Goal: Obtain resource: Download file/media

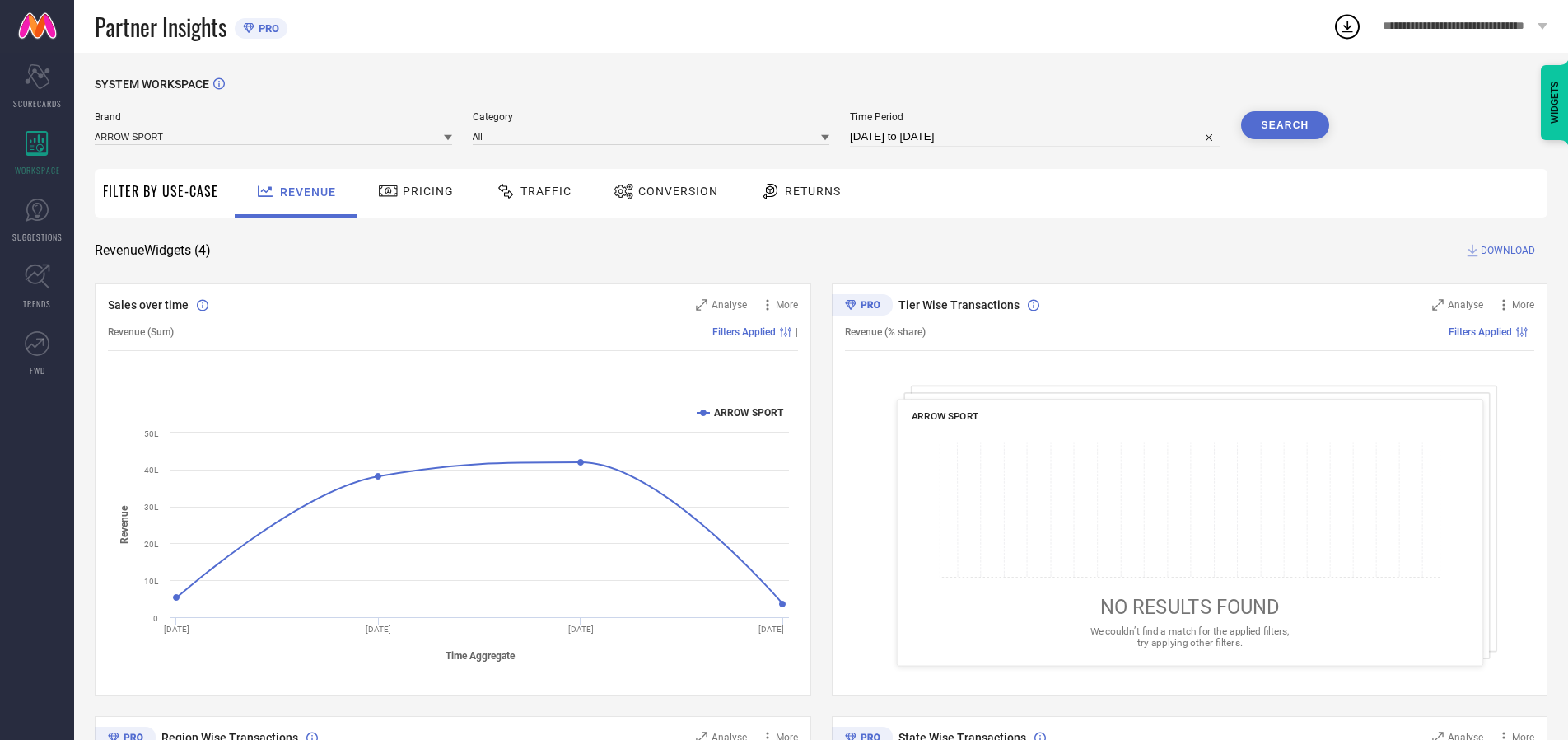
click at [530, 191] on span "Traffic" at bounding box center [546, 190] width 51 height 13
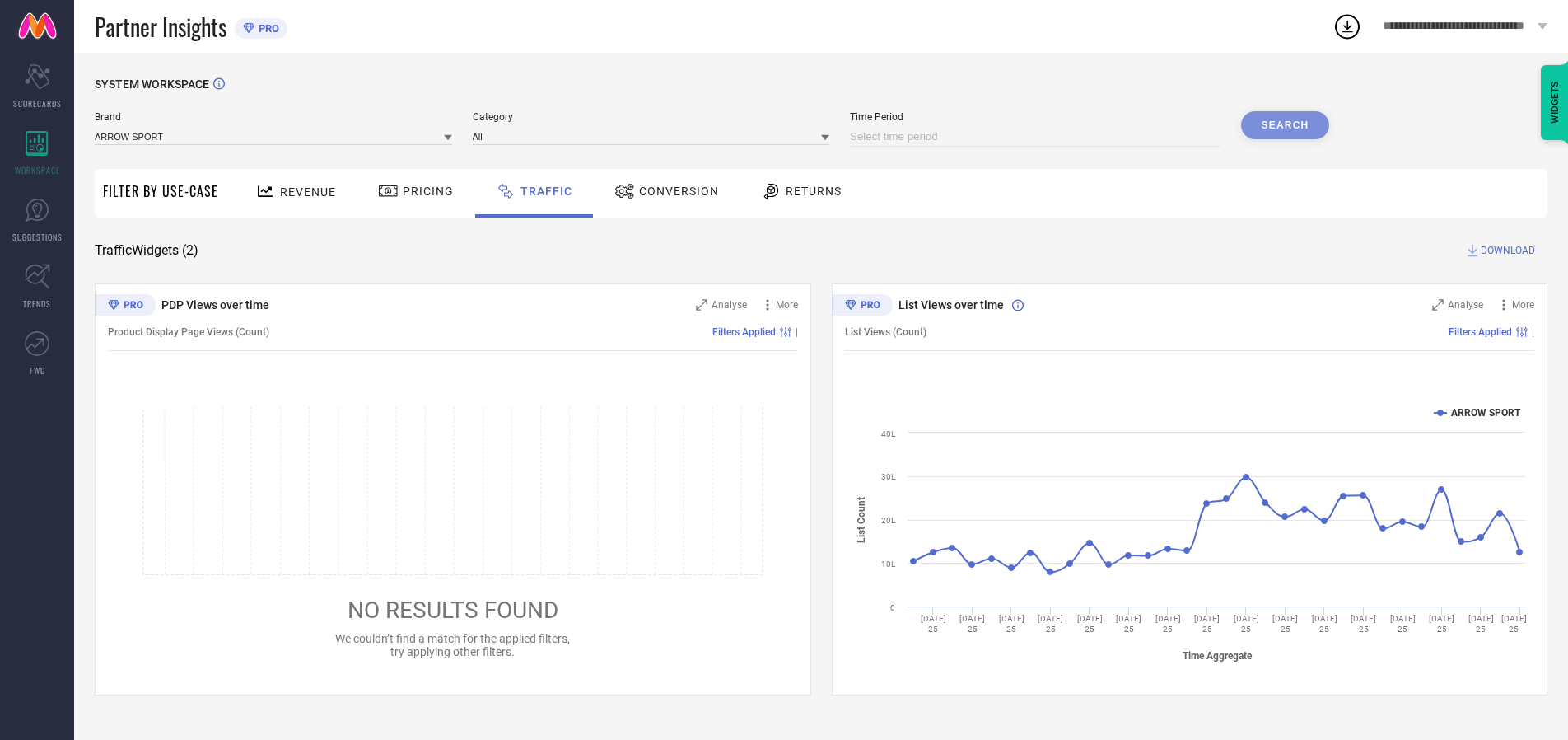
click at [1037, 137] on input at bounding box center [1035, 137] width 371 height 20
select select "9"
select select "2025"
select select "10"
select select "2025"
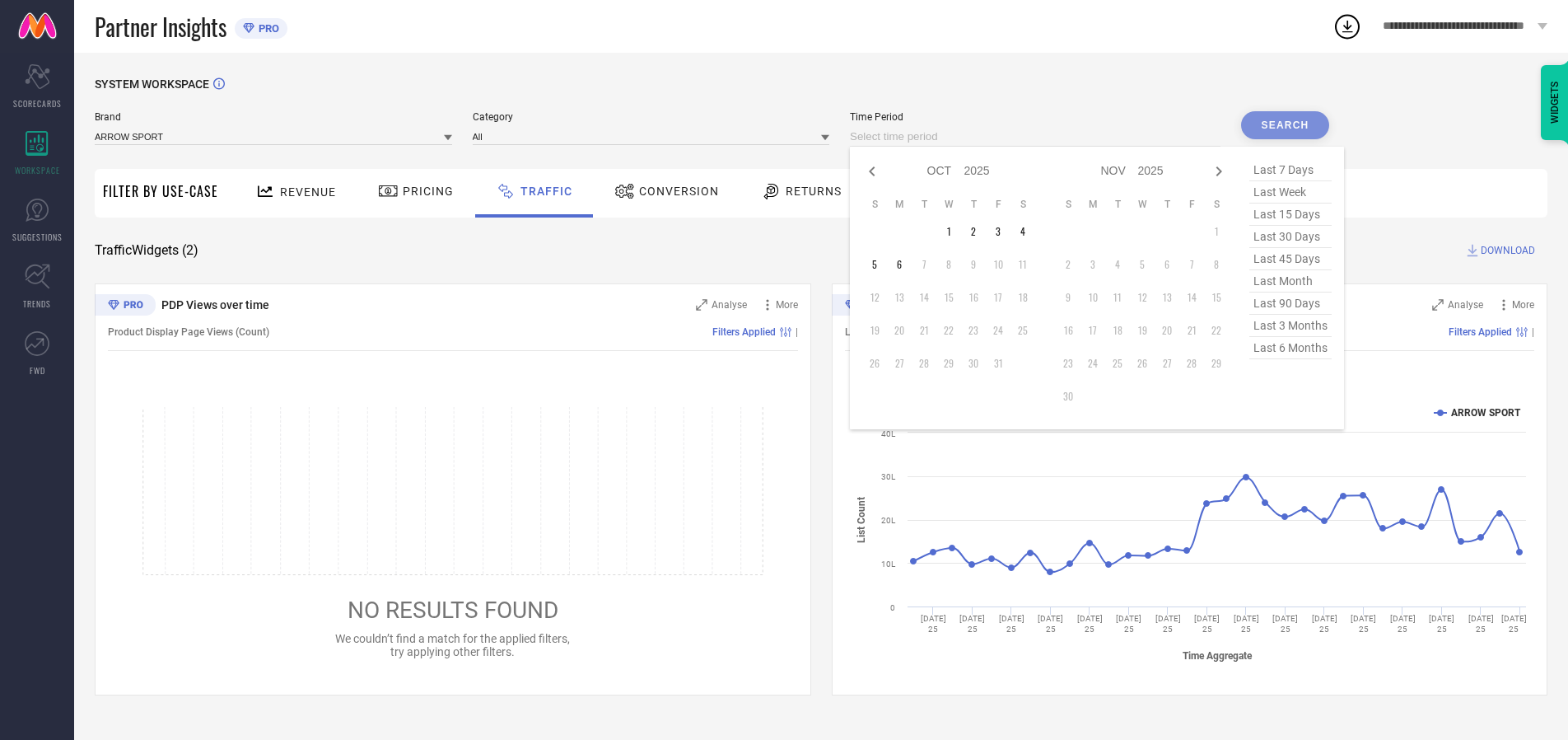
select select "8"
select select "2025"
select select "9"
select select "2025"
click at [1028, 331] on td "27" at bounding box center [1023, 330] width 25 height 25
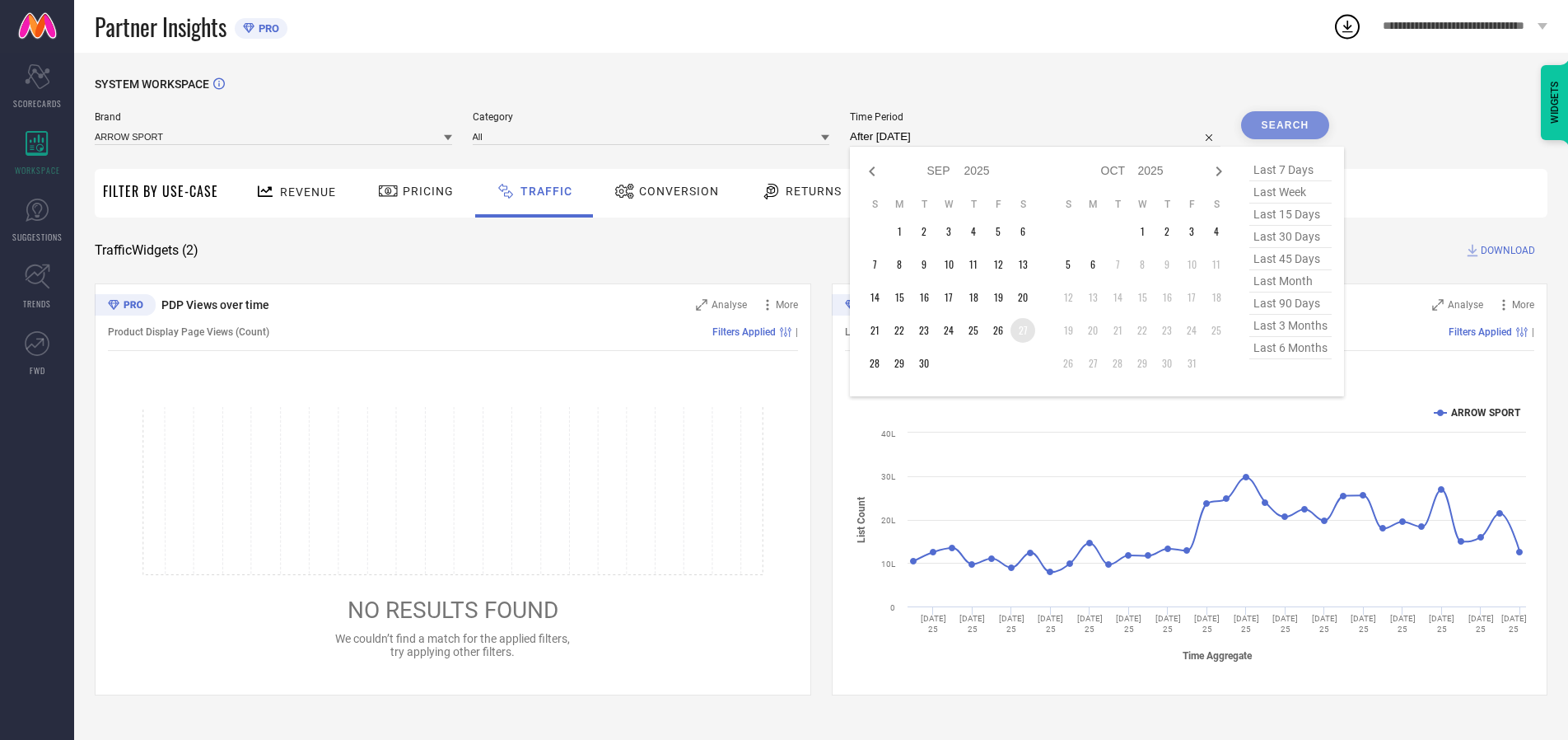
type input "[DATE] to [DATE]"
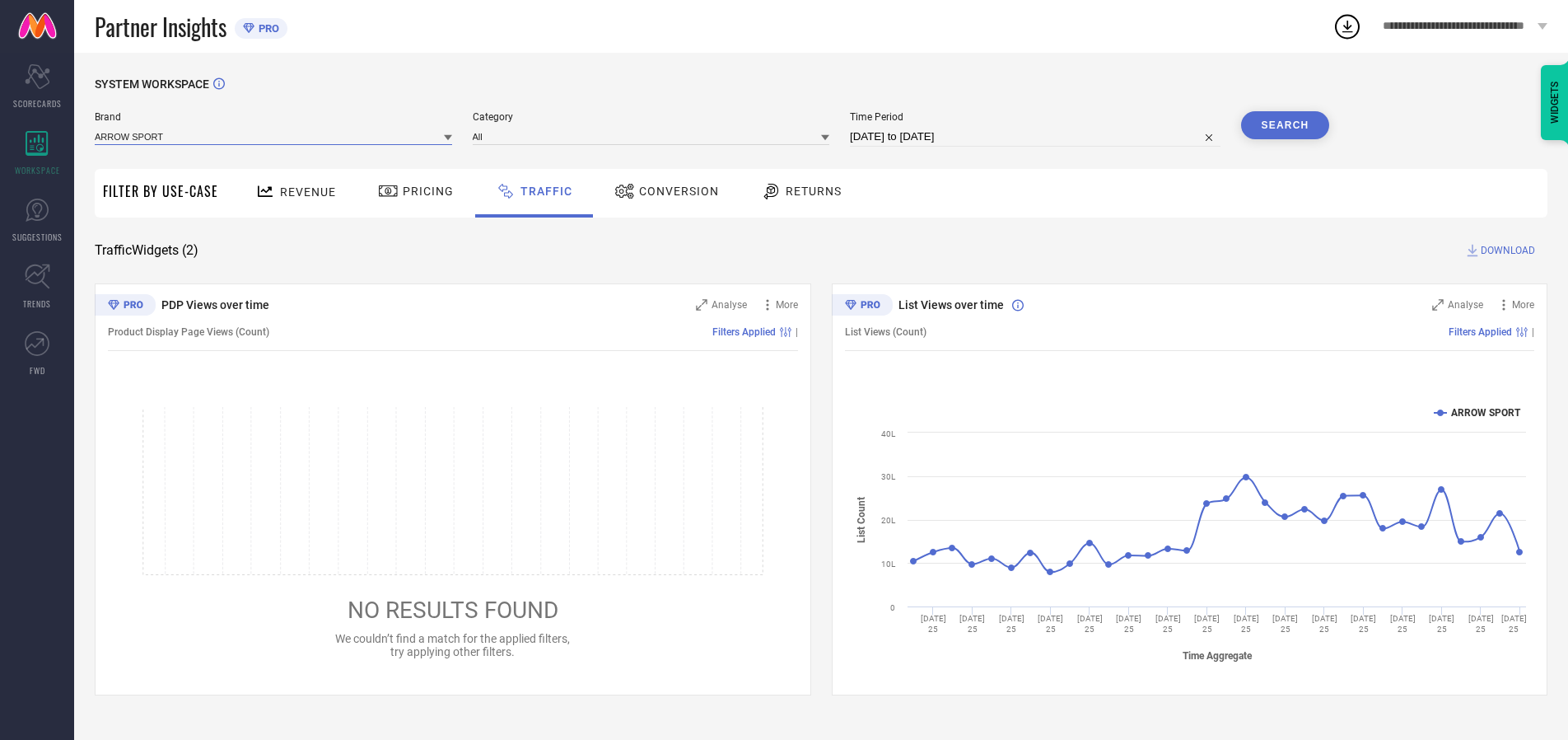
click at [274, 136] on input at bounding box center [273, 136] width 357 height 18
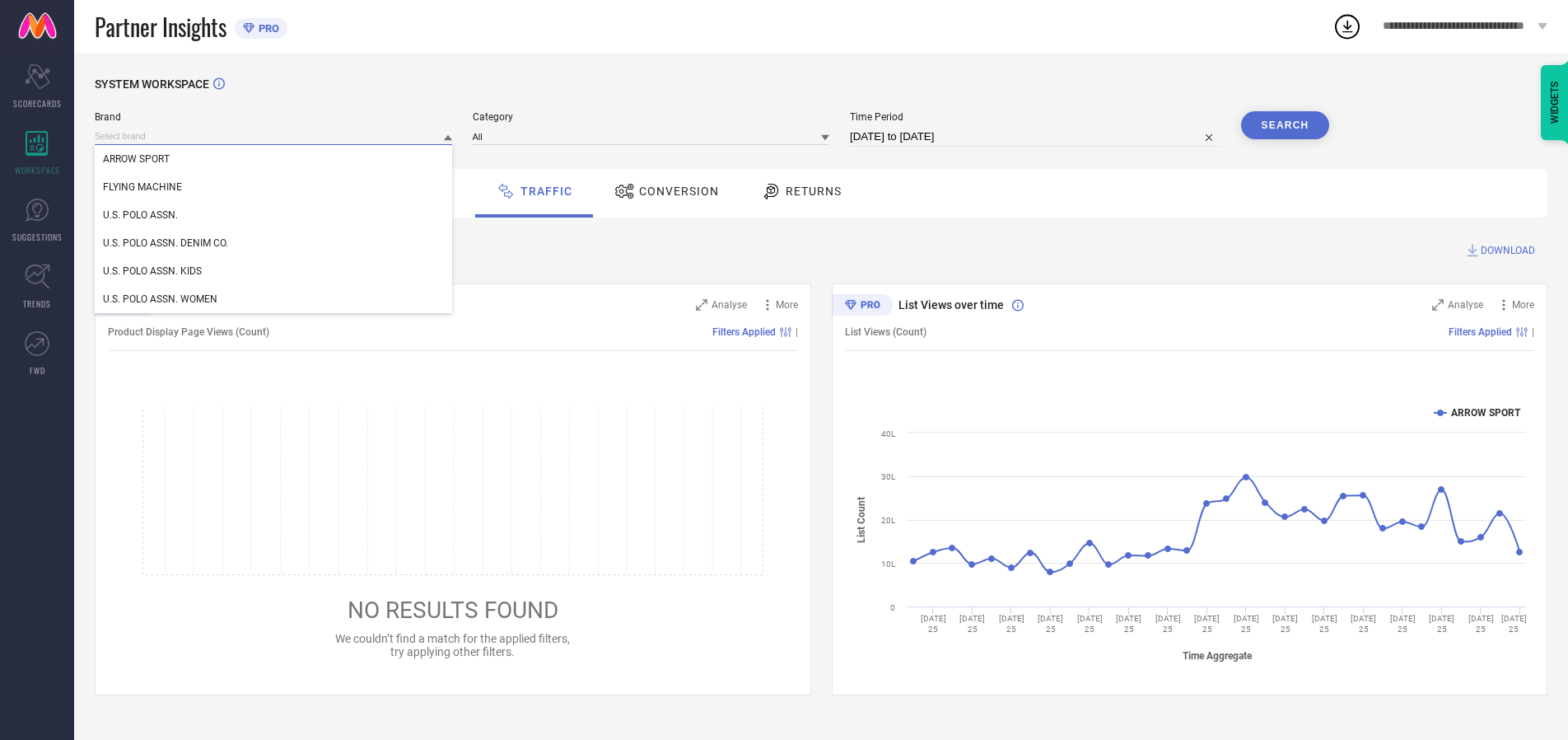
click at [274, 136] on input at bounding box center [273, 136] width 357 height 18
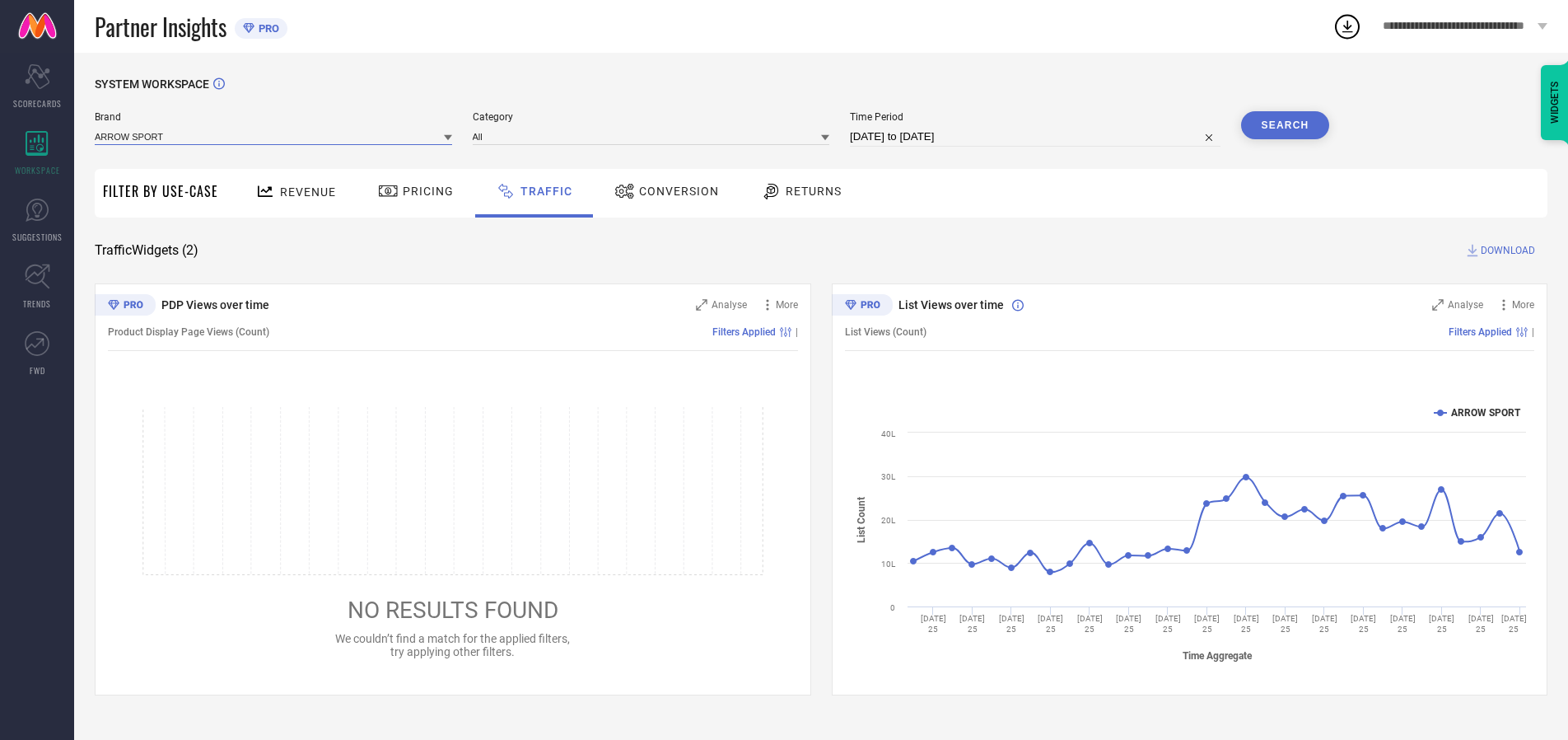
click at [274, 136] on input at bounding box center [273, 136] width 357 height 18
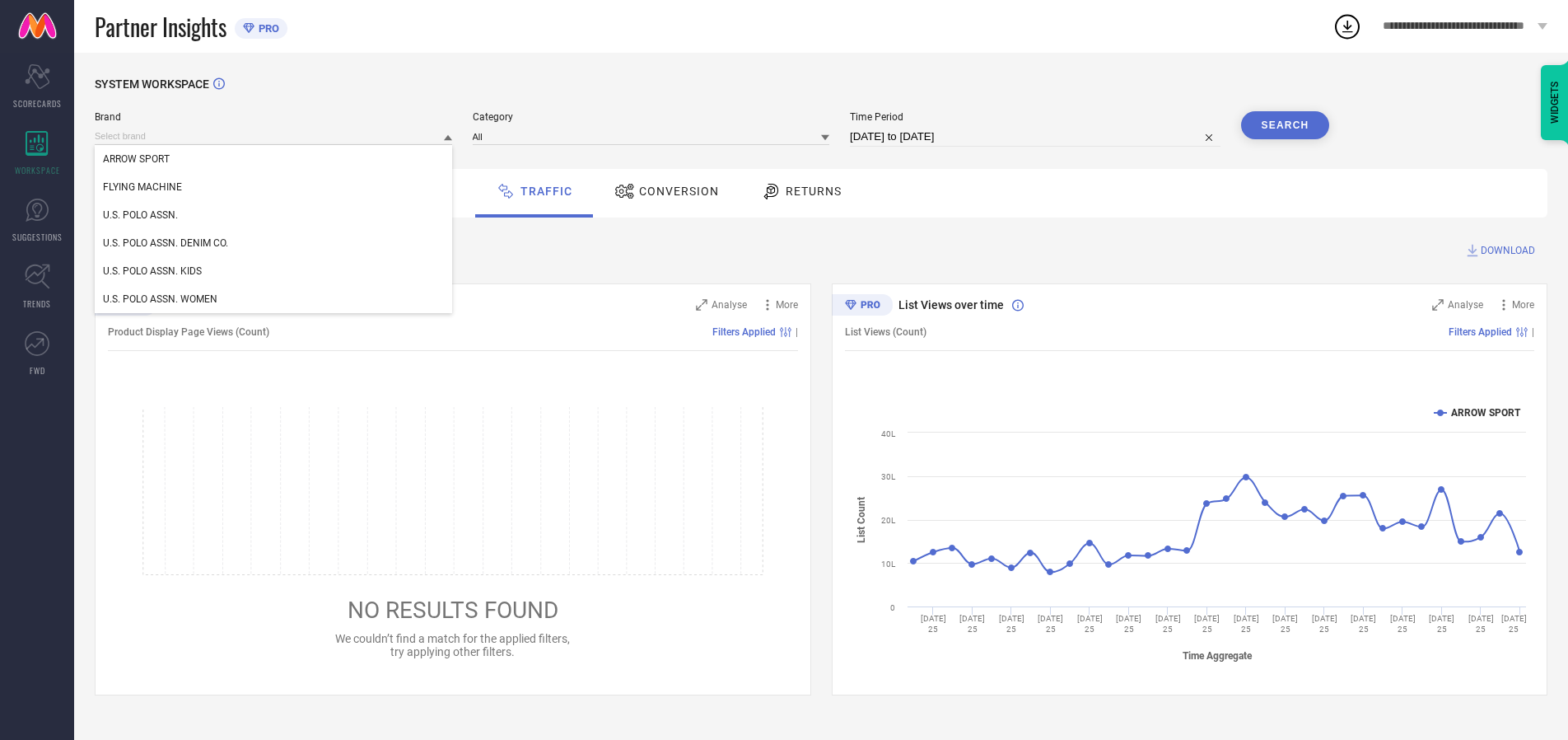
click at [274, 215] on div "U.S. POLO ASSN." at bounding box center [273, 215] width 357 height 28
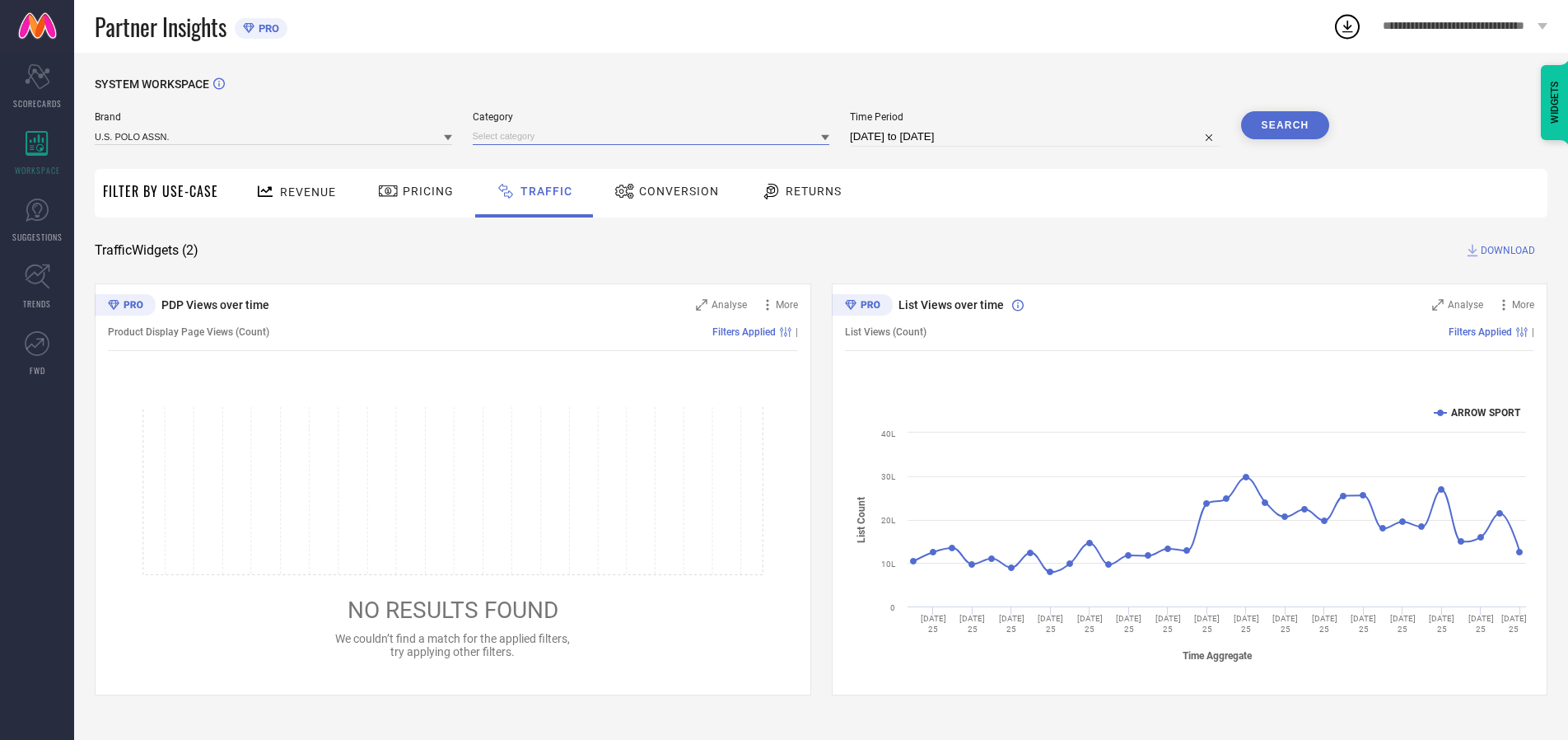
click at [655, 136] on input at bounding box center [651, 136] width 357 height 18
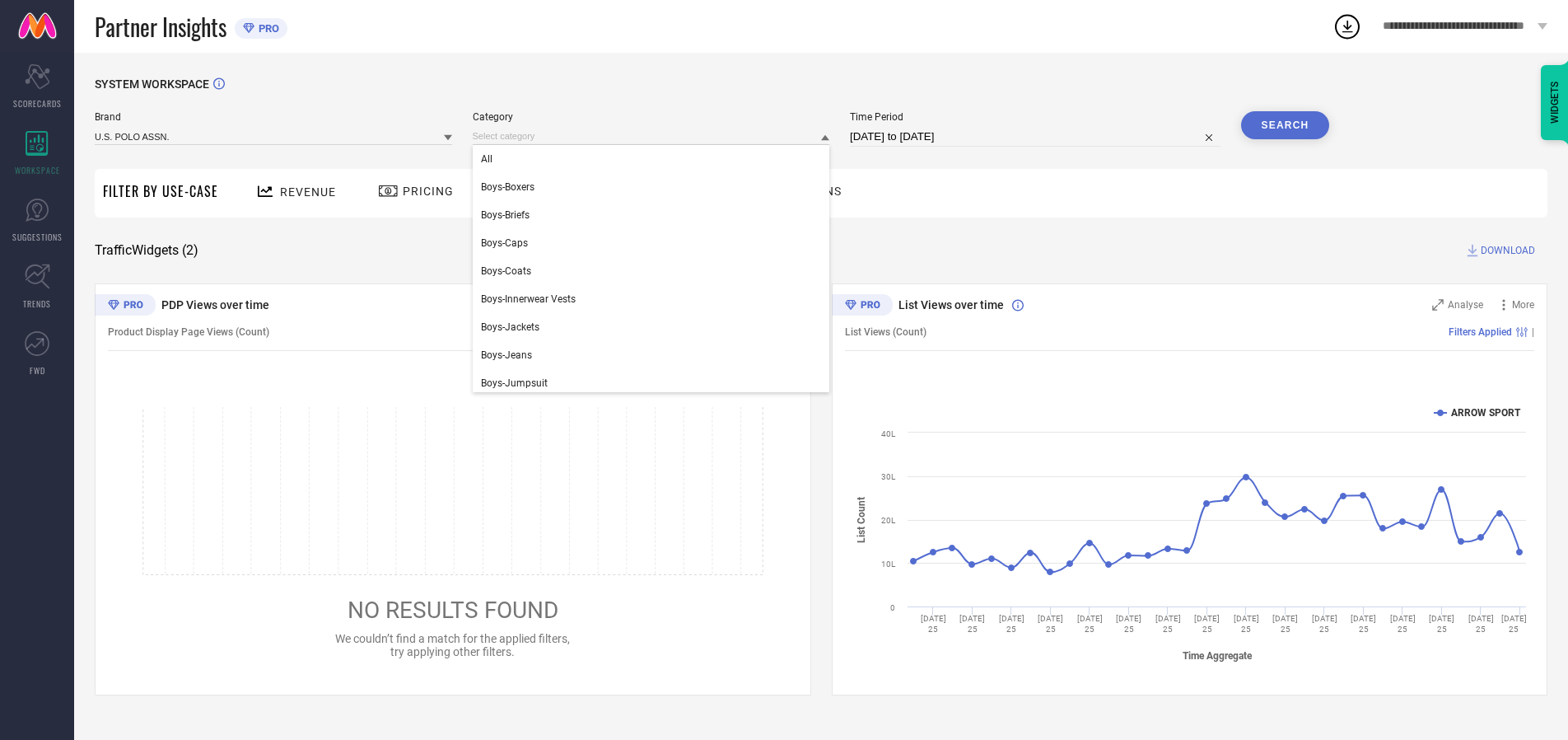
click at [655, 159] on div "All" at bounding box center [651, 159] width 357 height 28
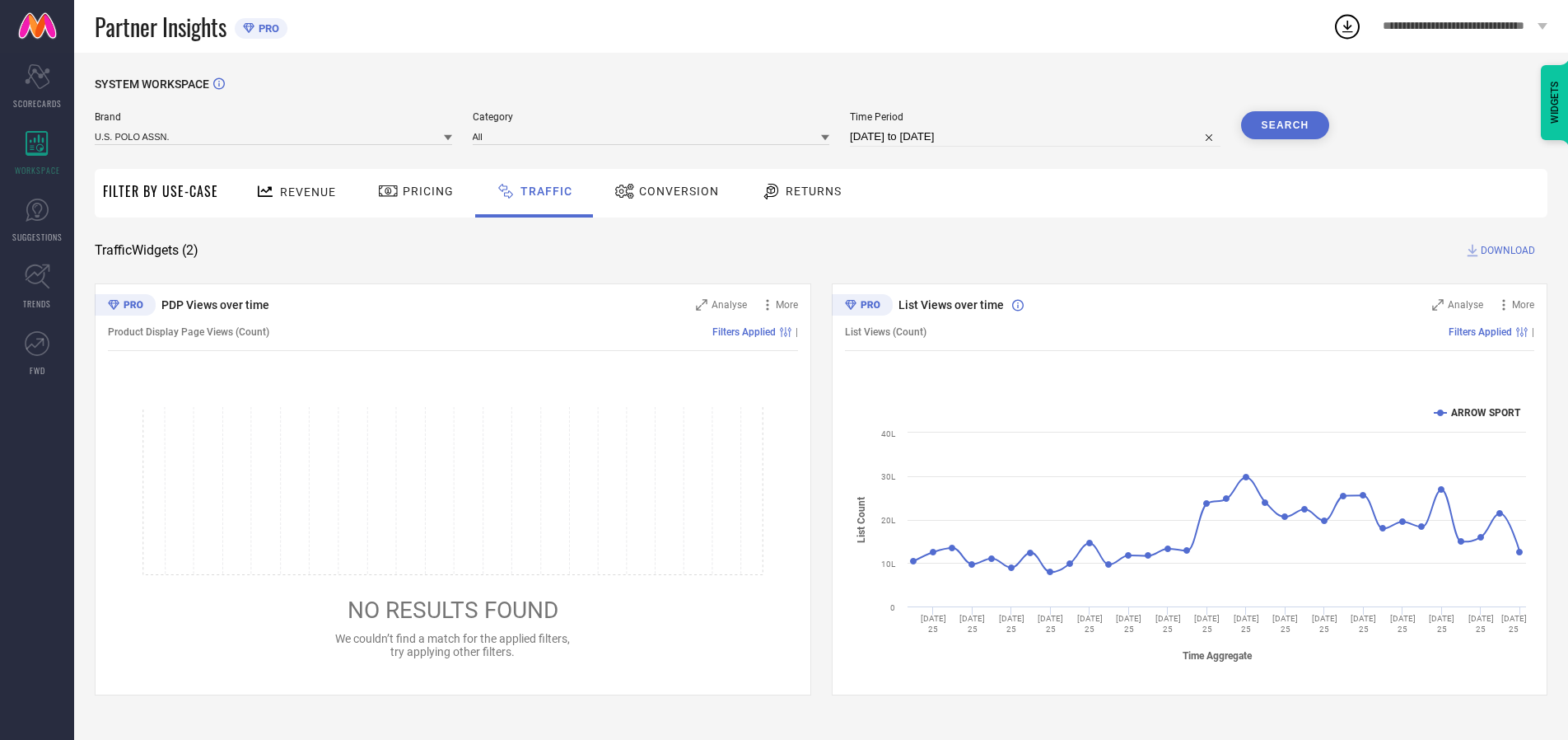
click at [1285, 125] on button "Search" at bounding box center [1285, 125] width 89 height 28
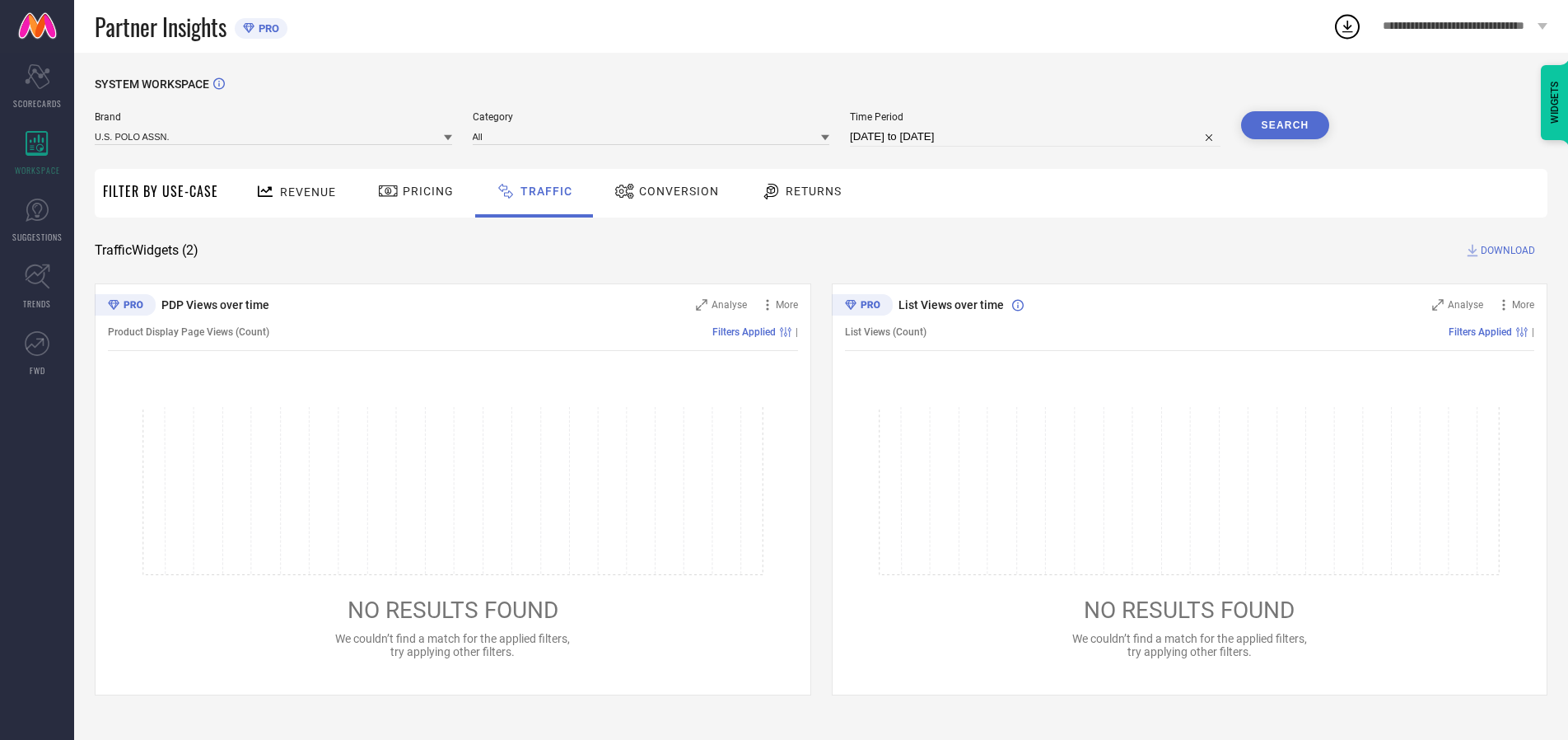
click at [1506, 251] on span "DOWNLOAD" at bounding box center [1507, 251] width 54 height 17
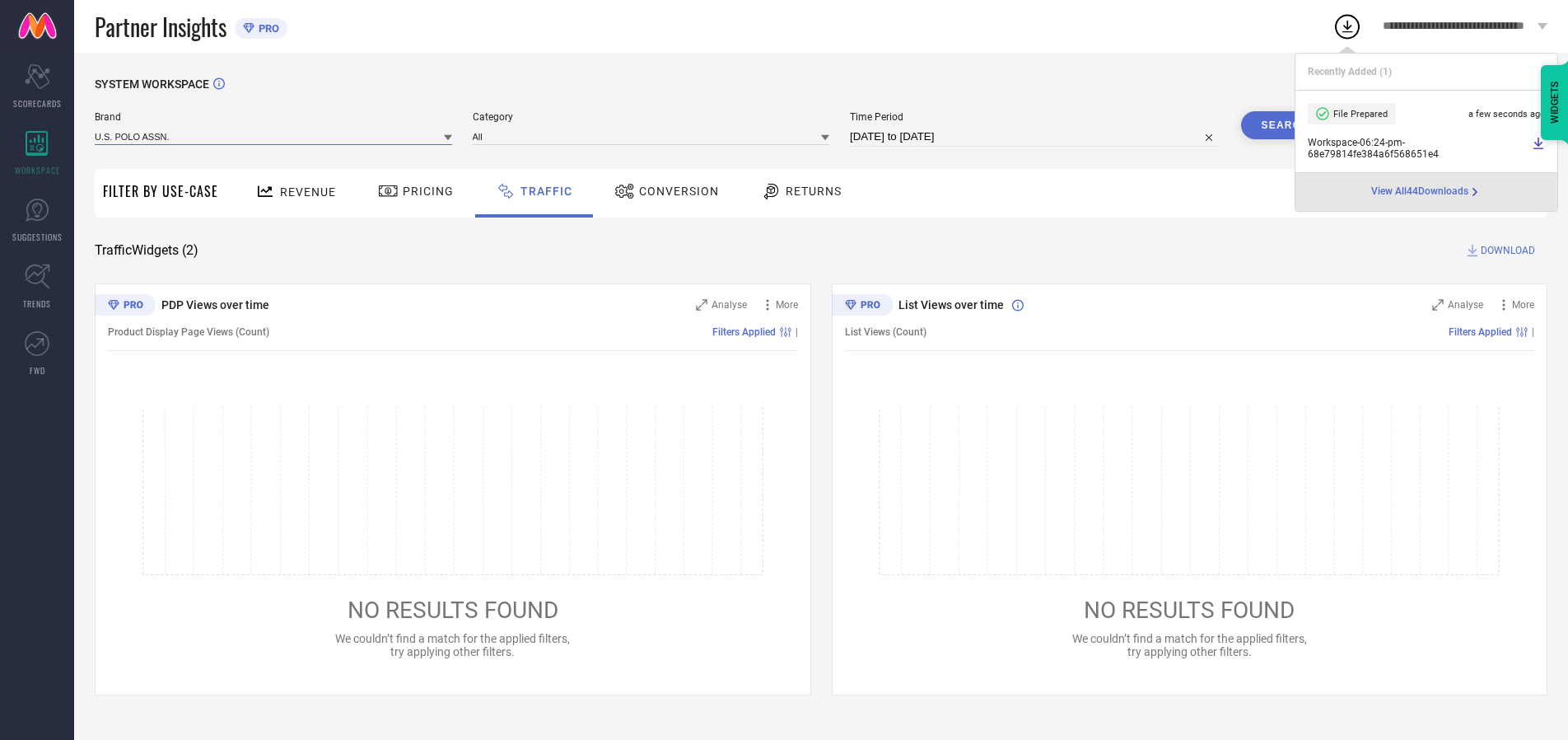
click at [274, 136] on input at bounding box center [273, 136] width 357 height 18
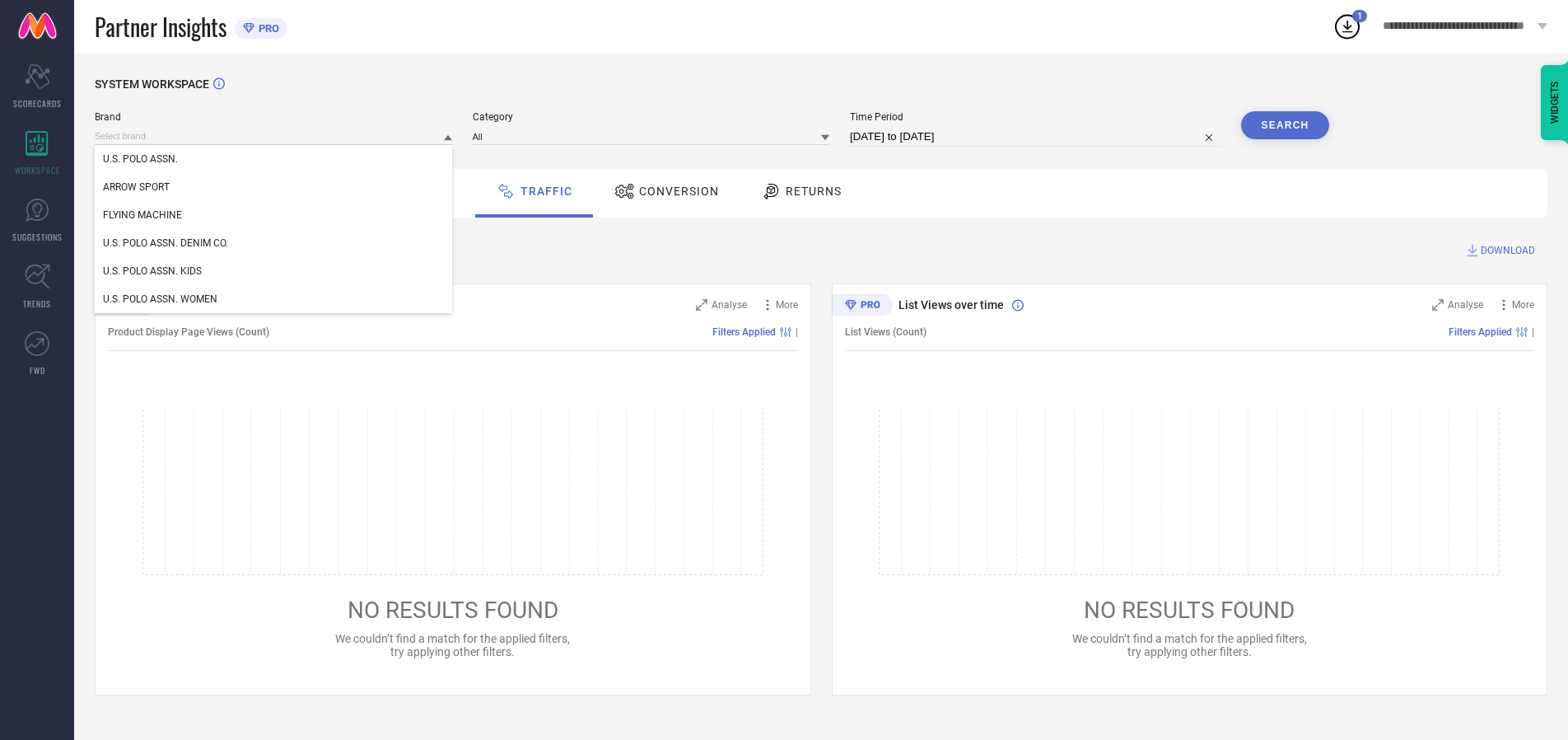
click at [274, 243] on div "U.S. POLO ASSN. DENIM CO." at bounding box center [273, 243] width 357 height 28
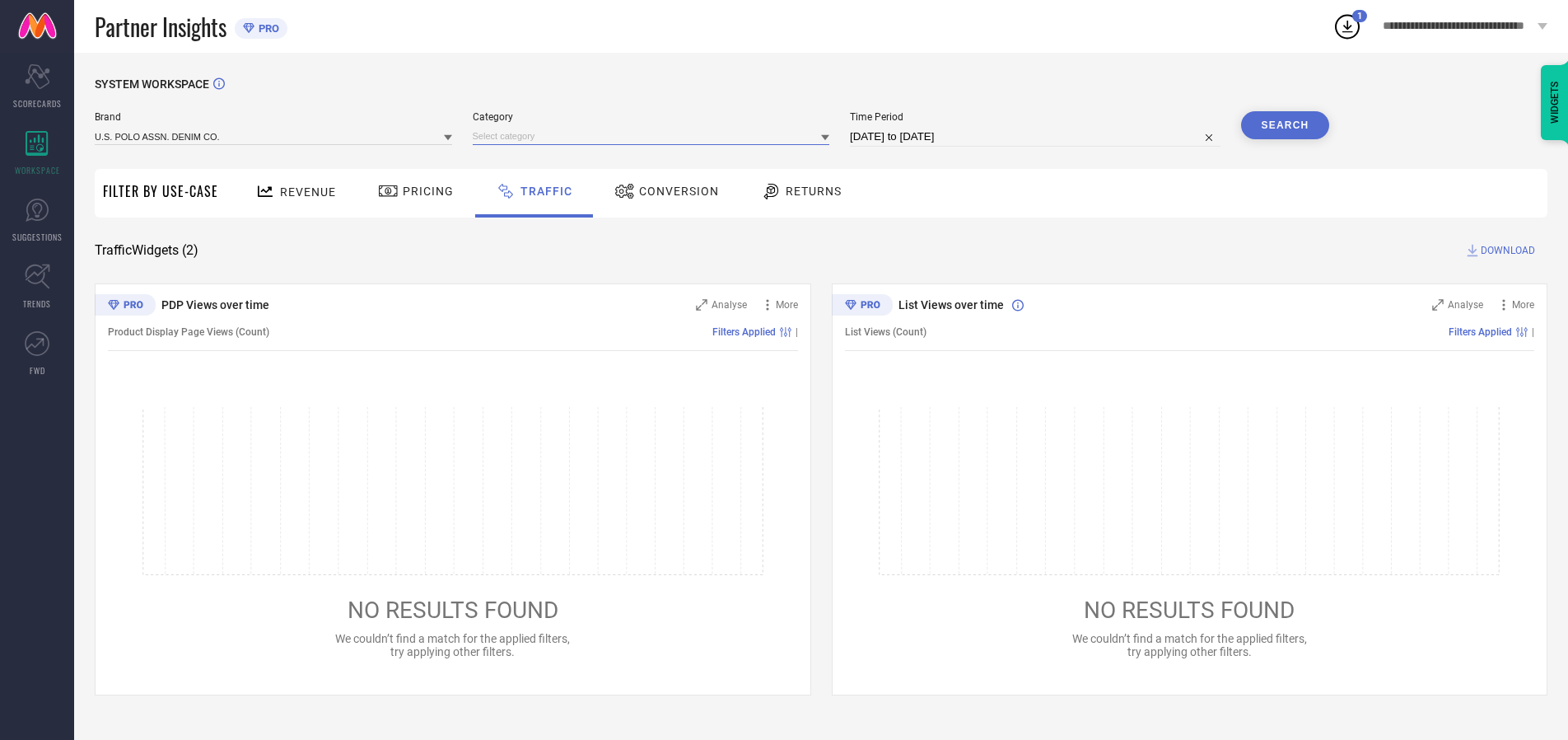
click at [655, 136] on input at bounding box center [651, 136] width 357 height 18
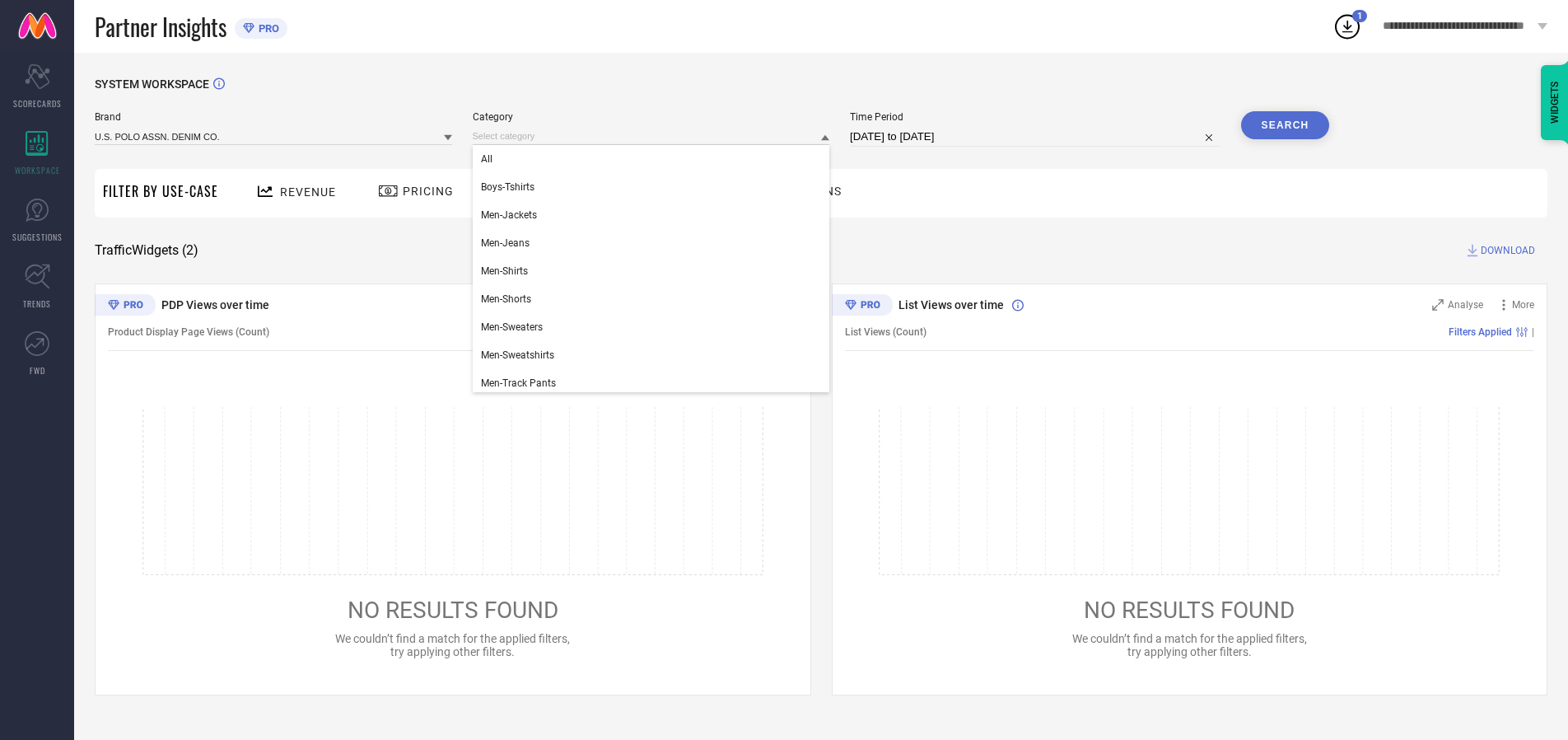
click at [655, 159] on div "All" at bounding box center [651, 159] width 357 height 28
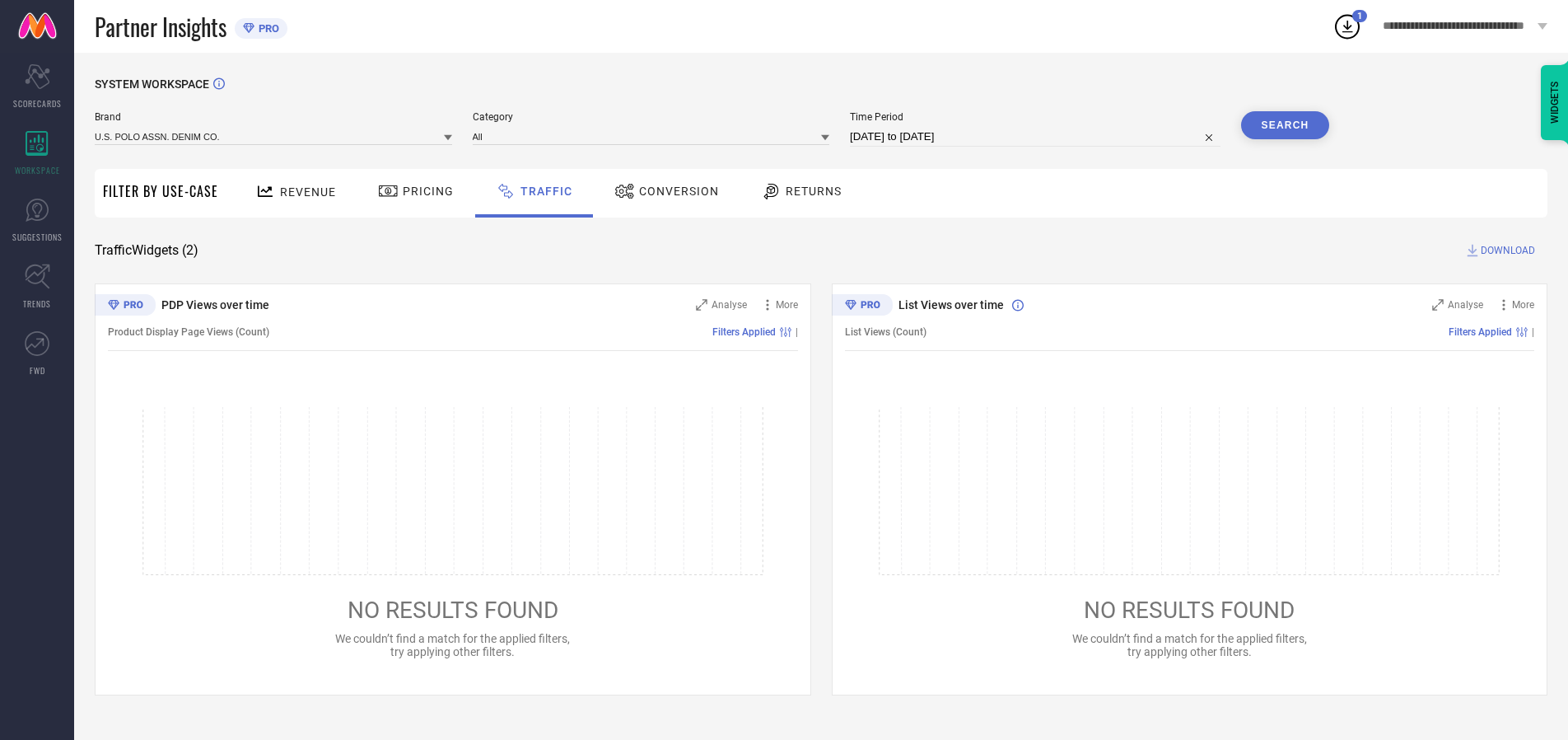
click at [1285, 125] on button "Search" at bounding box center [1285, 125] width 89 height 28
click at [1506, 251] on span "DOWNLOAD" at bounding box center [1507, 251] width 54 height 17
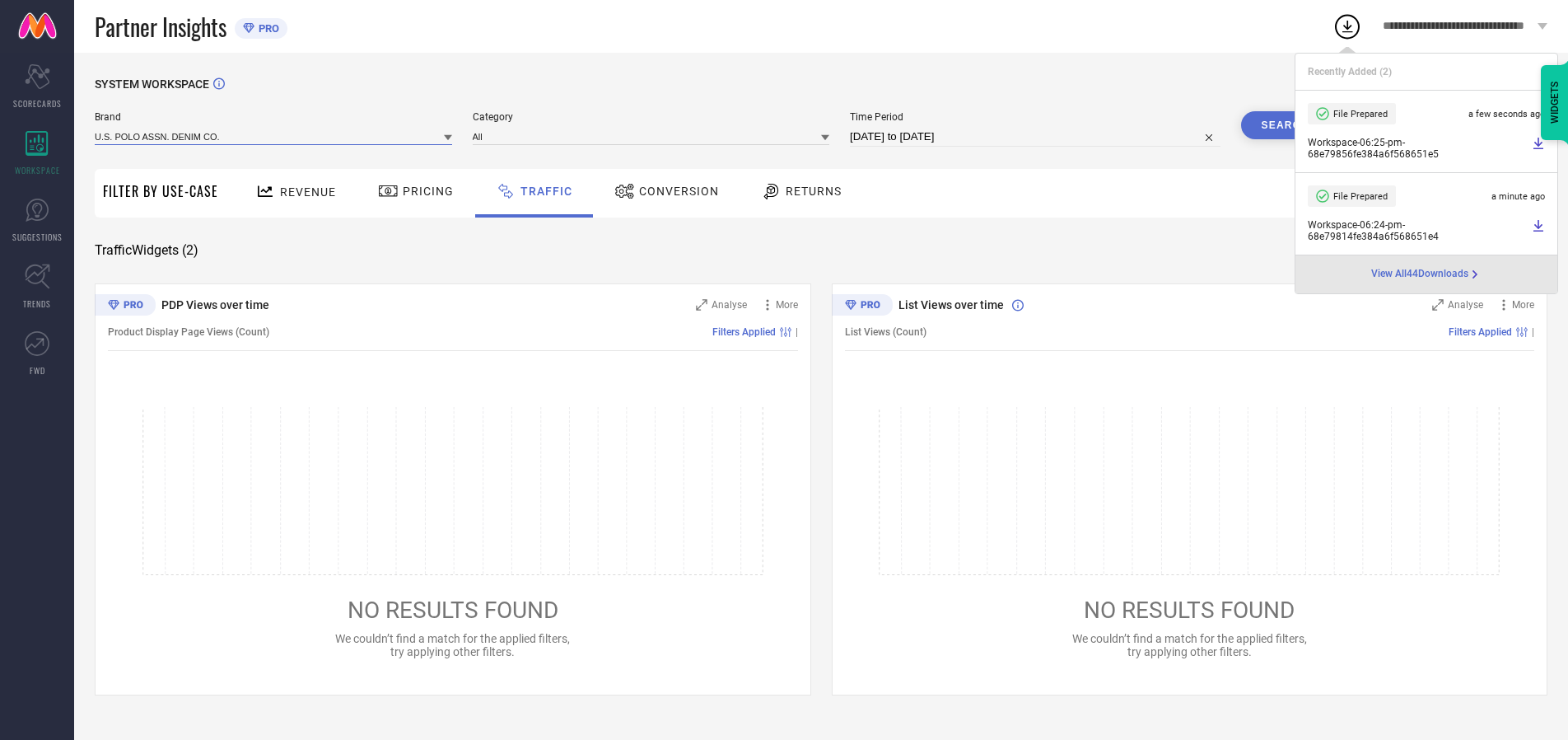
click at [274, 136] on input at bounding box center [273, 136] width 357 height 18
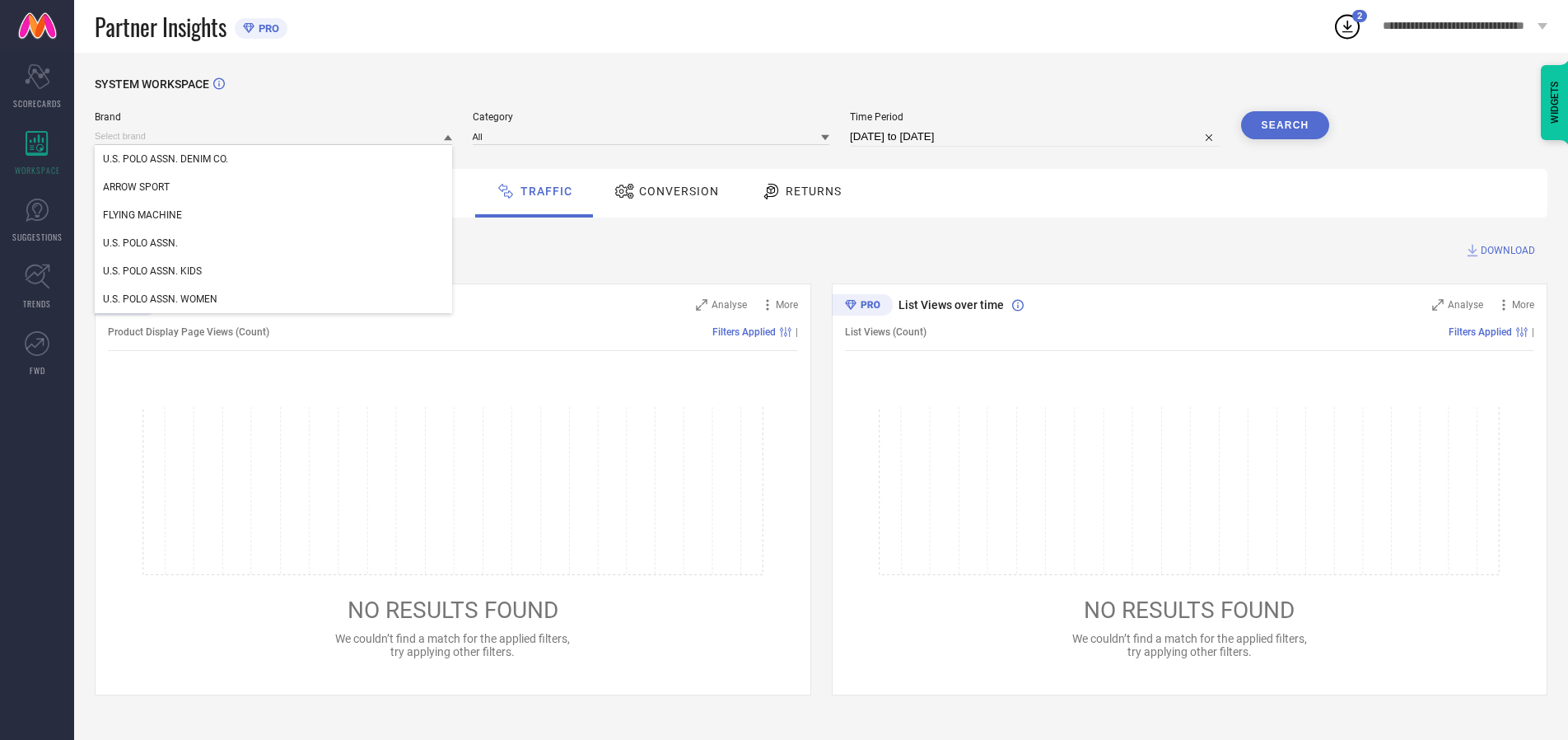
click at [274, 271] on div "U.S. POLO ASSN. KIDS" at bounding box center [273, 271] width 357 height 28
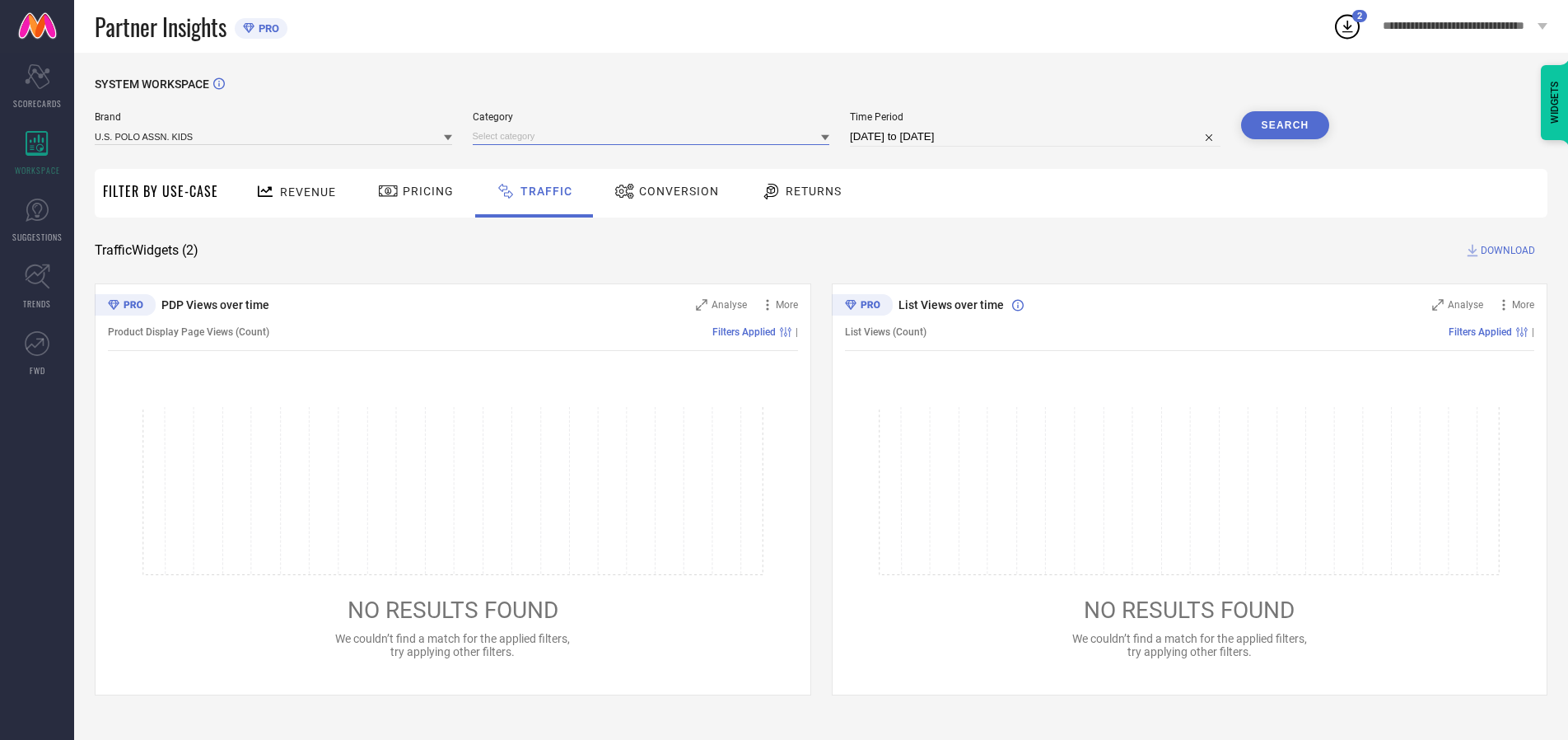
click at [655, 136] on input at bounding box center [651, 136] width 357 height 18
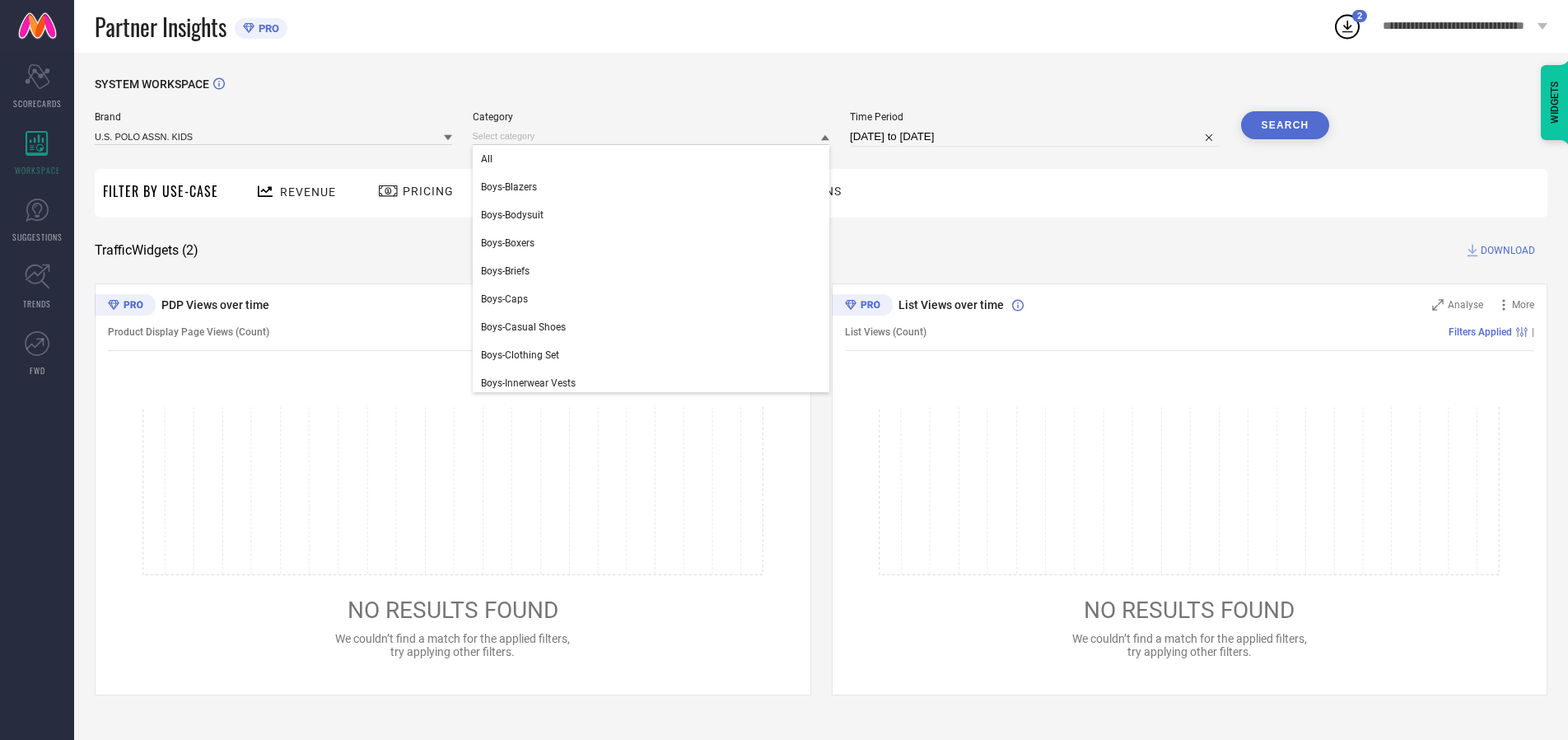
click at [655, 159] on div "All" at bounding box center [651, 159] width 357 height 28
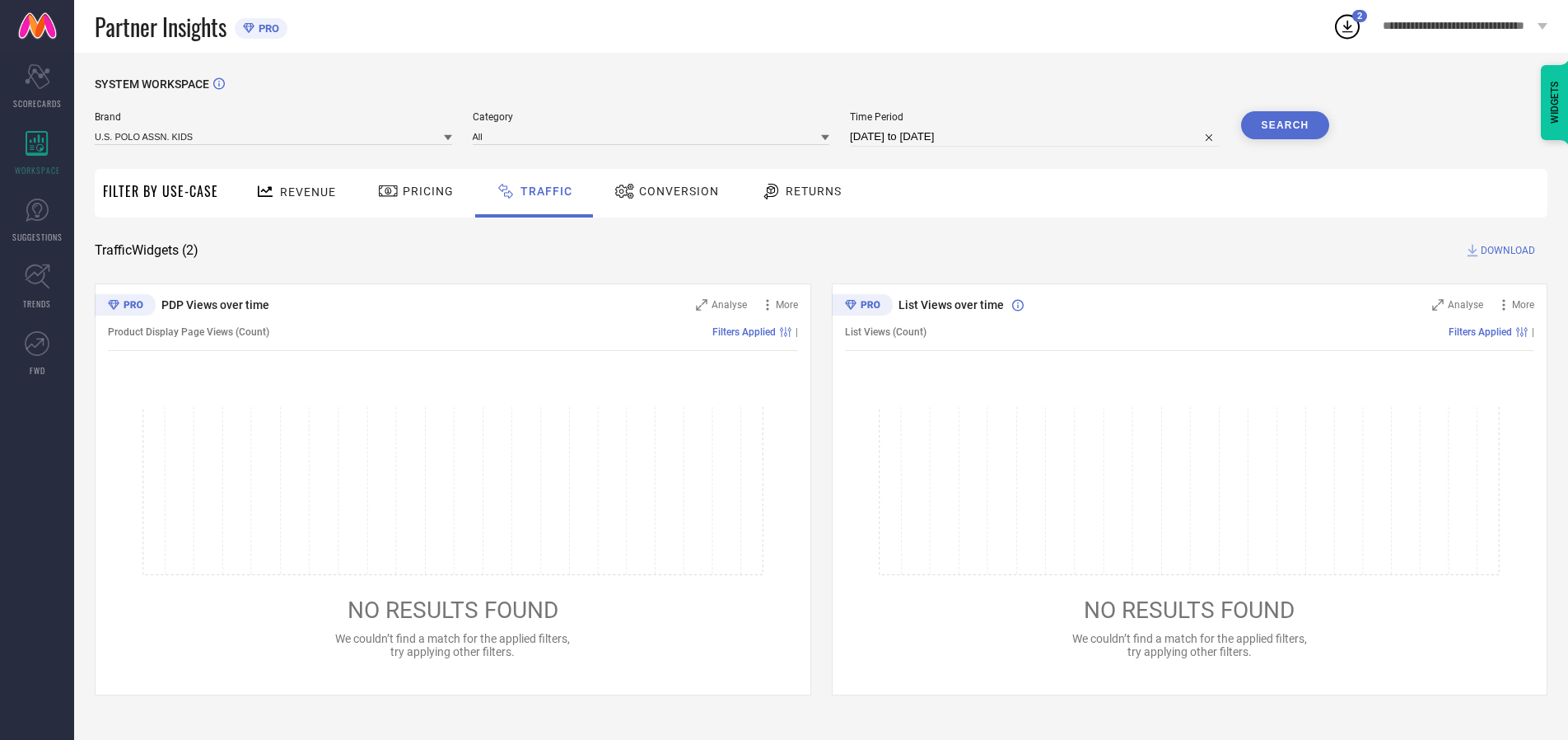
click at [1285, 125] on button "Search" at bounding box center [1285, 125] width 89 height 28
click at [1506, 251] on span "DOWNLOAD" at bounding box center [1507, 251] width 54 height 17
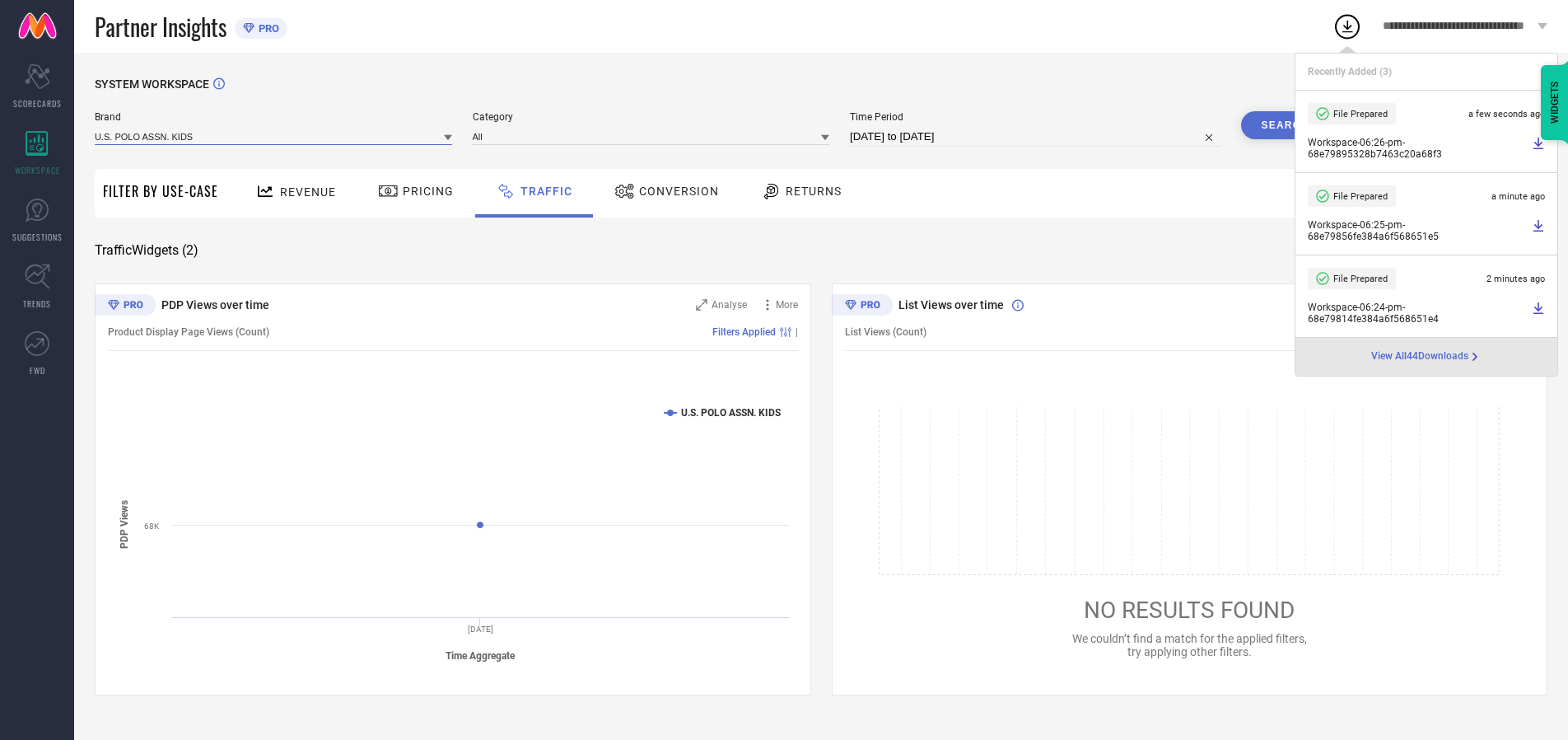
click at [274, 136] on input at bounding box center [273, 136] width 357 height 18
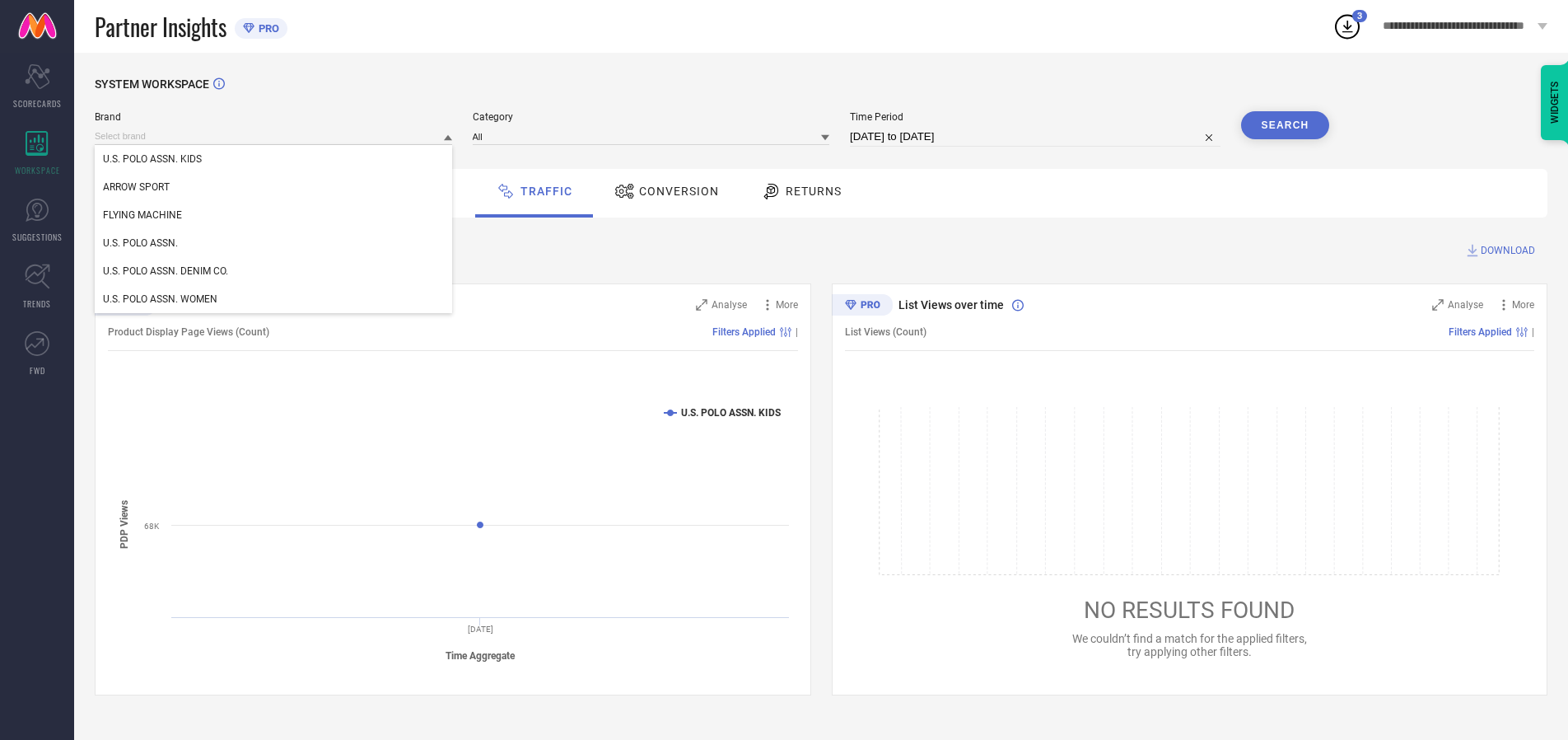
click at [274, 299] on div "U.S. POLO ASSN. WOMEN" at bounding box center [273, 299] width 357 height 28
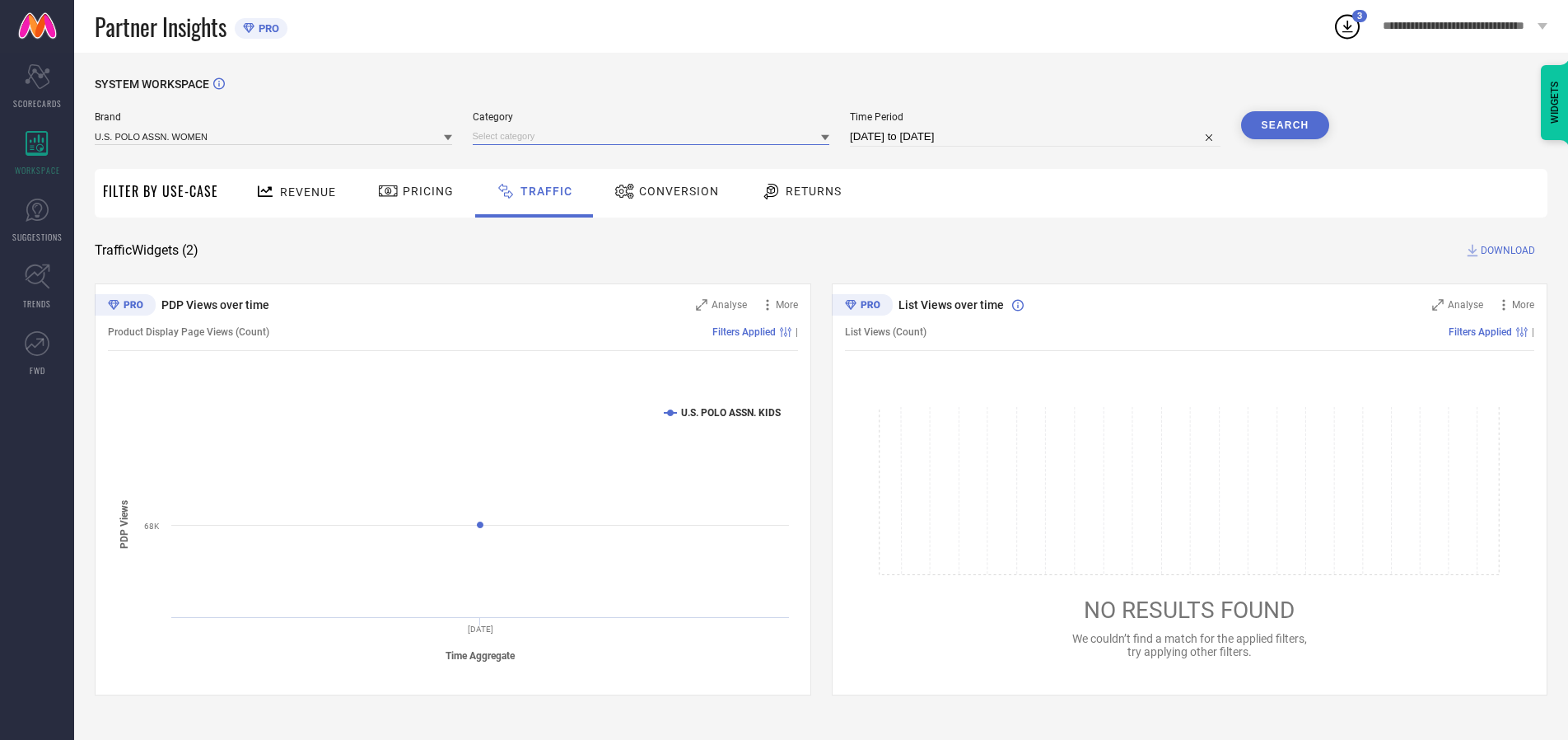
click at [655, 136] on input at bounding box center [651, 136] width 357 height 18
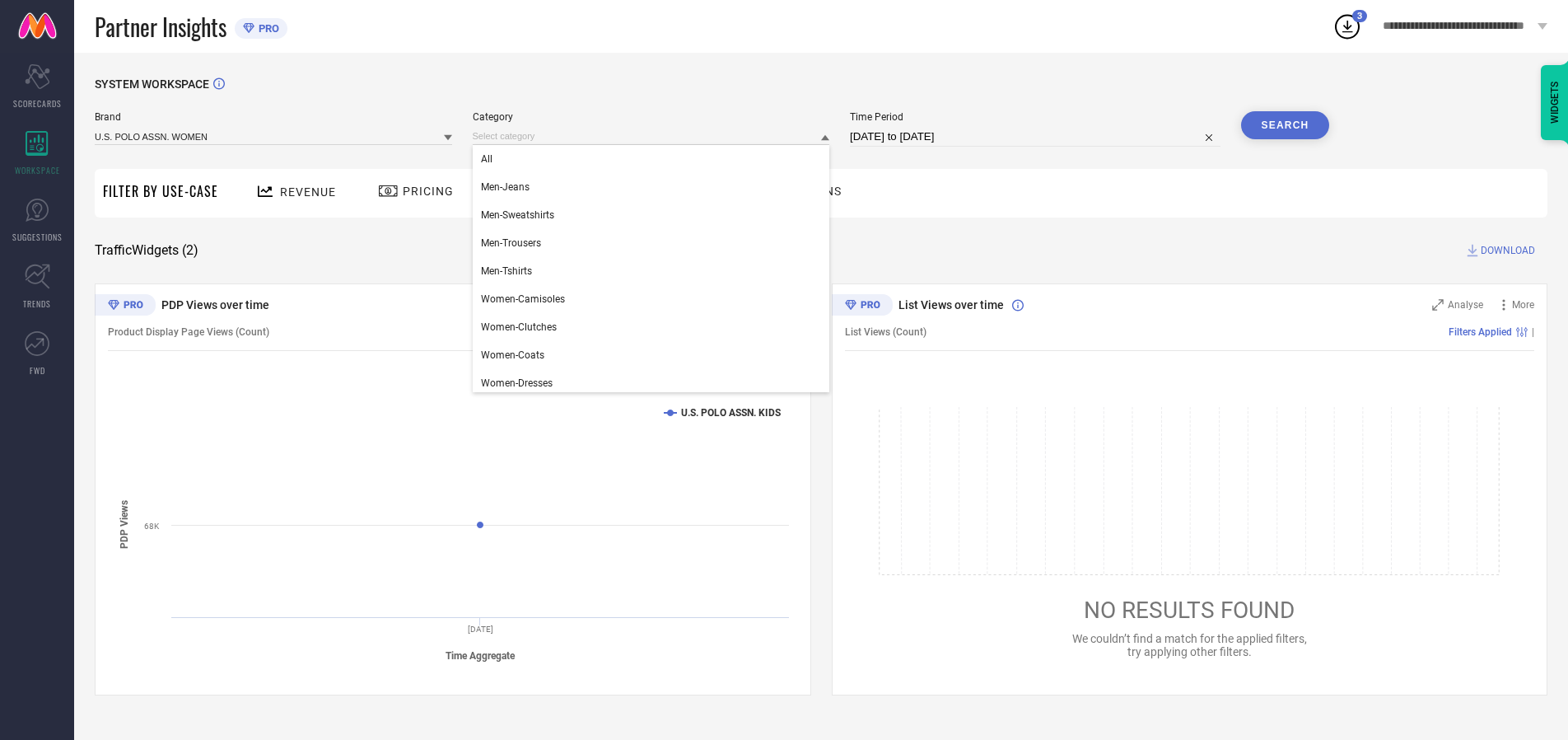
click at [655, 159] on div "All" at bounding box center [651, 159] width 357 height 28
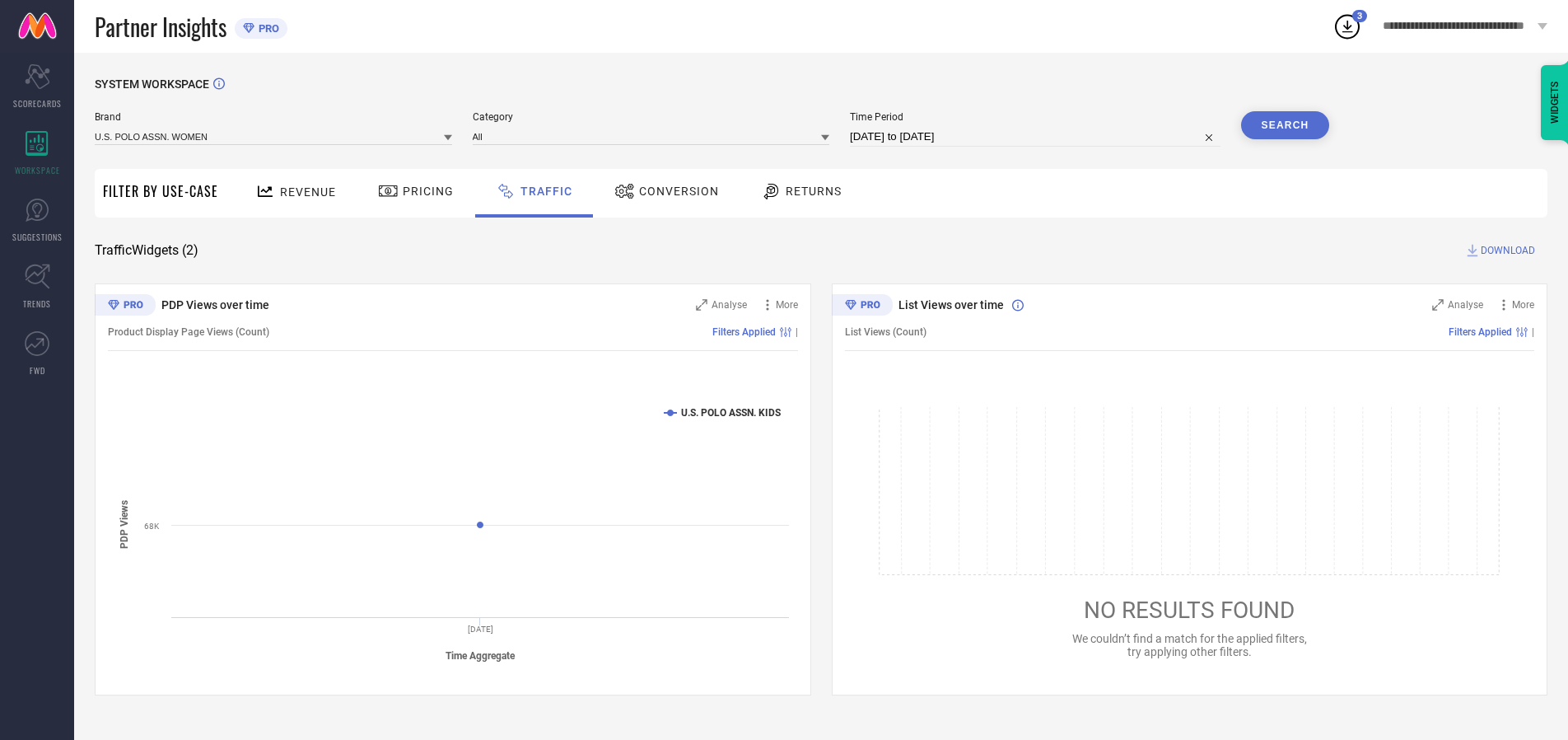
click at [1285, 125] on button "Search" at bounding box center [1285, 125] width 89 height 28
click at [1506, 251] on span "DOWNLOAD" at bounding box center [1507, 251] width 54 height 17
click at [1037, 137] on input at bounding box center [1035, 137] width 371 height 20
select select "9"
select select "2025"
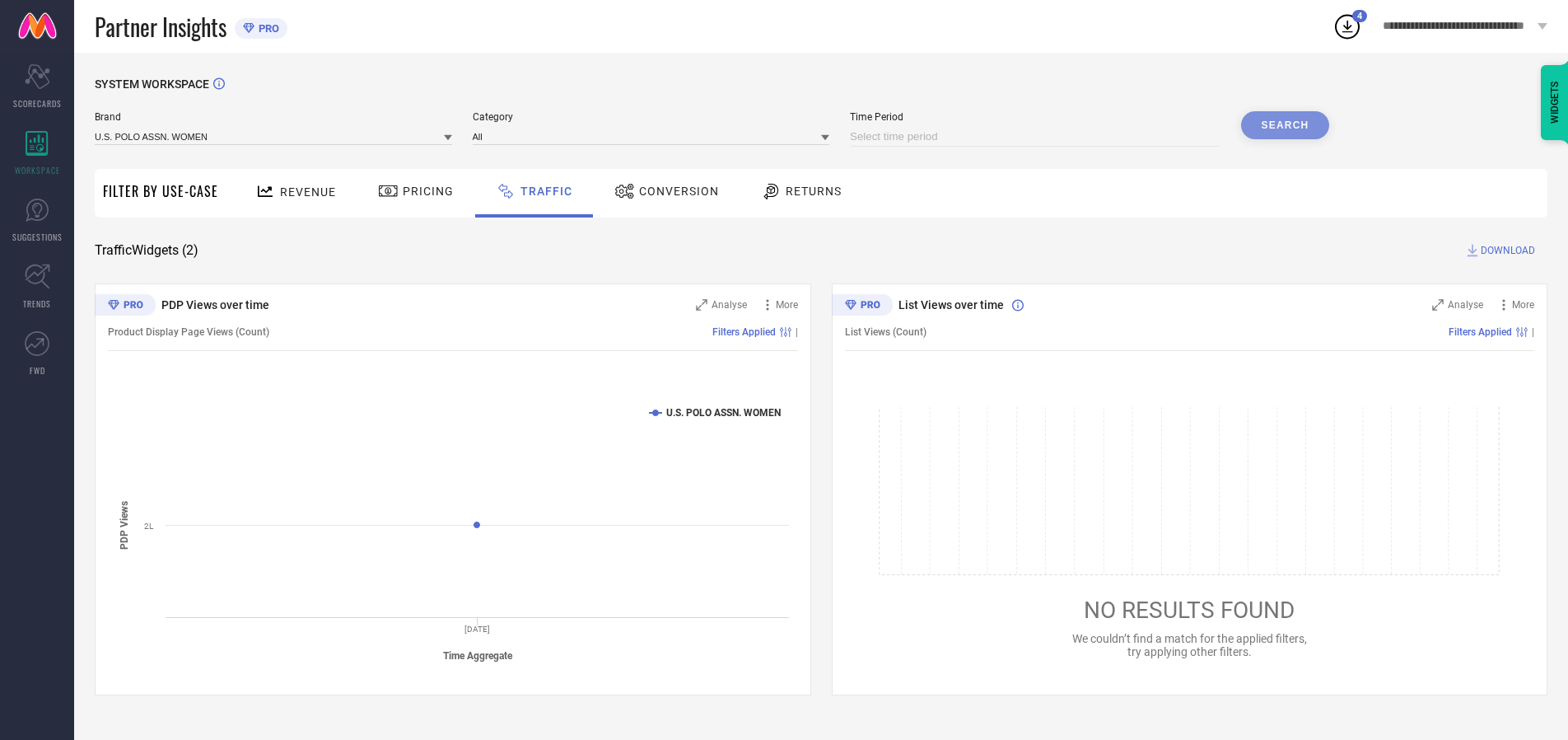
select select "10"
select select "2025"
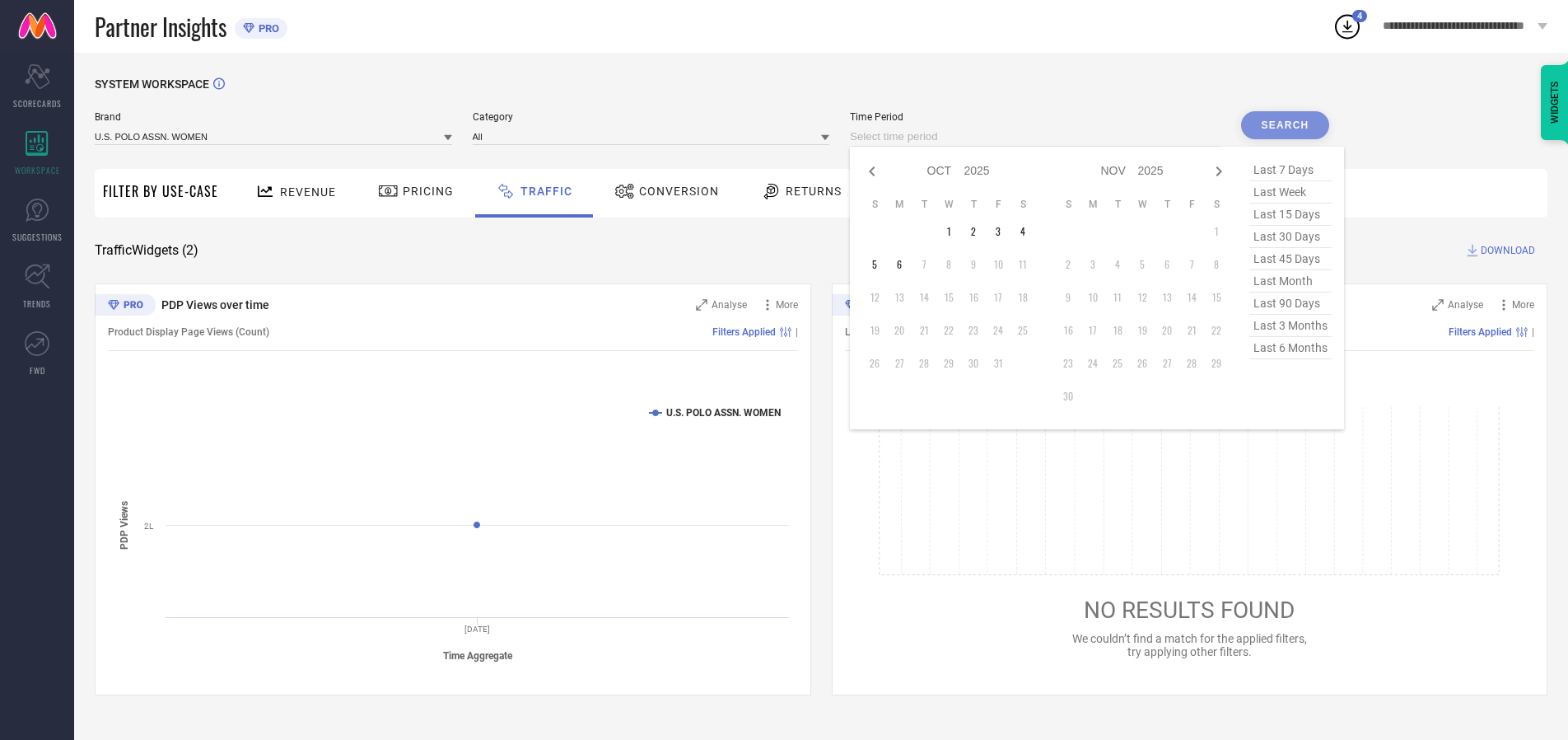
select select "8"
select select "2025"
select select "9"
select select "2025"
click at [880, 363] on td "28" at bounding box center [874, 363] width 25 height 25
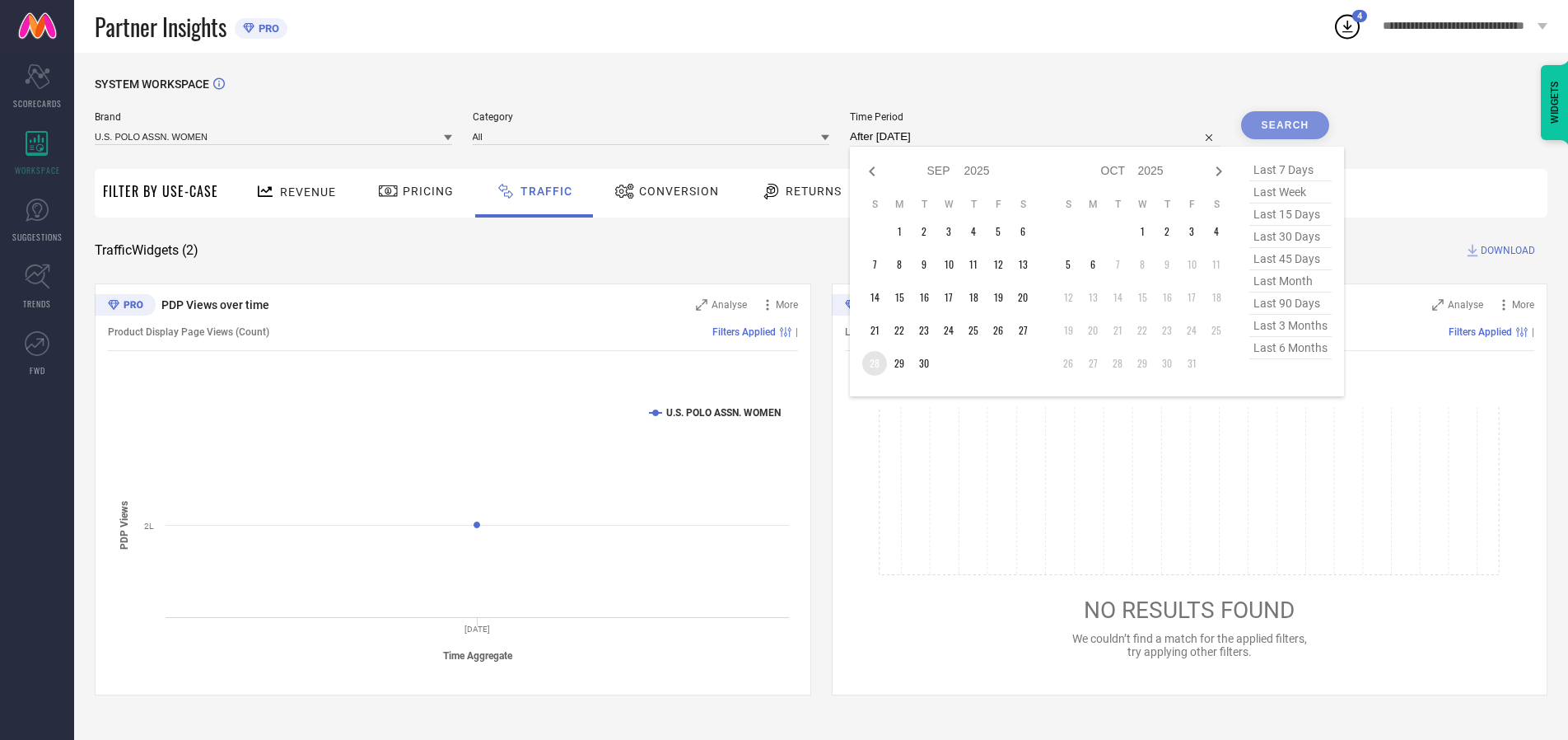
type input "[DATE] to [DATE]"
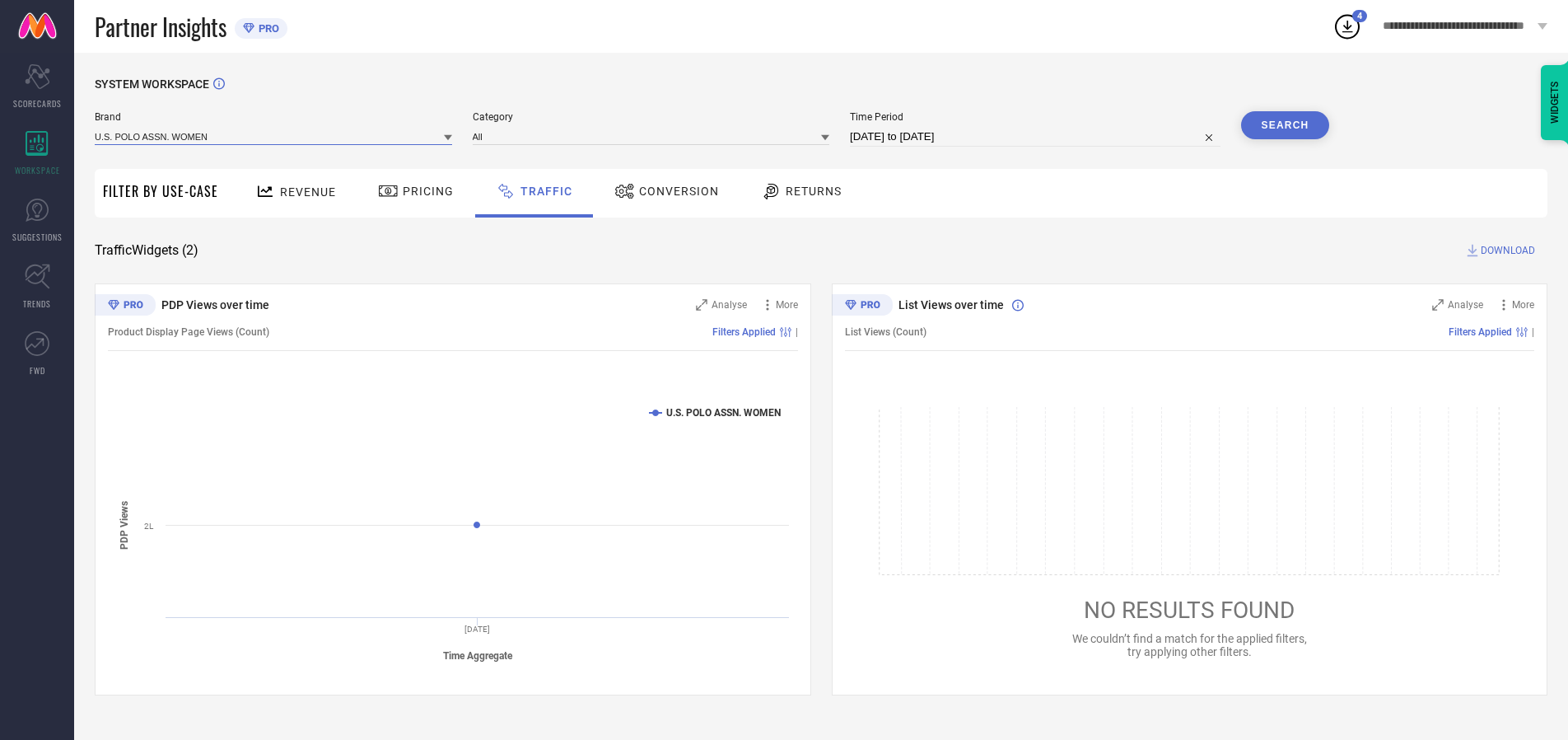
click at [274, 136] on input at bounding box center [273, 136] width 357 height 18
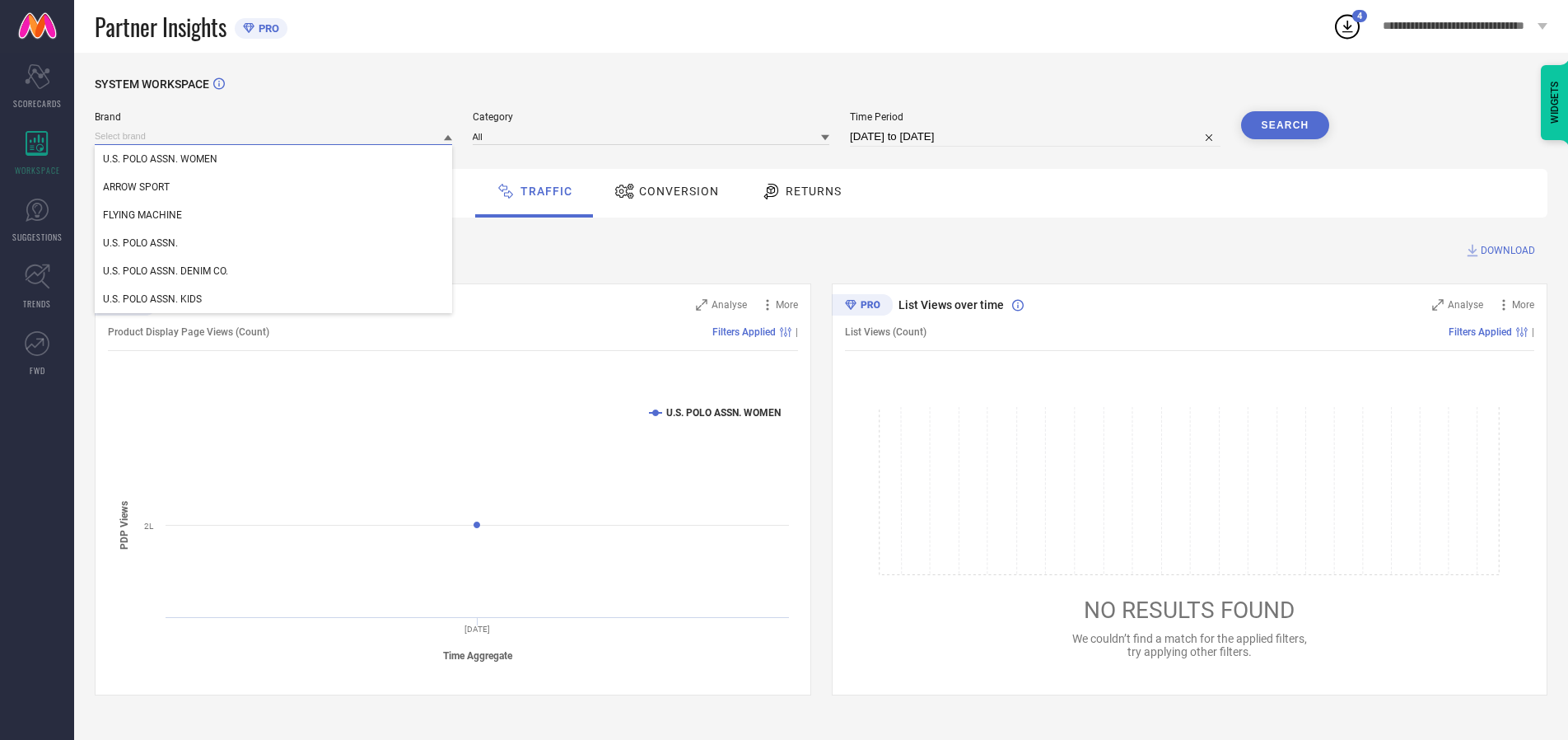
click at [274, 136] on input at bounding box center [273, 136] width 357 height 18
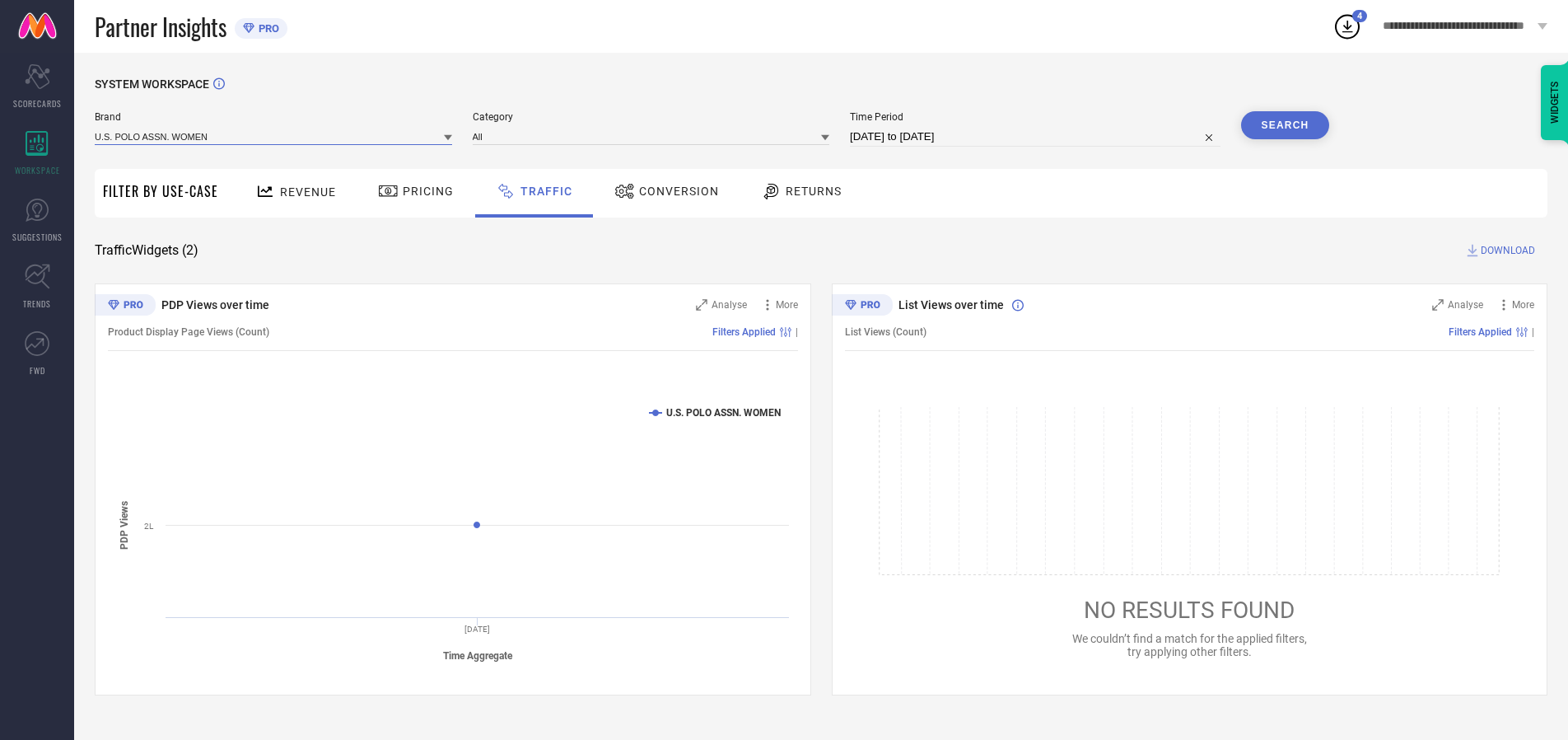
click at [274, 136] on input at bounding box center [273, 136] width 357 height 18
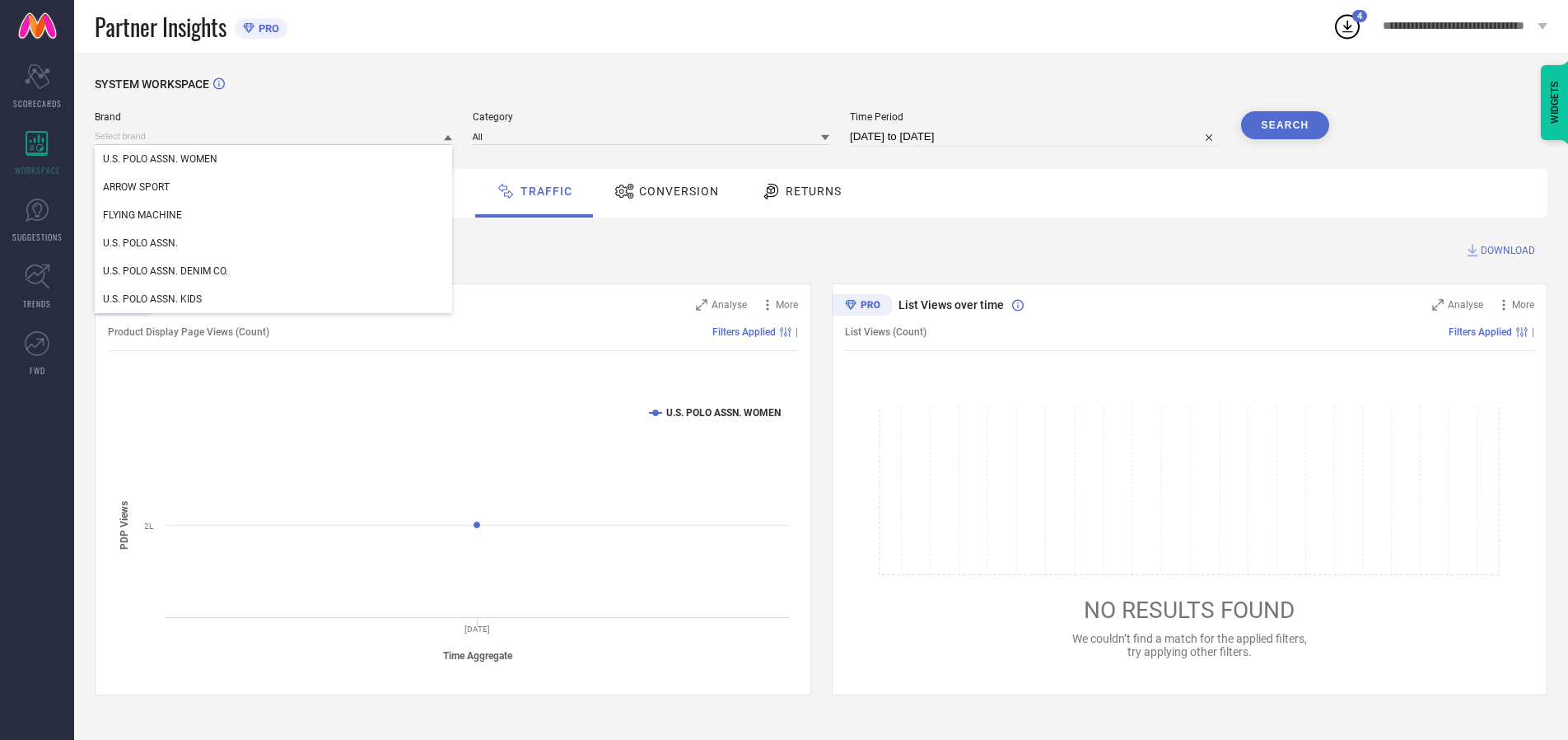
click at [274, 159] on div "U.S. POLO ASSN. WOMEN" at bounding box center [273, 159] width 357 height 28
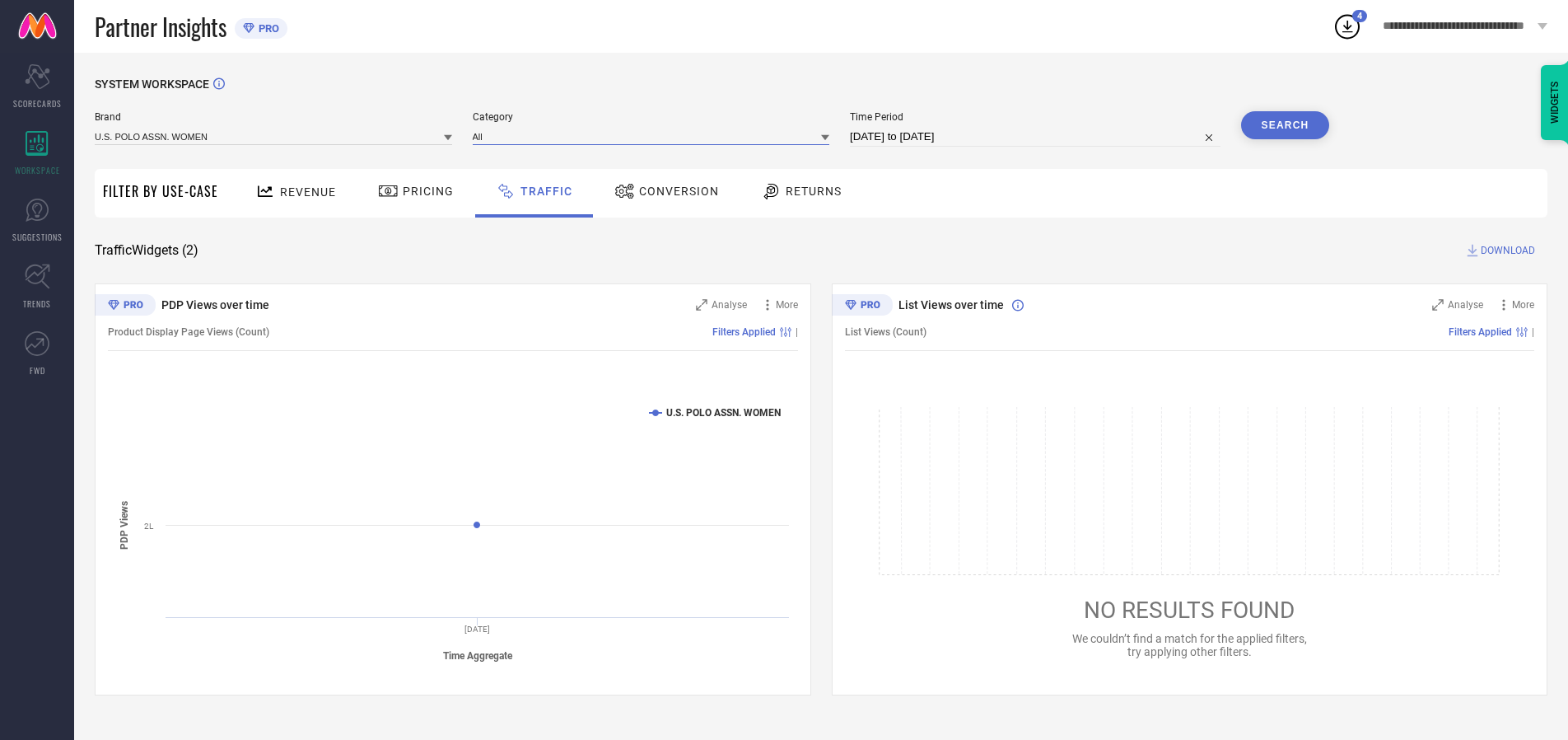
click at [655, 136] on input at bounding box center [651, 136] width 357 height 18
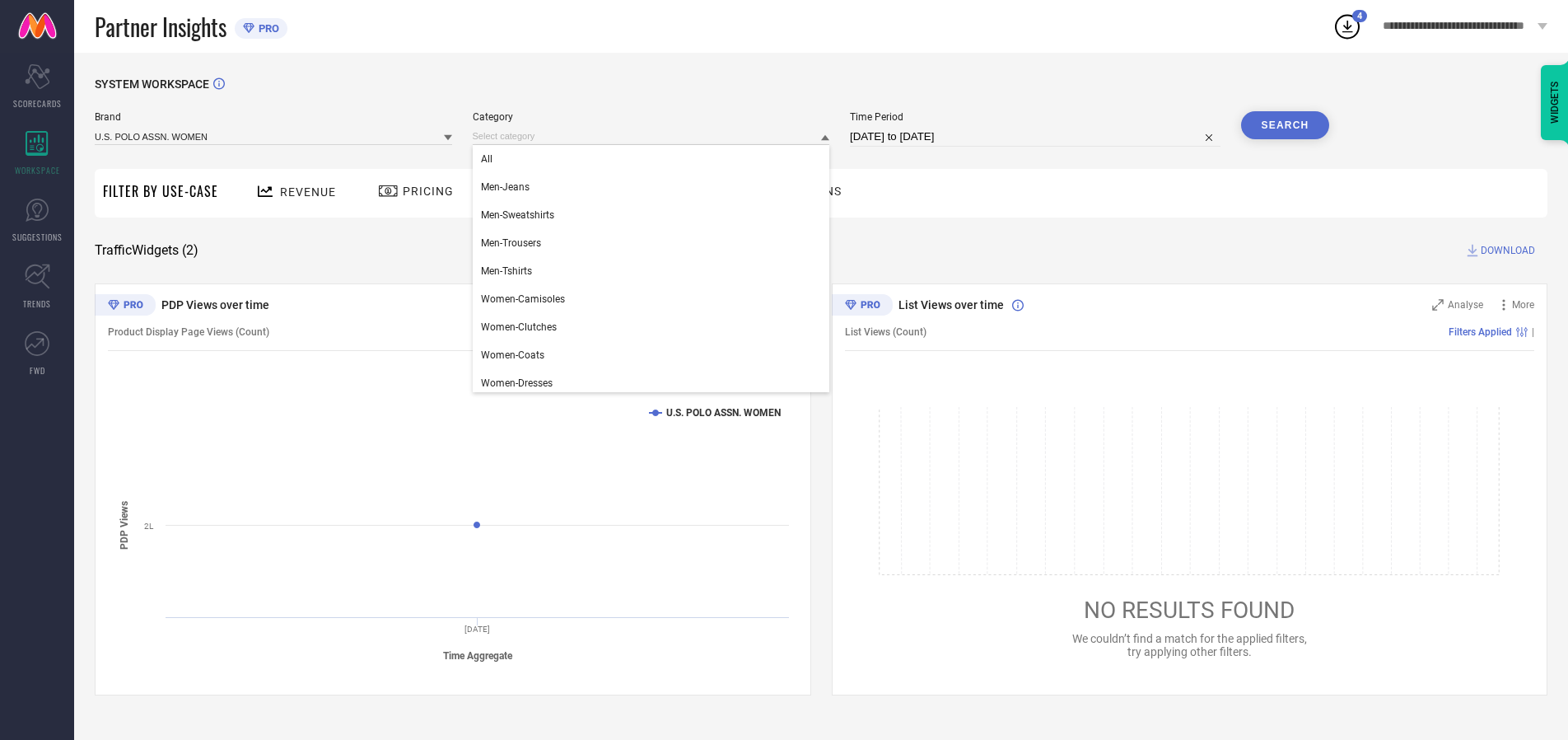
click at [655, 159] on div "All" at bounding box center [651, 159] width 357 height 28
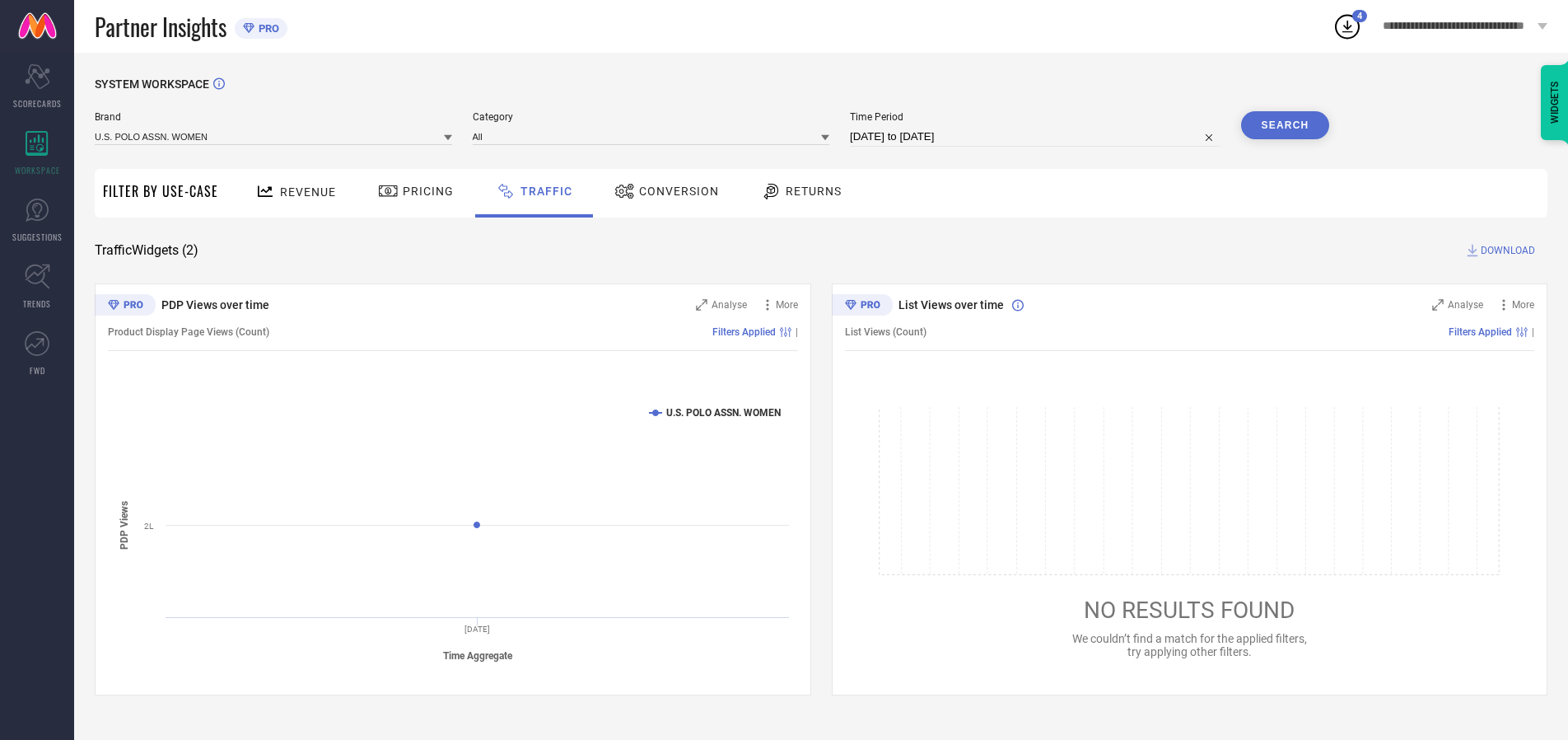
click at [1285, 125] on button "Search" at bounding box center [1285, 125] width 89 height 28
click at [1506, 251] on span "DOWNLOAD" at bounding box center [1507, 251] width 54 height 17
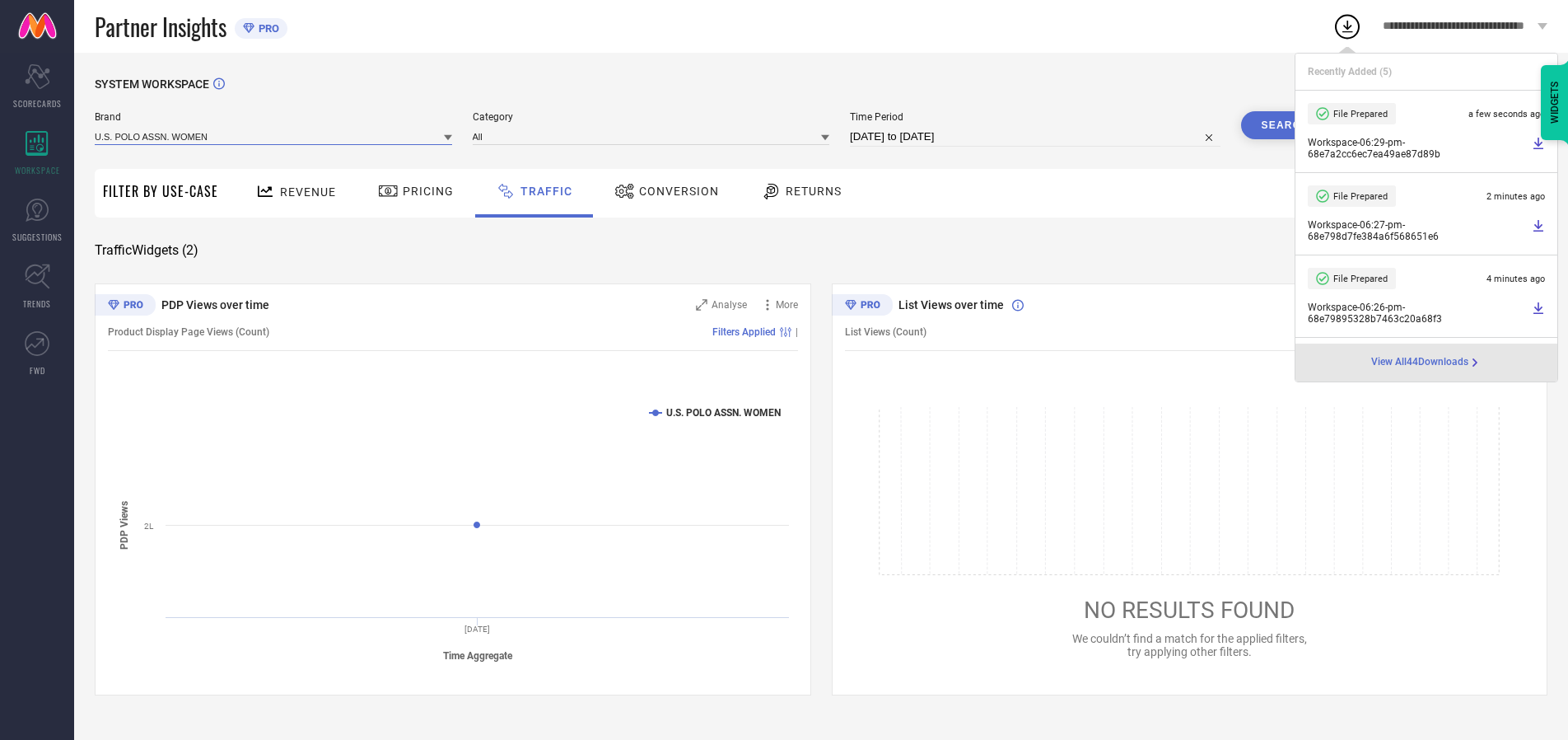
click at [274, 136] on input at bounding box center [273, 136] width 357 height 18
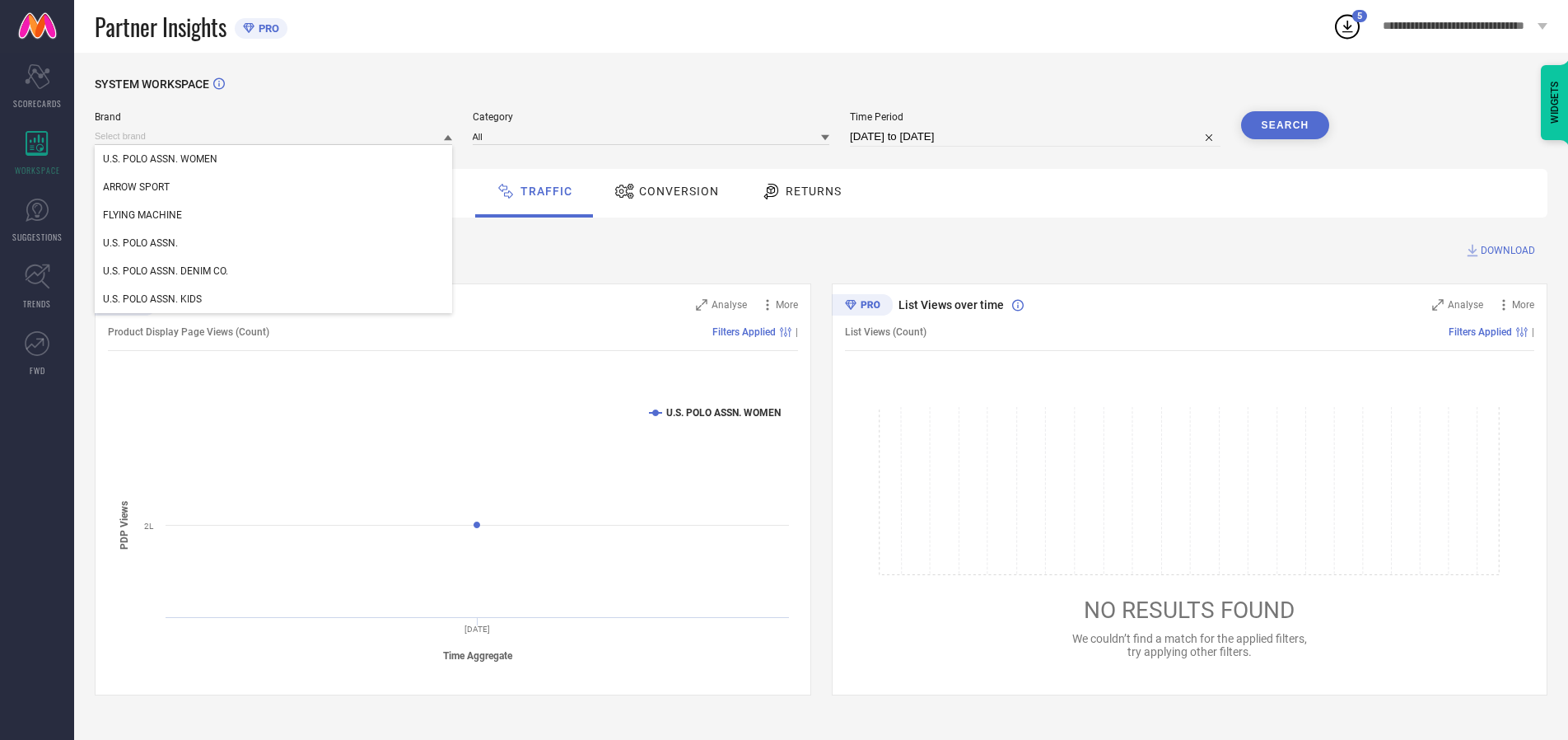
click at [274, 243] on div "U.S. POLO ASSN." at bounding box center [273, 243] width 357 height 28
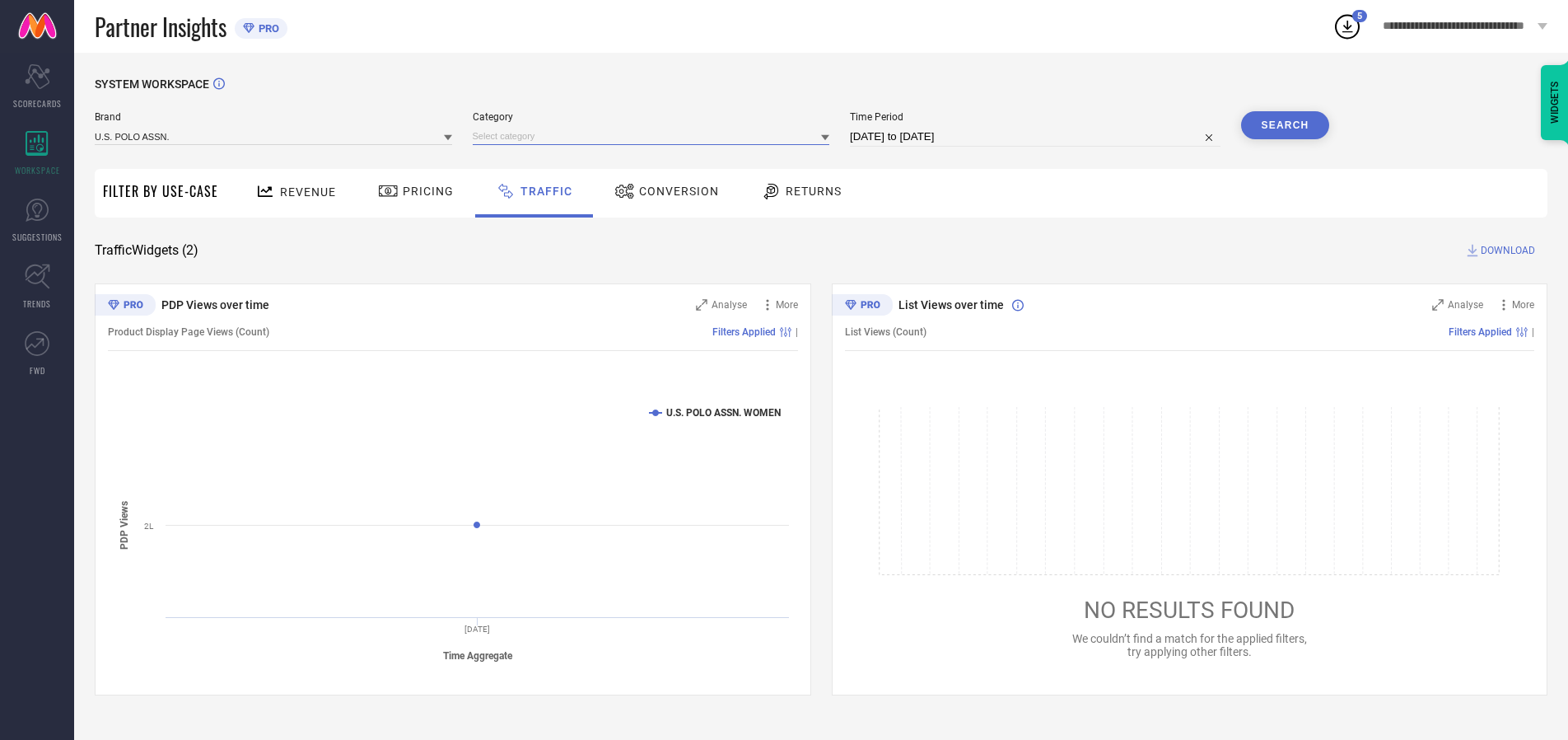
click at [655, 136] on input at bounding box center [651, 136] width 357 height 18
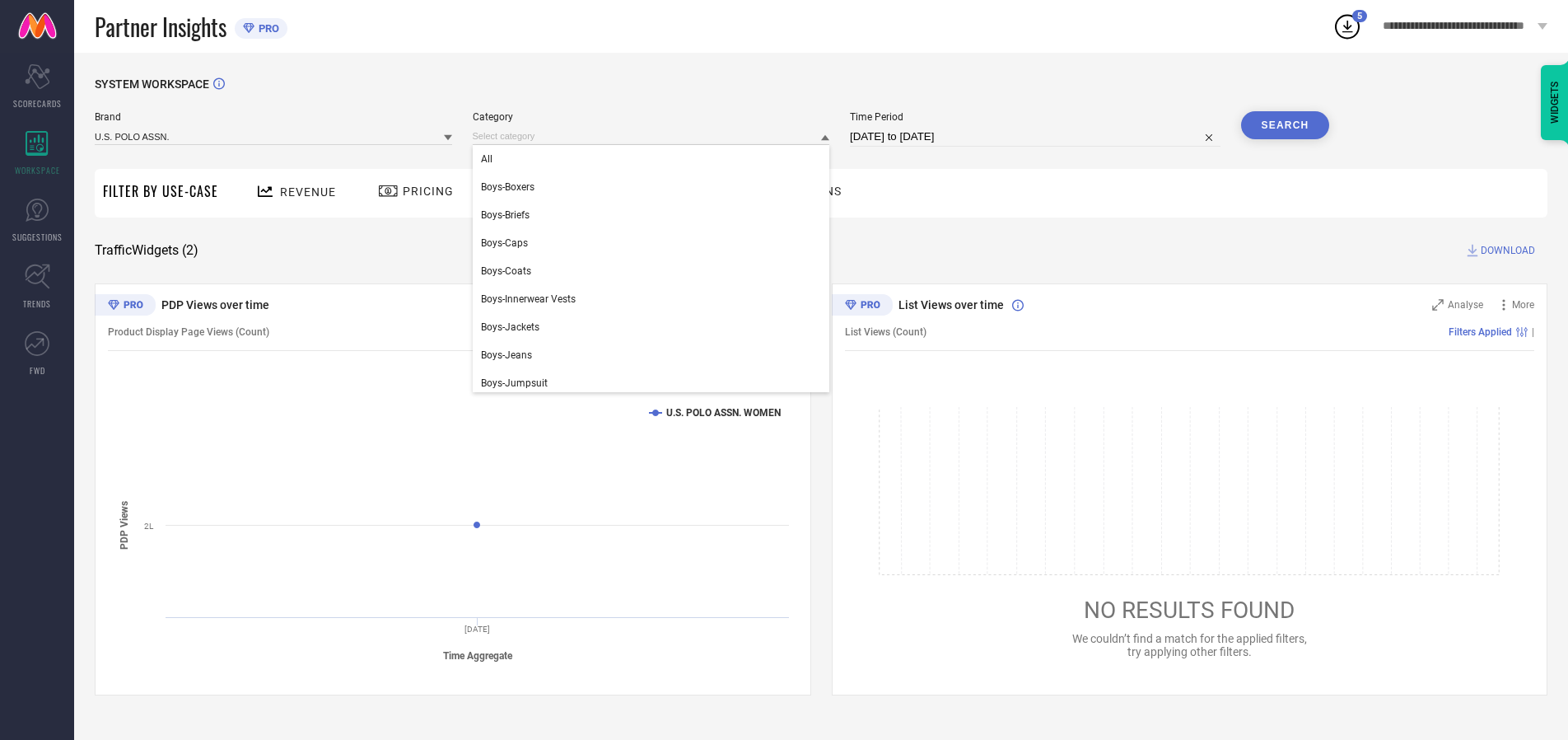
click at [655, 159] on div "All" at bounding box center [651, 159] width 357 height 28
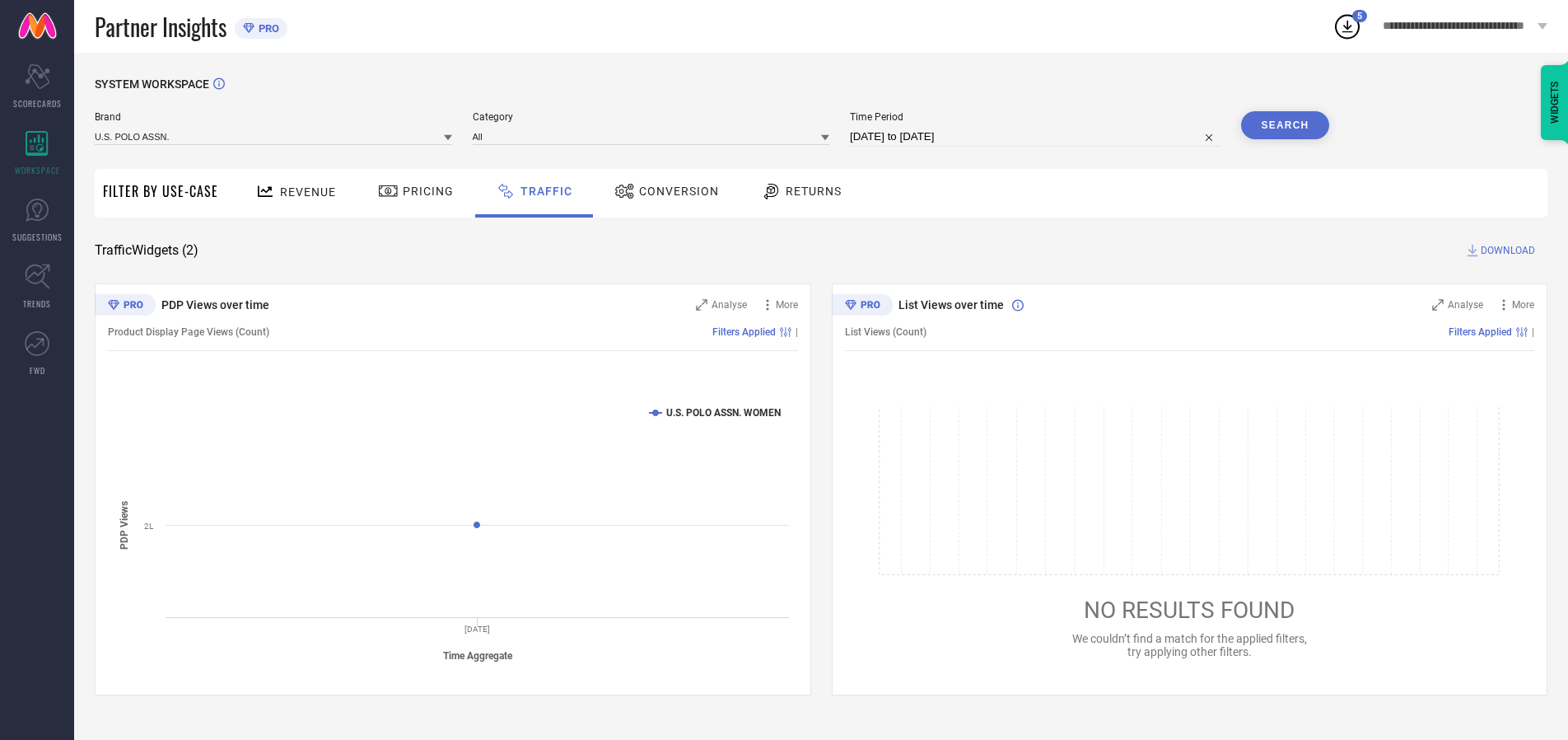
click at [1285, 125] on button "Search" at bounding box center [1285, 125] width 89 height 28
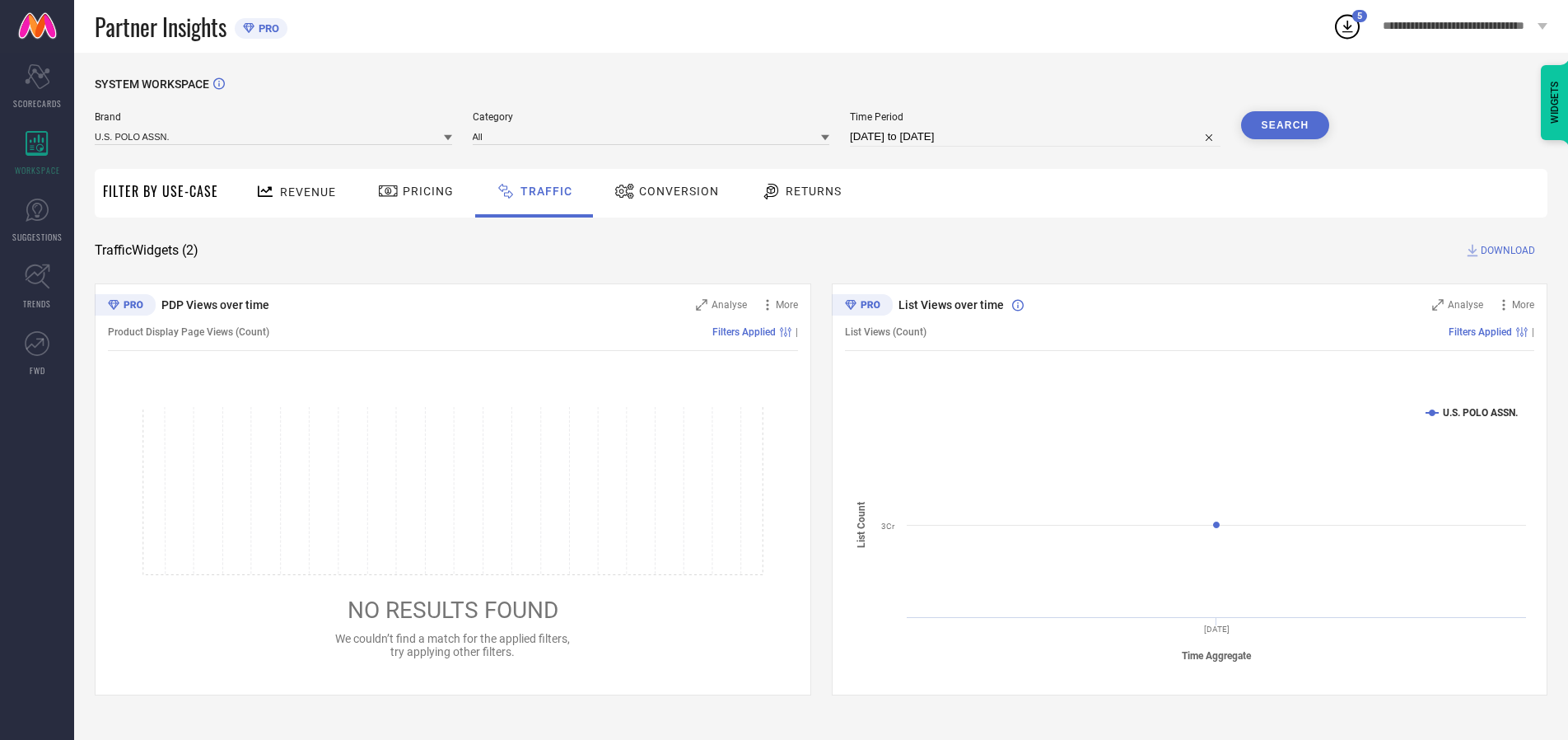
click at [1506, 251] on span "DOWNLOAD" at bounding box center [1507, 251] width 54 height 17
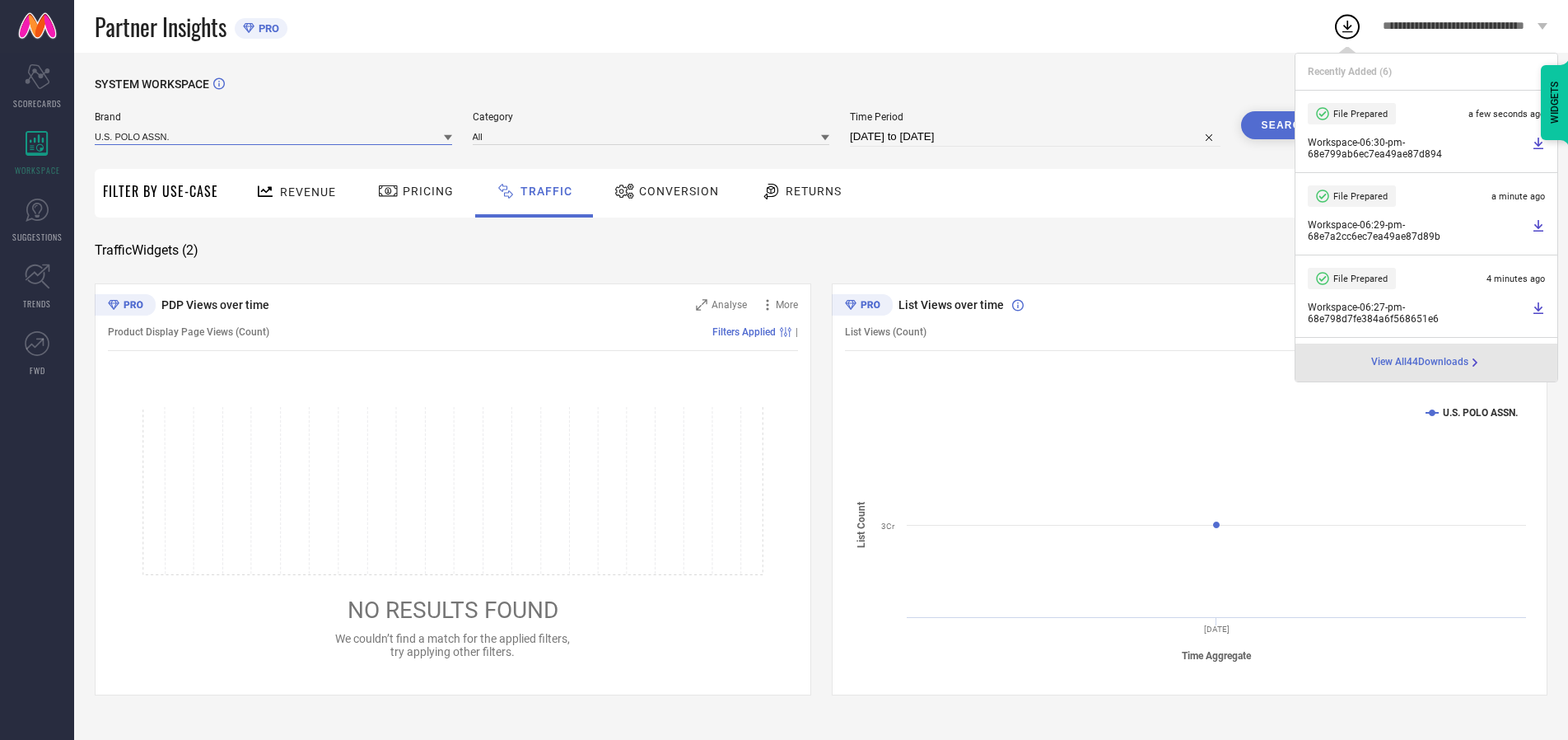
click at [274, 136] on input at bounding box center [273, 136] width 357 height 18
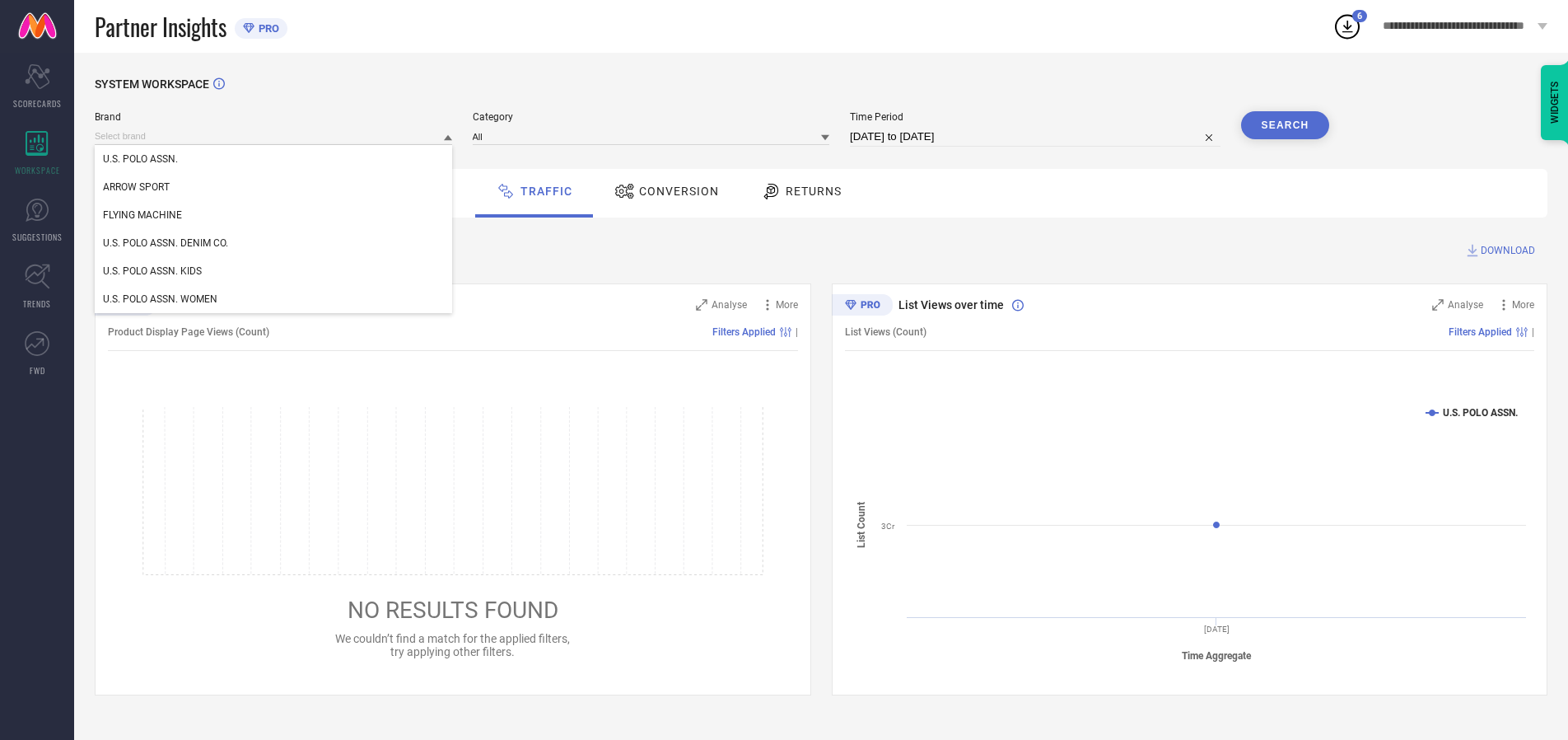
click at [274, 243] on div "U.S. POLO ASSN. DENIM CO." at bounding box center [273, 243] width 357 height 28
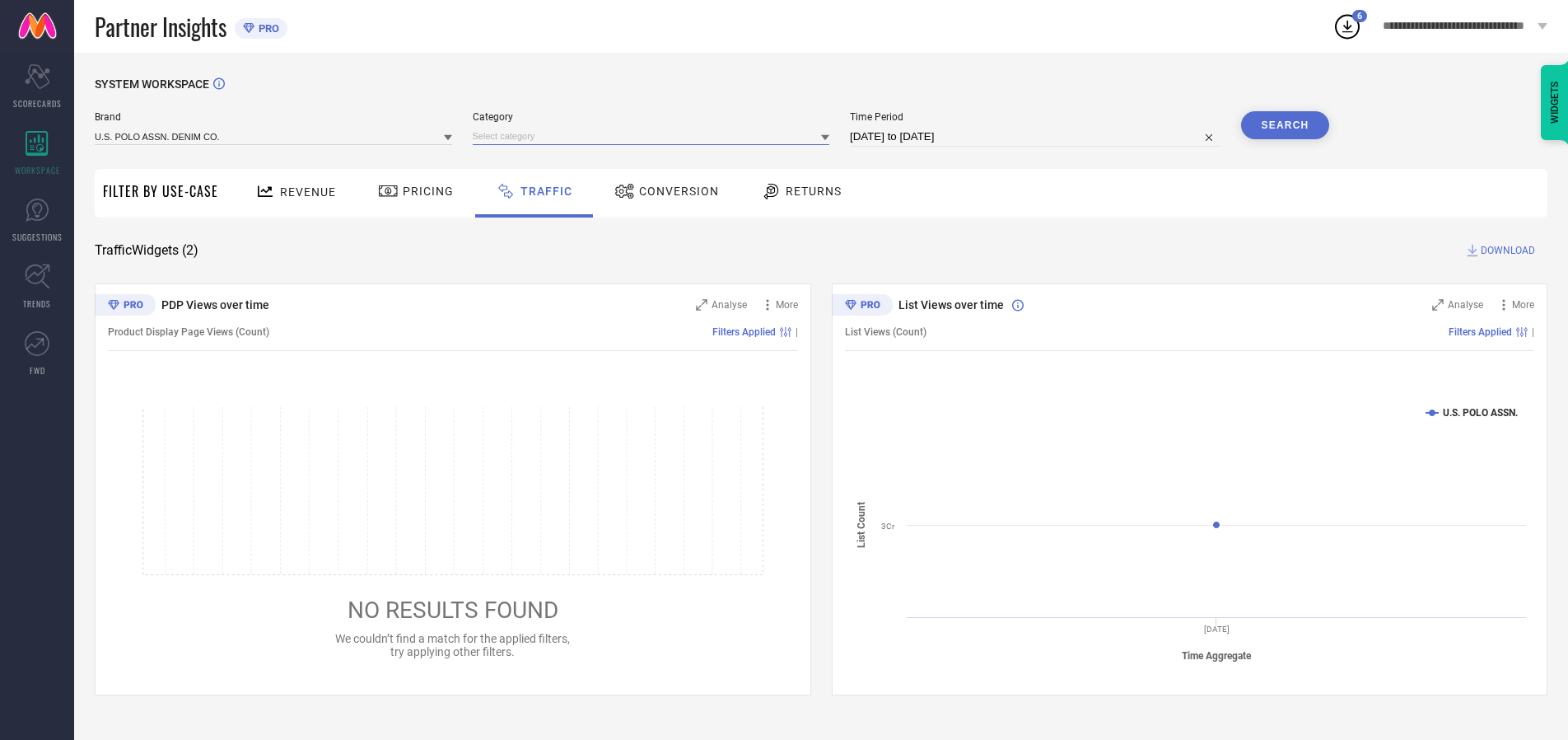
click at [655, 136] on input at bounding box center [651, 136] width 357 height 18
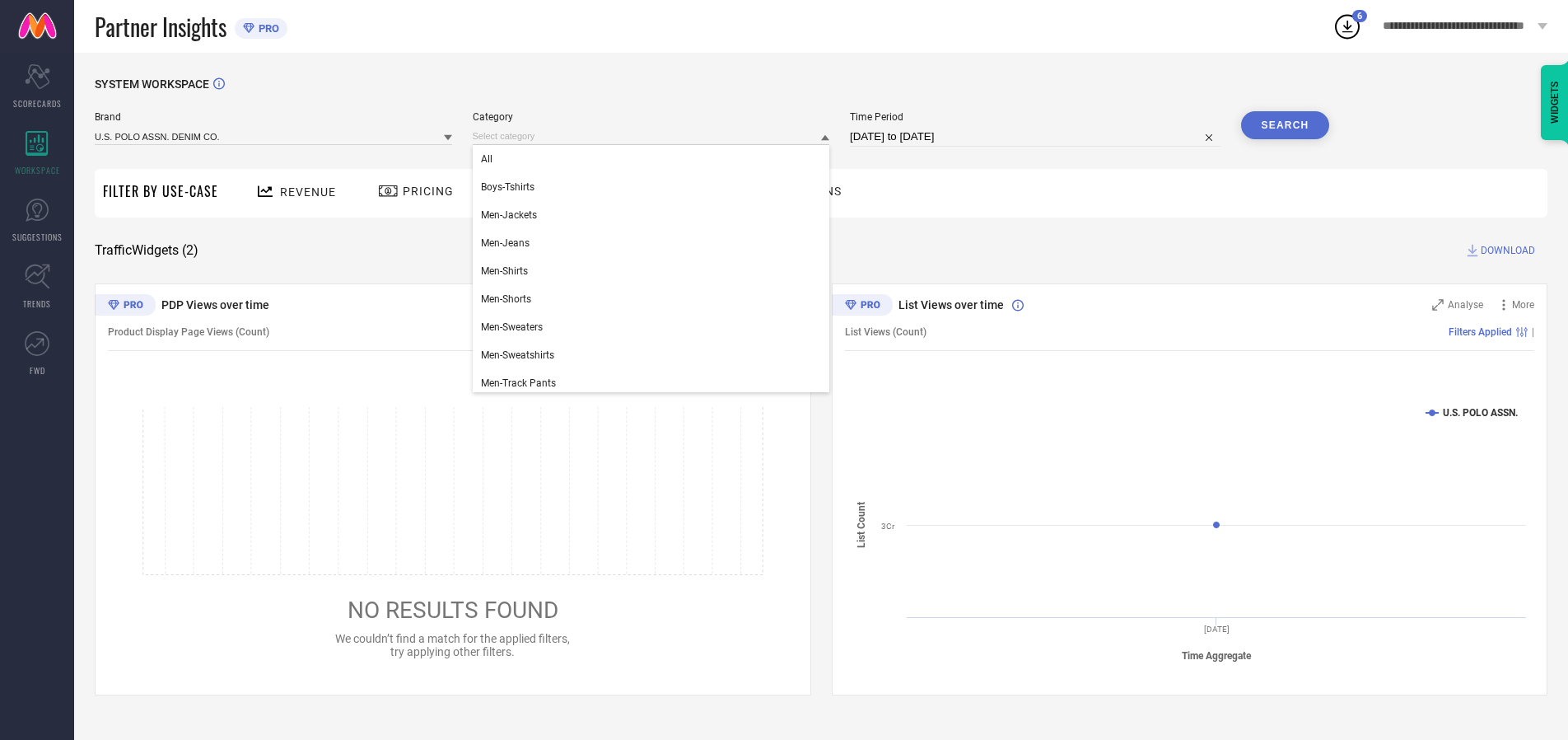
click at [655, 159] on div "All" at bounding box center [651, 159] width 357 height 28
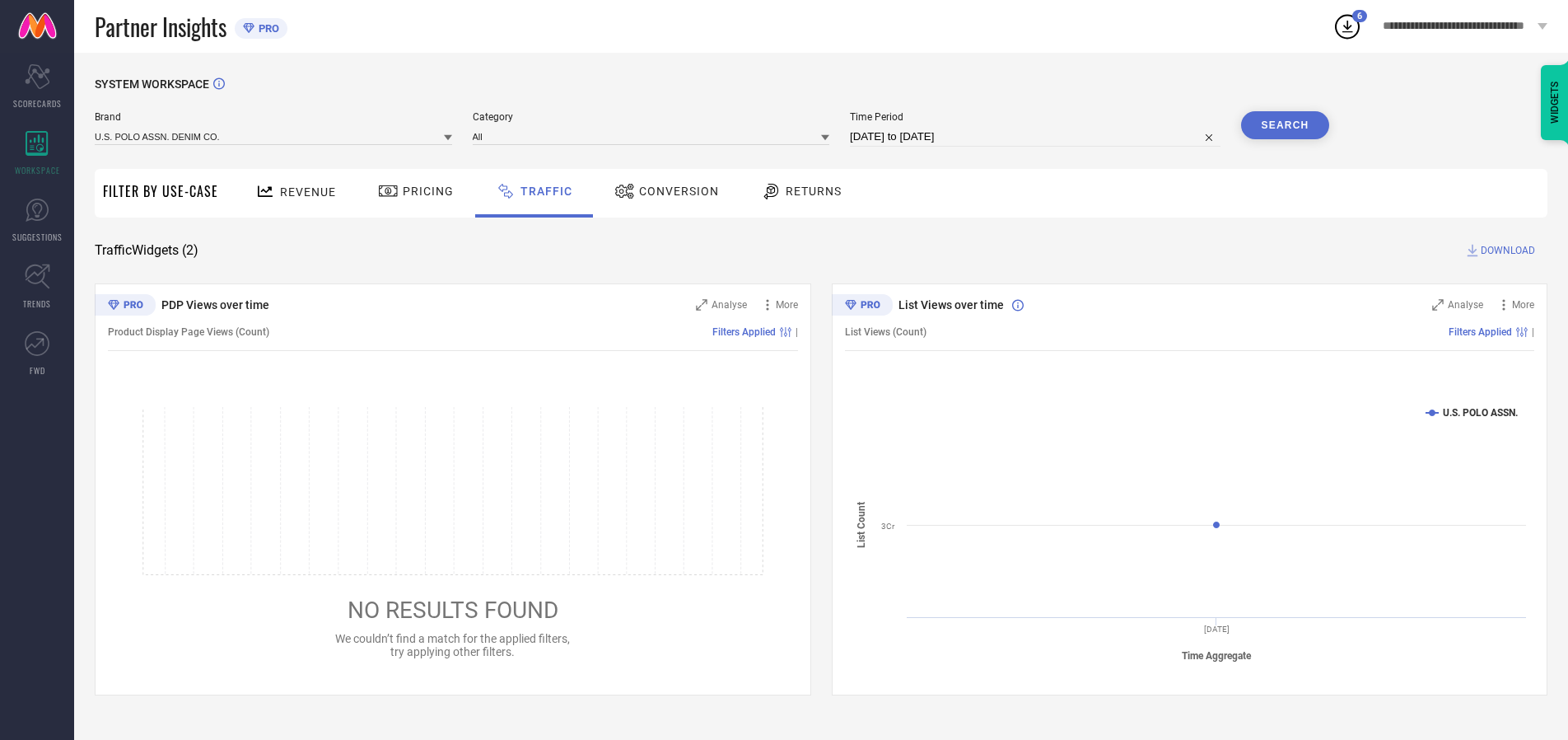
click at [1285, 125] on button "Search" at bounding box center [1285, 125] width 89 height 28
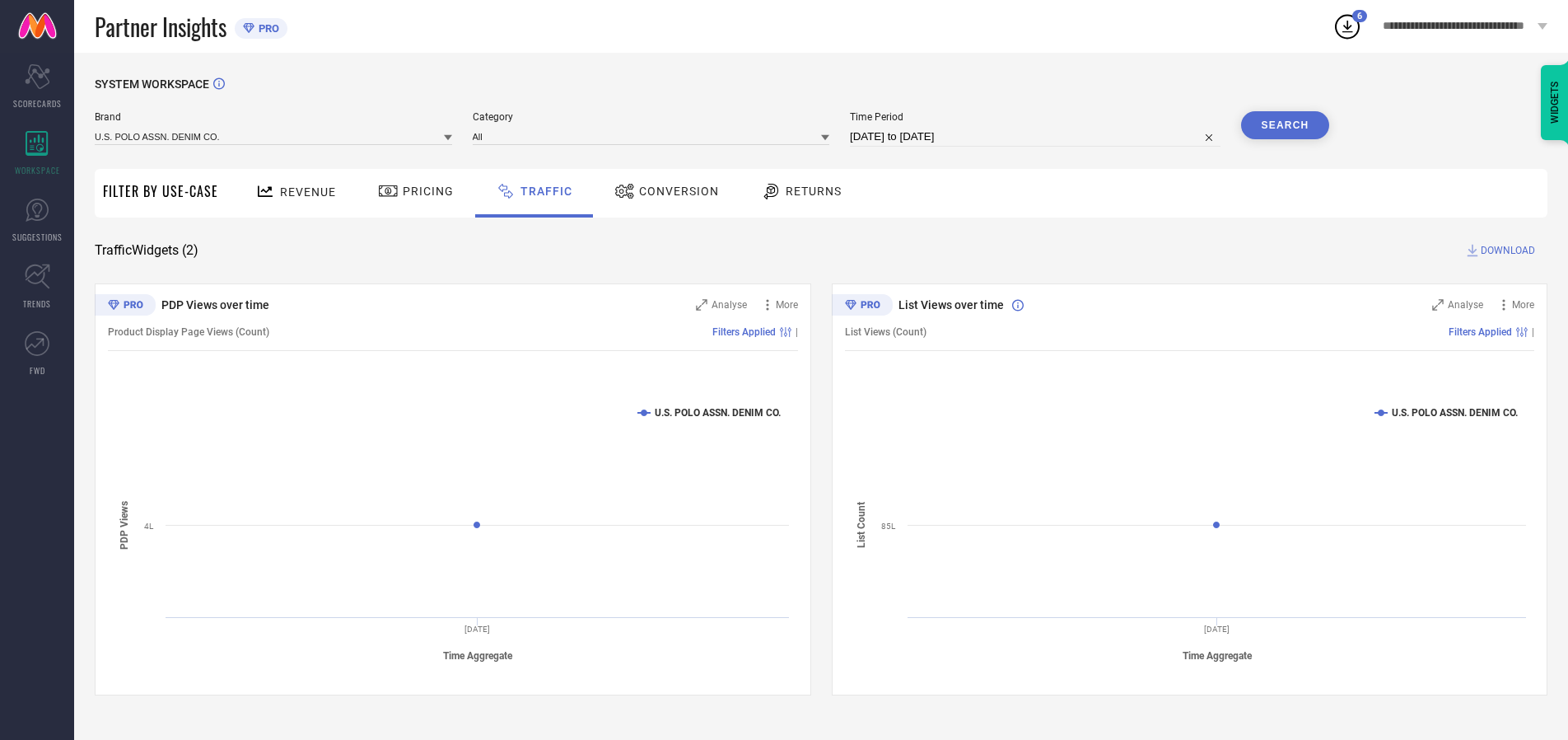
click at [1506, 251] on span "DOWNLOAD" at bounding box center [1507, 251] width 54 height 17
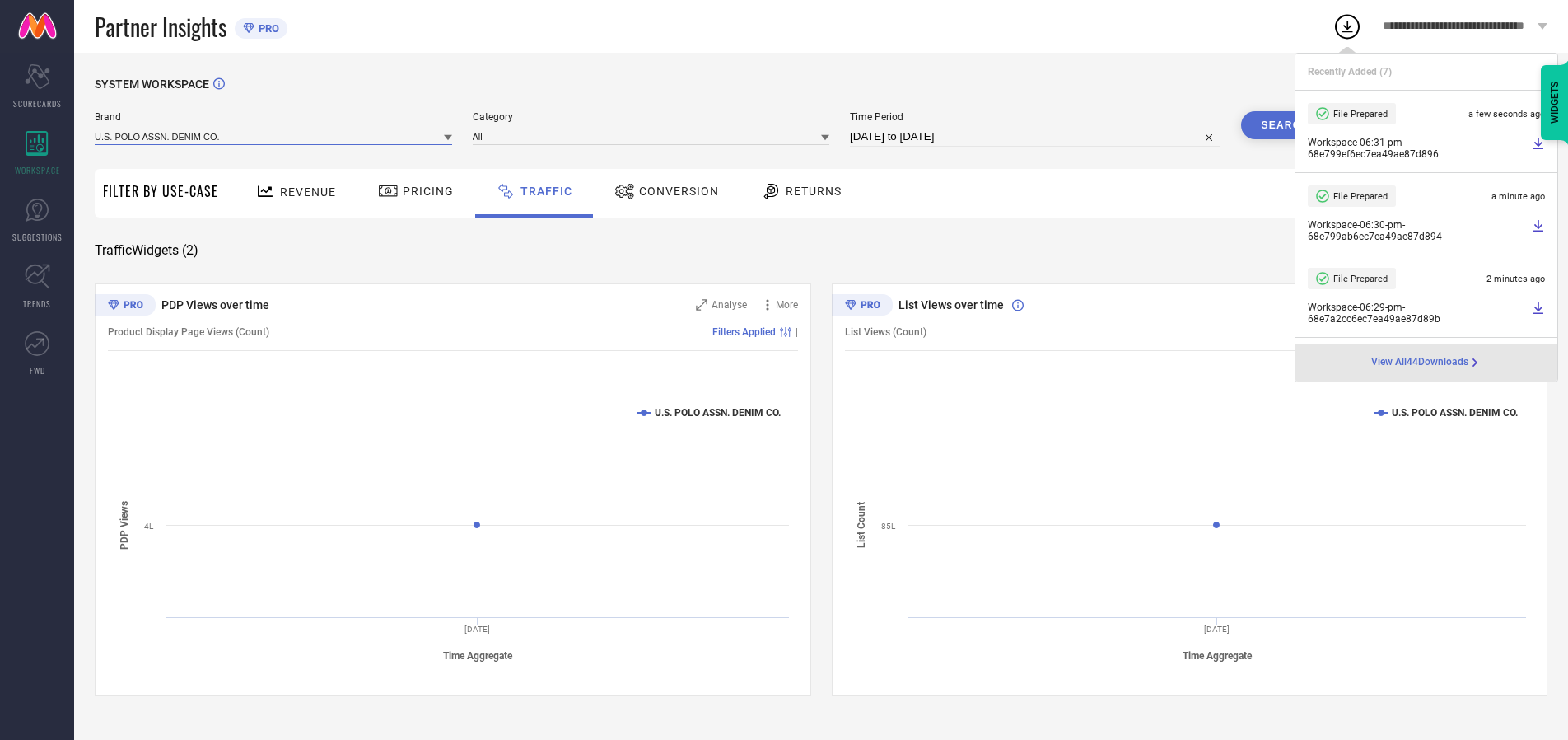
click at [274, 136] on input at bounding box center [273, 136] width 357 height 18
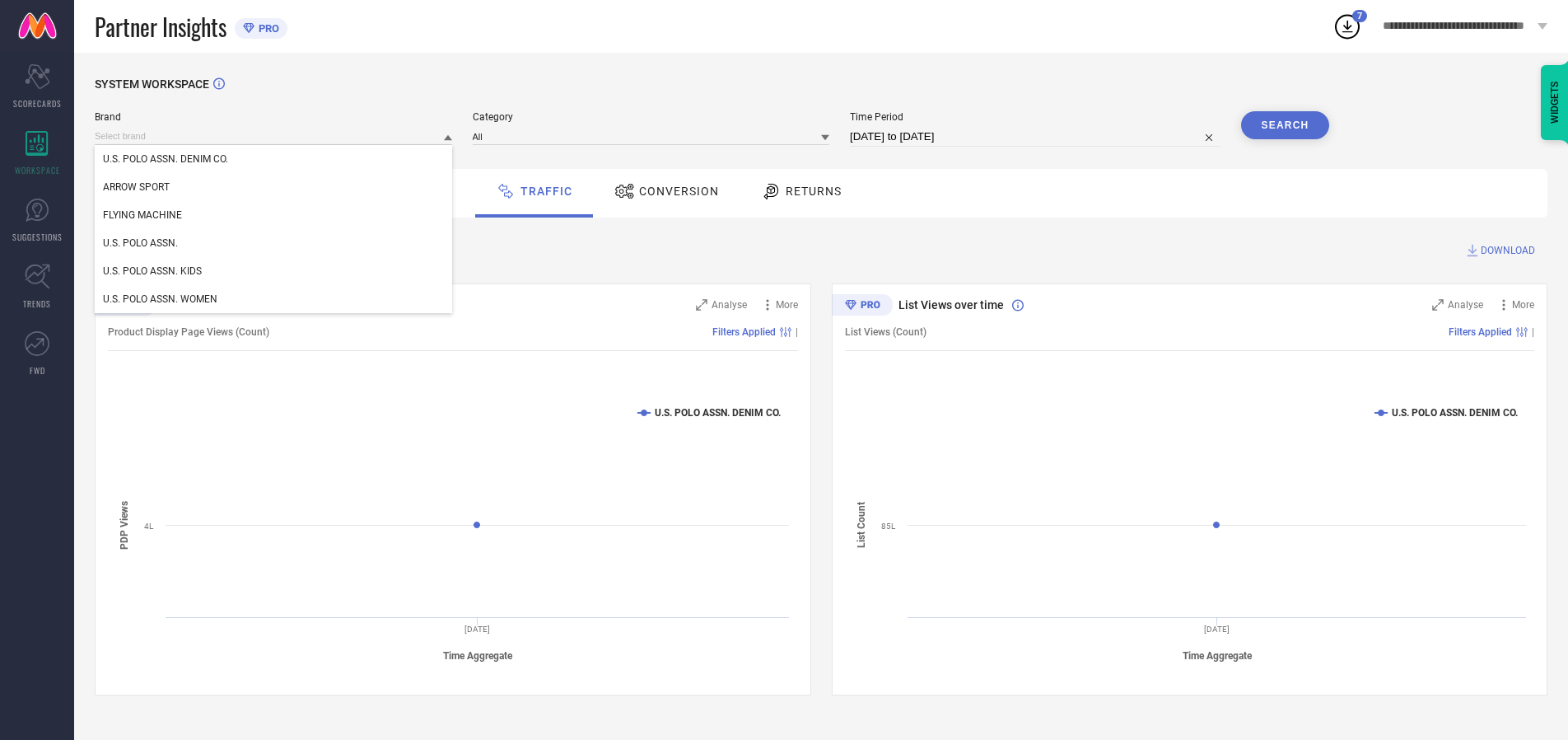
click at [274, 271] on div "U.S. POLO ASSN. KIDS" at bounding box center [273, 271] width 357 height 28
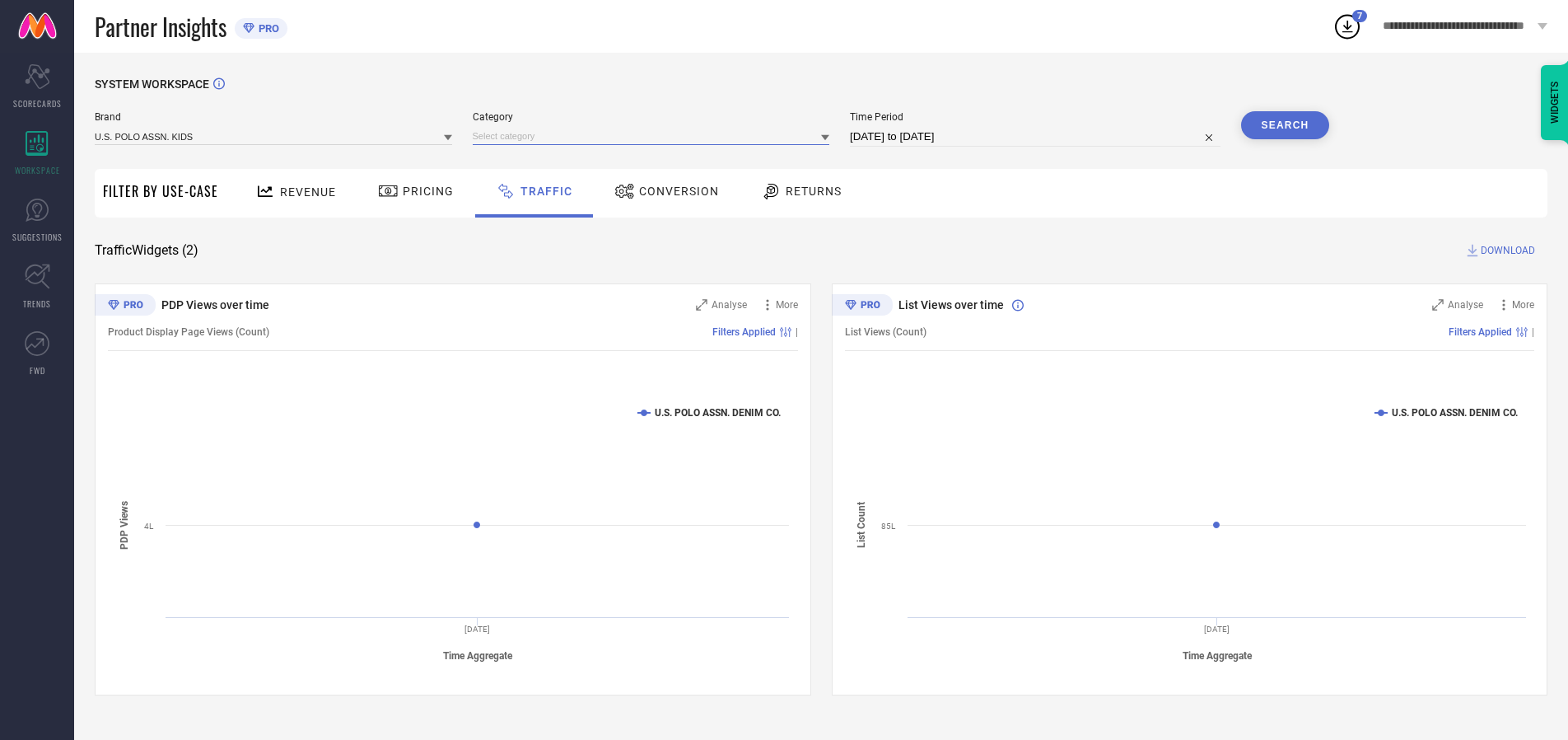
click at [655, 136] on input at bounding box center [651, 136] width 357 height 18
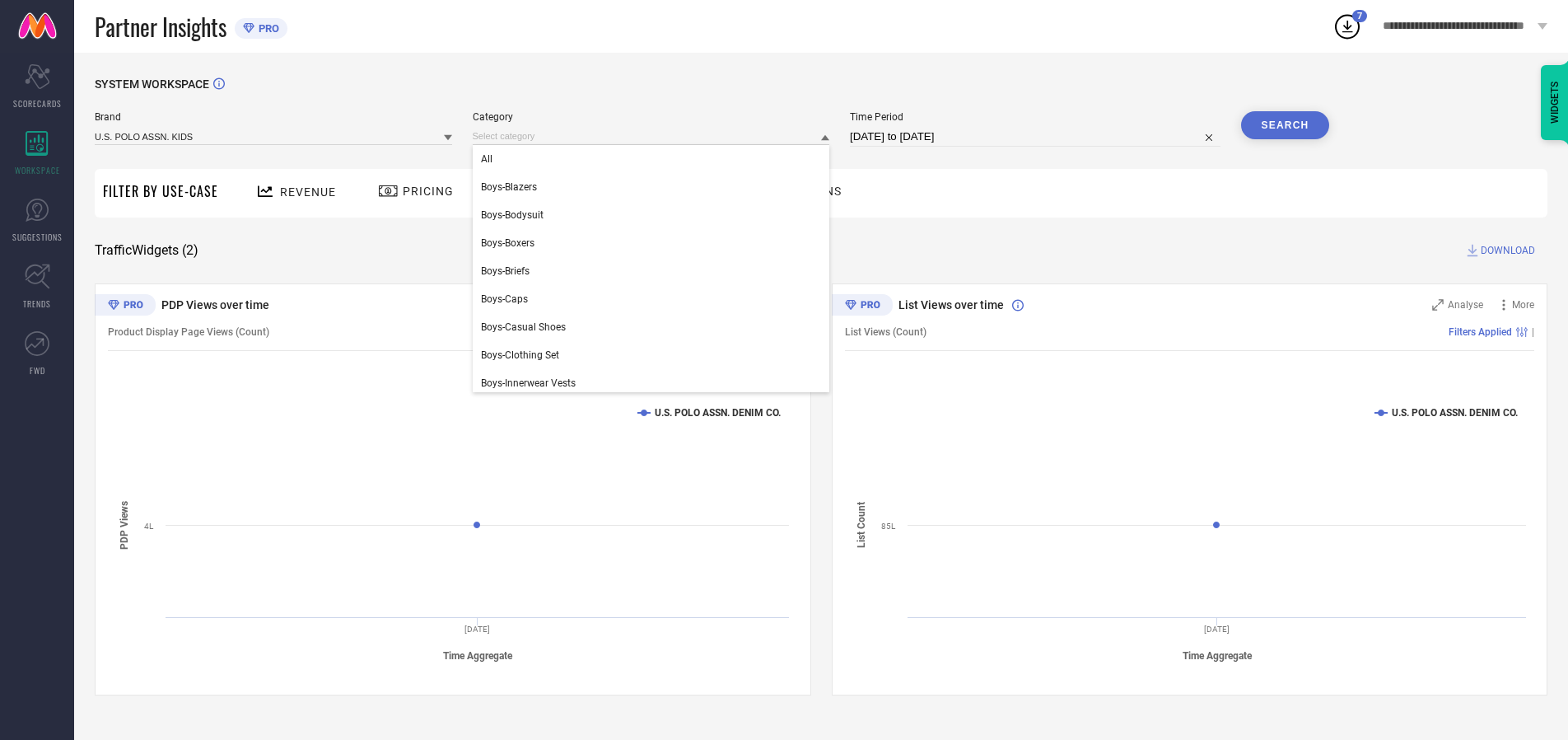
click at [655, 159] on div "All" at bounding box center [651, 159] width 357 height 28
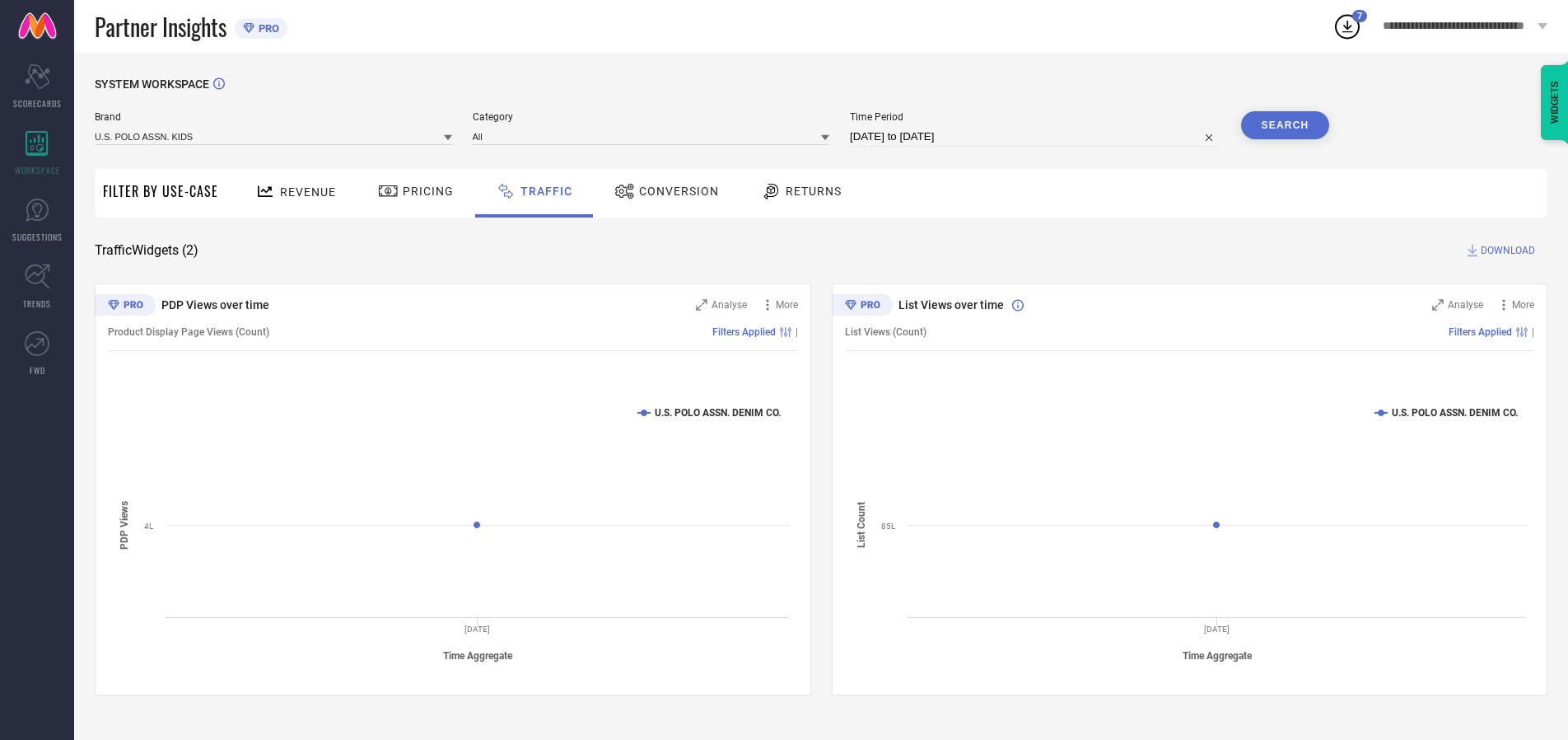
click at [1285, 125] on button "Search" at bounding box center [1285, 125] width 89 height 28
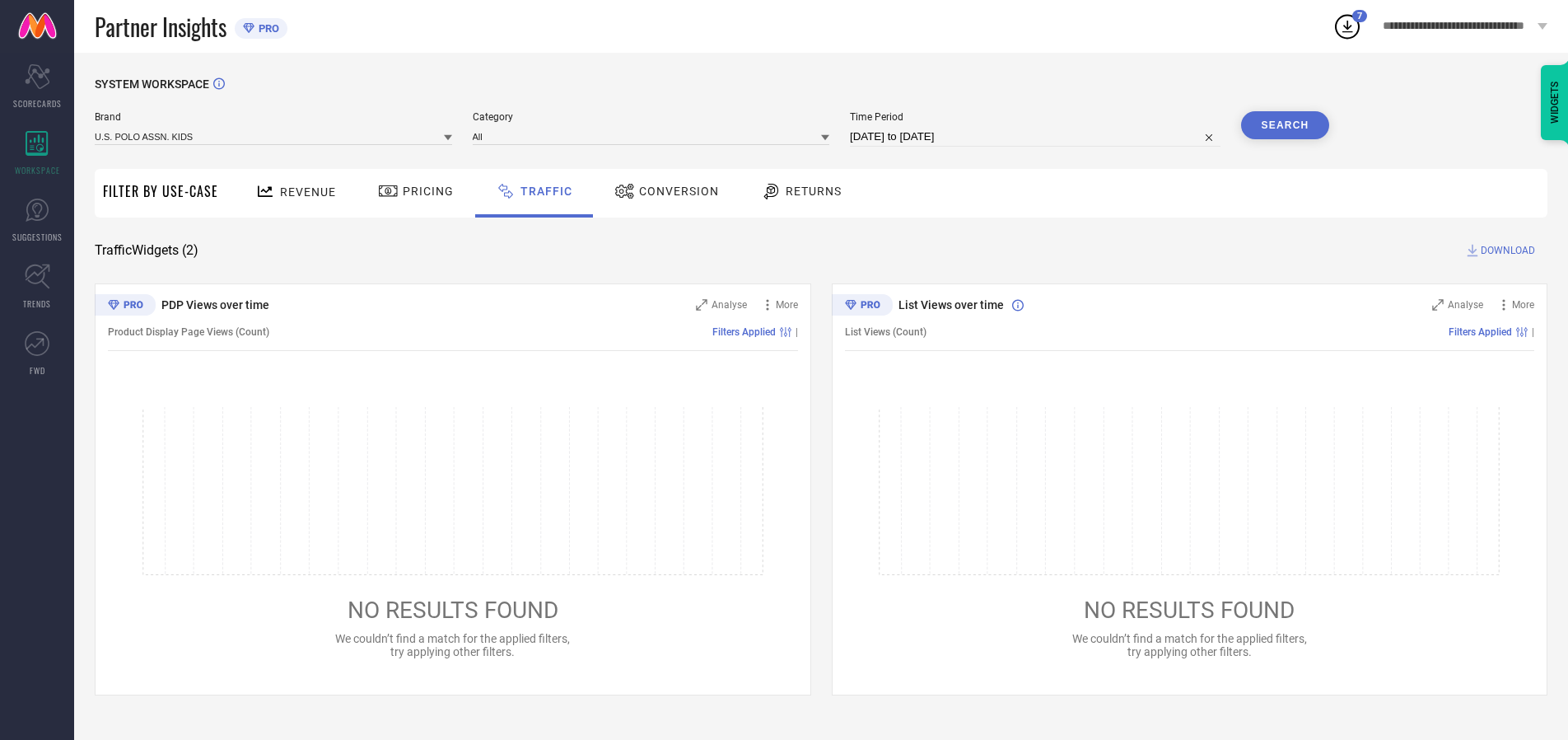
click at [1506, 251] on span "DOWNLOAD" at bounding box center [1507, 251] width 54 height 17
click at [1037, 137] on input at bounding box center [1035, 137] width 371 height 20
select select "9"
select select "2025"
select select "10"
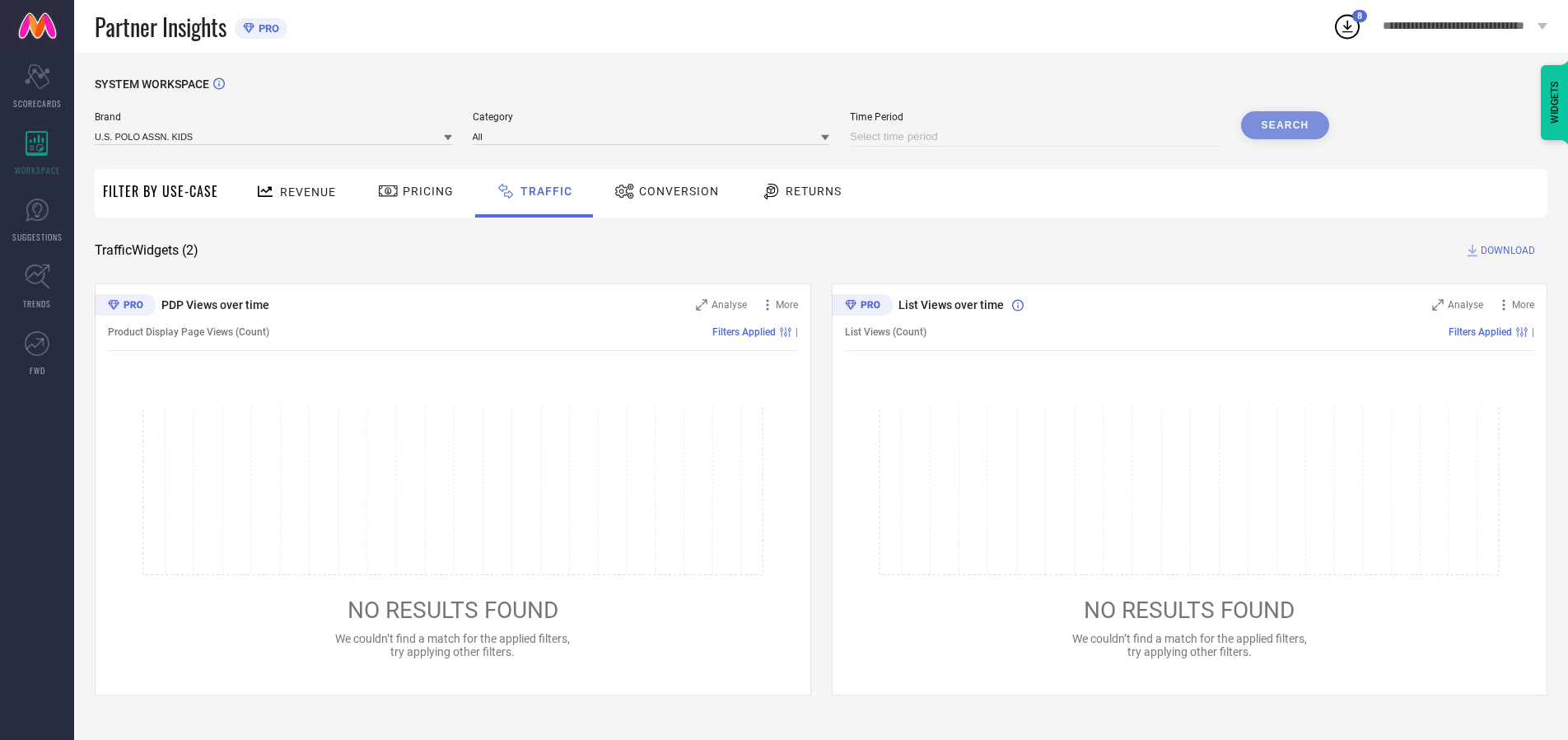
select select "2025"
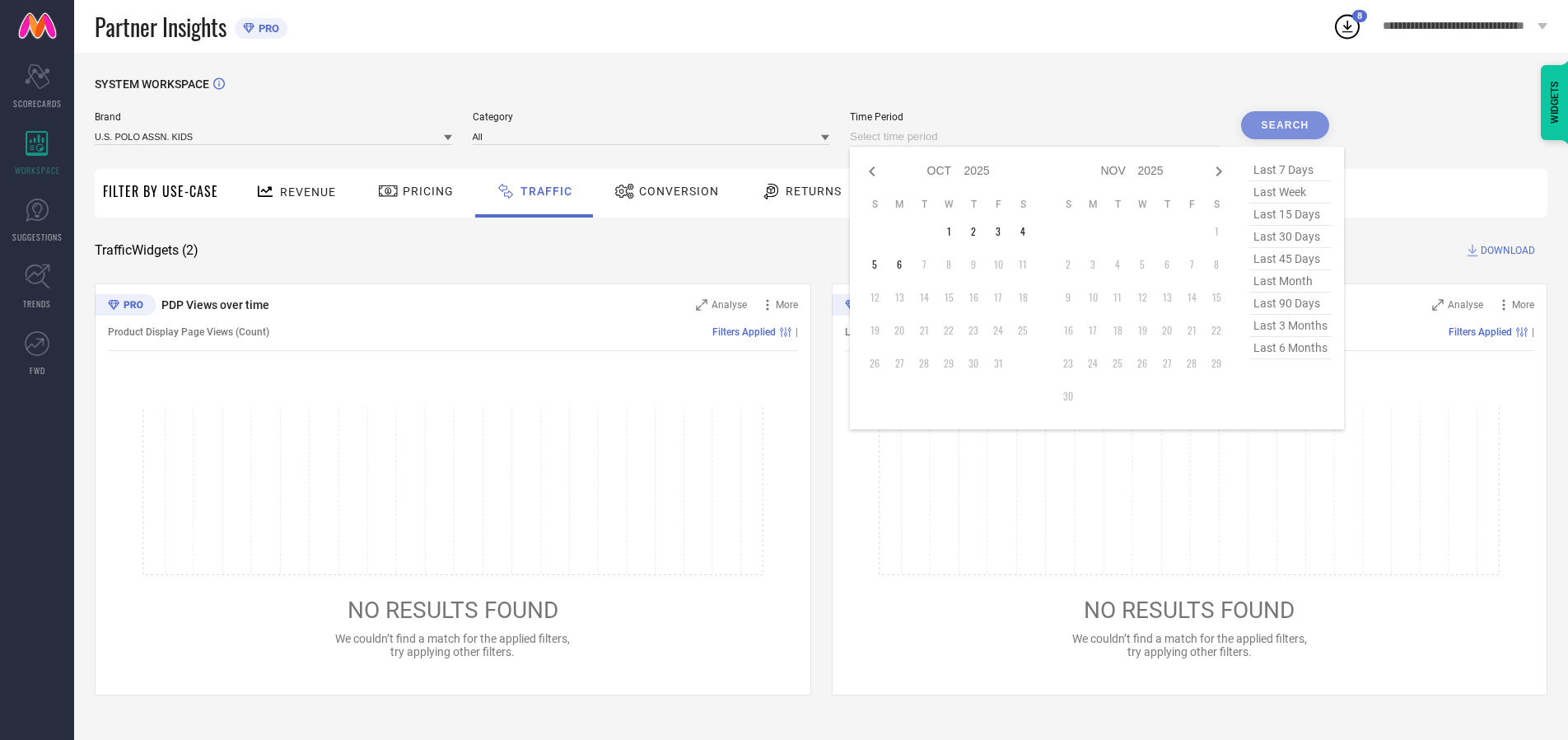
select select "8"
select select "2025"
select select "9"
select select "2025"
click at [904, 363] on td "29" at bounding box center [898, 363] width 25 height 25
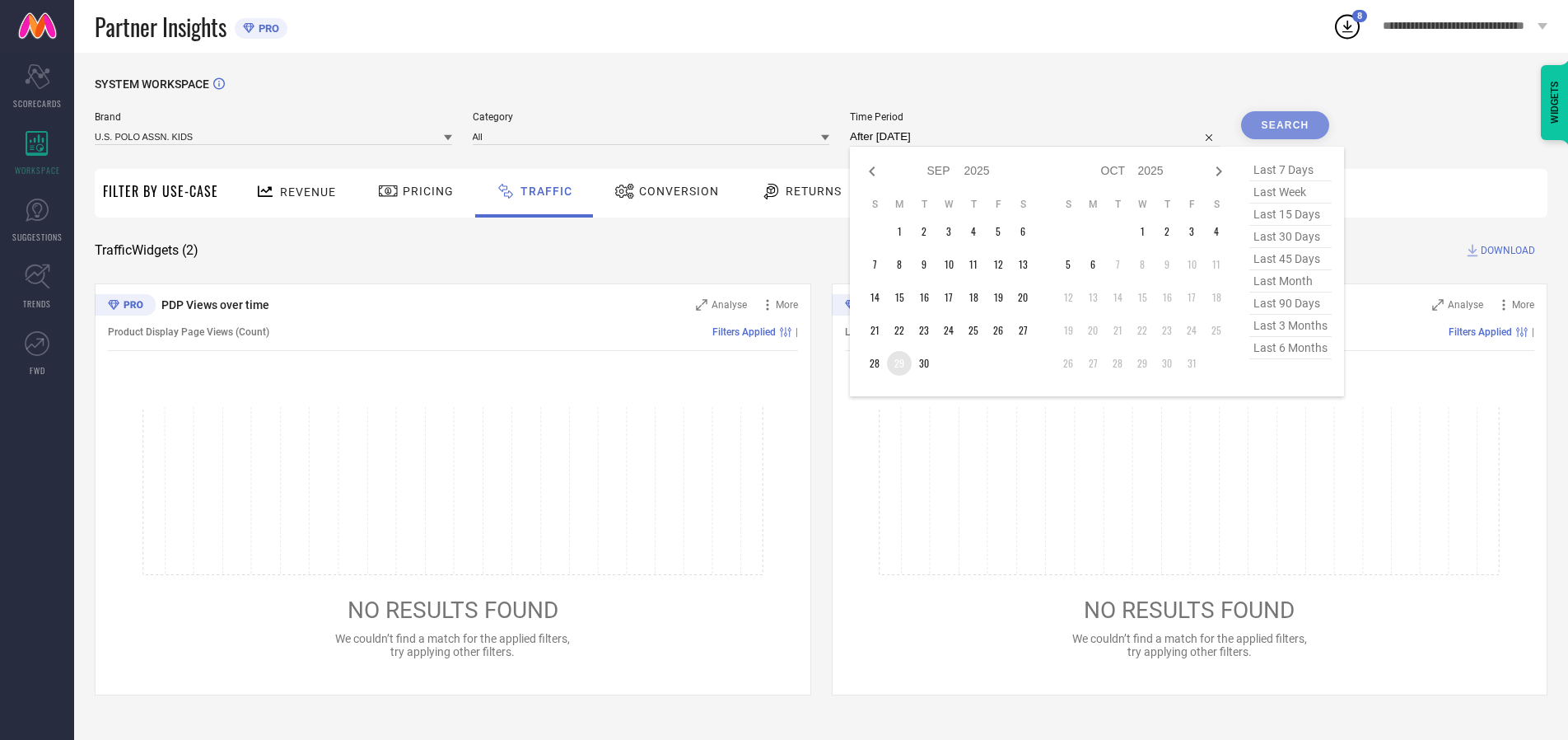
type input "[DATE] to [DATE]"
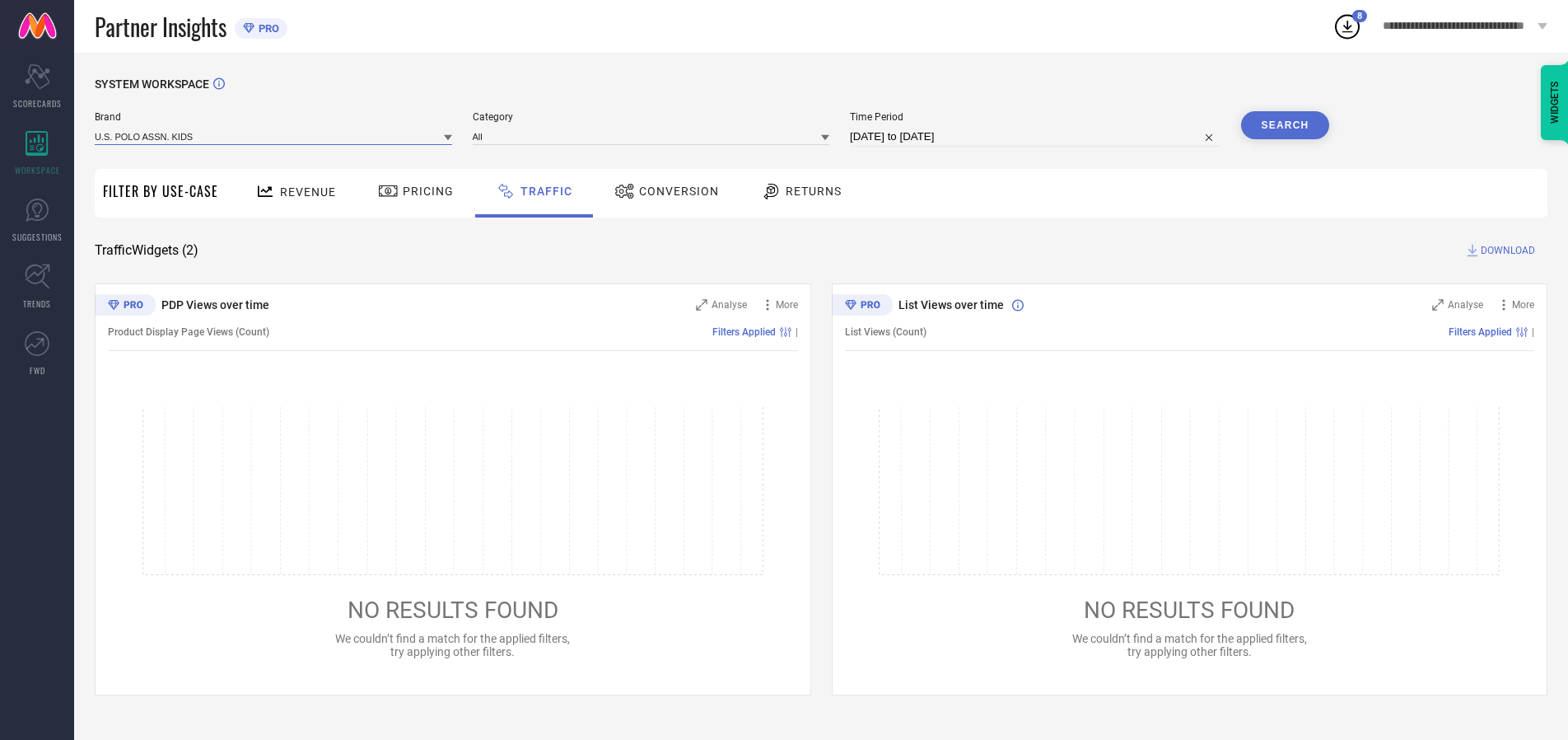
click at [274, 136] on input at bounding box center [273, 136] width 357 height 18
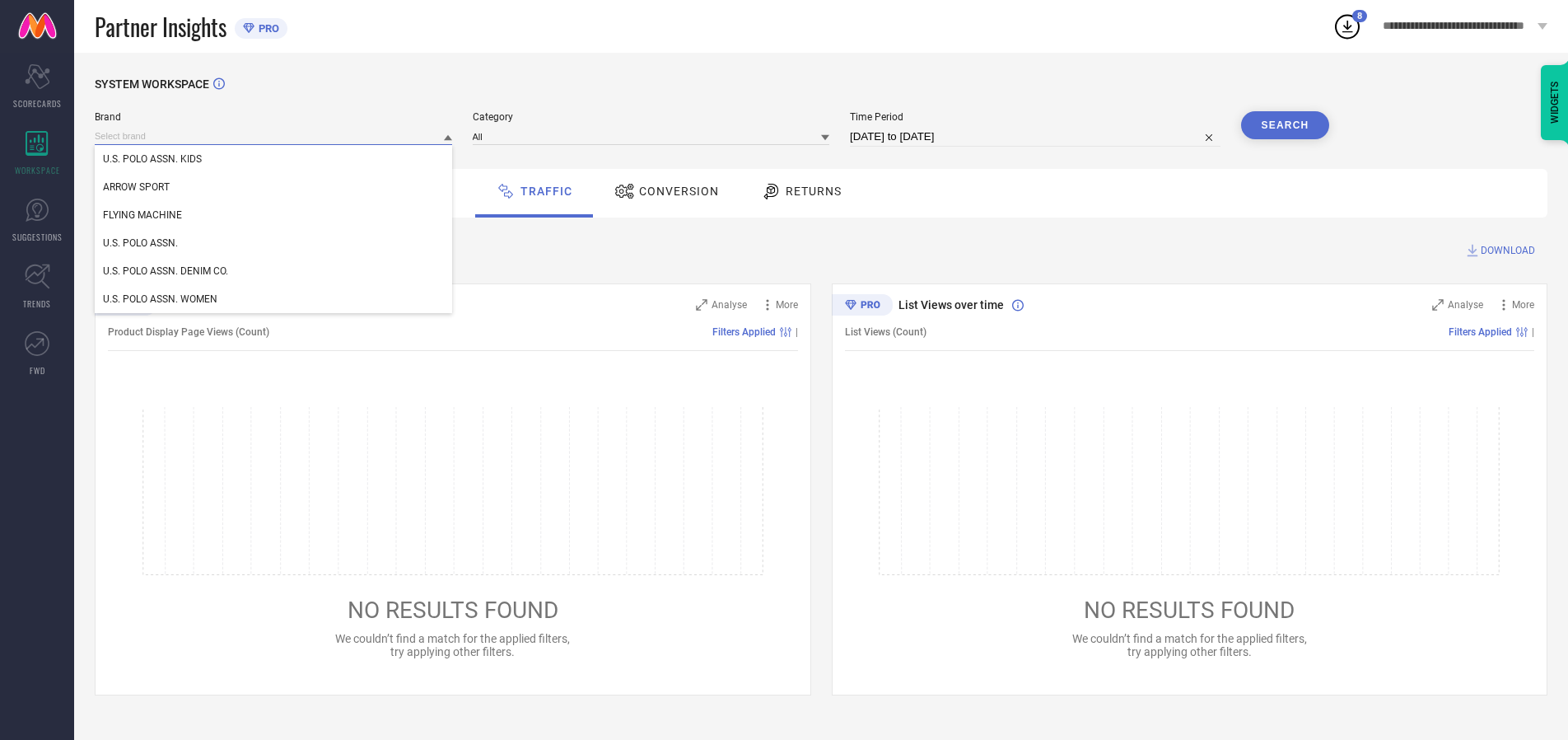
click at [274, 136] on input at bounding box center [273, 136] width 357 height 18
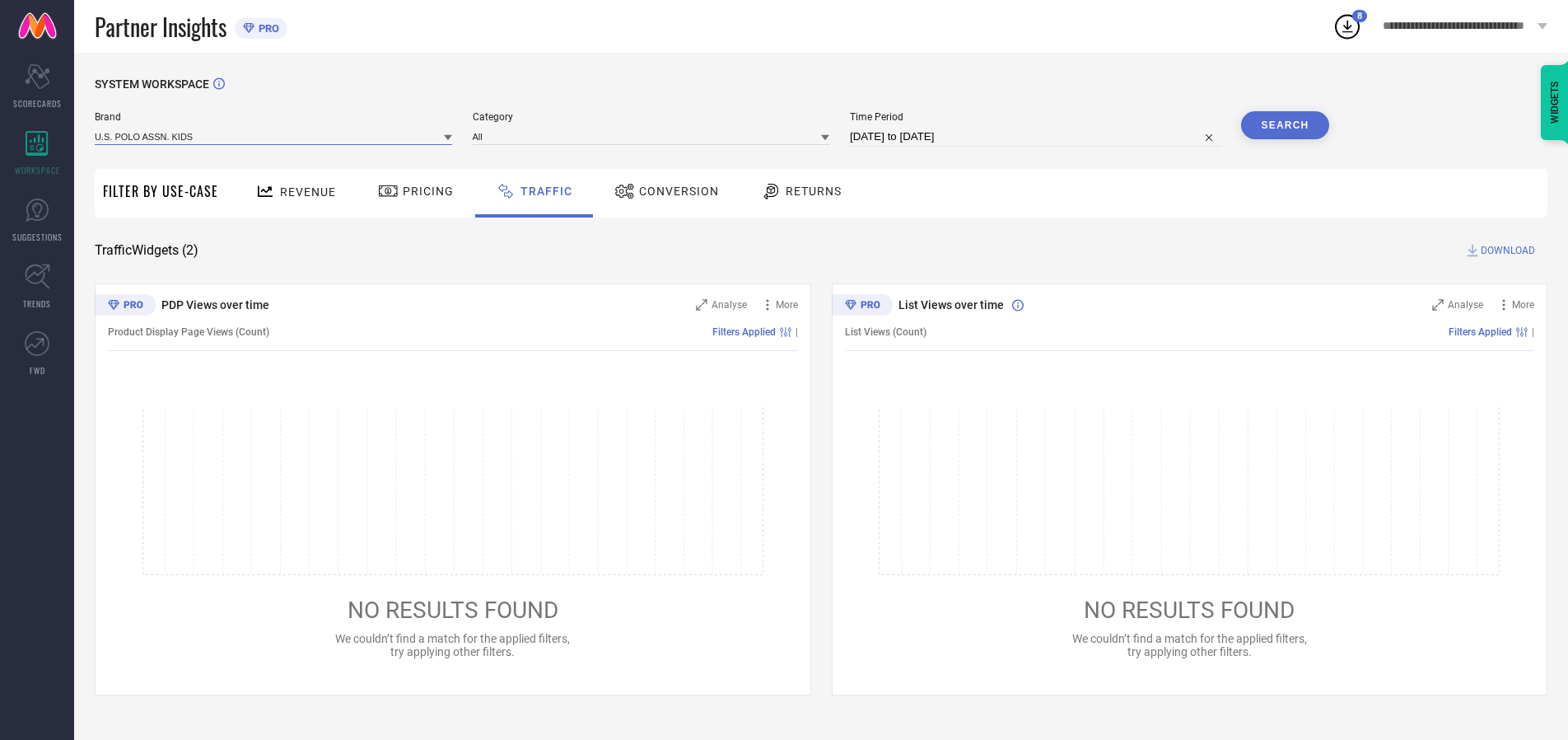
click at [274, 136] on input at bounding box center [273, 136] width 357 height 18
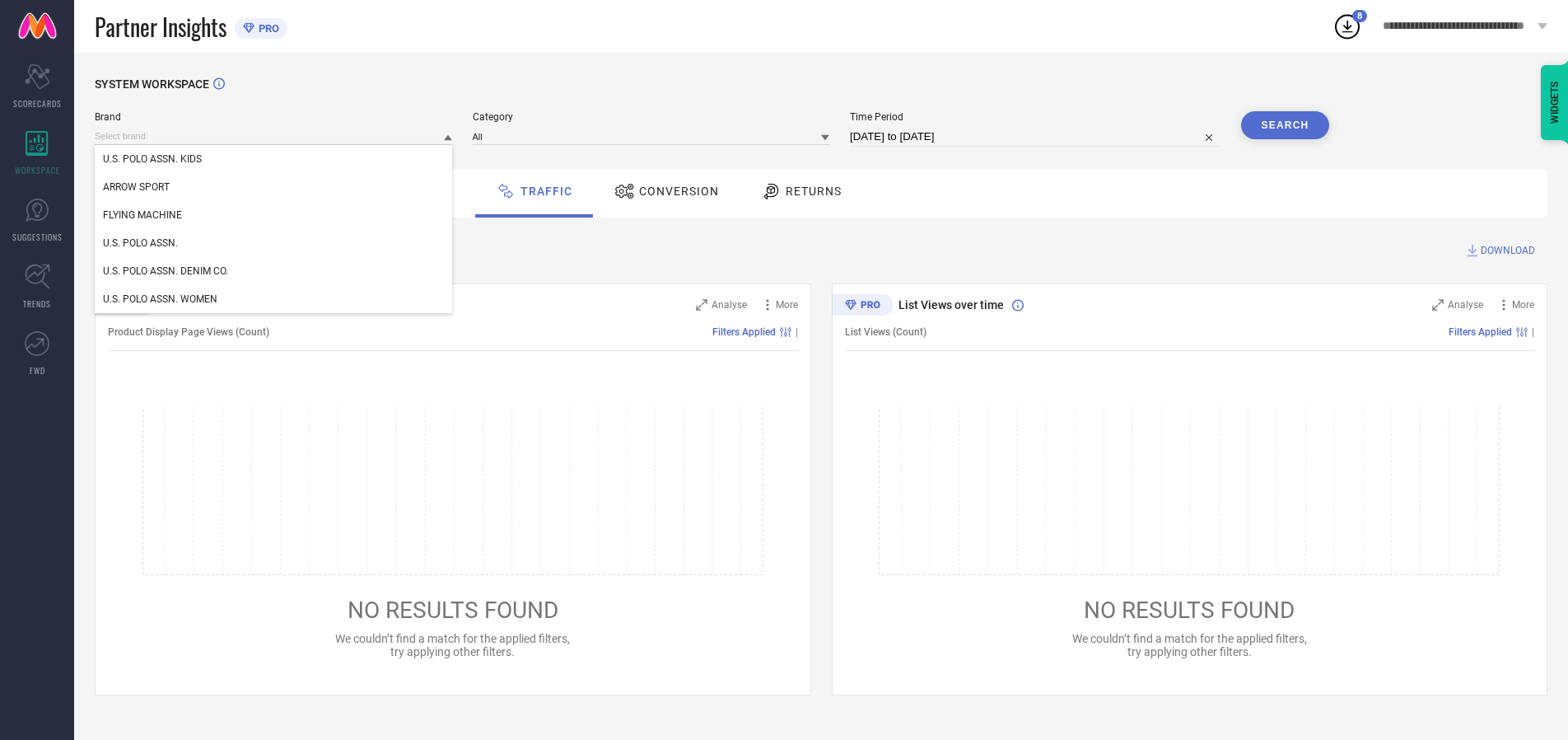
click at [274, 159] on div "U.S. POLO ASSN. KIDS" at bounding box center [273, 159] width 357 height 28
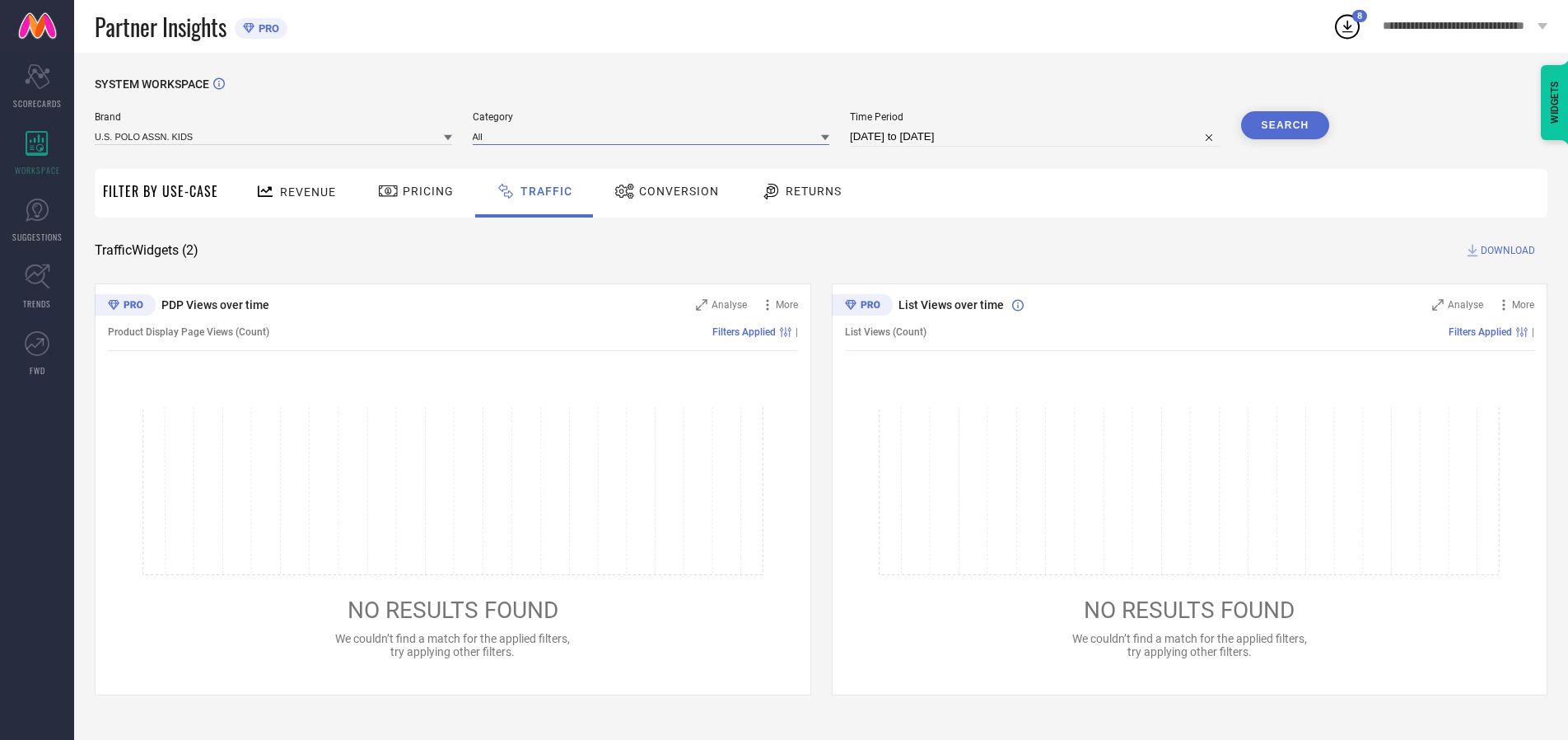
click at [655, 136] on input at bounding box center [651, 136] width 357 height 18
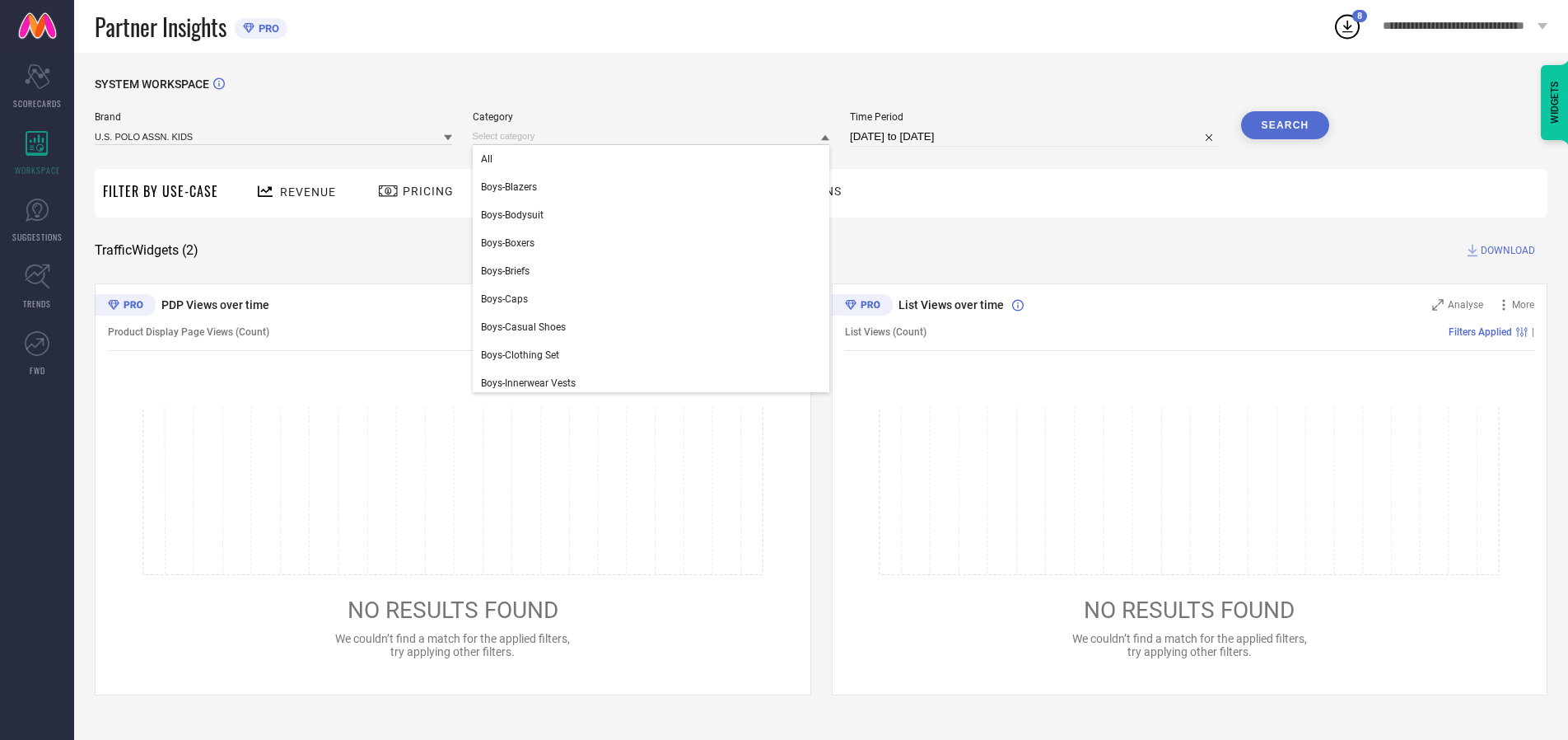
click at [655, 159] on div "All" at bounding box center [651, 159] width 357 height 28
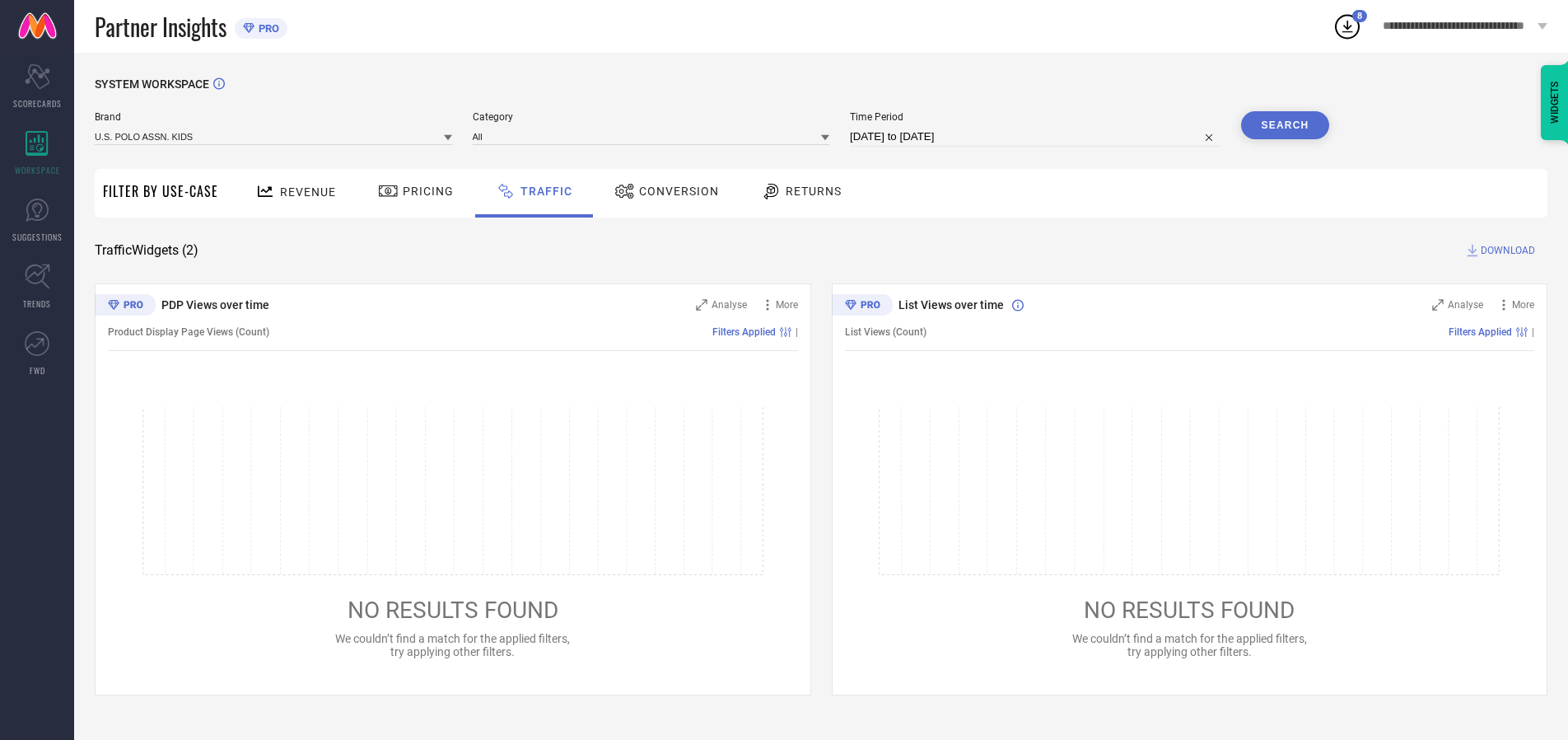
click at [1285, 125] on button "Search" at bounding box center [1285, 125] width 89 height 28
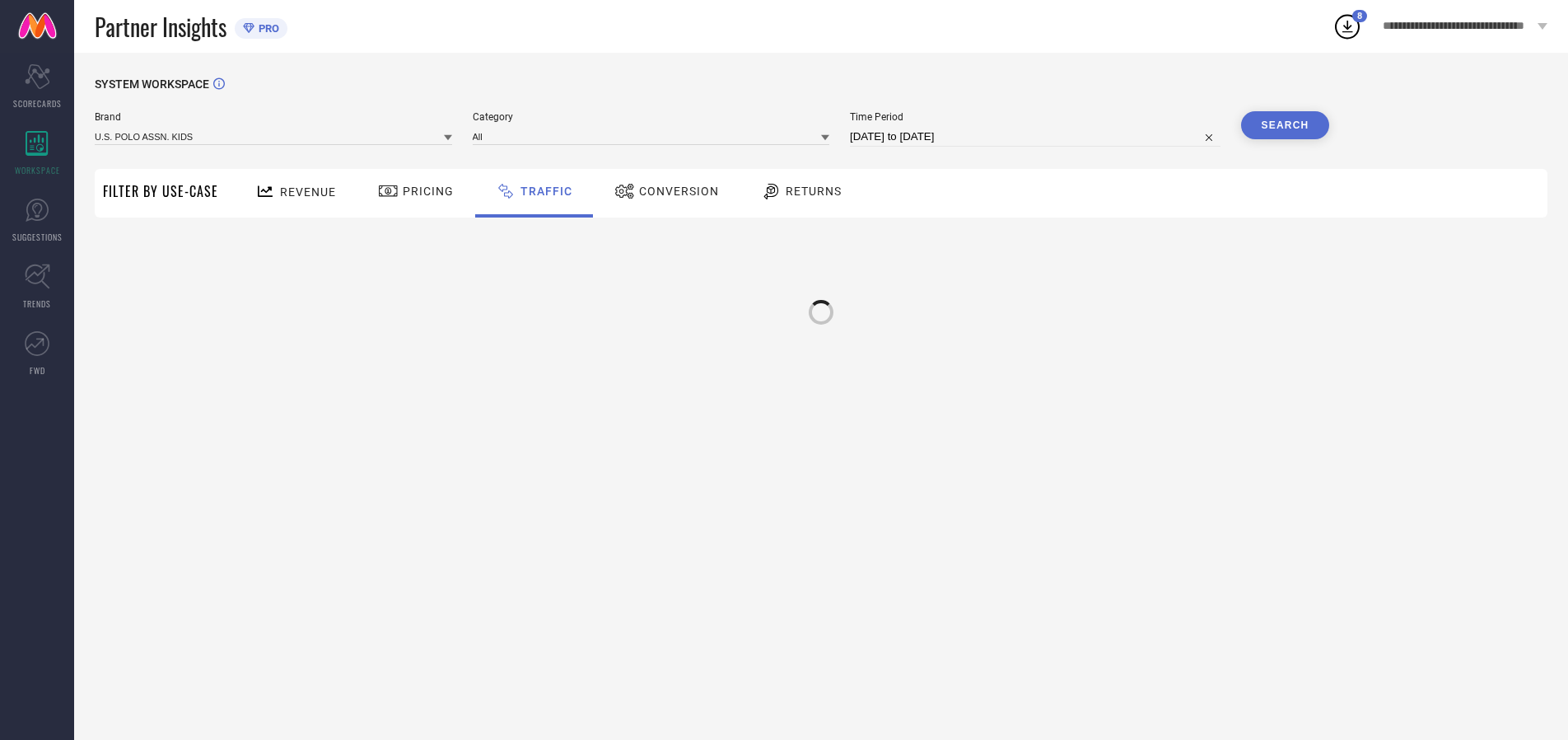
click at [821, 304] on div at bounding box center [821, 313] width 34 height 34
click at [274, 136] on input at bounding box center [273, 136] width 357 height 18
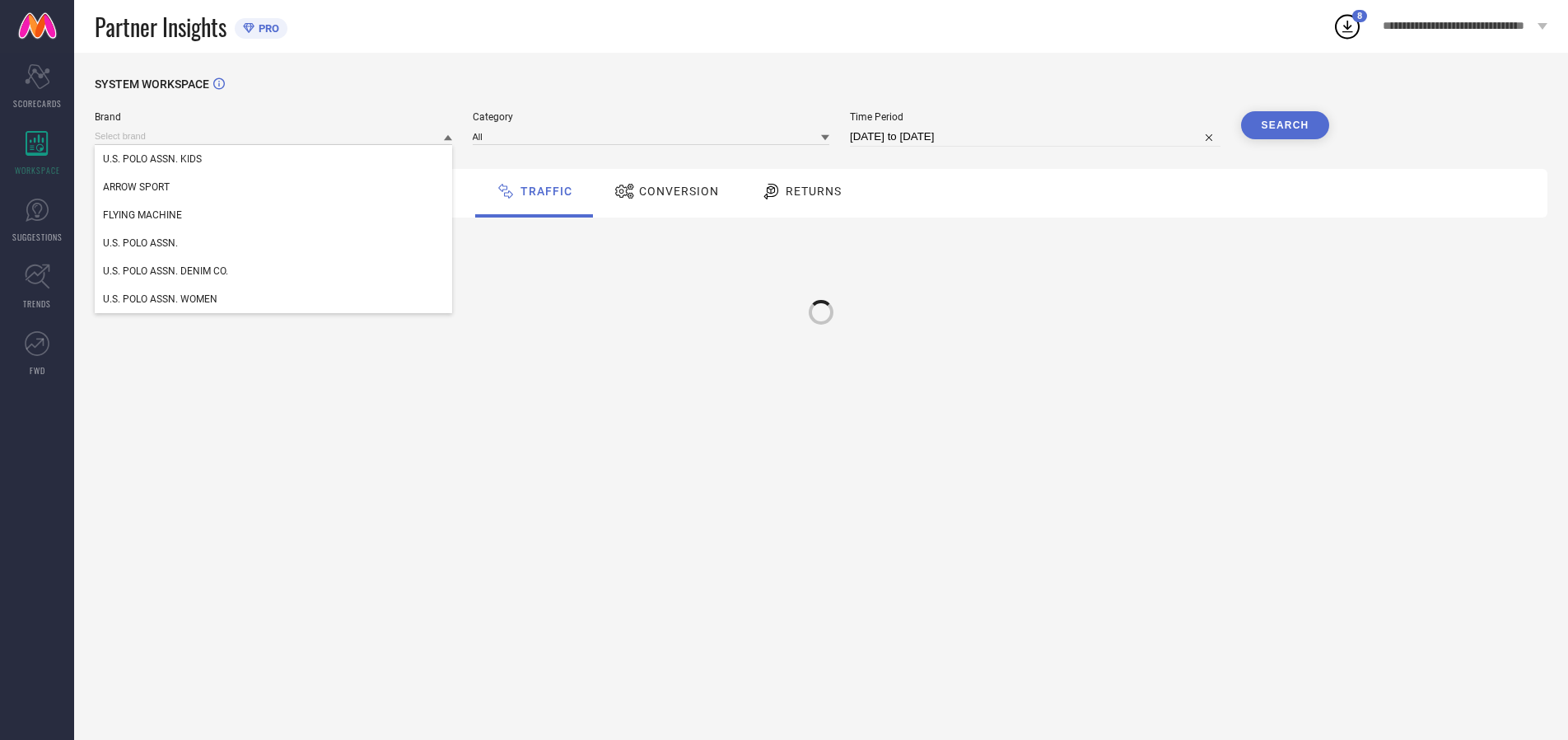
click at [274, 243] on div "U.S. POLO ASSN." at bounding box center [273, 243] width 357 height 28
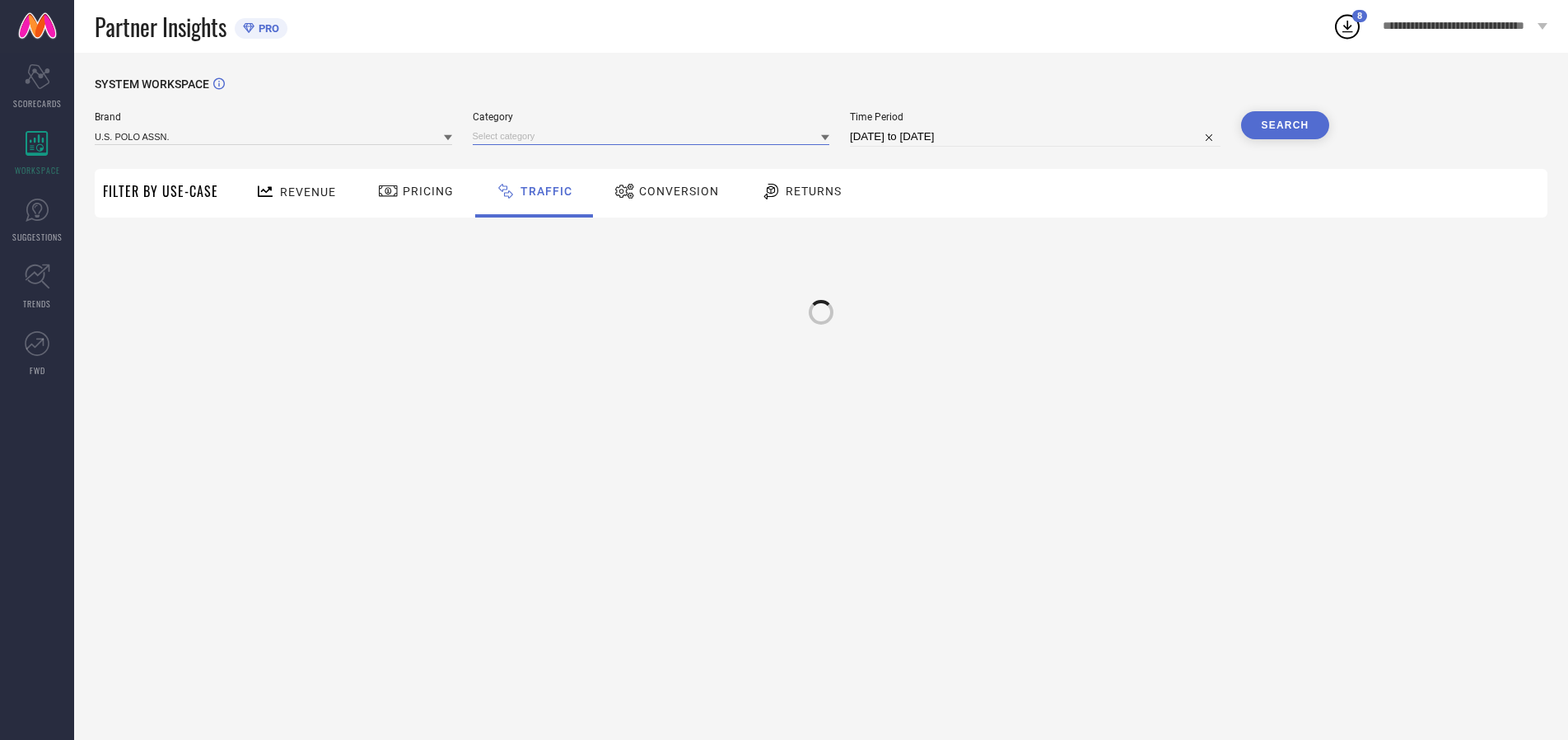
click at [655, 136] on input at bounding box center [651, 136] width 357 height 18
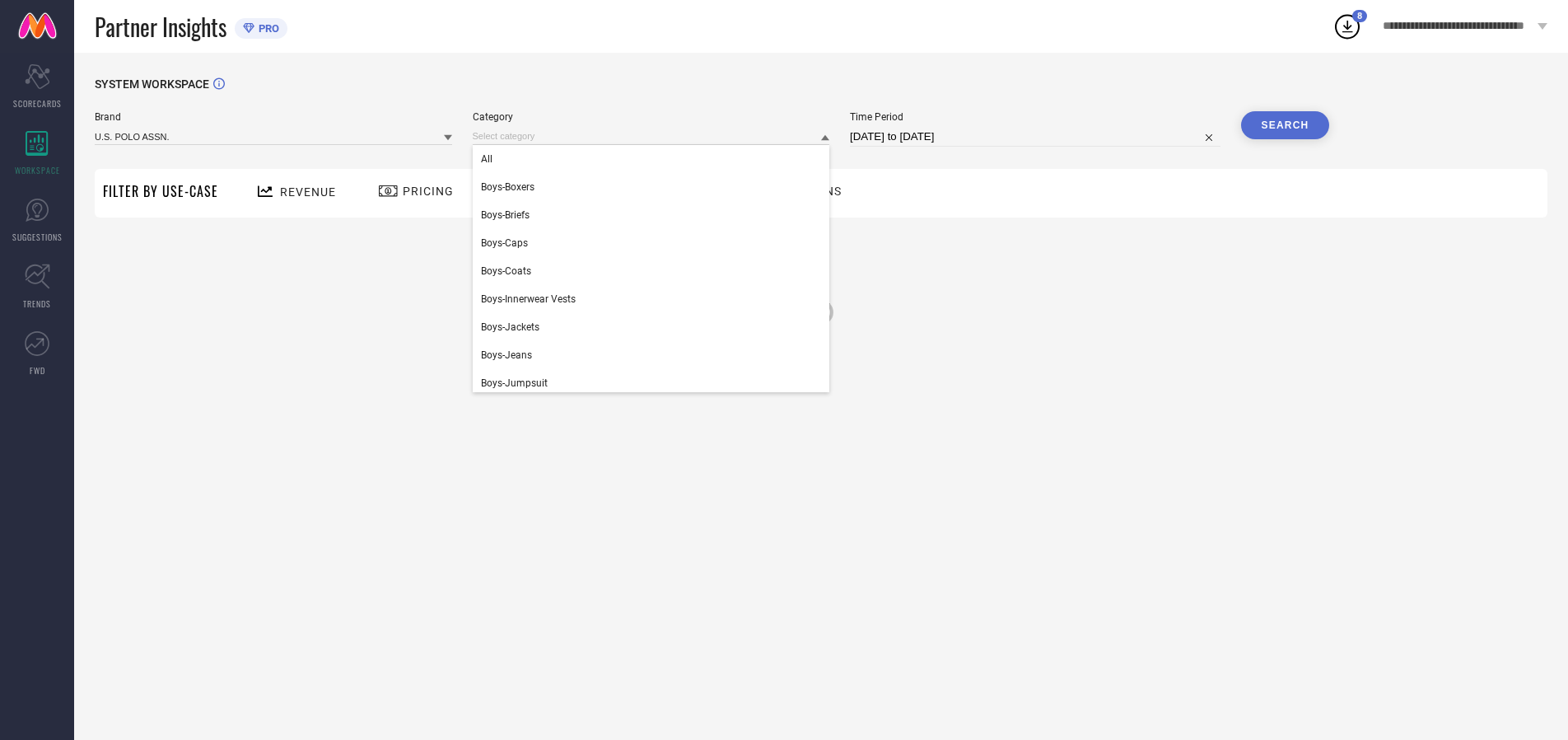
click at [655, 159] on div "All" at bounding box center [651, 159] width 357 height 28
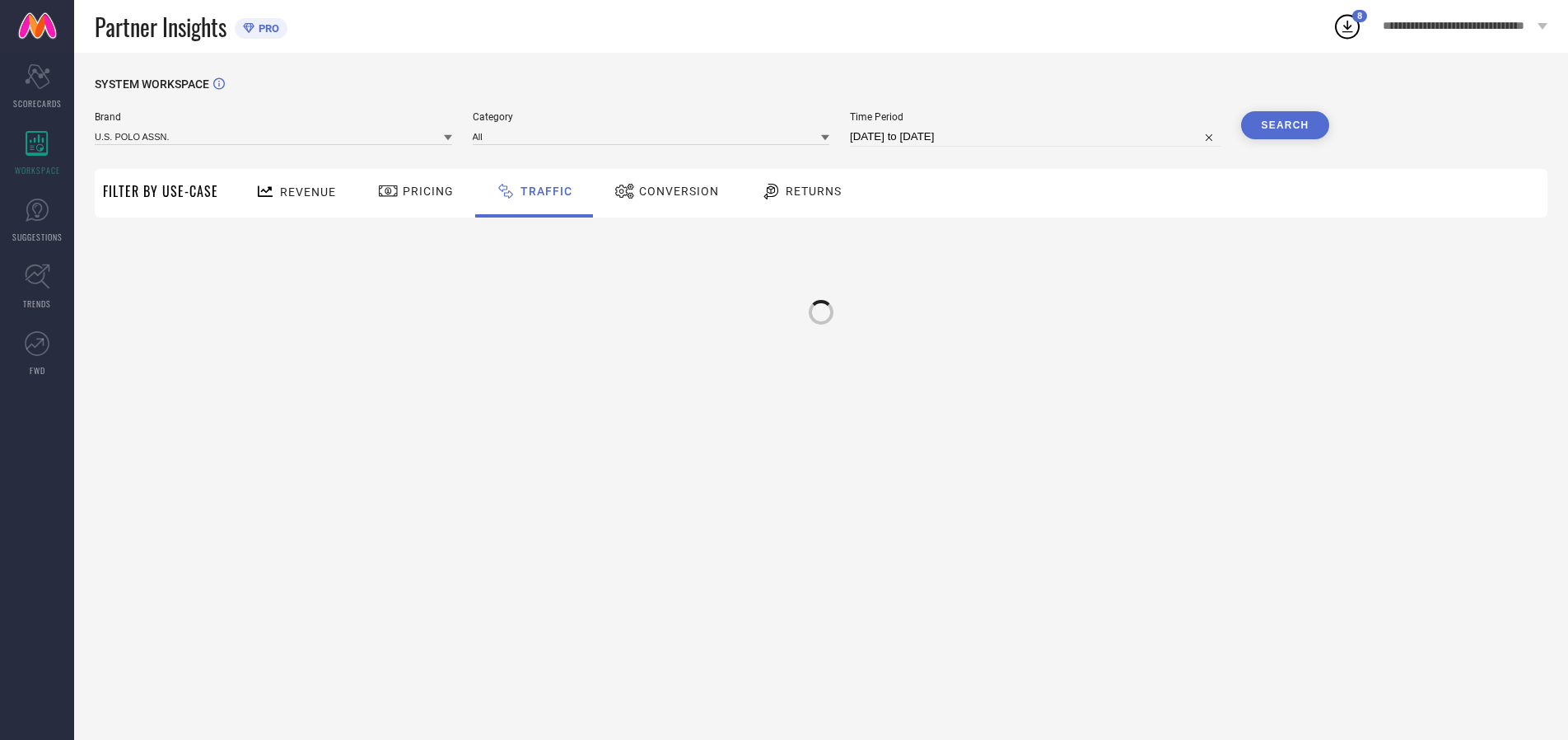
click at [1285, 125] on button "Search" at bounding box center [1285, 125] width 89 height 28
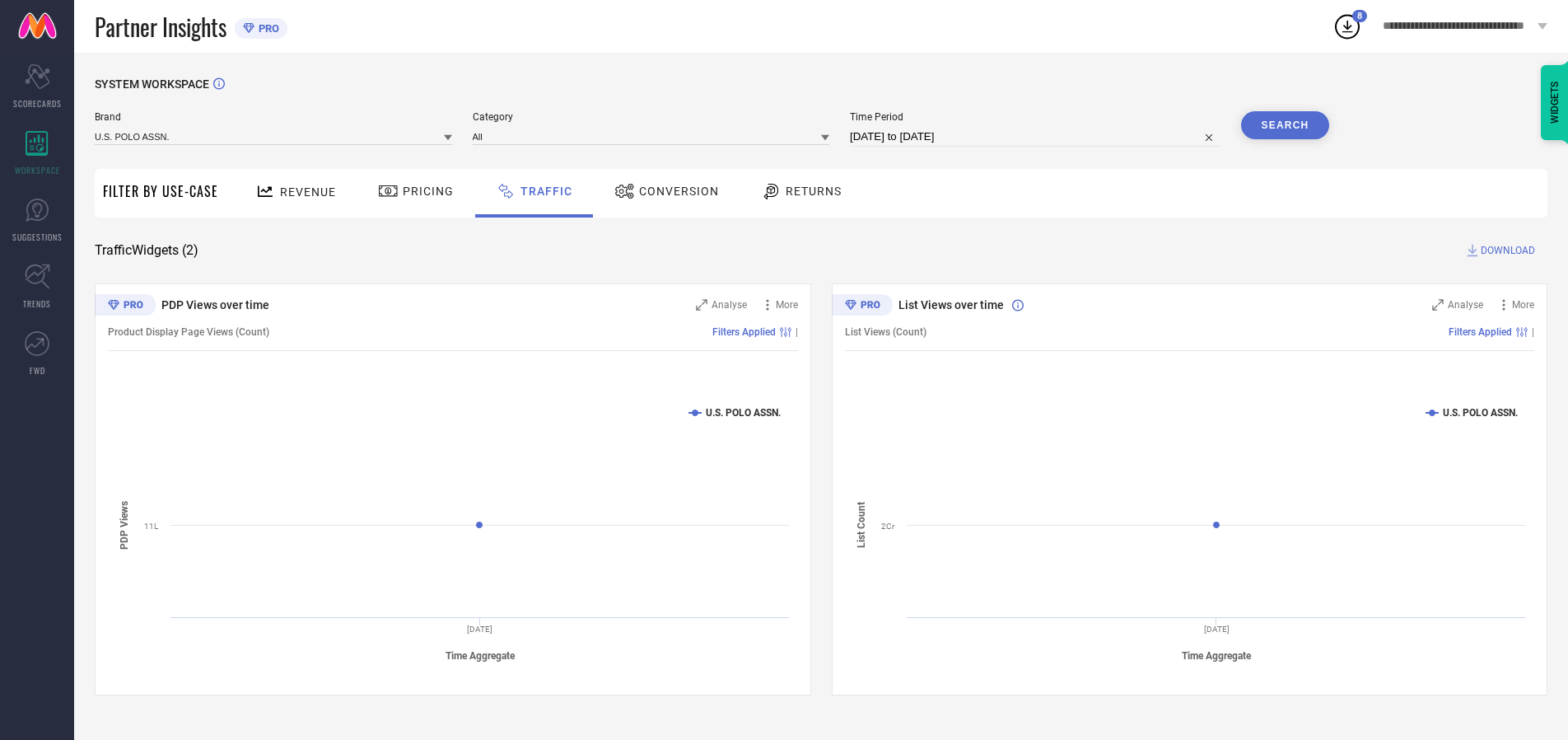
click at [1506, 251] on span "DOWNLOAD" at bounding box center [1507, 251] width 54 height 17
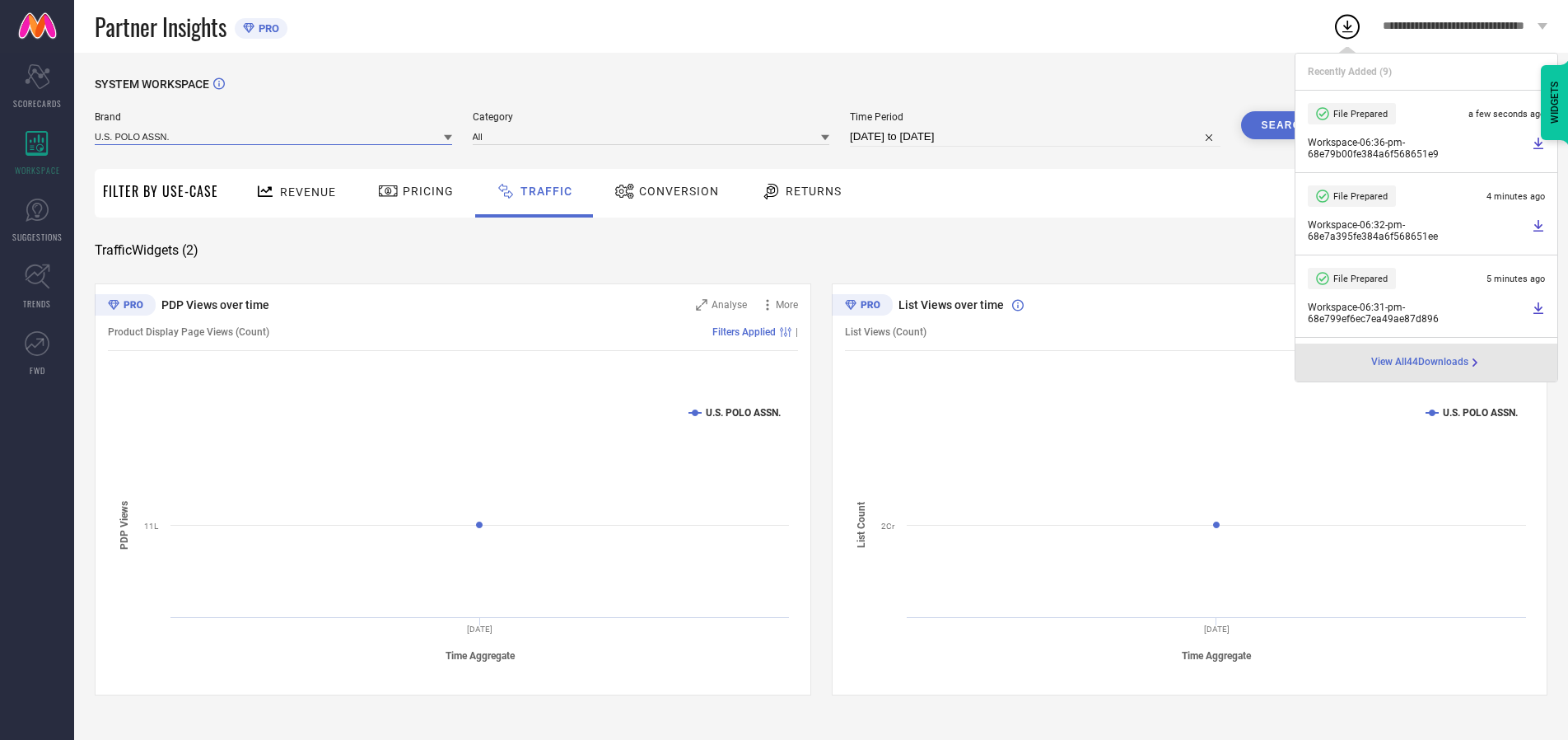
click at [274, 136] on input at bounding box center [273, 136] width 357 height 18
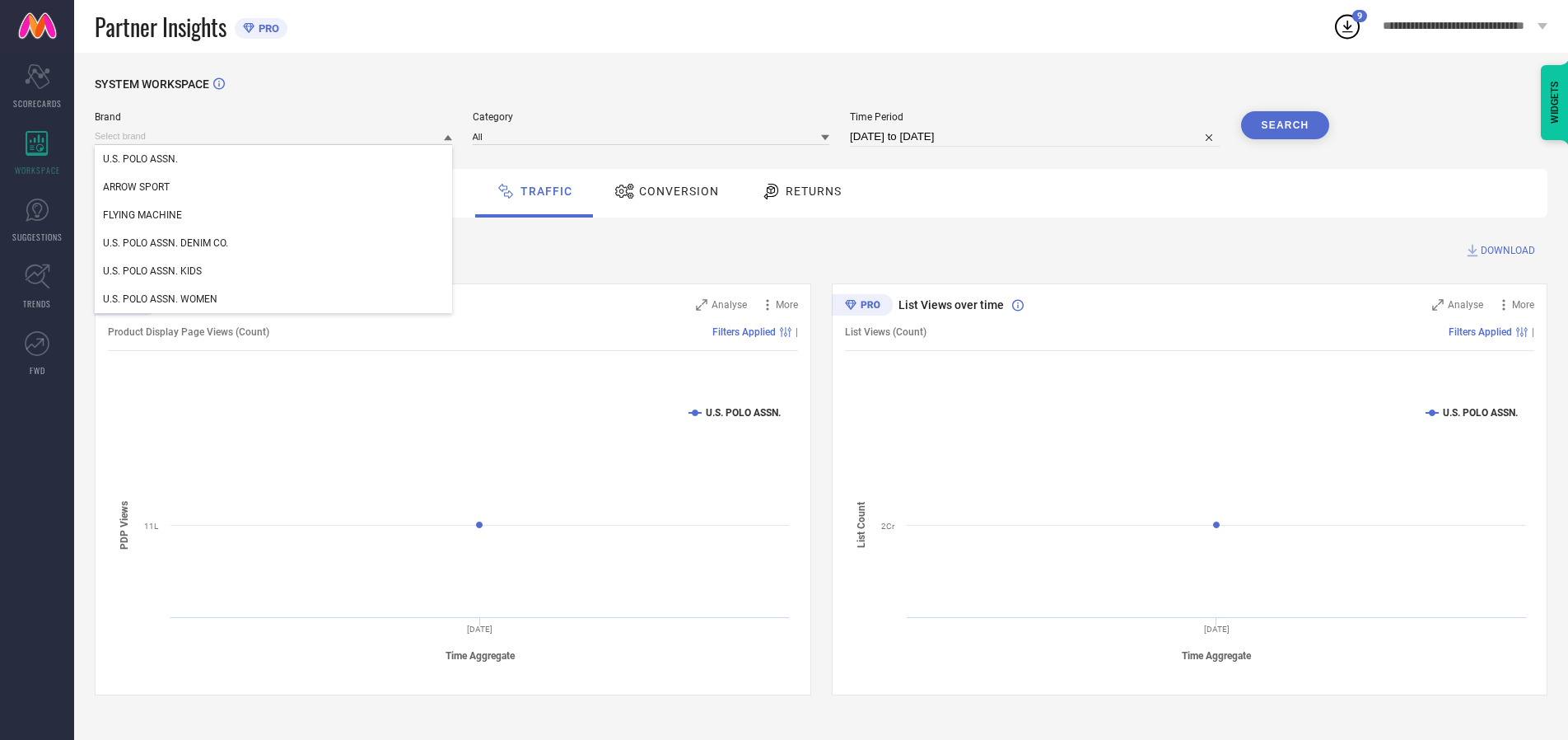
click at [274, 243] on div "U.S. POLO ASSN. DENIM CO." at bounding box center [273, 243] width 357 height 28
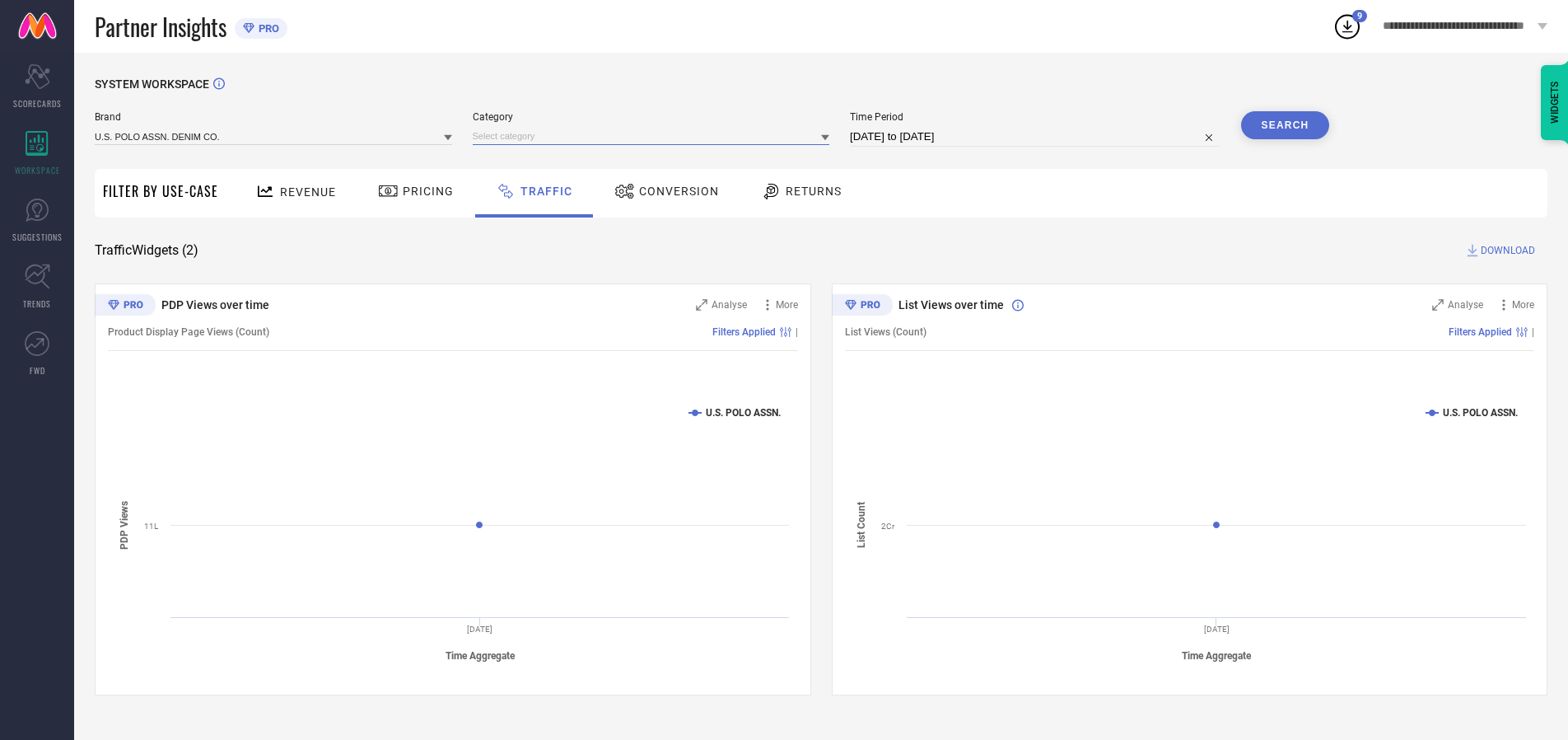
click at [655, 136] on input at bounding box center [651, 136] width 357 height 18
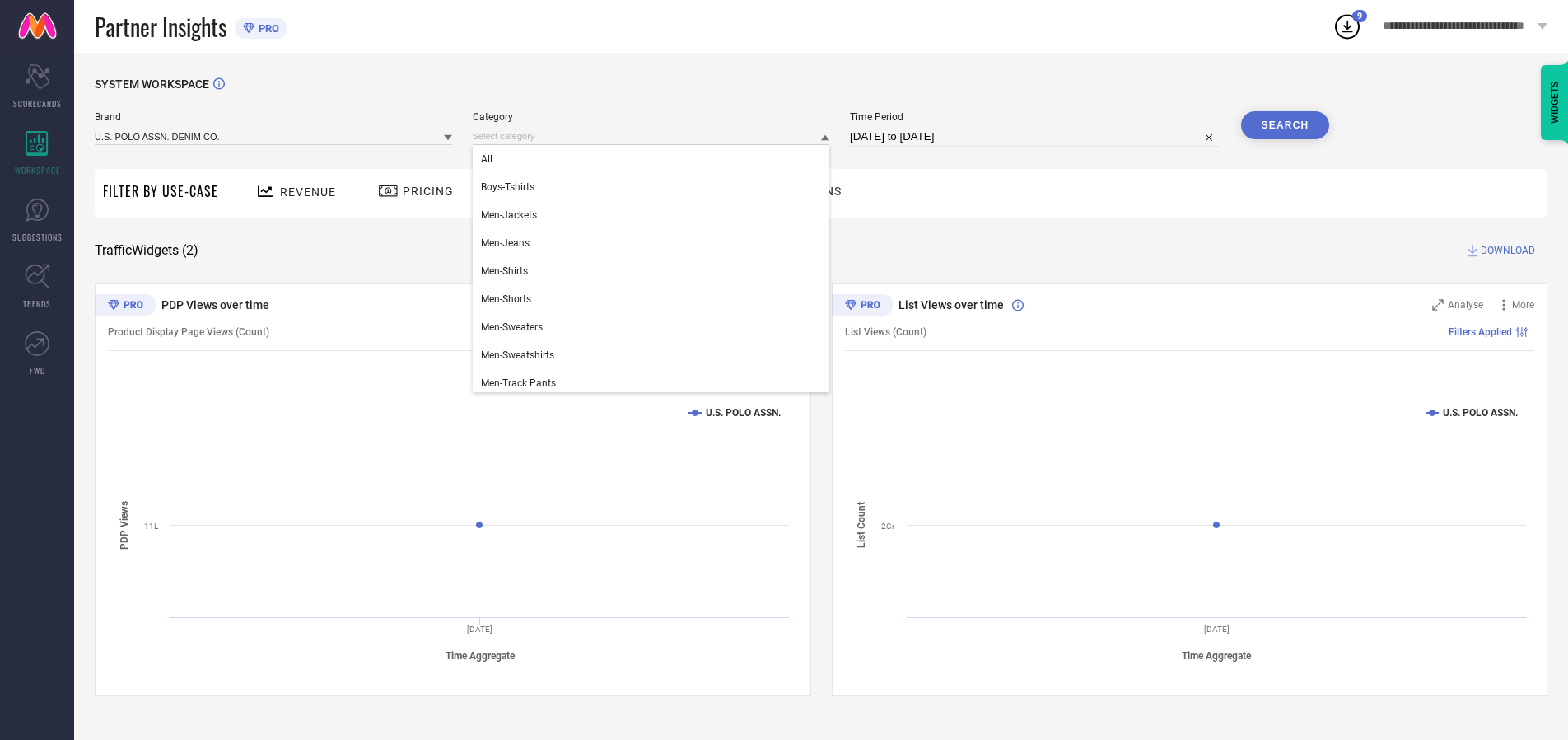
click at [655, 159] on div "All" at bounding box center [651, 159] width 357 height 28
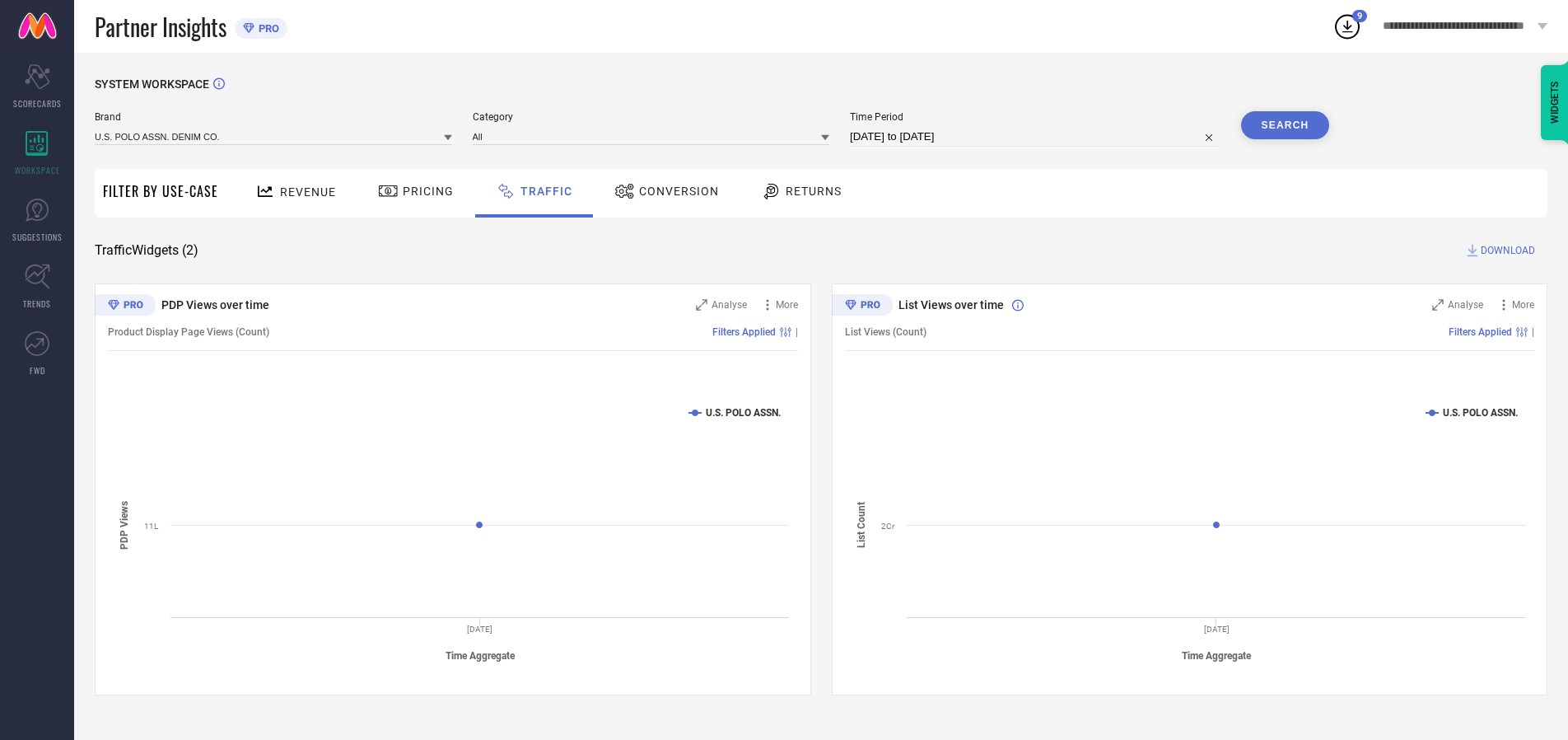
click at [1285, 125] on button "Search" at bounding box center [1285, 125] width 89 height 28
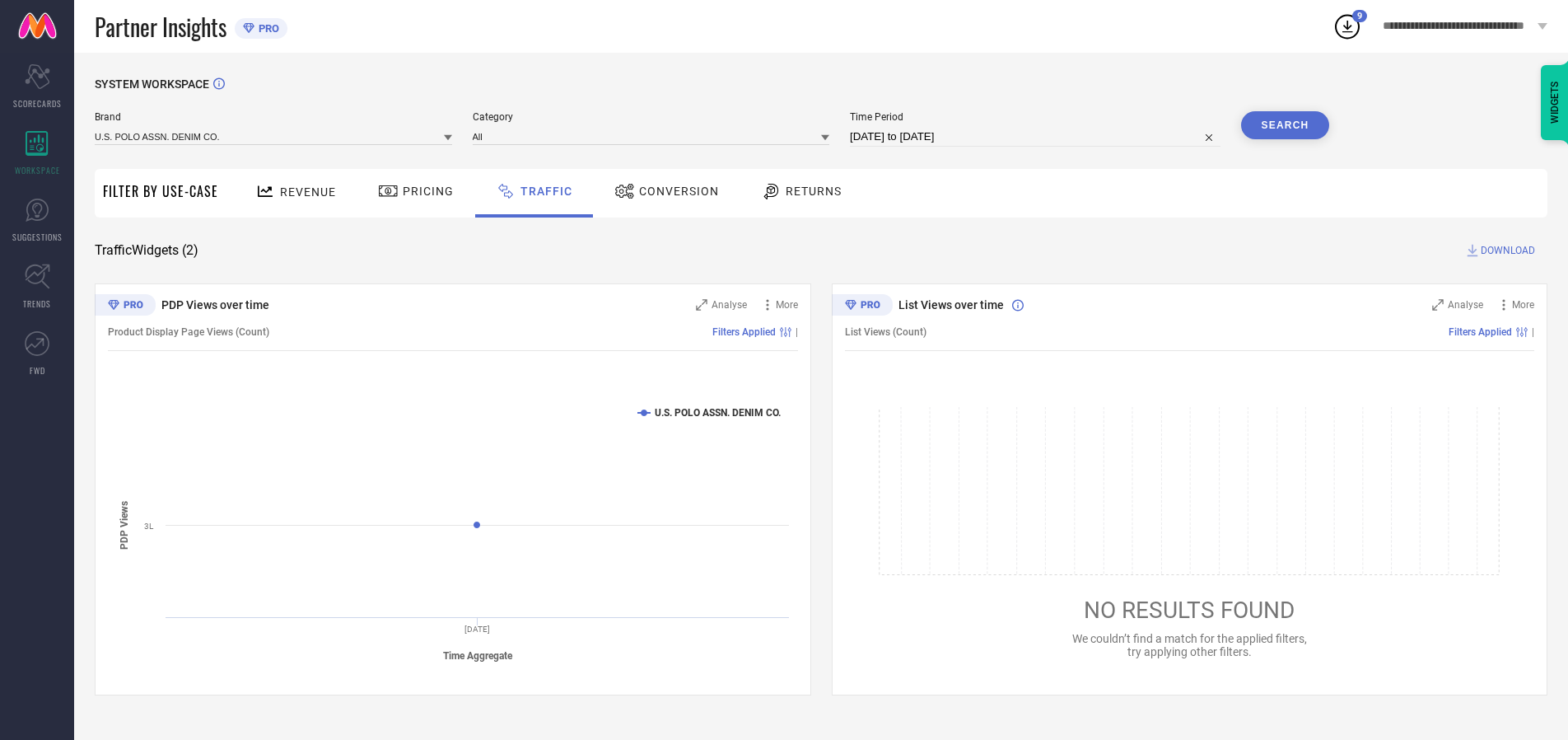
click at [1506, 251] on span "DOWNLOAD" at bounding box center [1507, 251] width 54 height 17
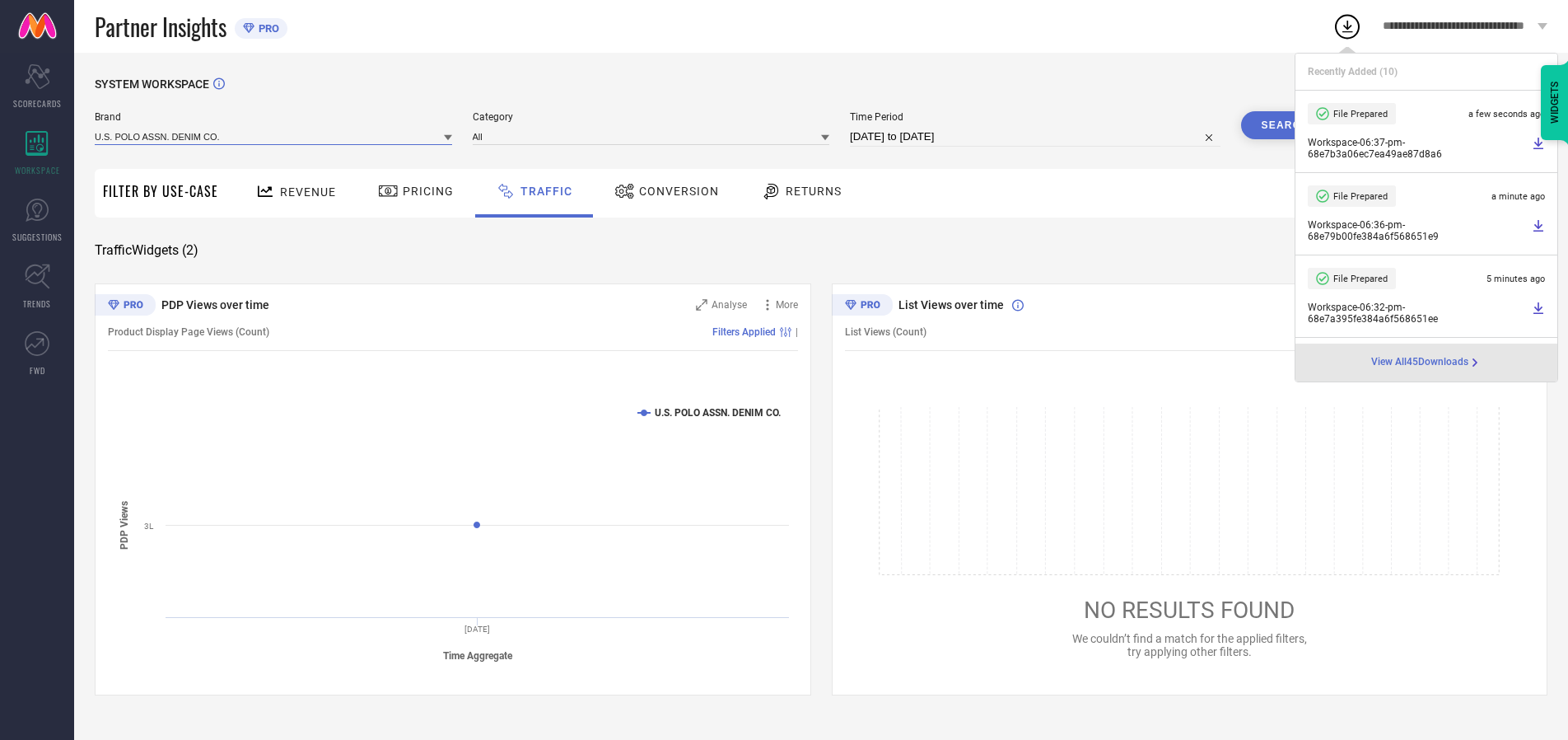
click at [274, 136] on input at bounding box center [273, 136] width 357 height 18
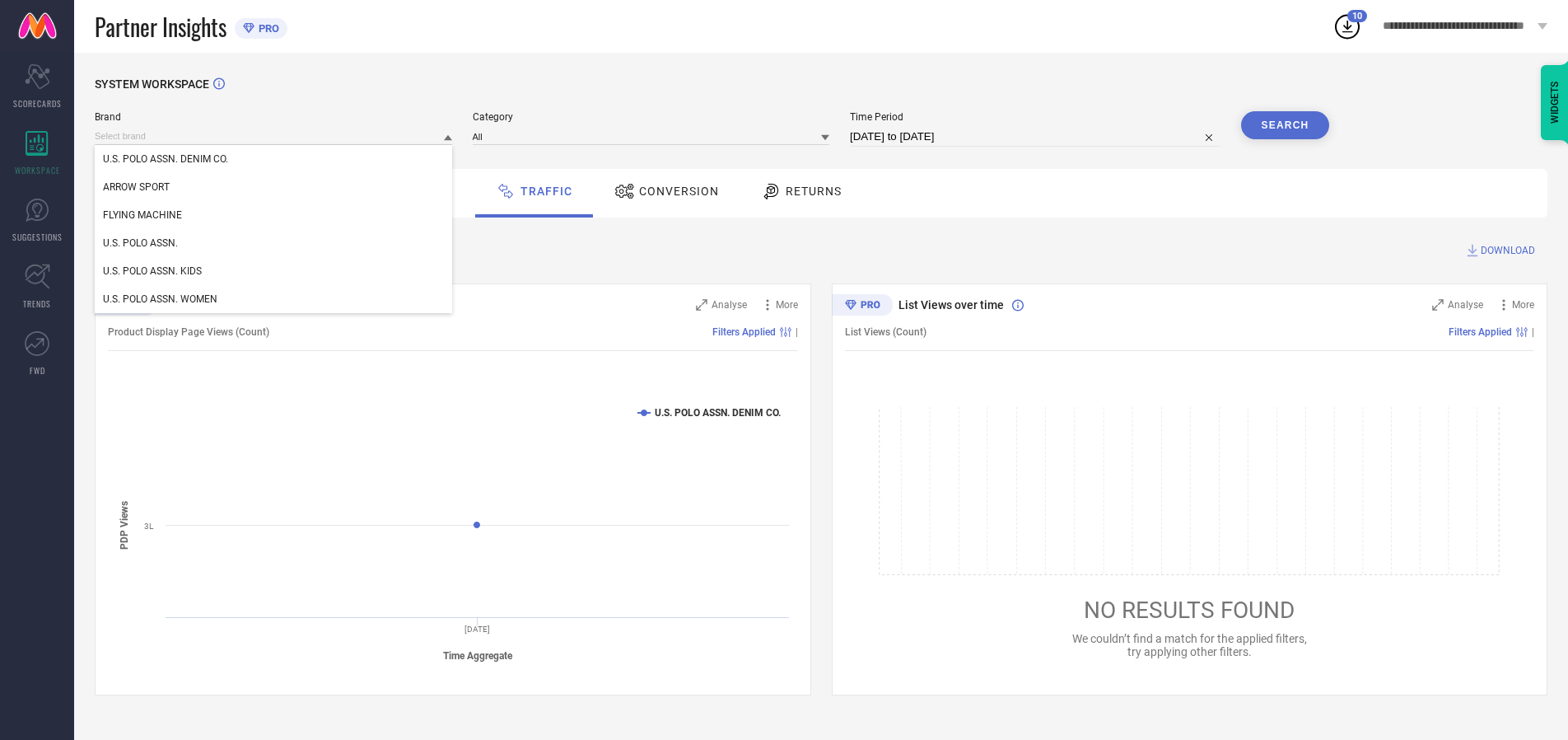
click at [274, 299] on div "U.S. POLO ASSN. WOMEN" at bounding box center [273, 299] width 357 height 28
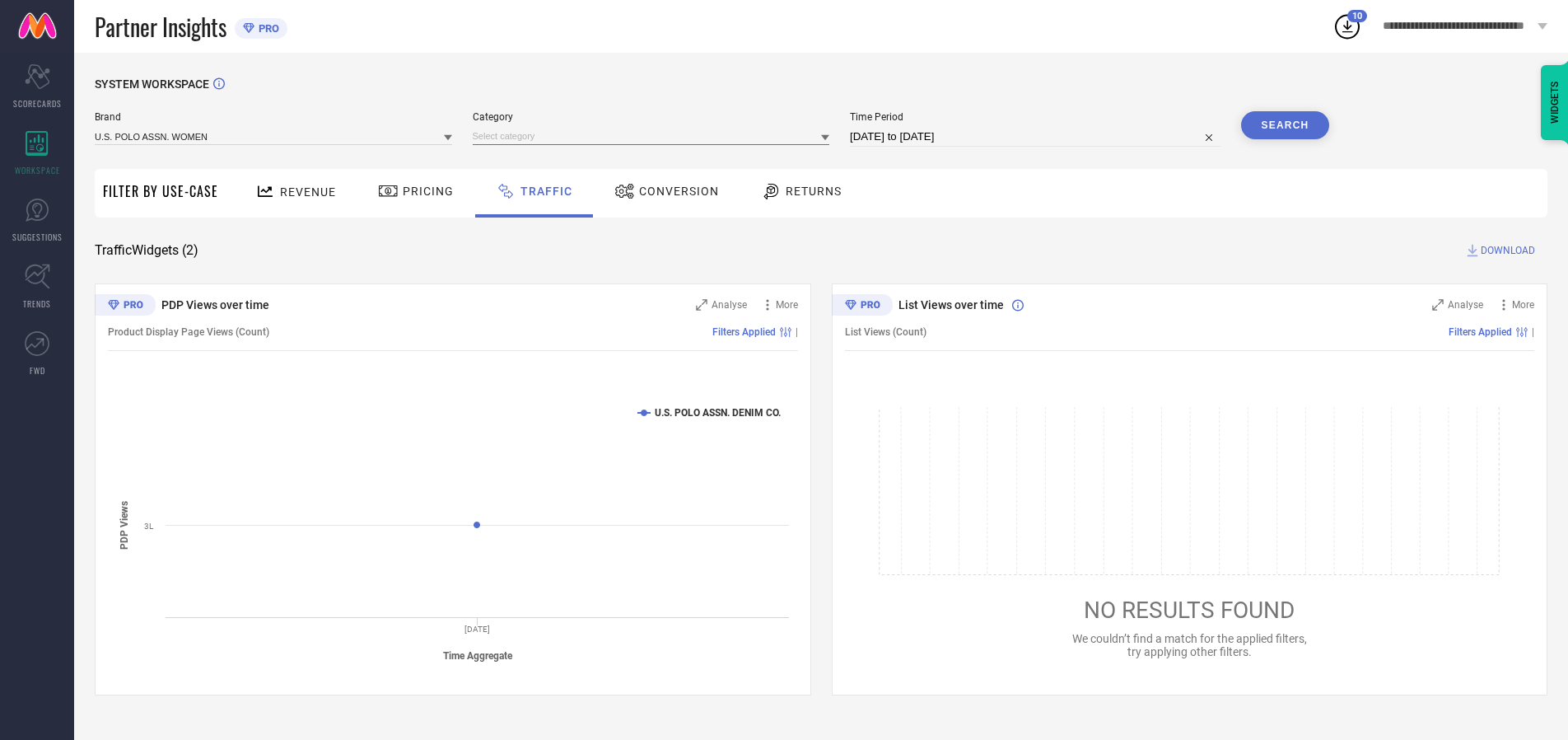
click at [655, 136] on input at bounding box center [651, 136] width 357 height 18
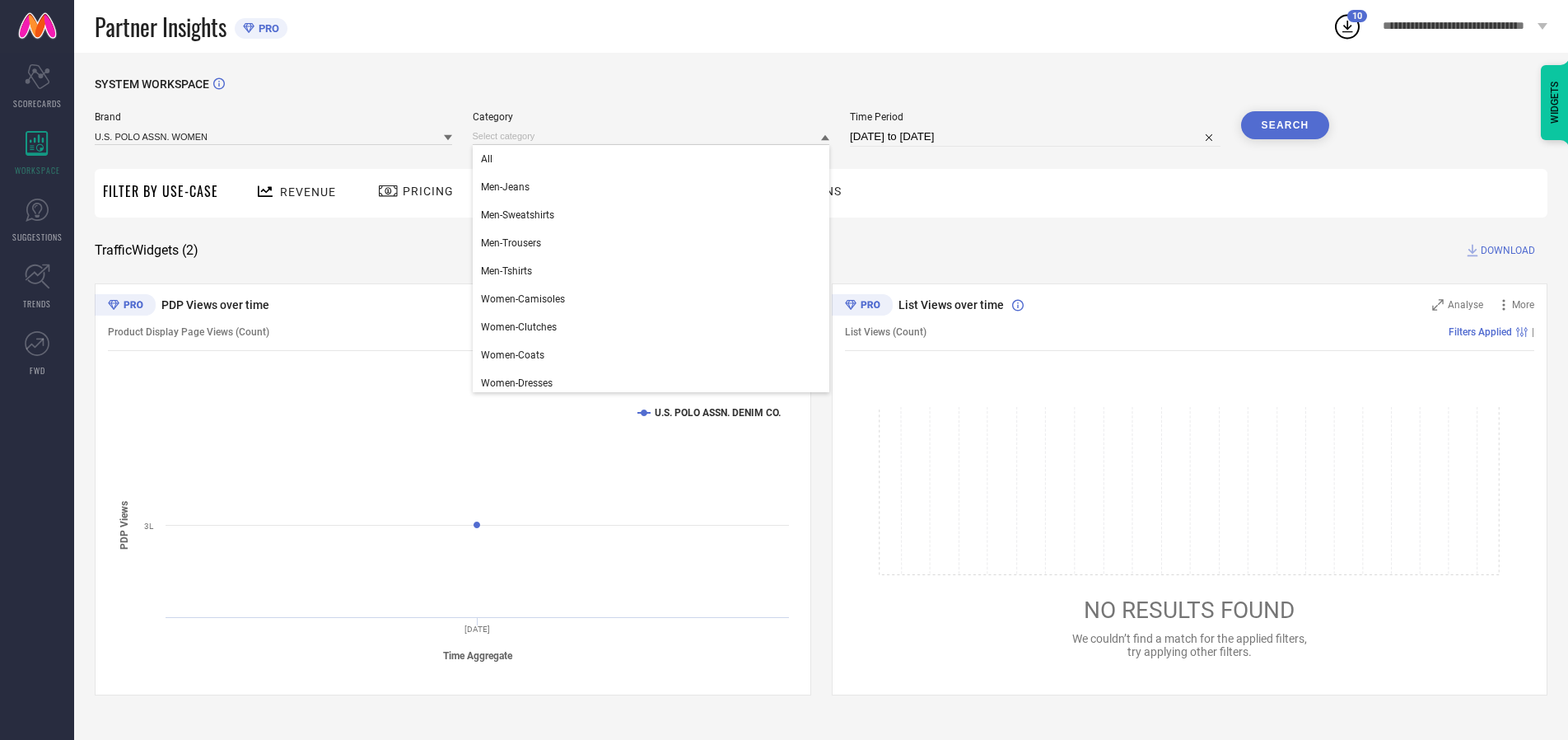
click at [655, 159] on div "All" at bounding box center [651, 159] width 357 height 28
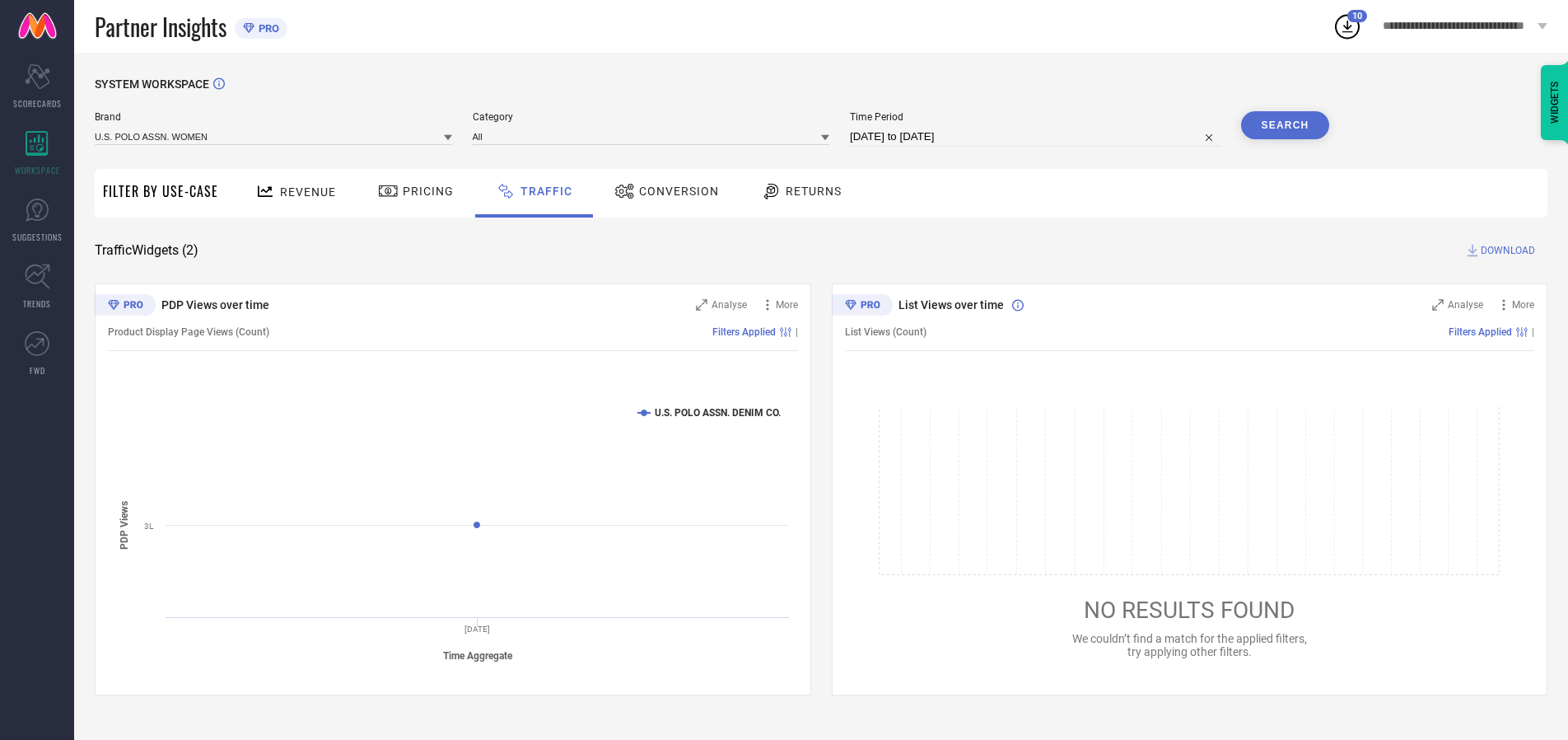
click at [1285, 125] on button "Search" at bounding box center [1285, 125] width 89 height 28
click at [1506, 251] on span "DOWNLOAD" at bounding box center [1507, 251] width 54 height 17
click at [1037, 137] on input at bounding box center [1035, 137] width 371 height 20
select select "9"
select select "2025"
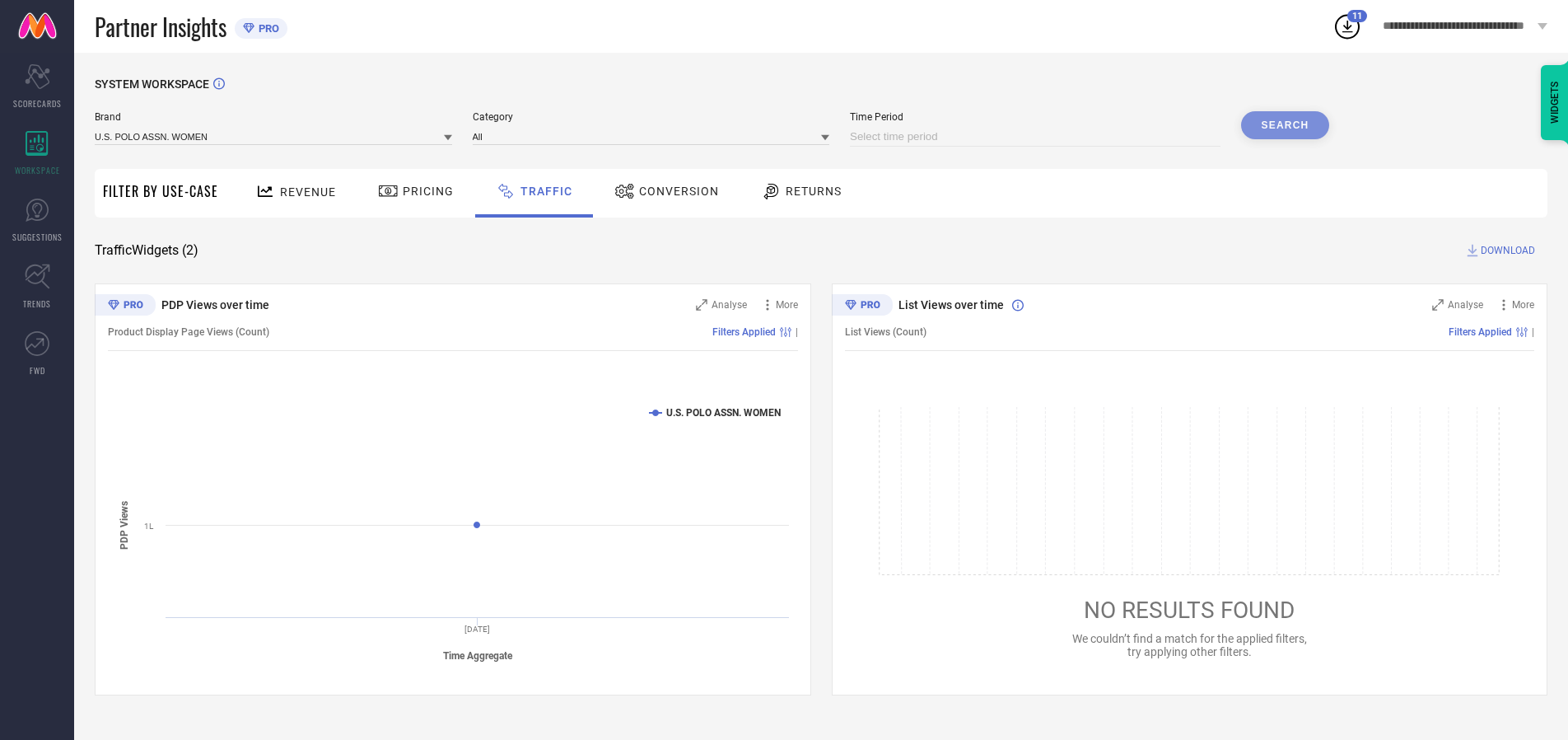
select select "10"
select select "2025"
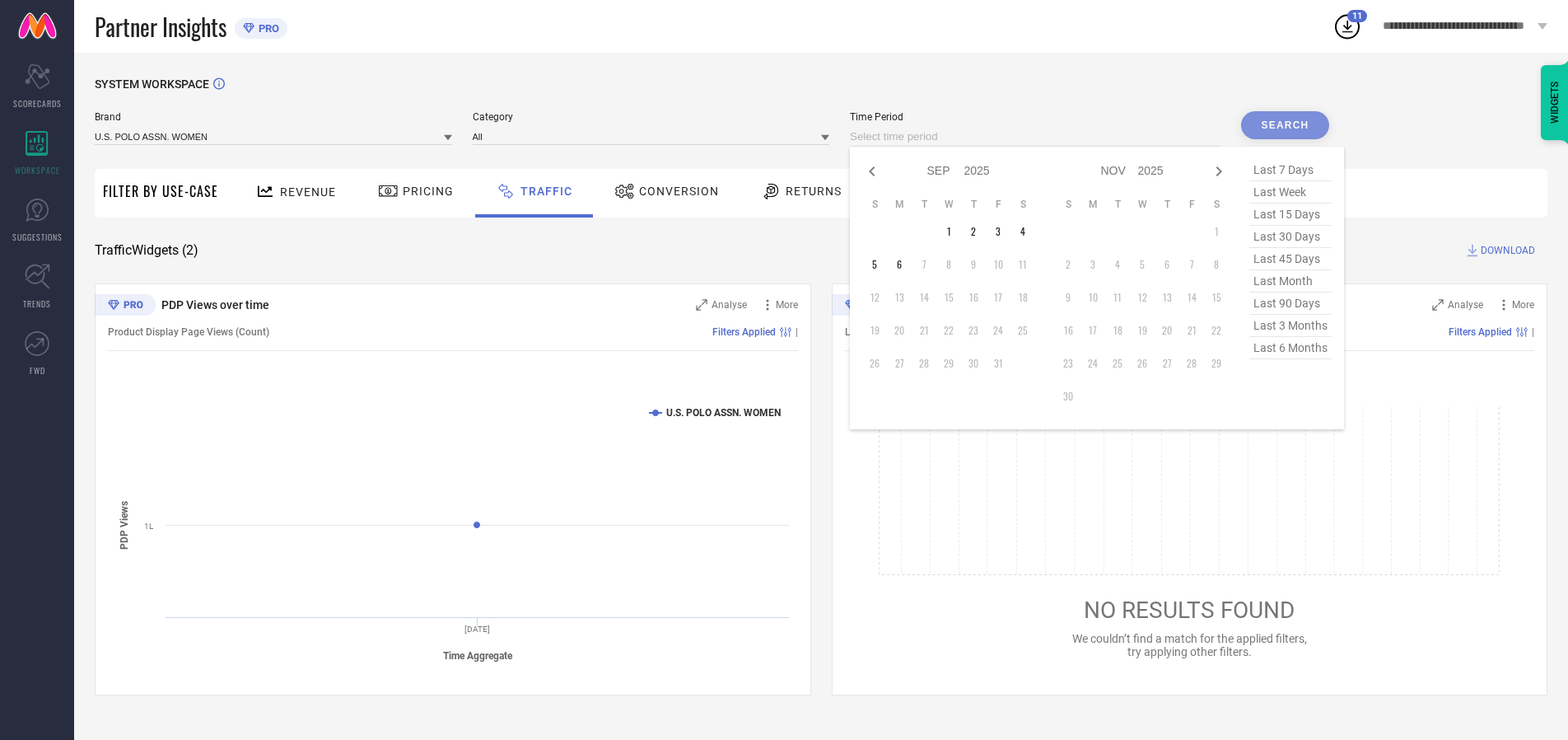
select select "8"
select select "2025"
select select "9"
select select "2025"
click at [929, 363] on td "30" at bounding box center [923, 363] width 25 height 25
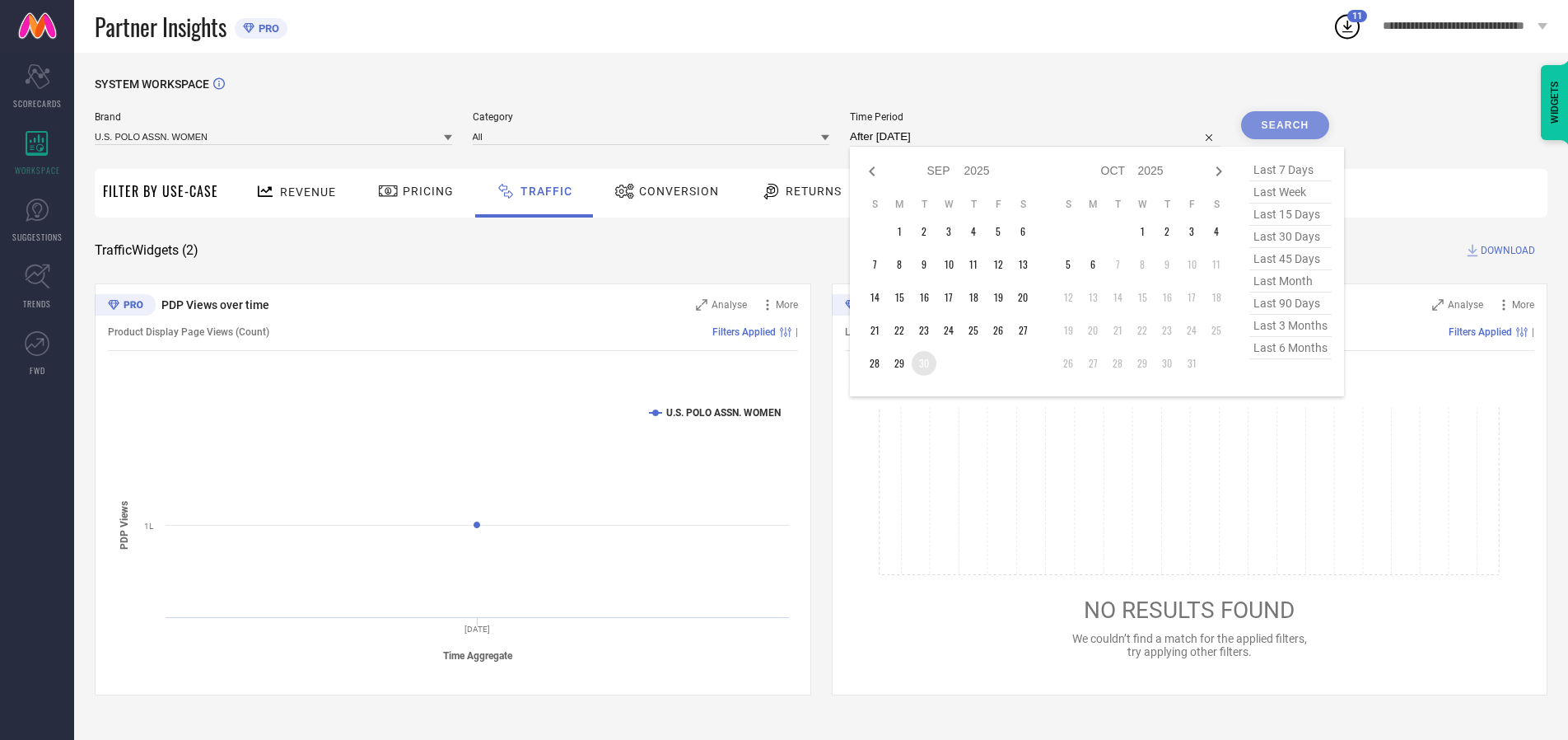
type input "[DATE] to [DATE]"
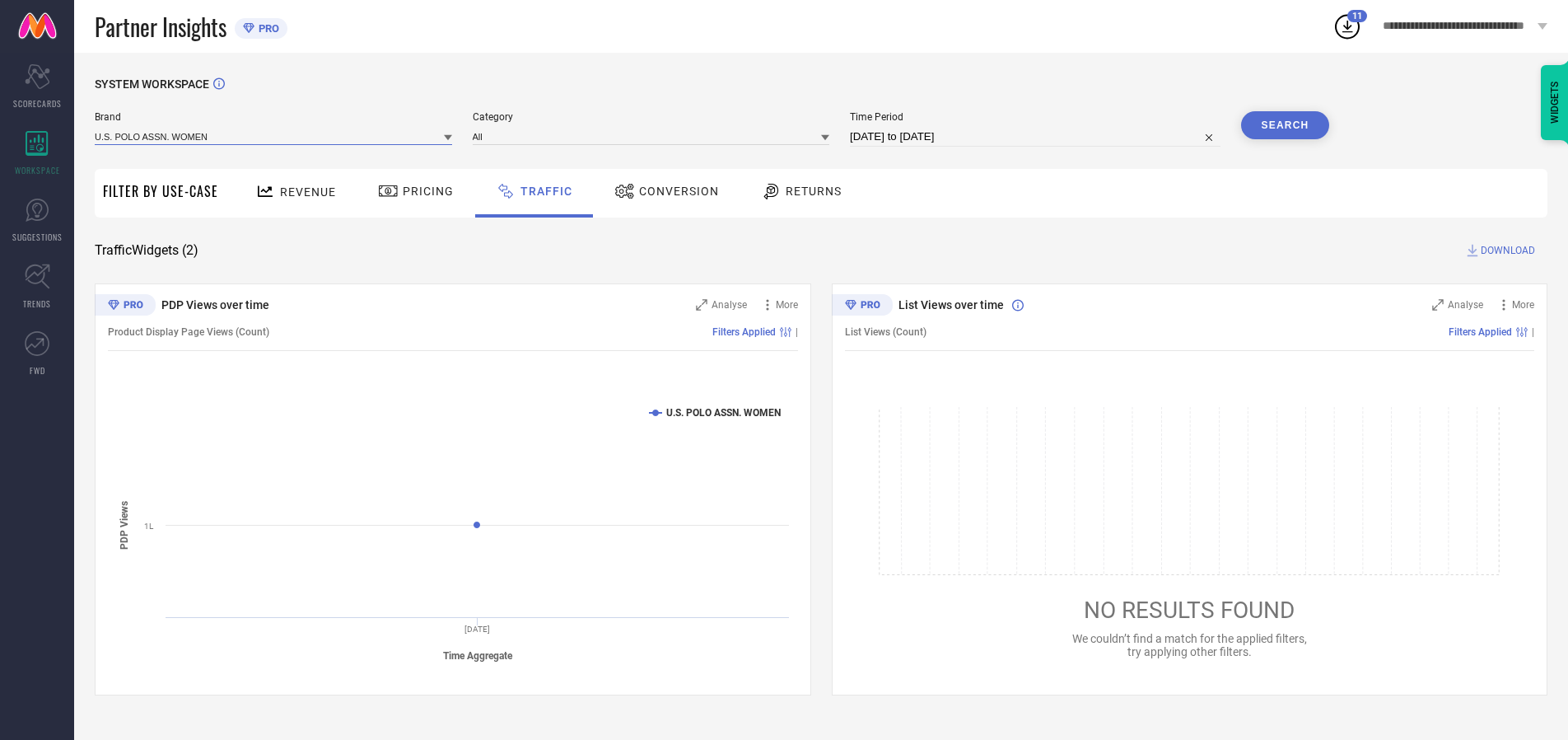
click at [274, 136] on input at bounding box center [273, 136] width 357 height 18
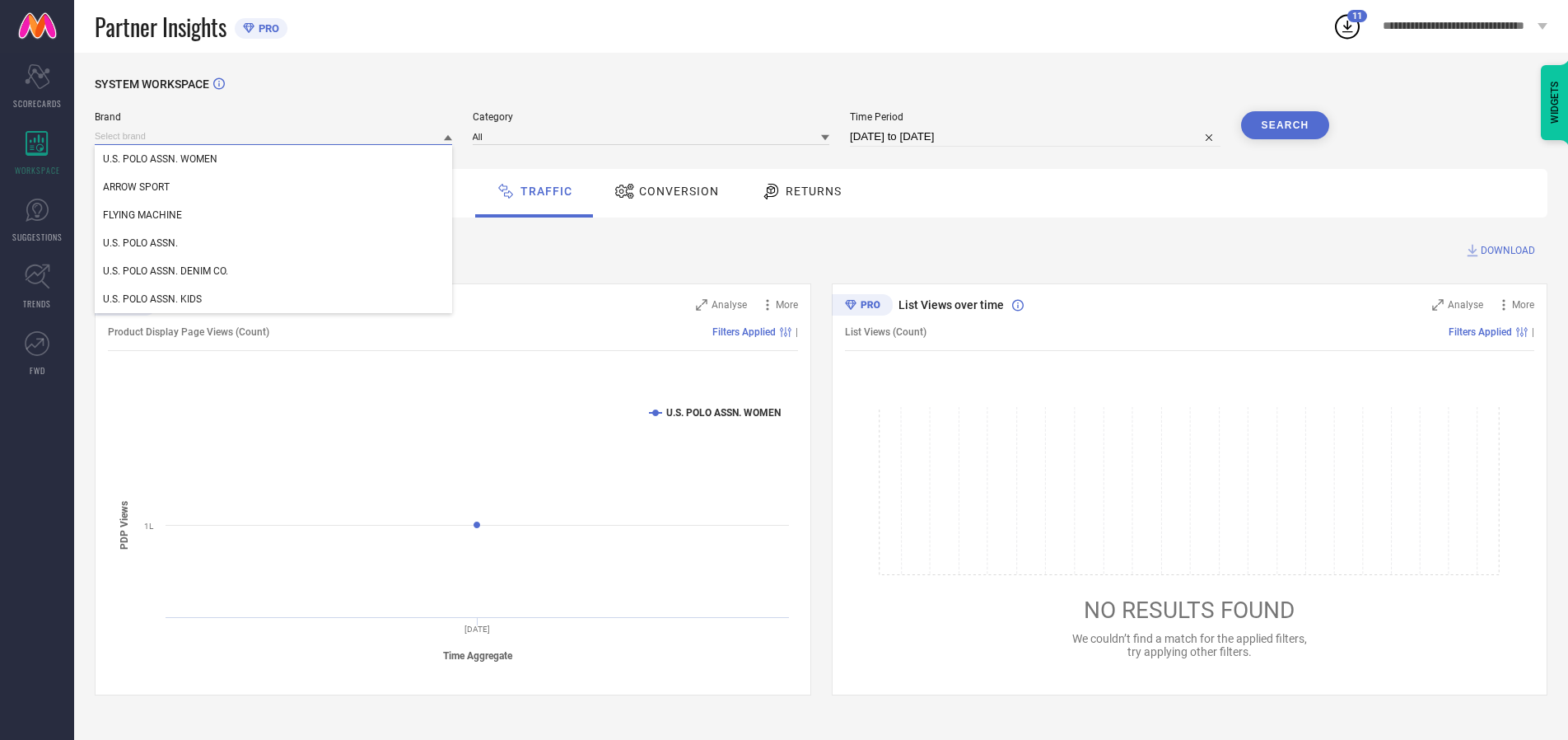
click at [274, 136] on input at bounding box center [273, 136] width 357 height 18
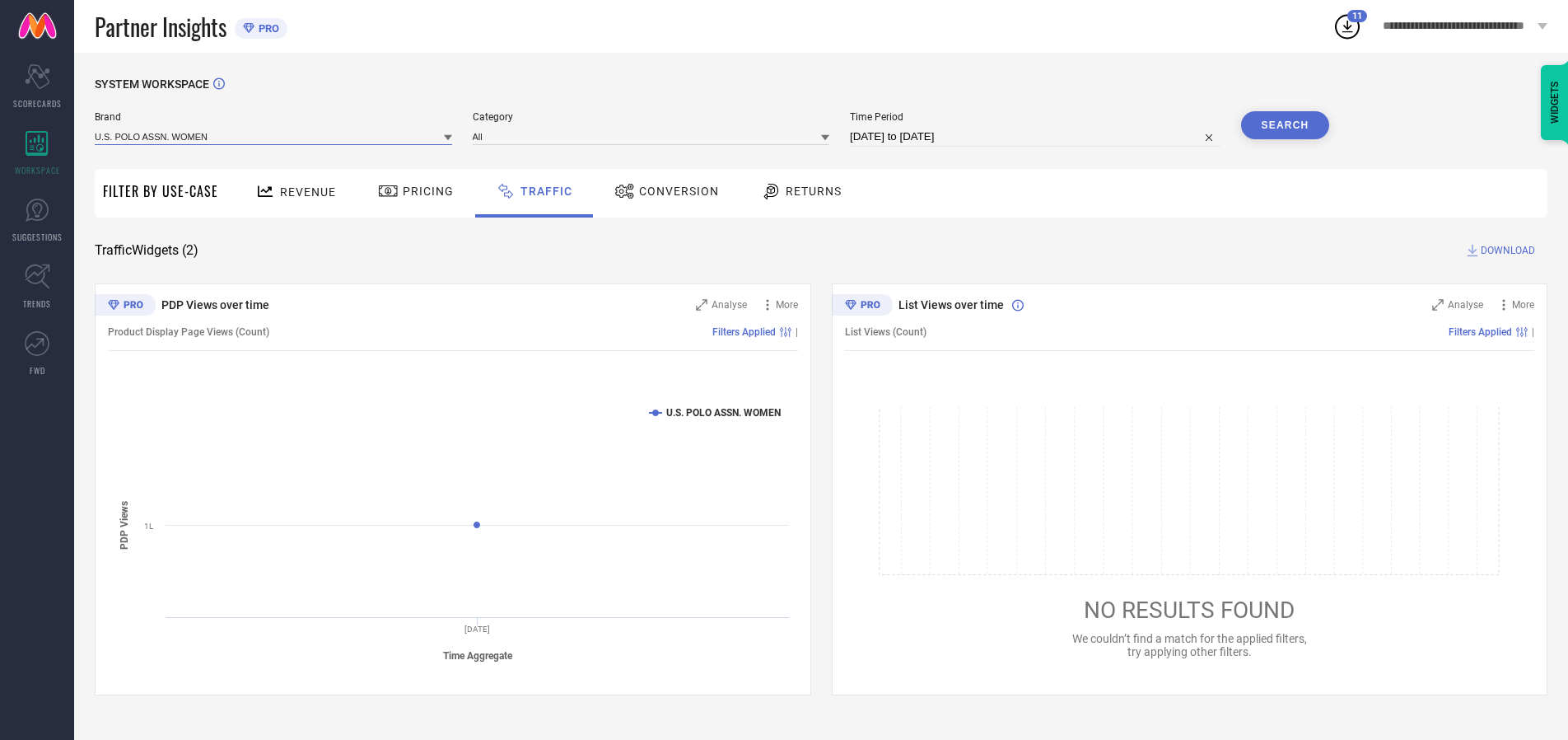
click at [274, 136] on input at bounding box center [273, 136] width 357 height 18
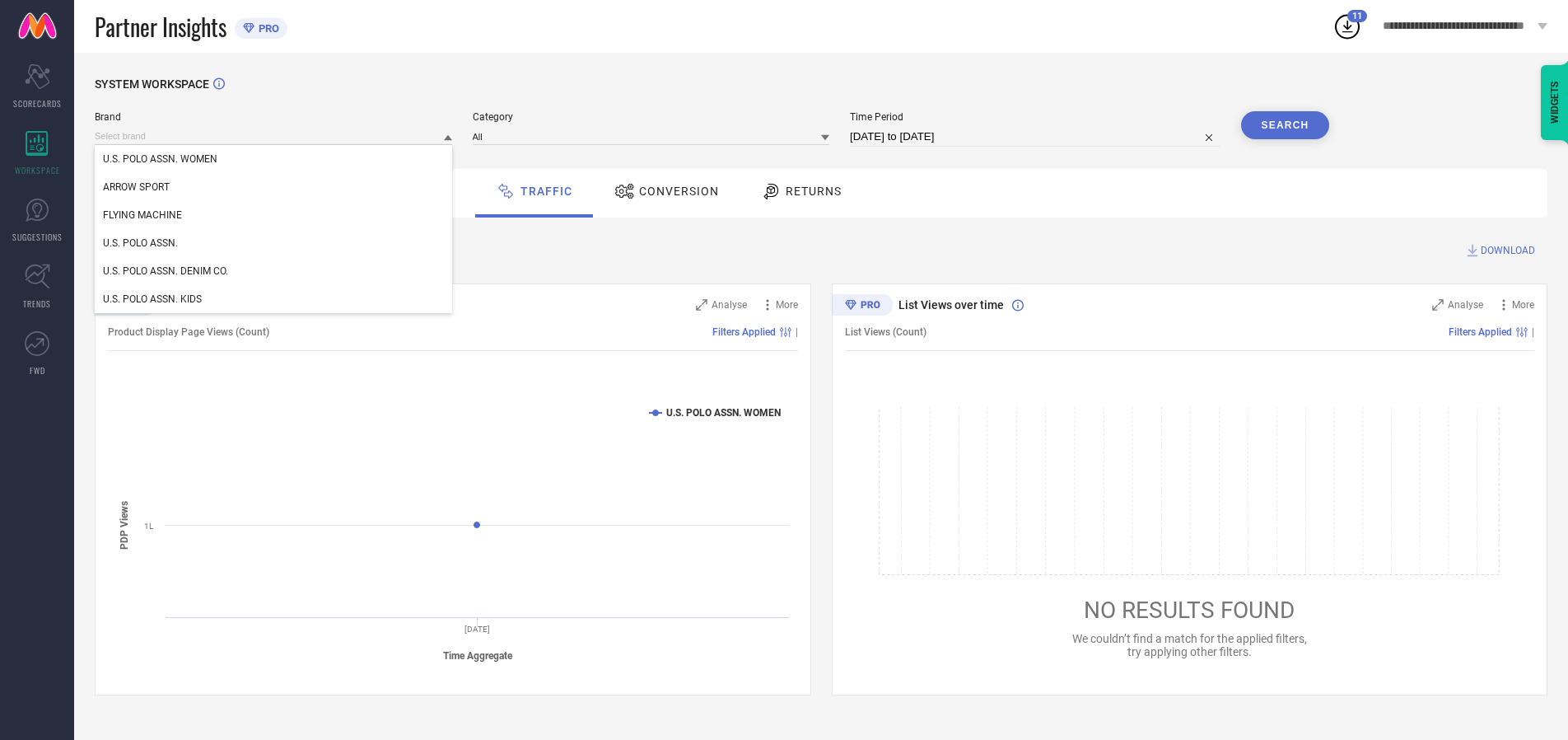
click at [274, 159] on div "U.S. POLO ASSN. WOMEN" at bounding box center [273, 159] width 357 height 28
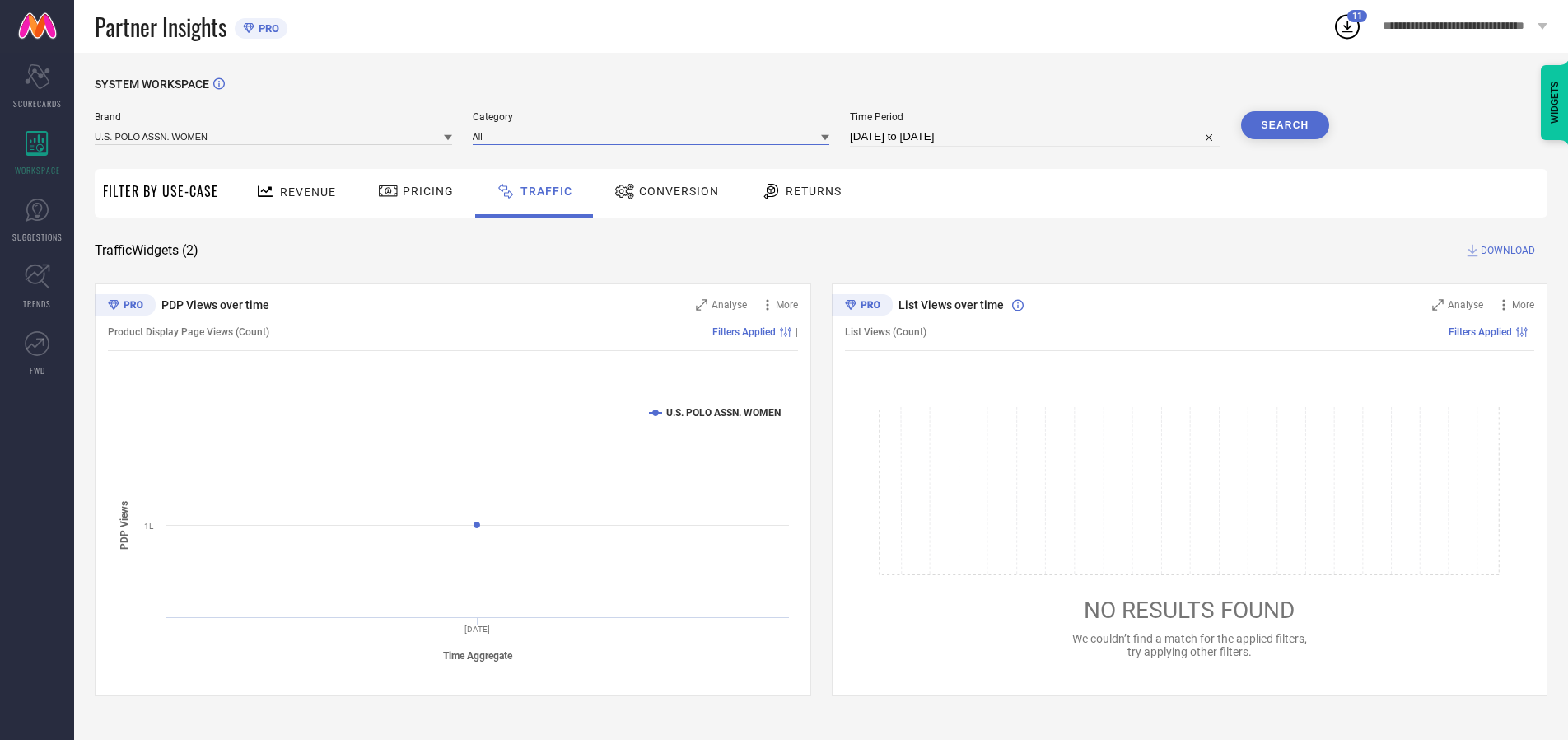
click at [655, 136] on input at bounding box center [651, 136] width 357 height 18
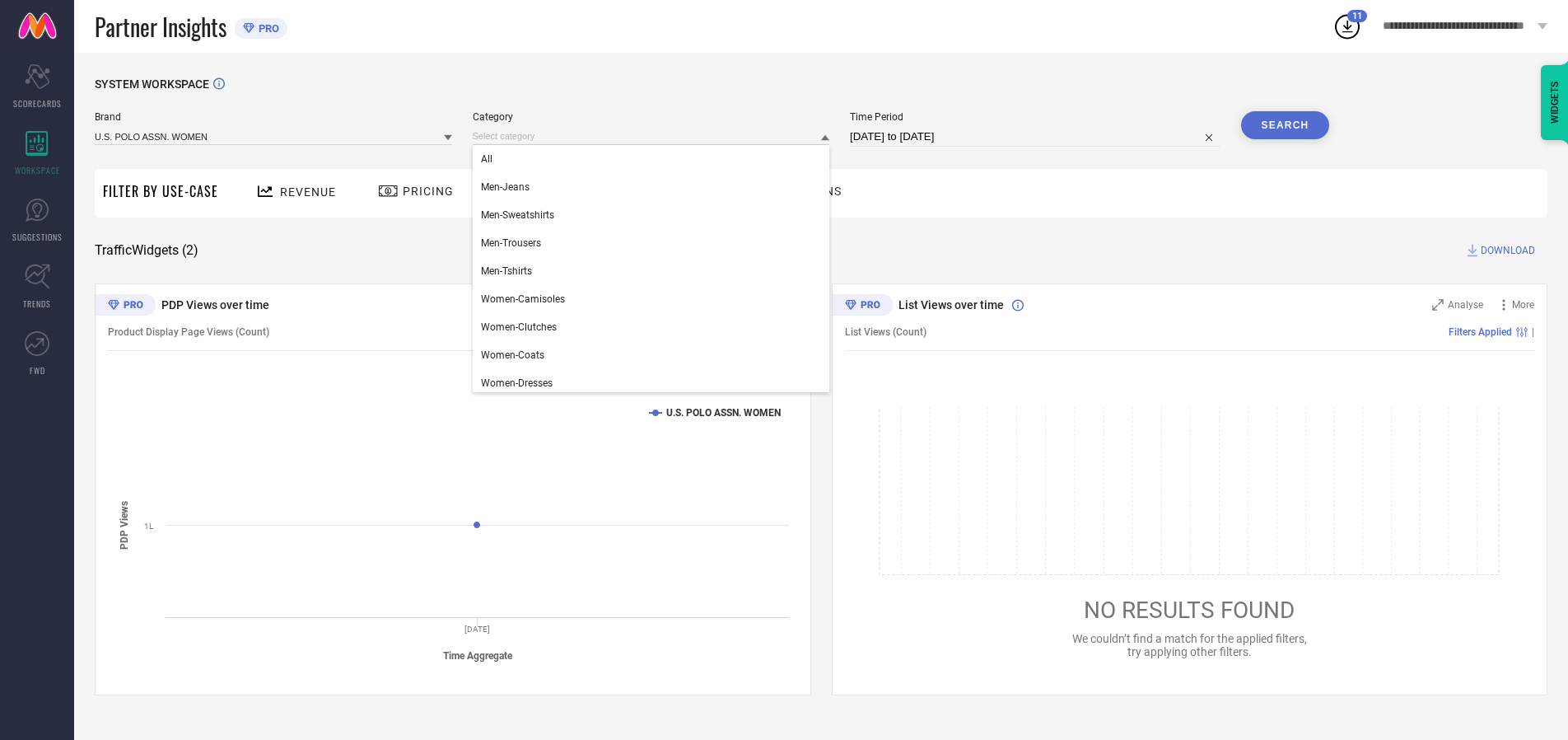
click at [655, 159] on div "All" at bounding box center [651, 159] width 357 height 28
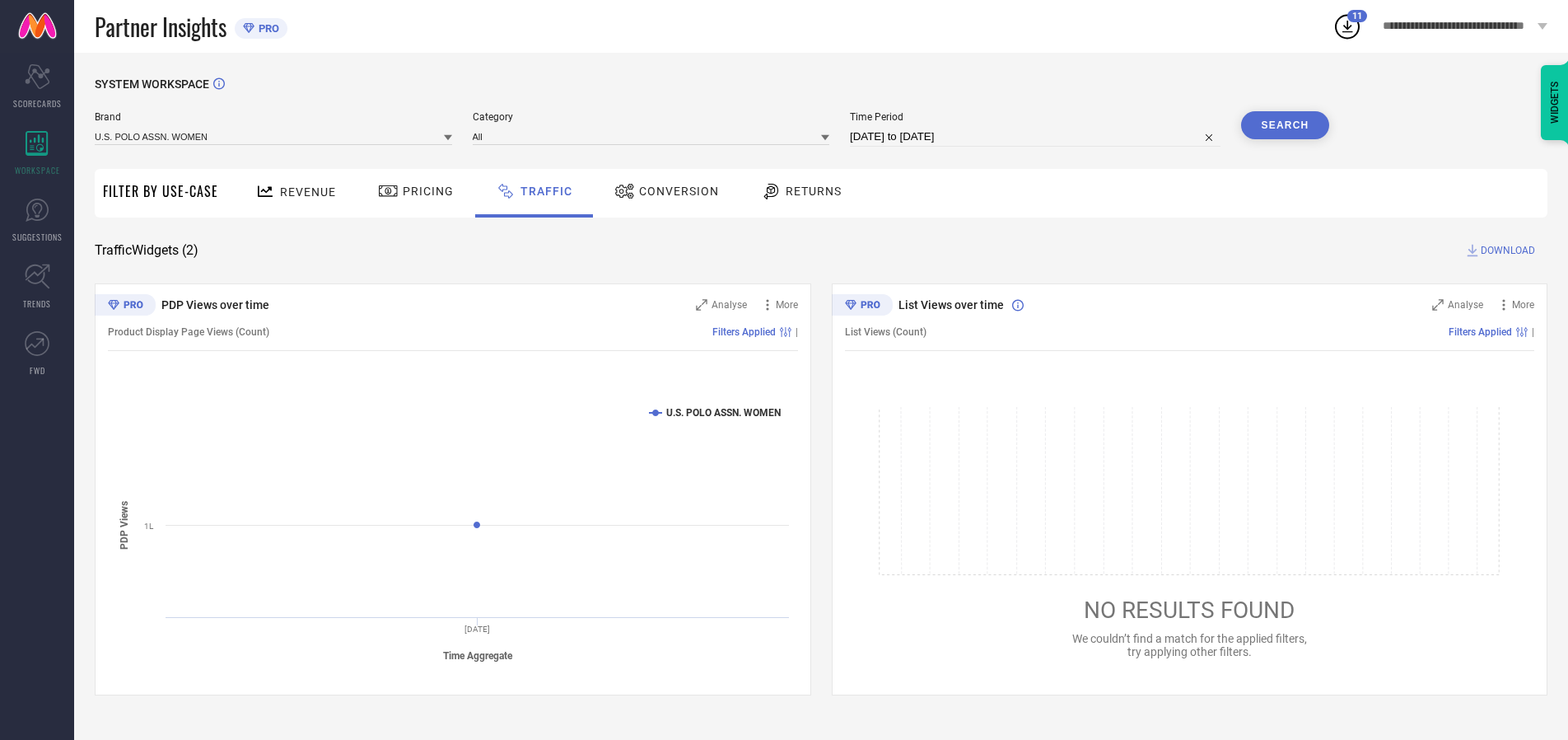
click at [1285, 125] on button "Search" at bounding box center [1285, 125] width 89 height 28
click at [1506, 251] on span "DOWNLOAD" at bounding box center [1507, 251] width 54 height 17
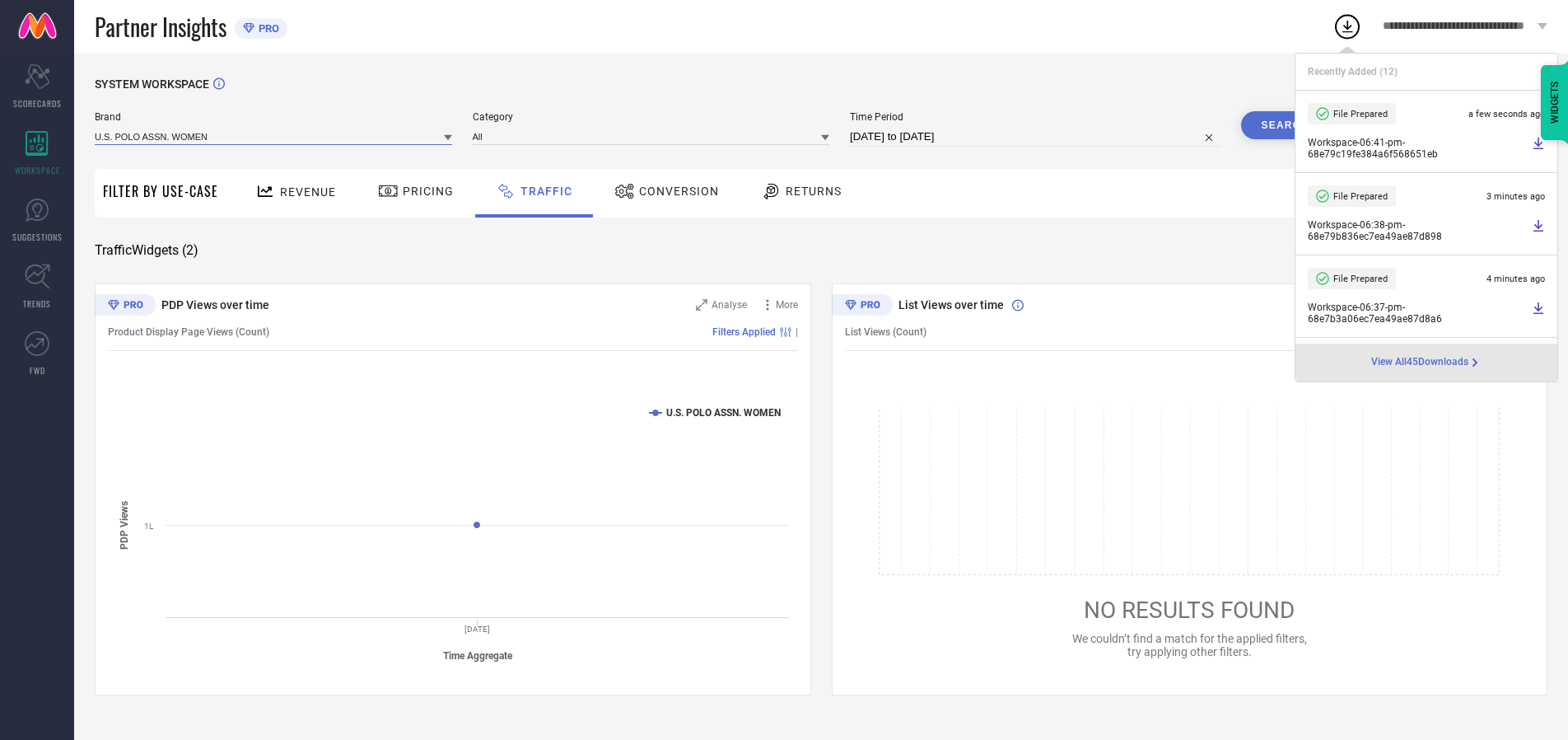
click at [274, 136] on input at bounding box center [273, 136] width 357 height 18
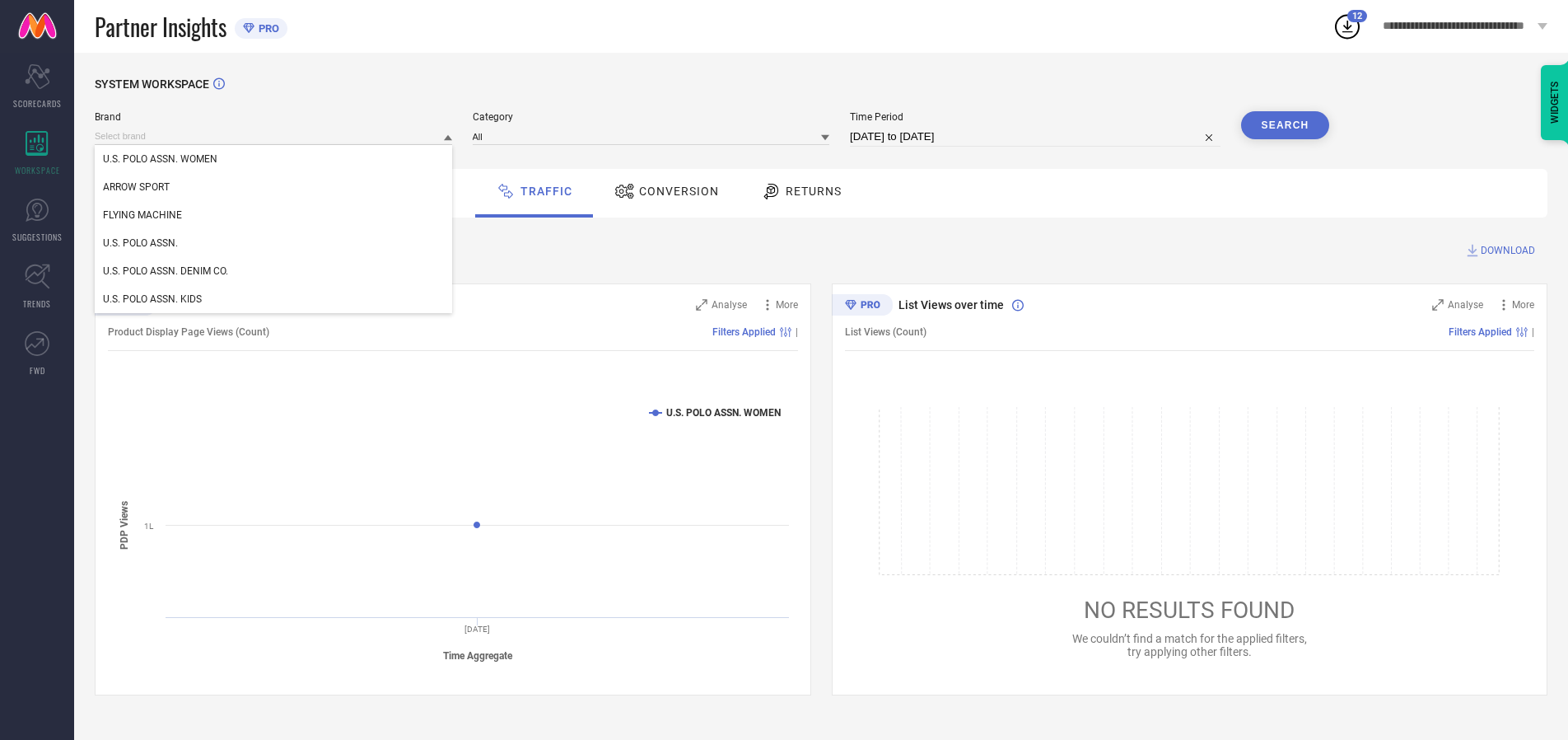
click at [274, 243] on div "U.S. POLO ASSN." at bounding box center [273, 243] width 357 height 28
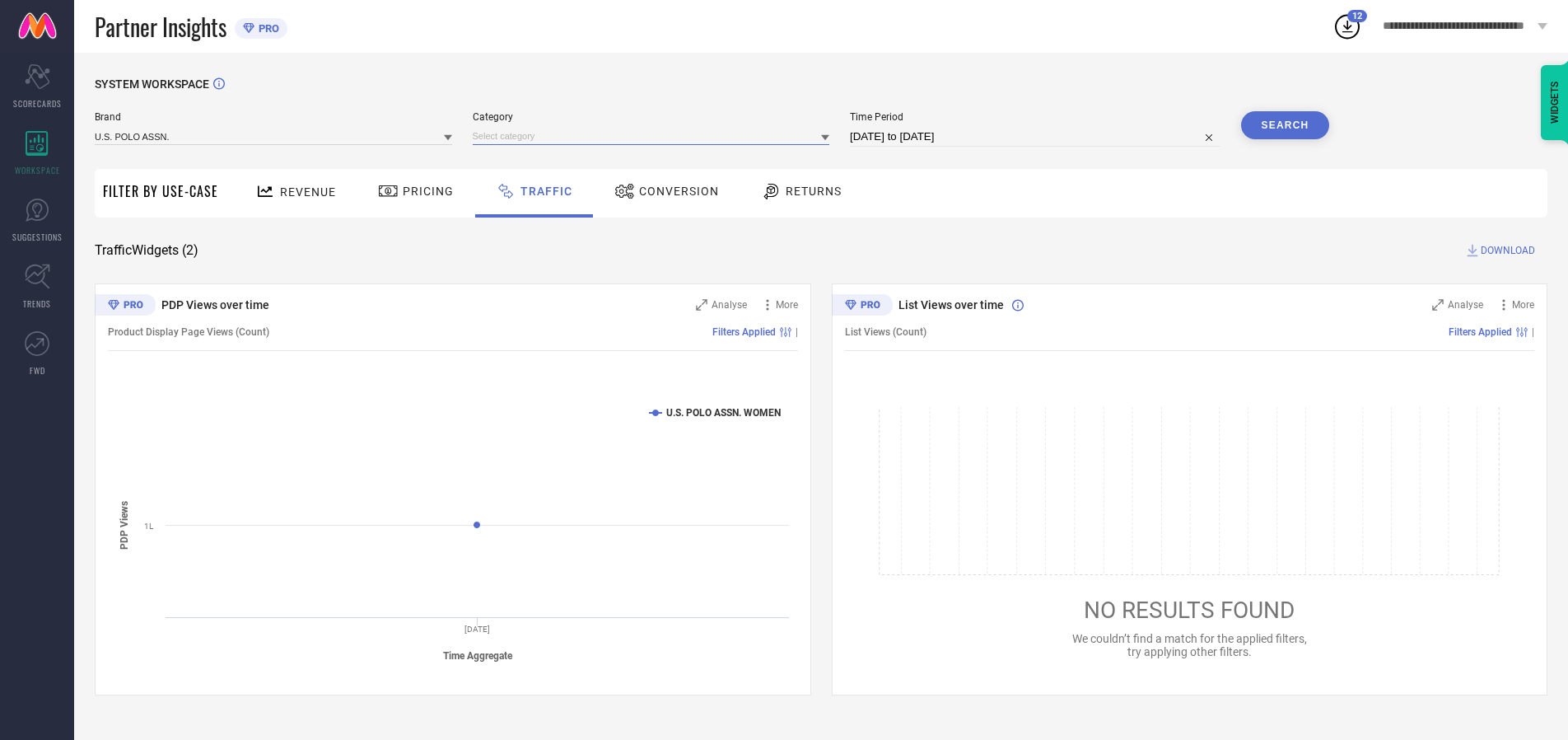
click at [655, 136] on input at bounding box center [651, 136] width 357 height 18
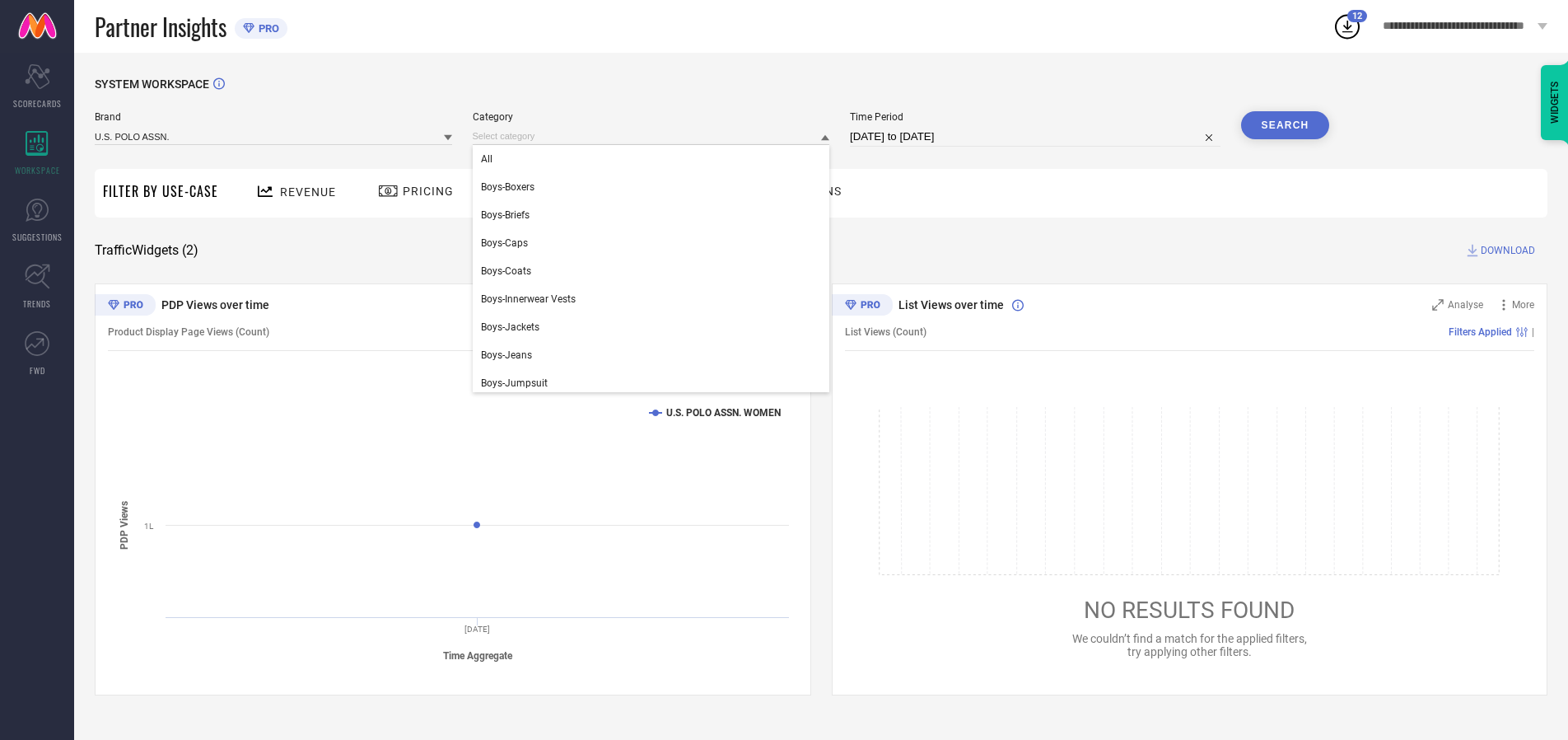
click at [655, 159] on div "All" at bounding box center [651, 159] width 357 height 28
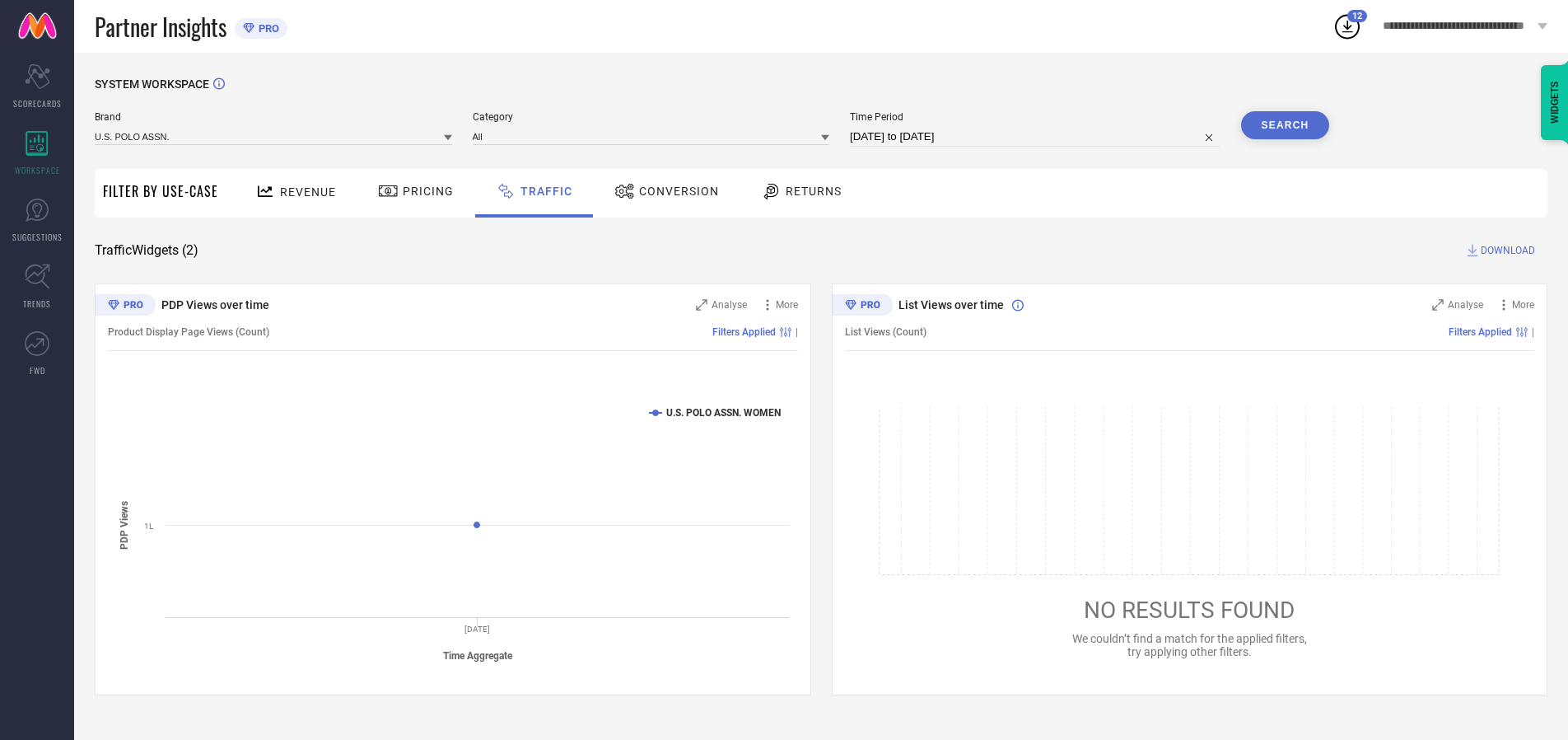
click at [1285, 125] on button "Search" at bounding box center [1285, 125] width 89 height 28
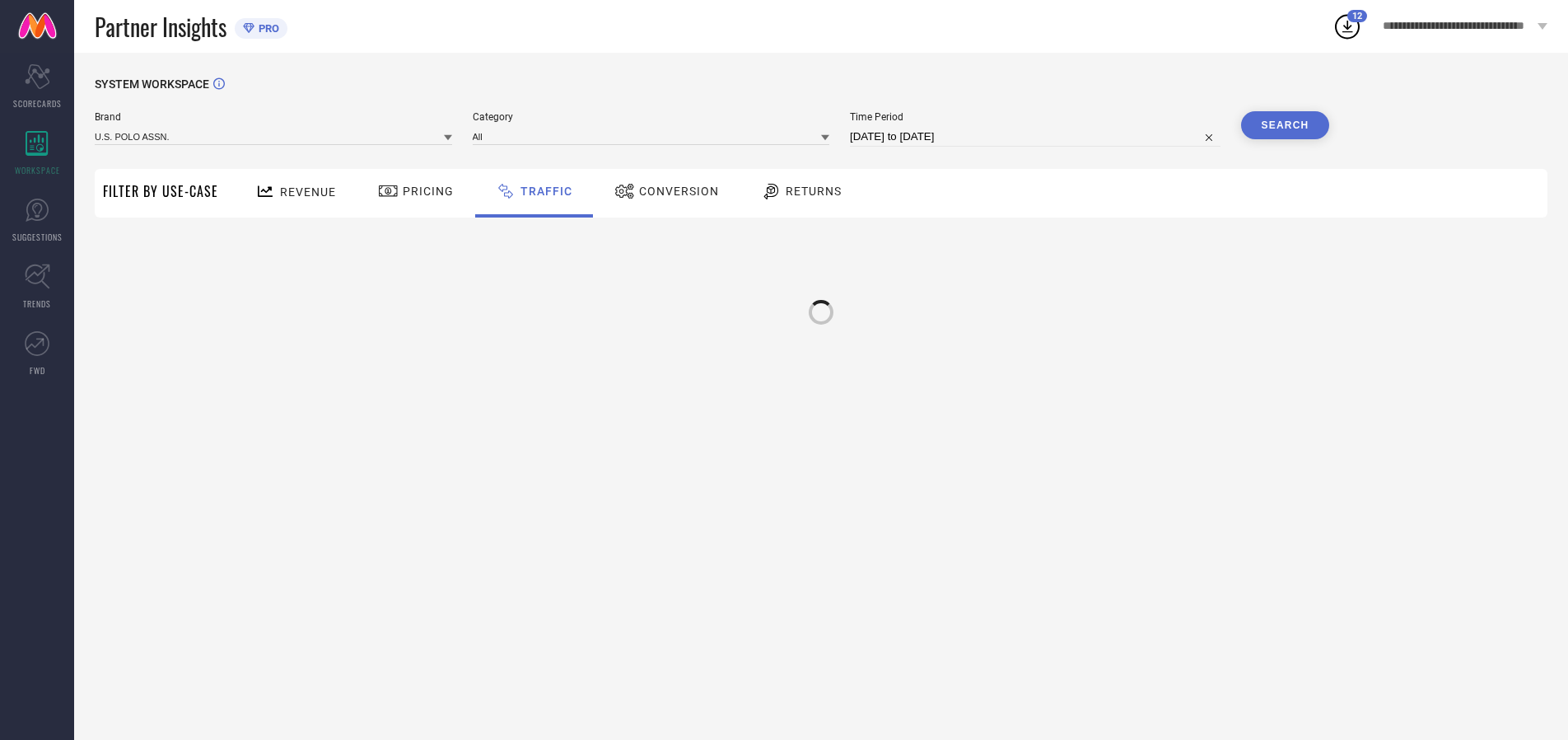
click at [821, 304] on div at bounding box center [821, 312] width 30 height 30
click at [274, 136] on input at bounding box center [273, 136] width 357 height 18
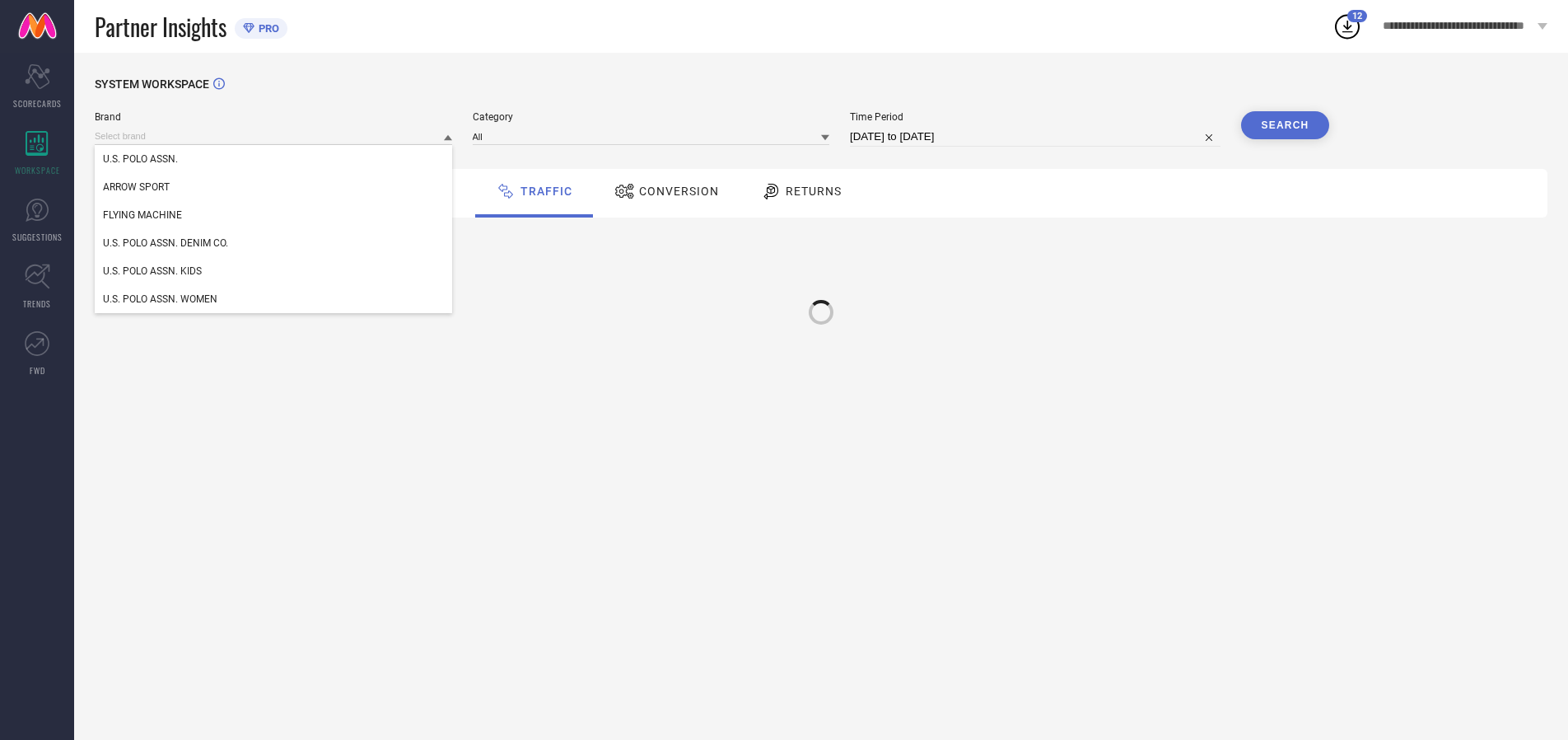
click at [274, 243] on div "U.S. POLO ASSN. DENIM CO." at bounding box center [273, 243] width 357 height 28
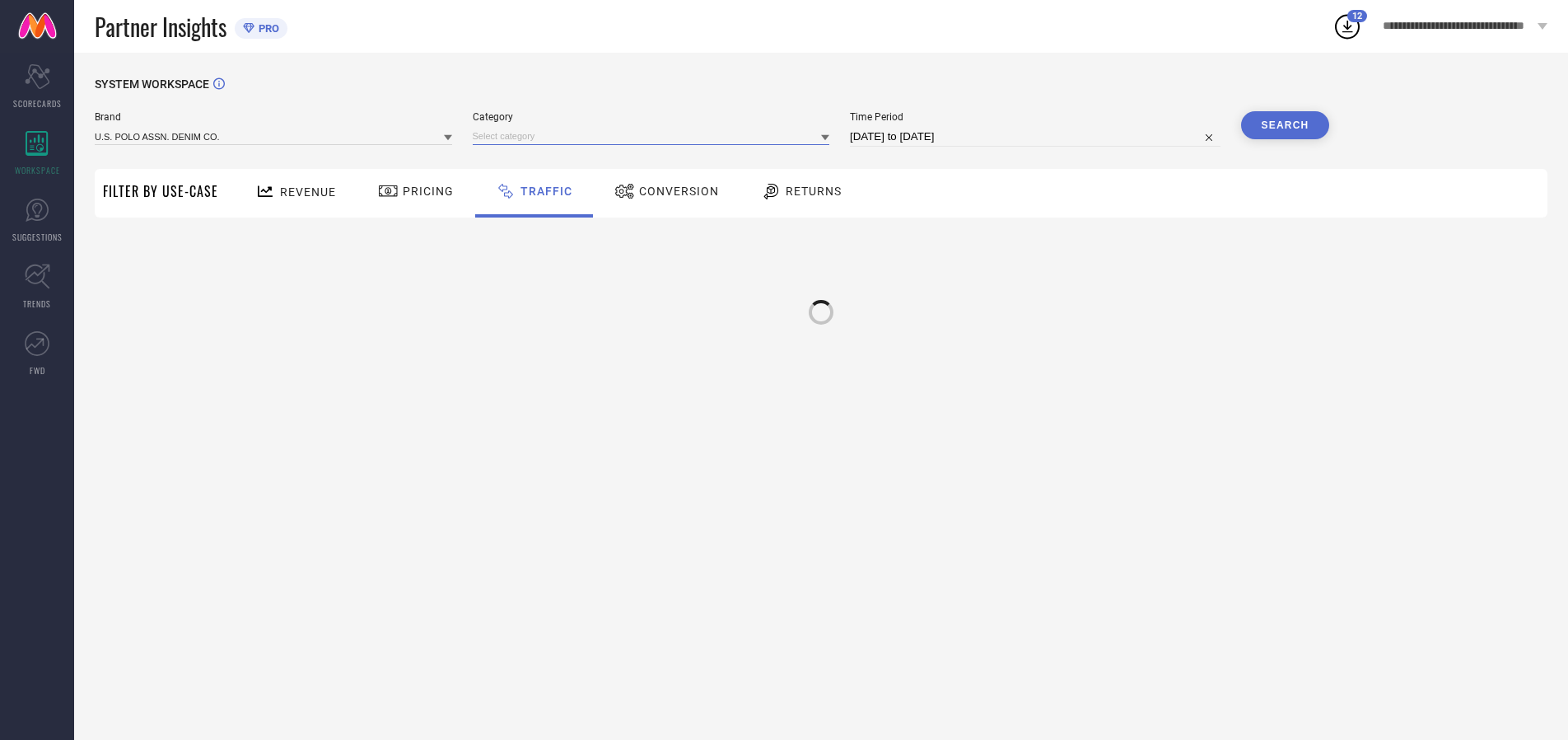
click at [655, 136] on input at bounding box center [651, 136] width 357 height 18
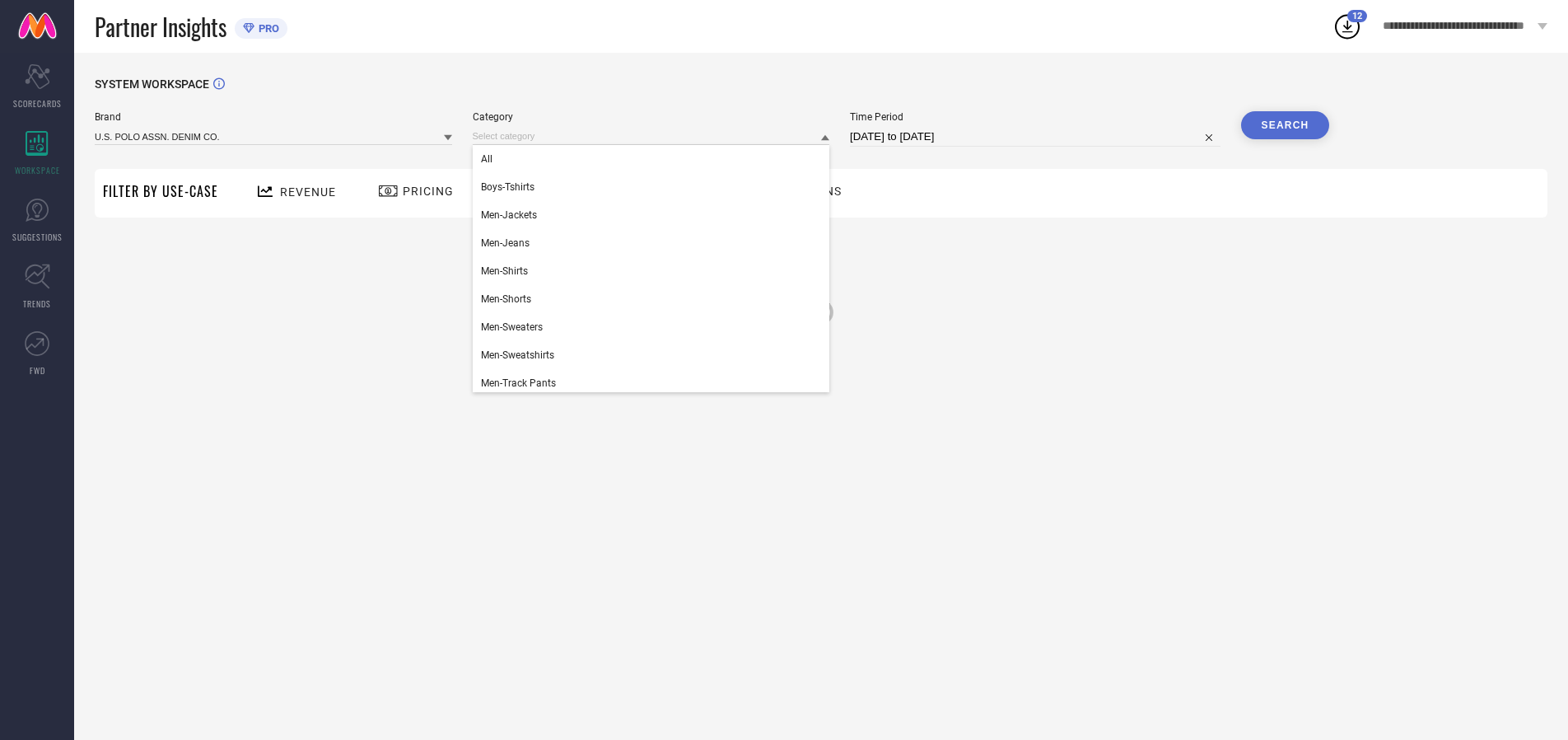
click at [655, 159] on div "All" at bounding box center [651, 159] width 357 height 28
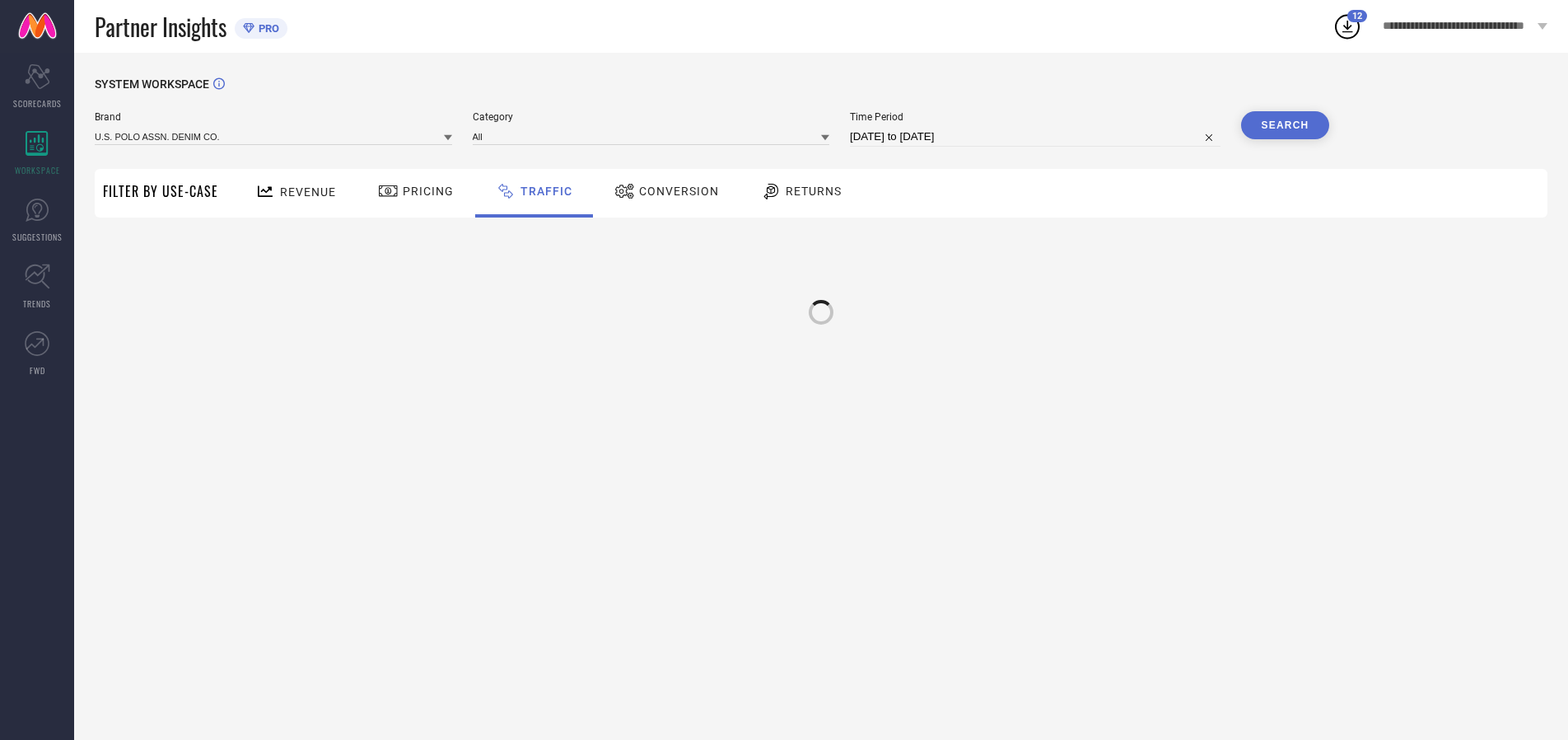
click at [1285, 125] on button "Search" at bounding box center [1285, 125] width 89 height 28
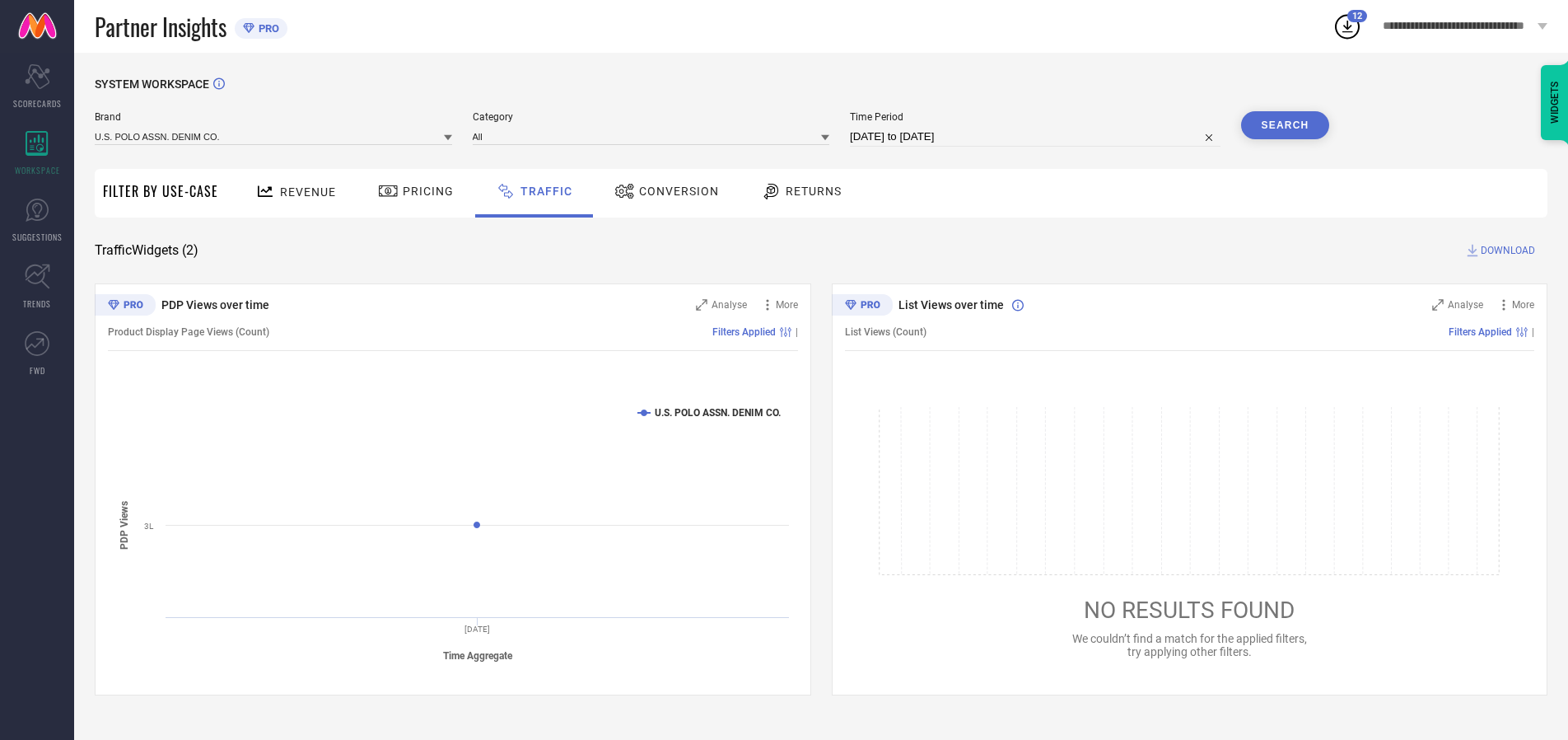
click at [1506, 251] on span "DOWNLOAD" at bounding box center [1507, 251] width 54 height 17
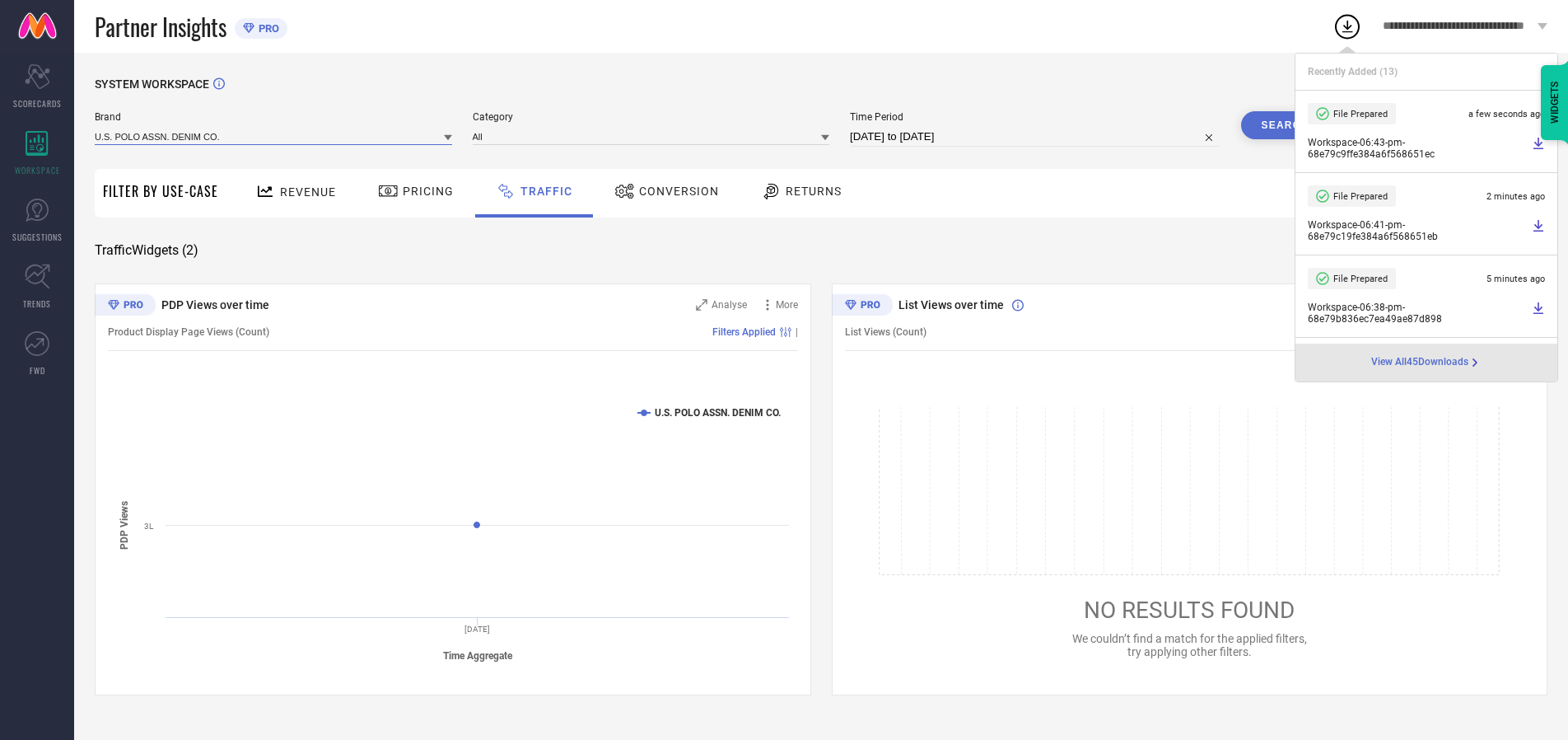
click at [274, 136] on input at bounding box center [273, 136] width 357 height 18
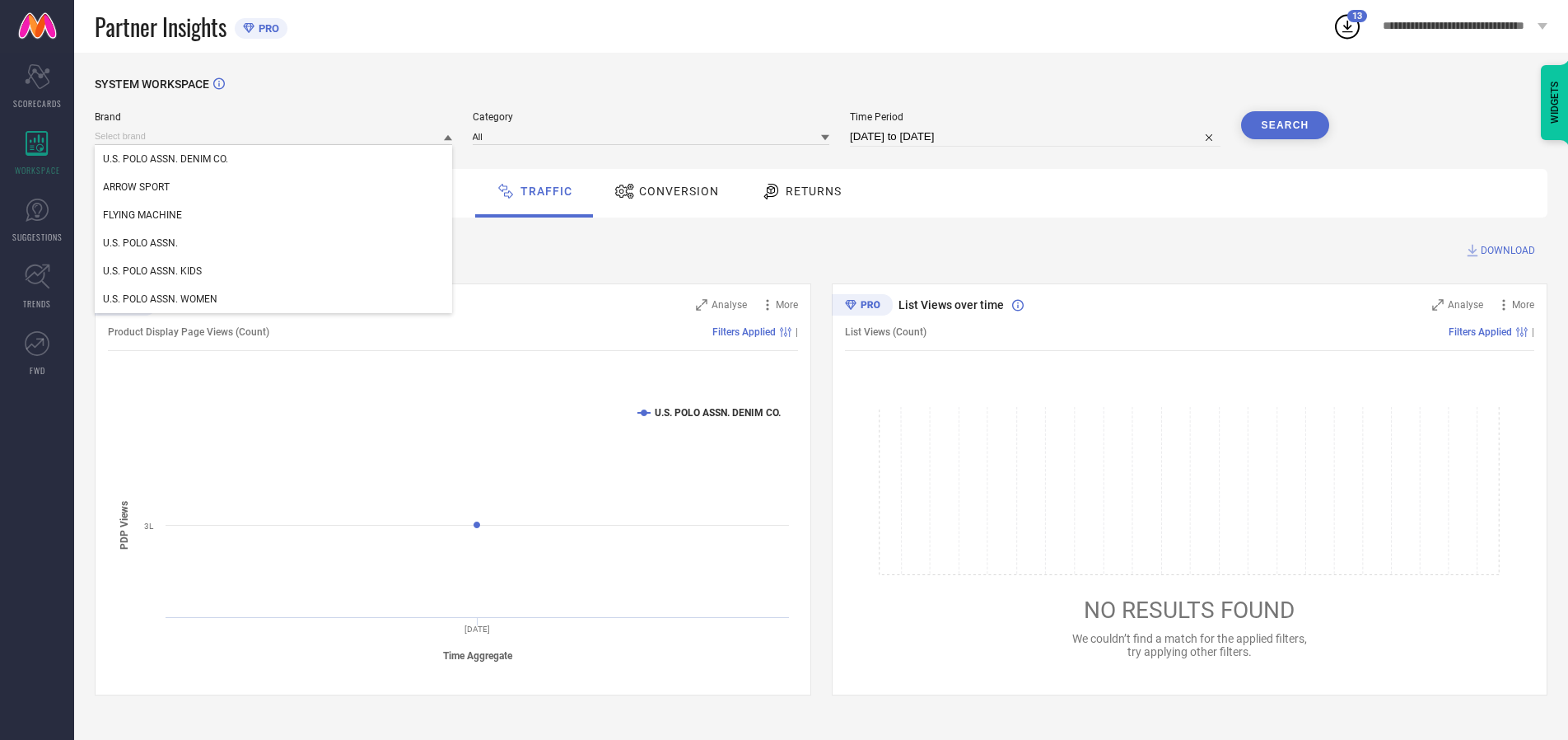
click at [274, 271] on div "U.S. POLO ASSN. KIDS" at bounding box center [273, 271] width 357 height 28
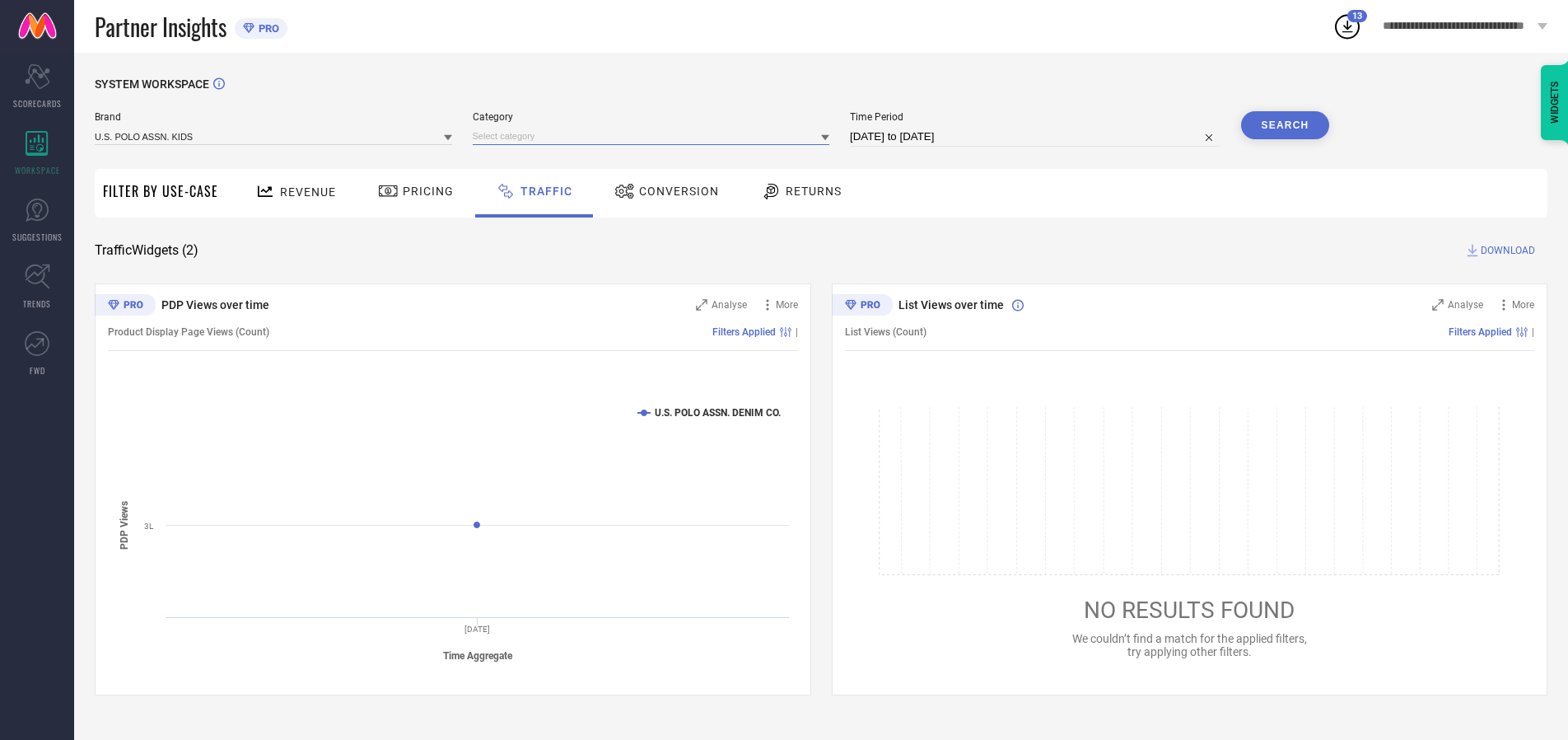
click at [655, 136] on input at bounding box center [651, 136] width 357 height 18
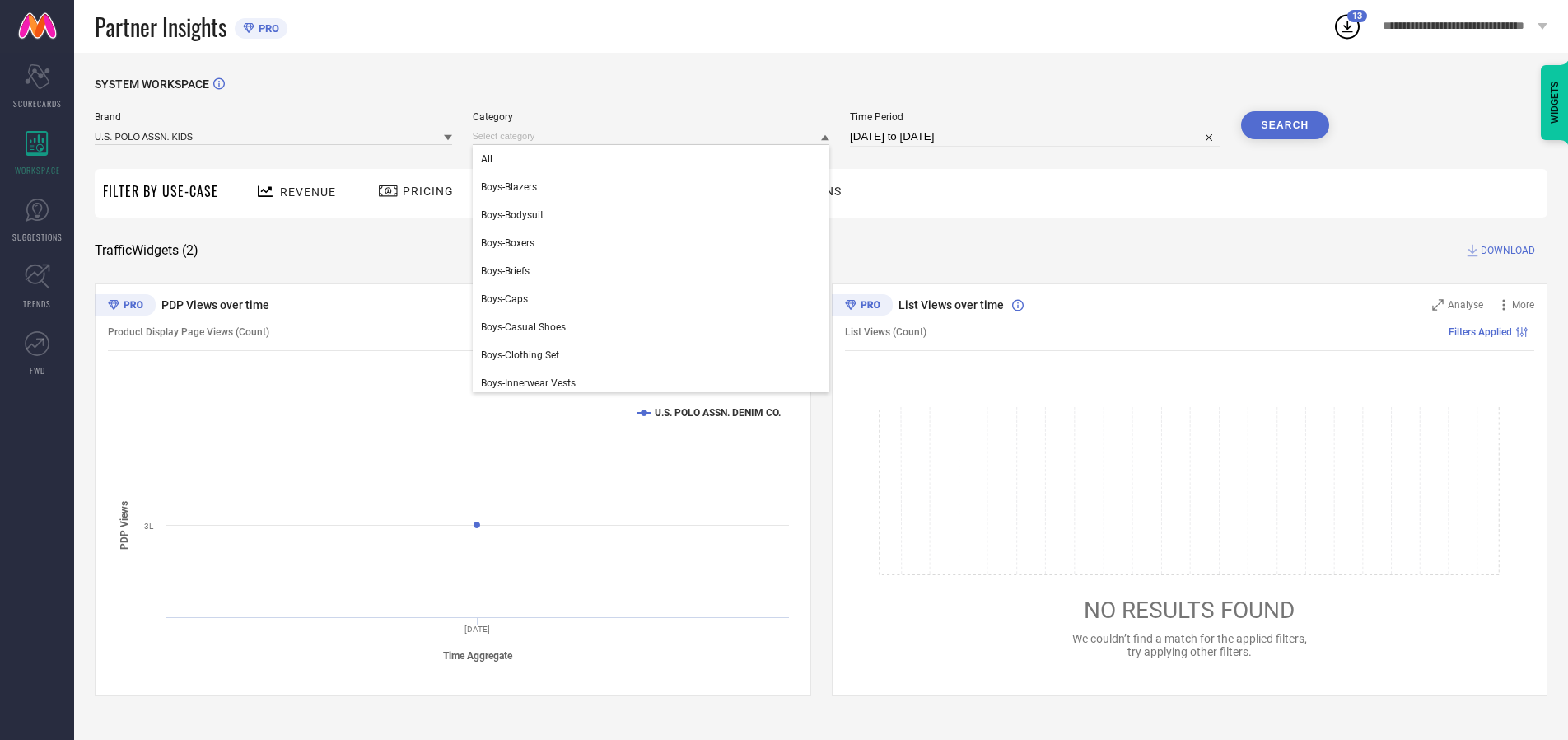
click at [655, 159] on div "All" at bounding box center [651, 159] width 357 height 28
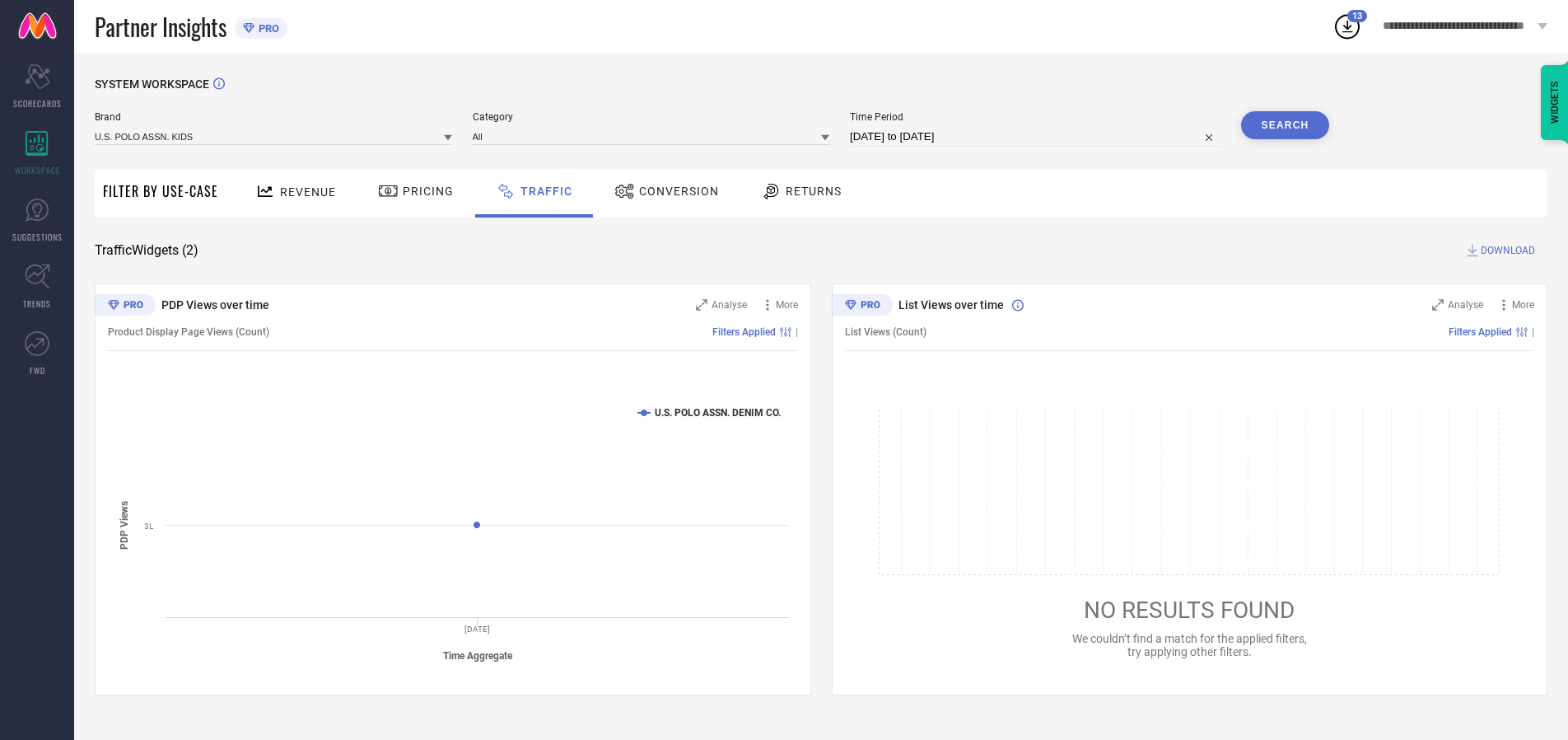
click at [1285, 125] on button "Search" at bounding box center [1285, 125] width 89 height 28
click at [1506, 251] on span "DOWNLOAD" at bounding box center [1507, 251] width 54 height 17
click at [1037, 137] on input at bounding box center [1035, 137] width 371 height 20
select select "9"
select select "2025"
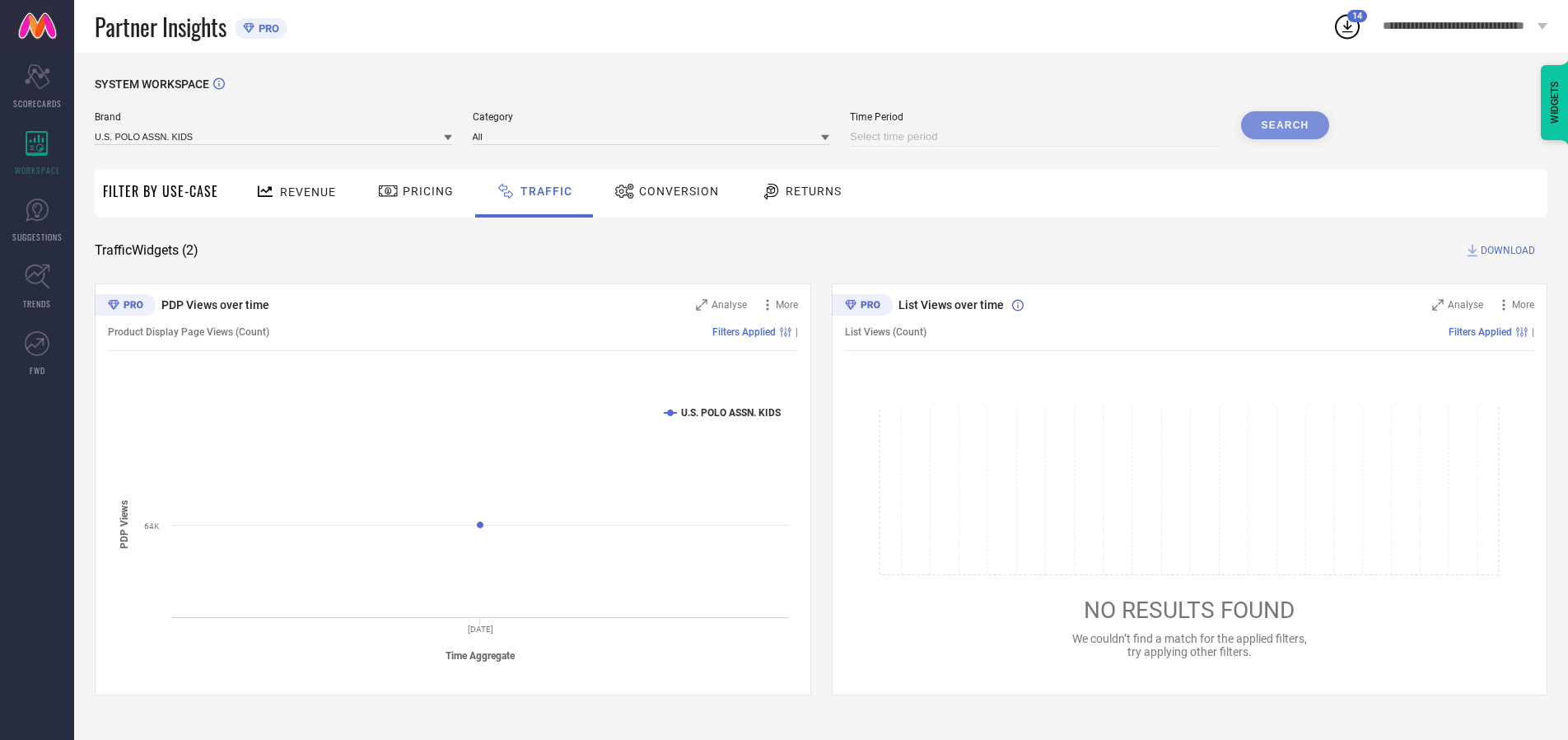
select select "10"
select select "2025"
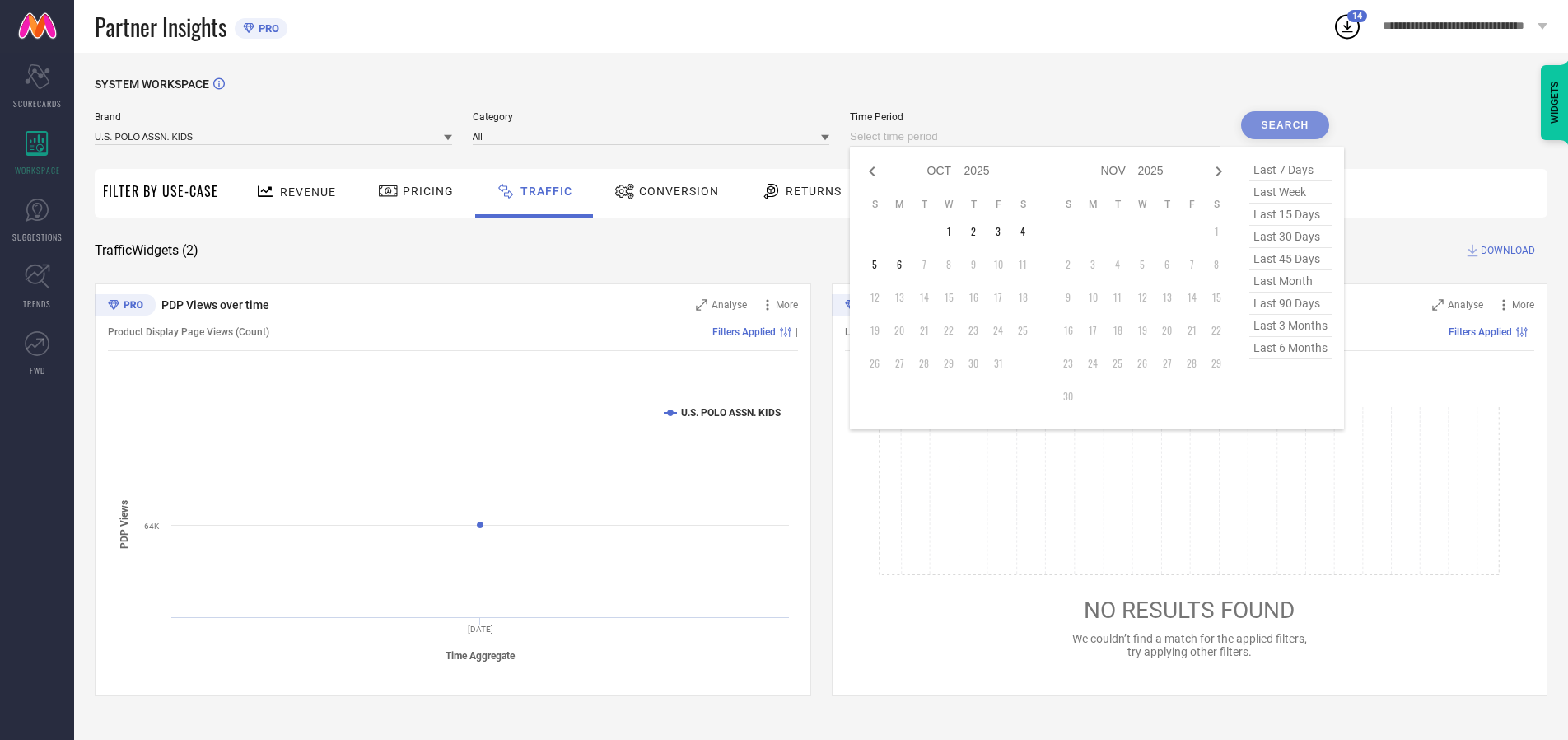
click at [954, 232] on td "1" at bounding box center [948, 231] width 25 height 25
type input "[DATE] to [DATE]"
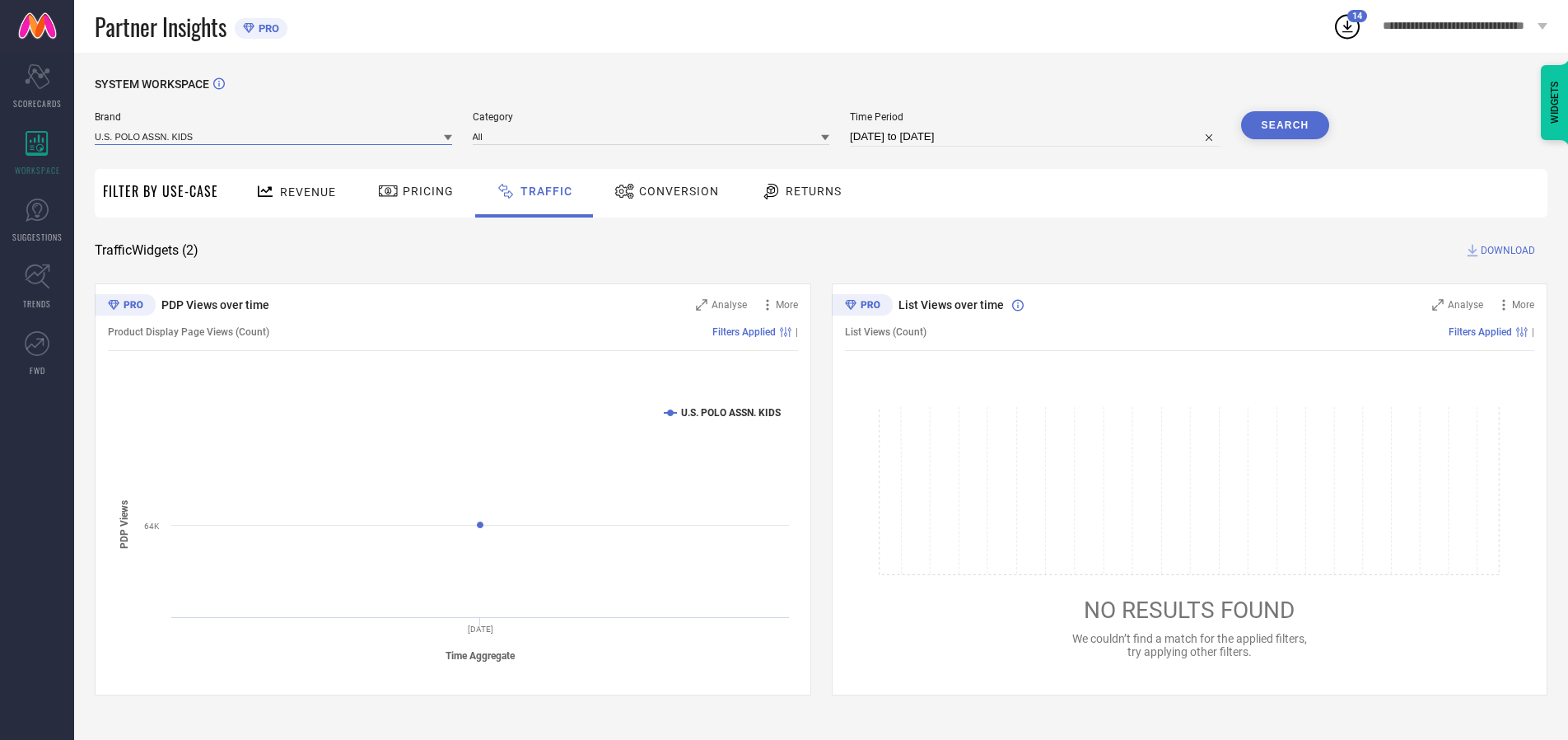
click at [274, 136] on input at bounding box center [273, 136] width 357 height 18
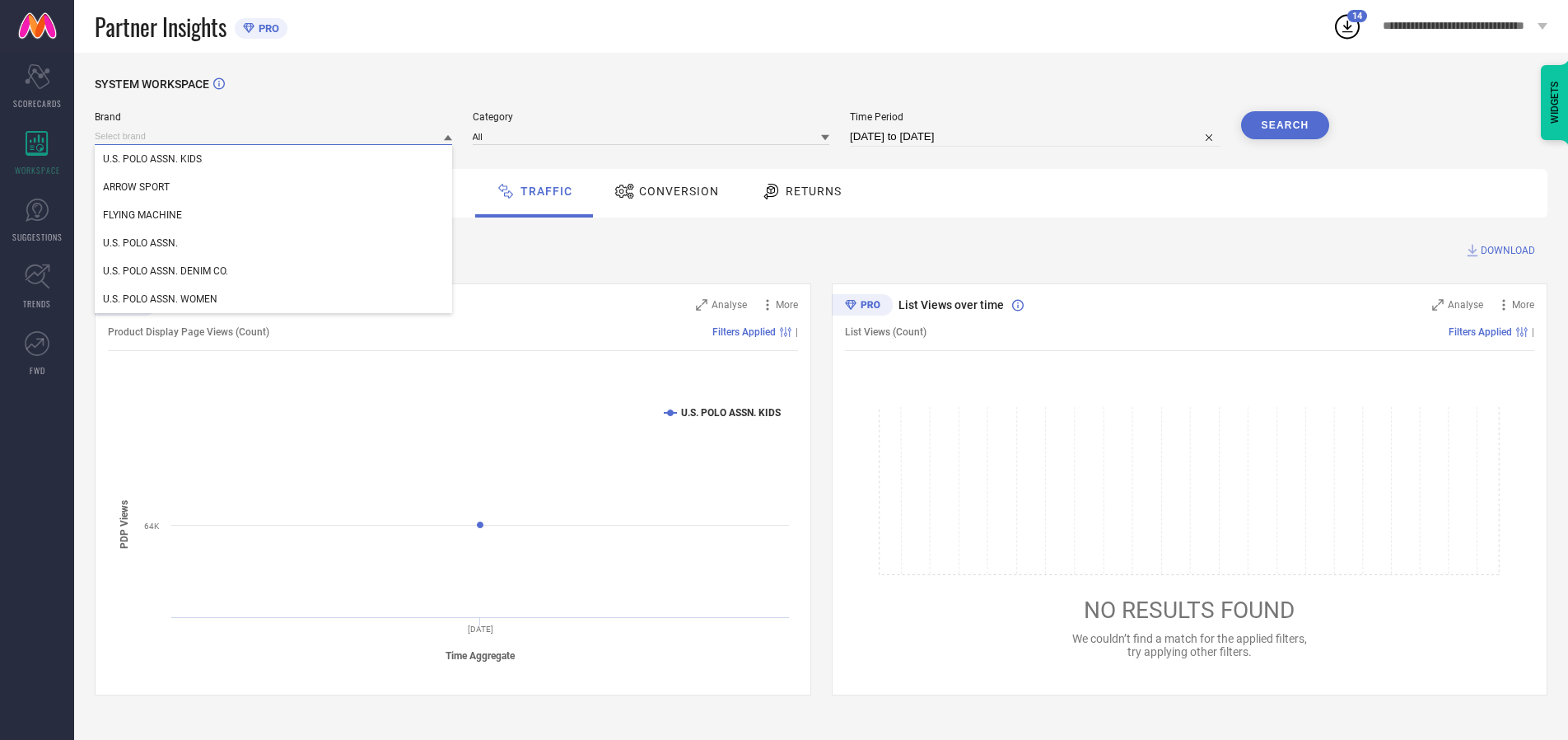
click at [274, 136] on input at bounding box center [273, 136] width 357 height 18
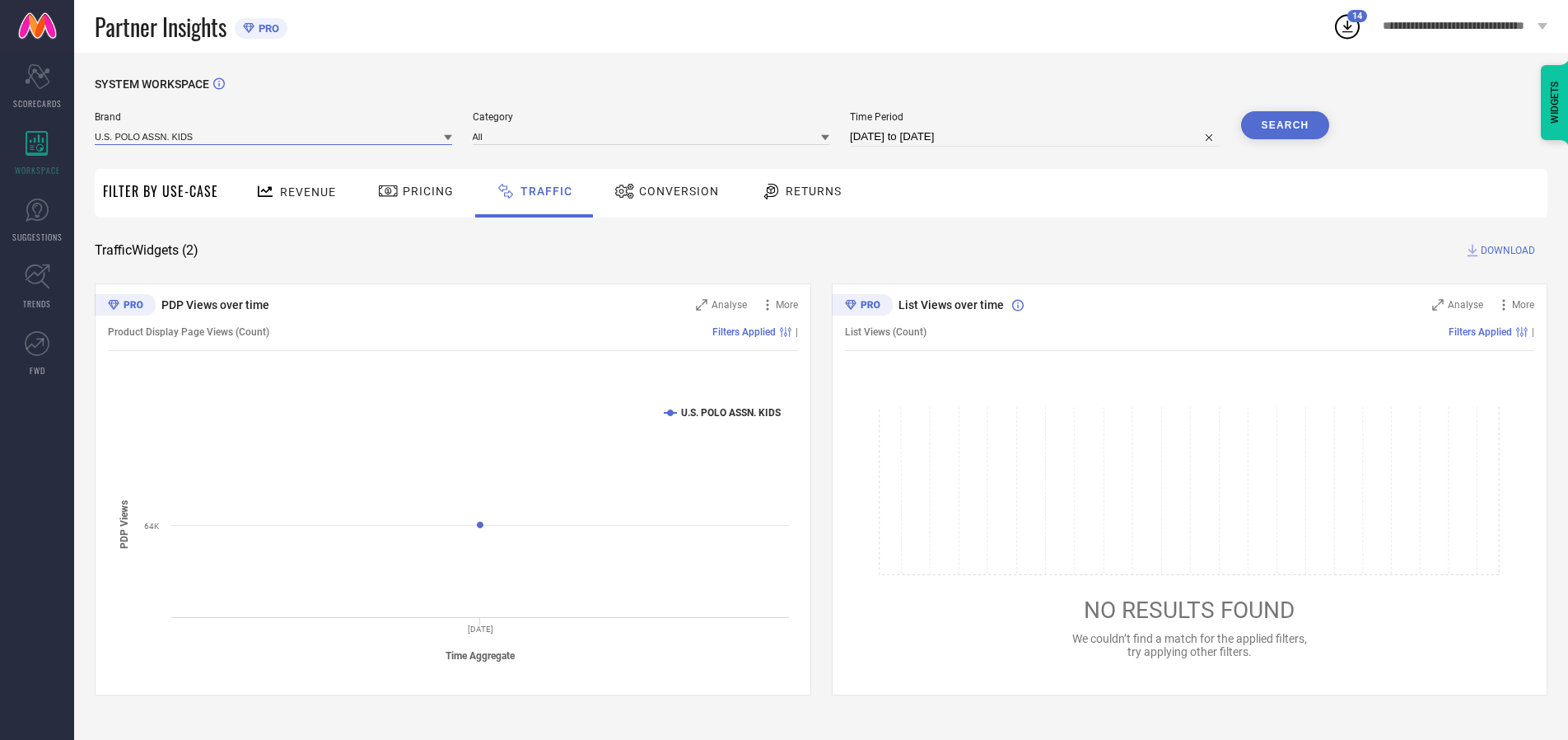
click at [274, 136] on input at bounding box center [273, 136] width 357 height 18
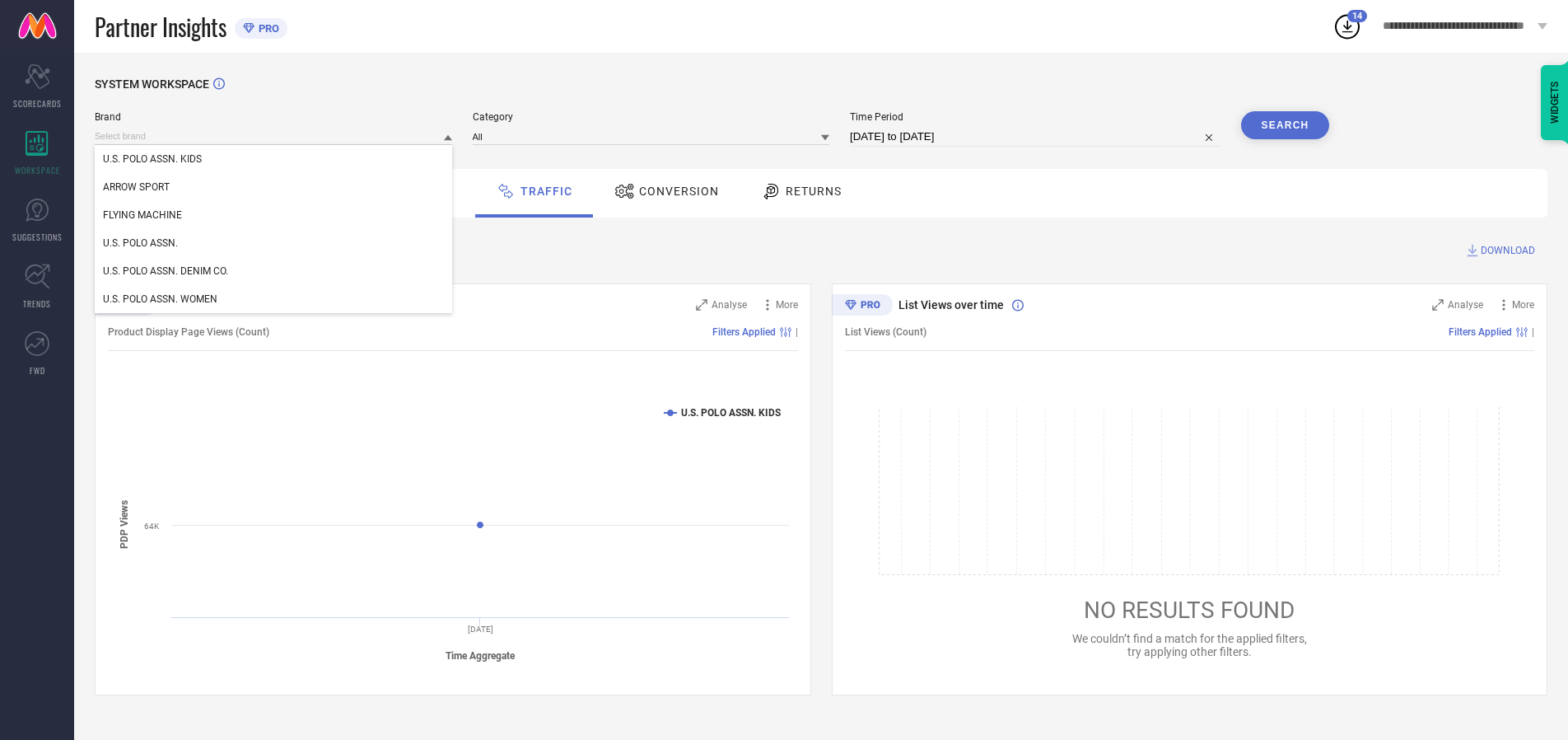
click at [274, 159] on div "U.S. POLO ASSN. KIDS" at bounding box center [273, 159] width 357 height 28
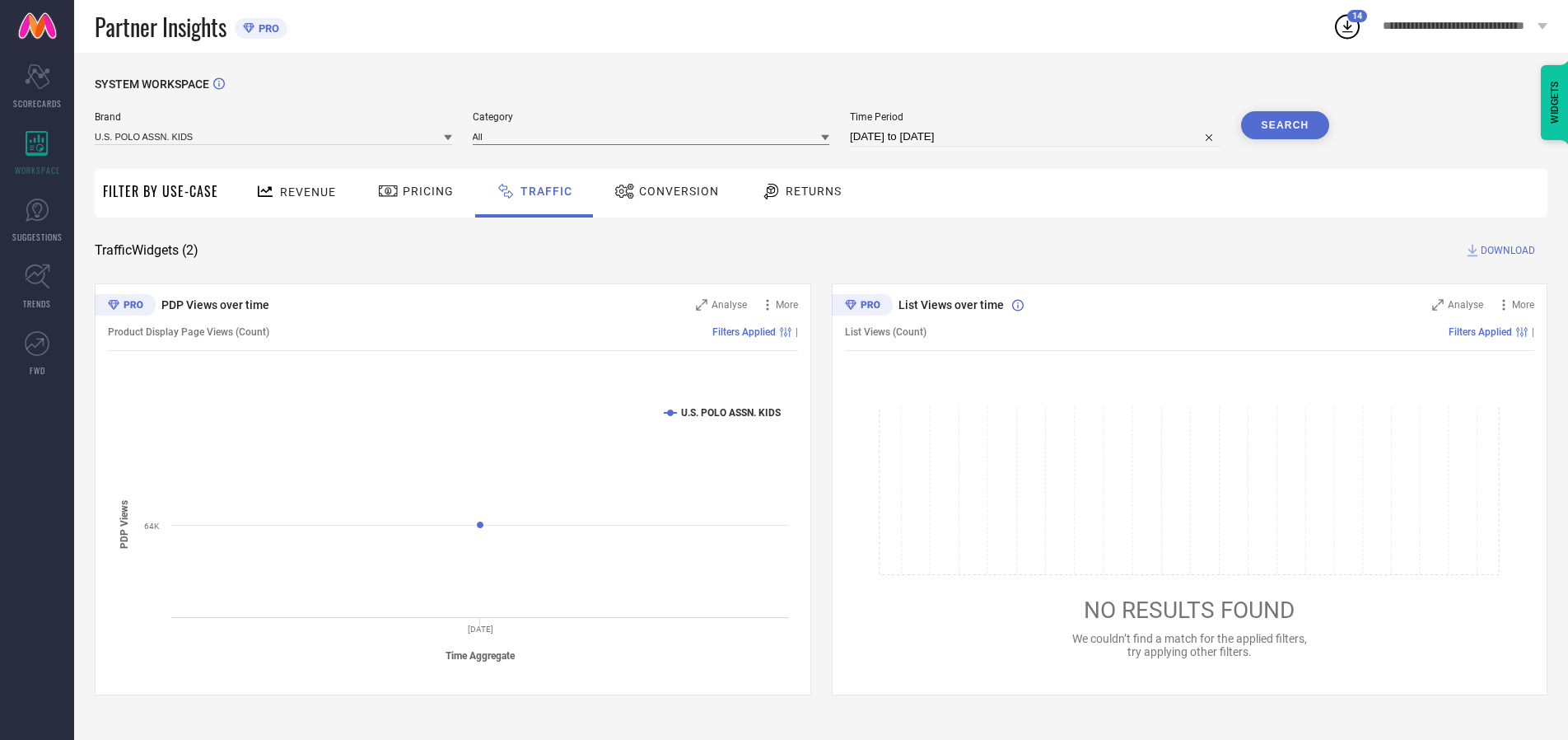
click at [655, 136] on input at bounding box center [651, 136] width 357 height 18
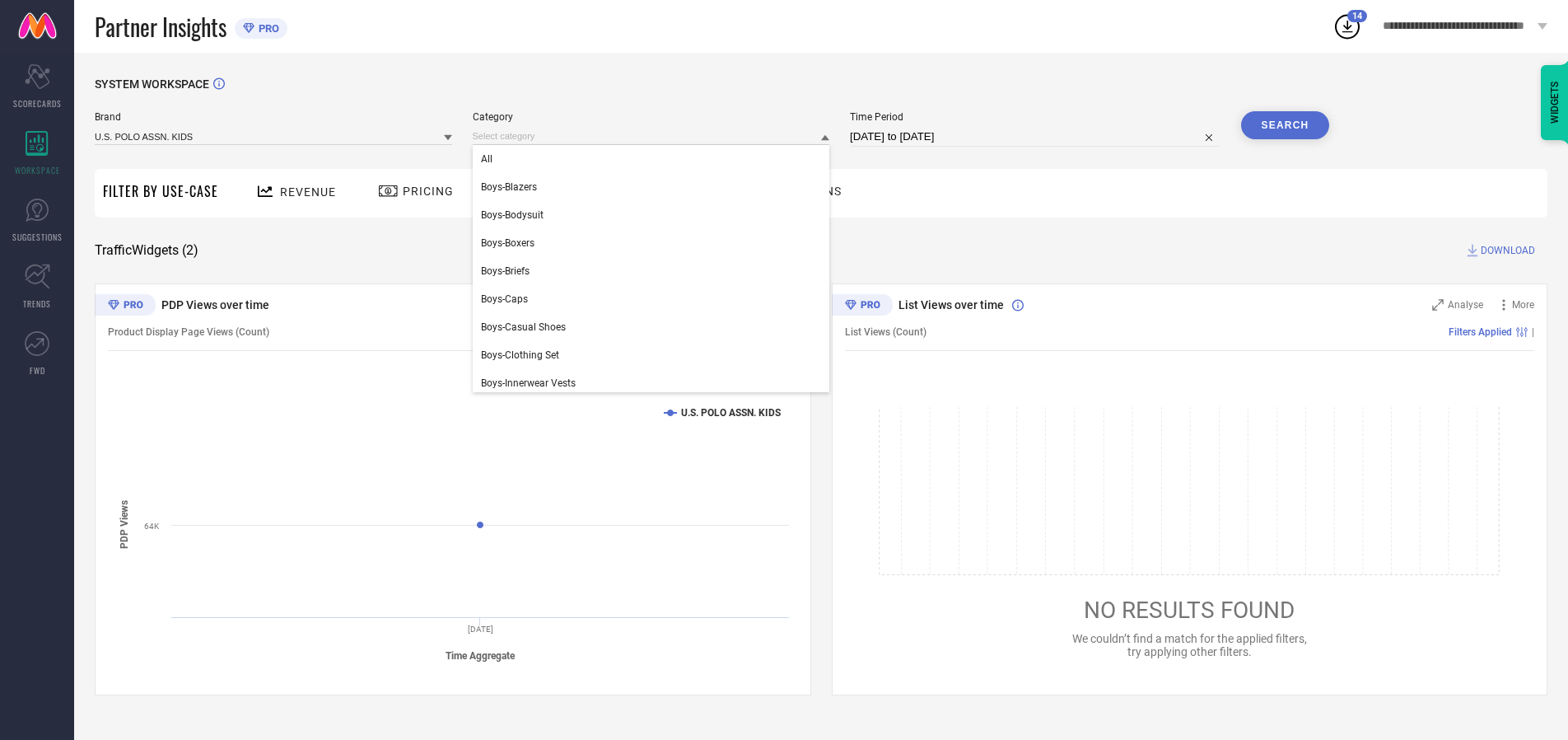
click at [655, 159] on div "All" at bounding box center [651, 159] width 357 height 28
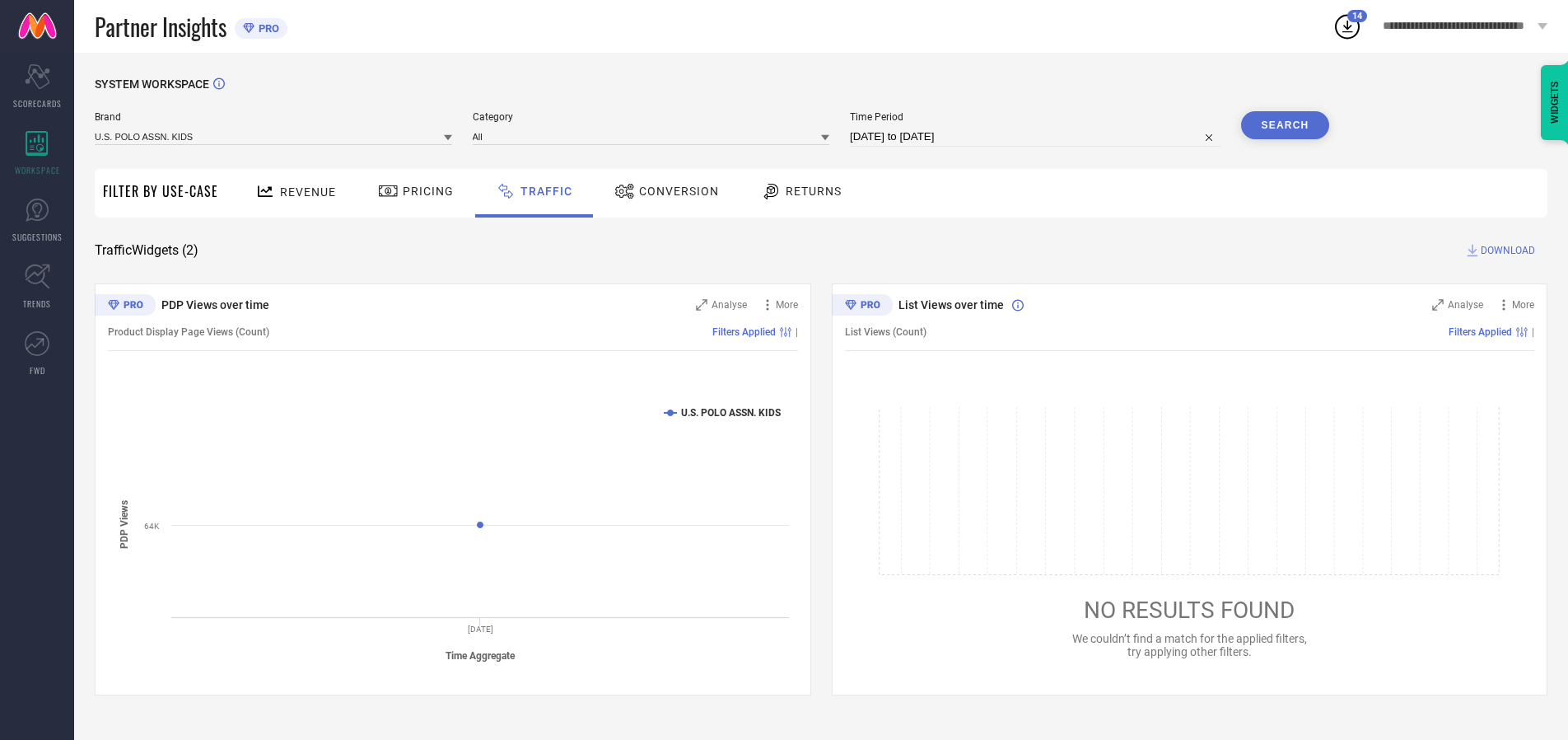
click at [1285, 125] on button "Search" at bounding box center [1285, 125] width 89 height 28
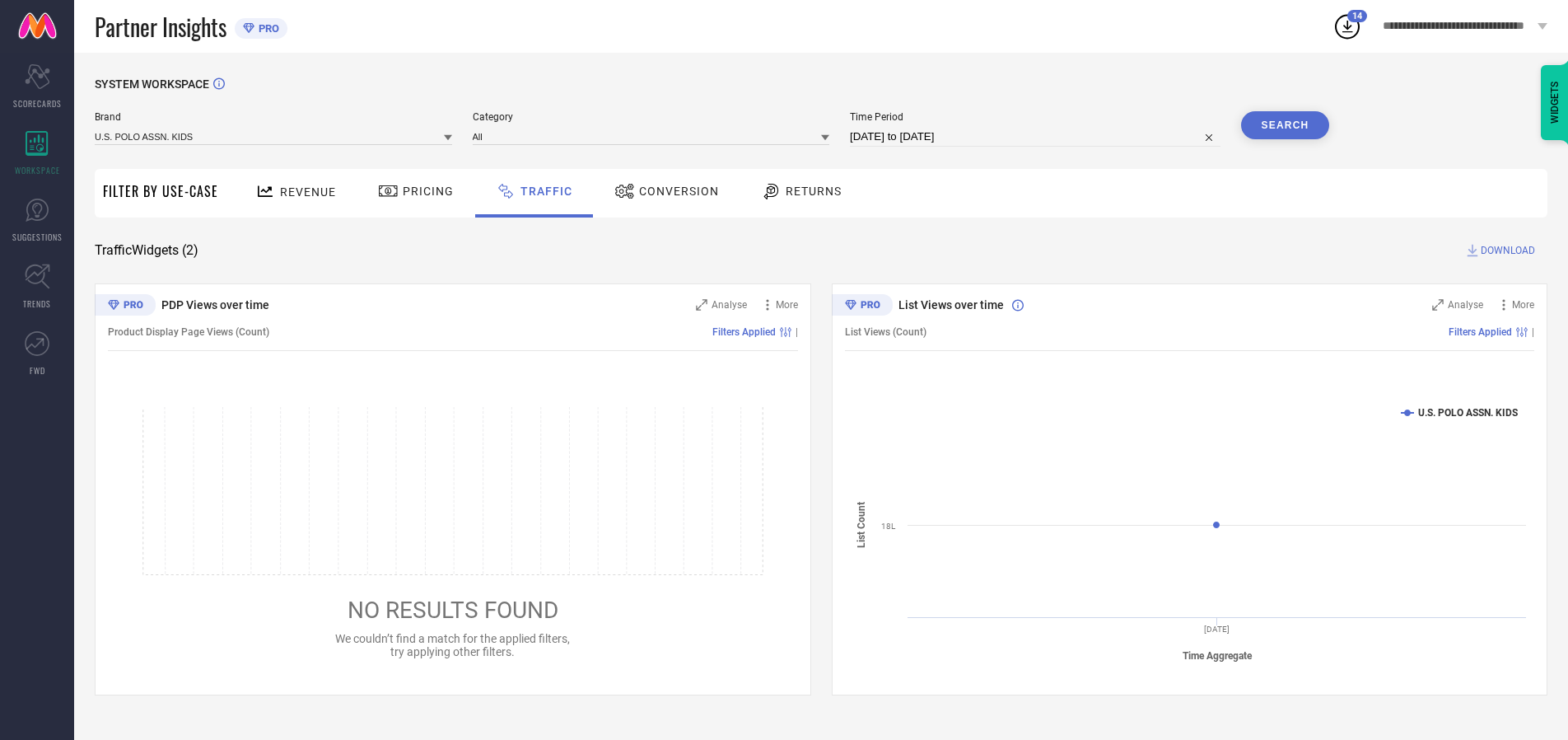
click at [1506, 251] on span "DOWNLOAD" at bounding box center [1507, 251] width 54 height 17
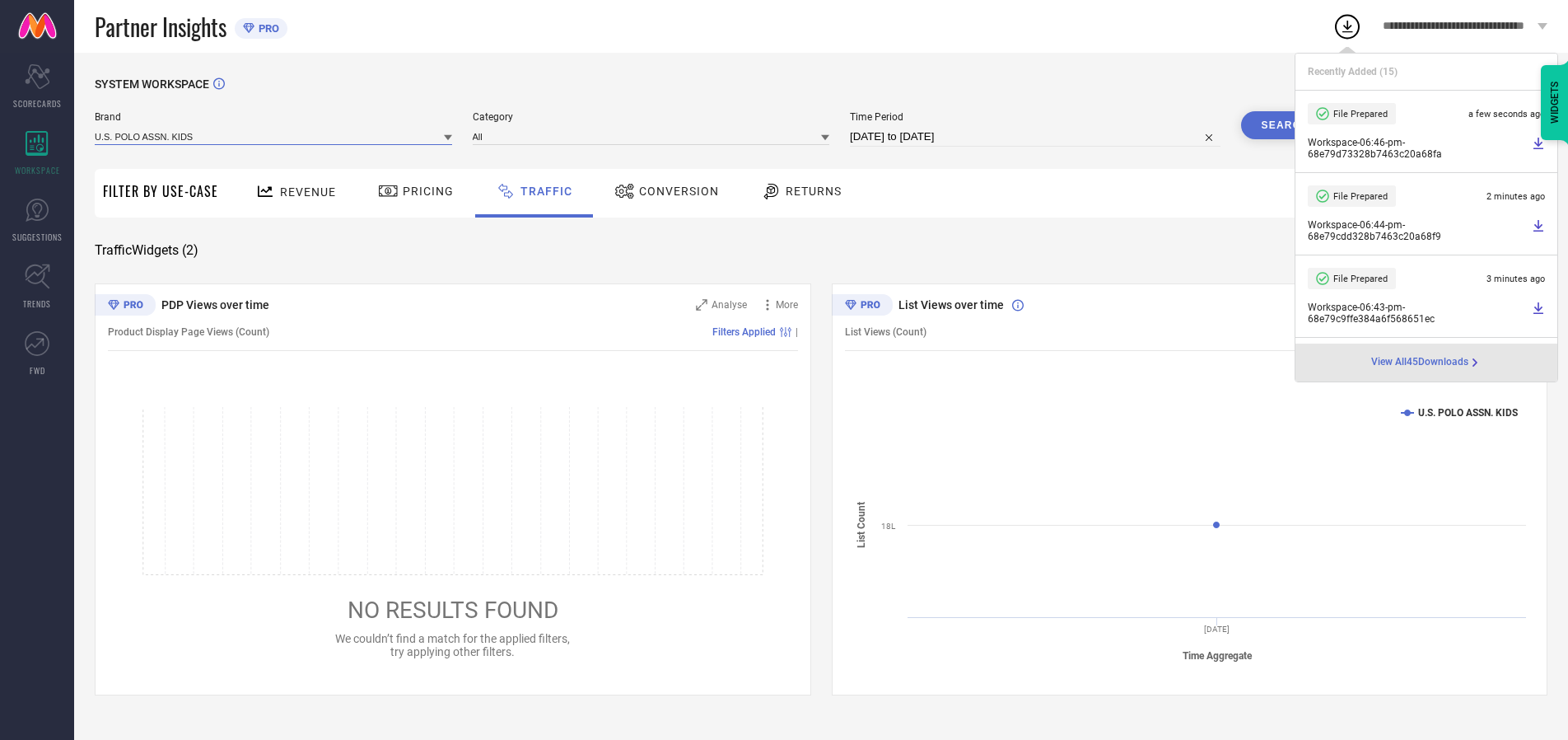
click at [274, 136] on input at bounding box center [273, 136] width 357 height 18
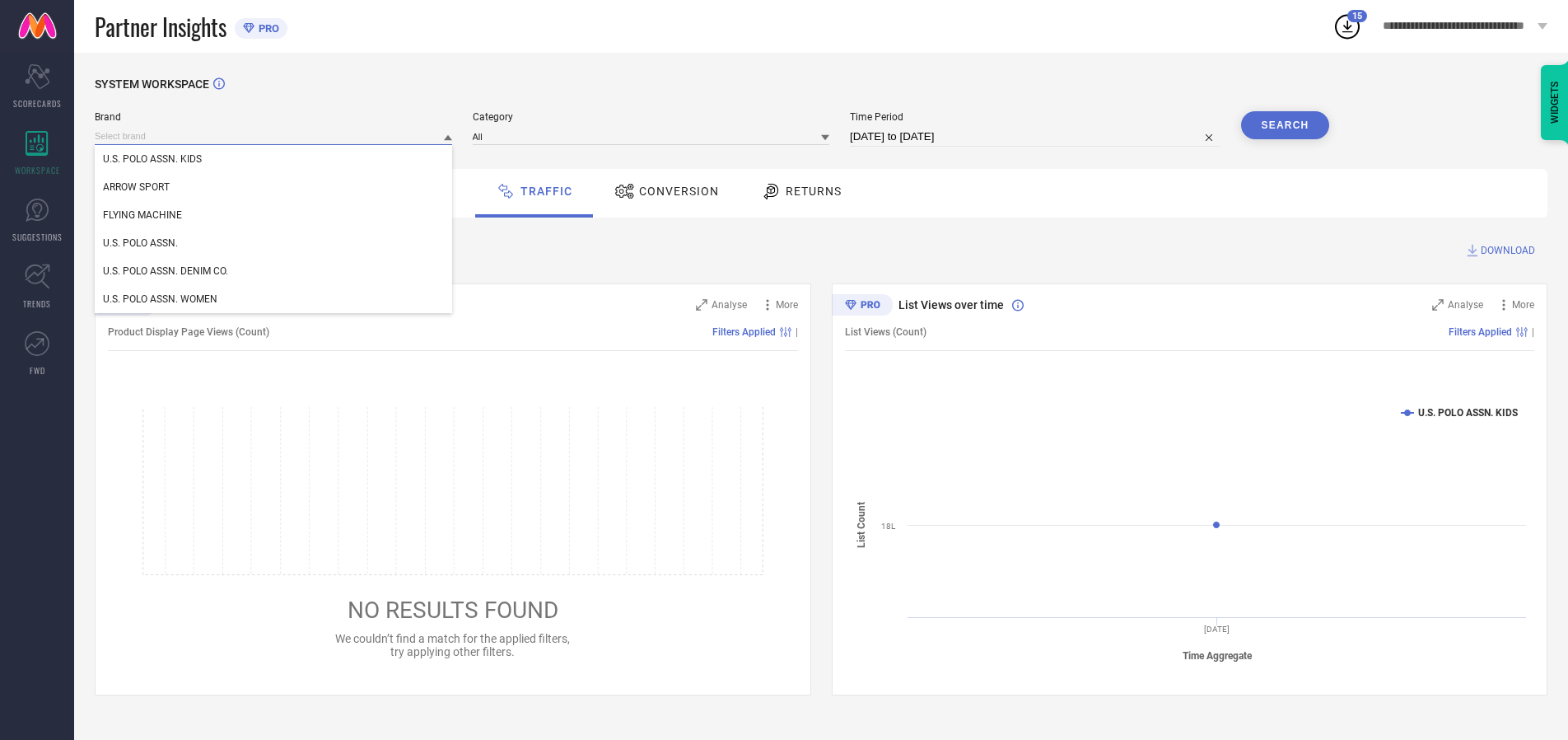
click at [274, 243] on div "U.S. POLO ASSN." at bounding box center [273, 243] width 357 height 28
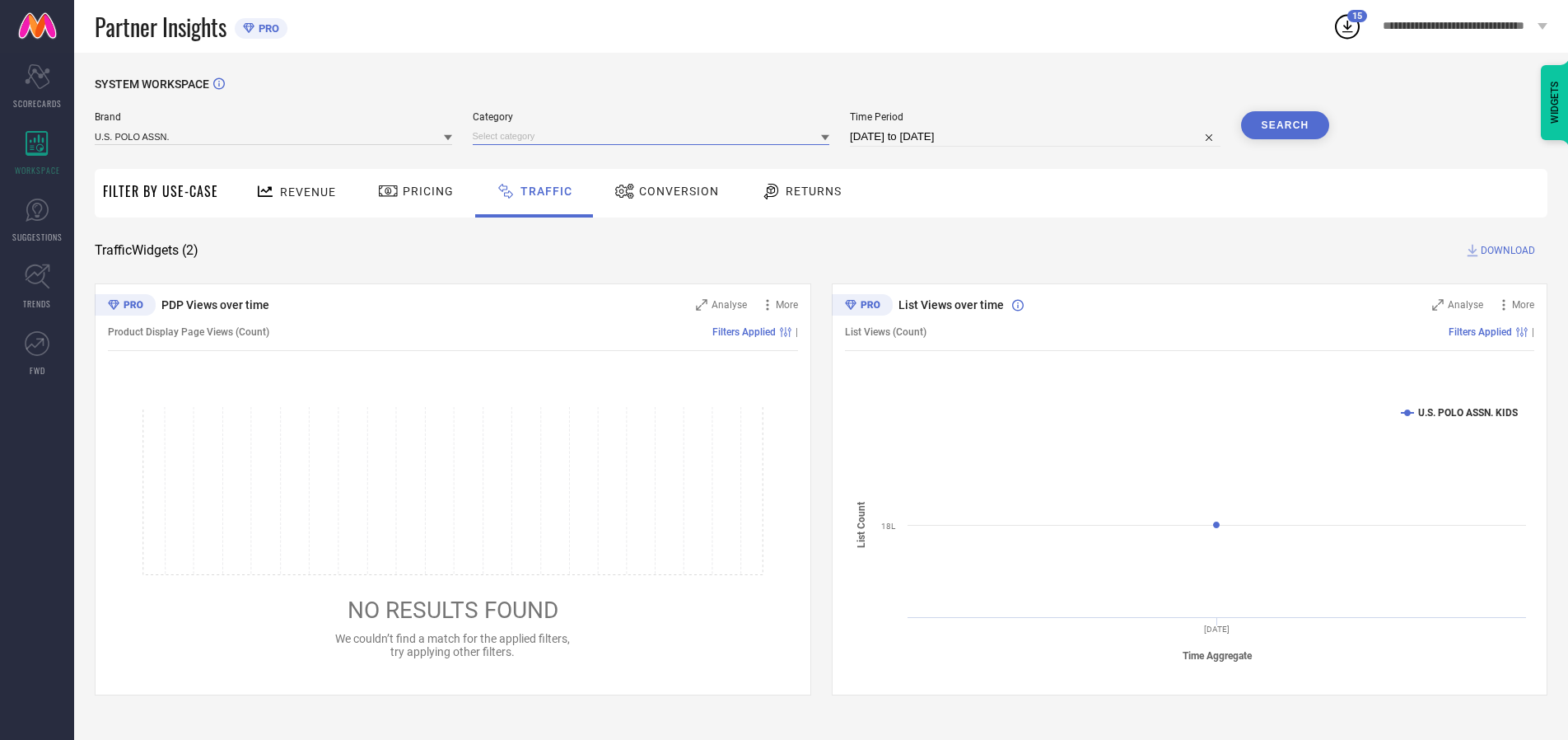
click at [655, 136] on input at bounding box center [651, 136] width 357 height 18
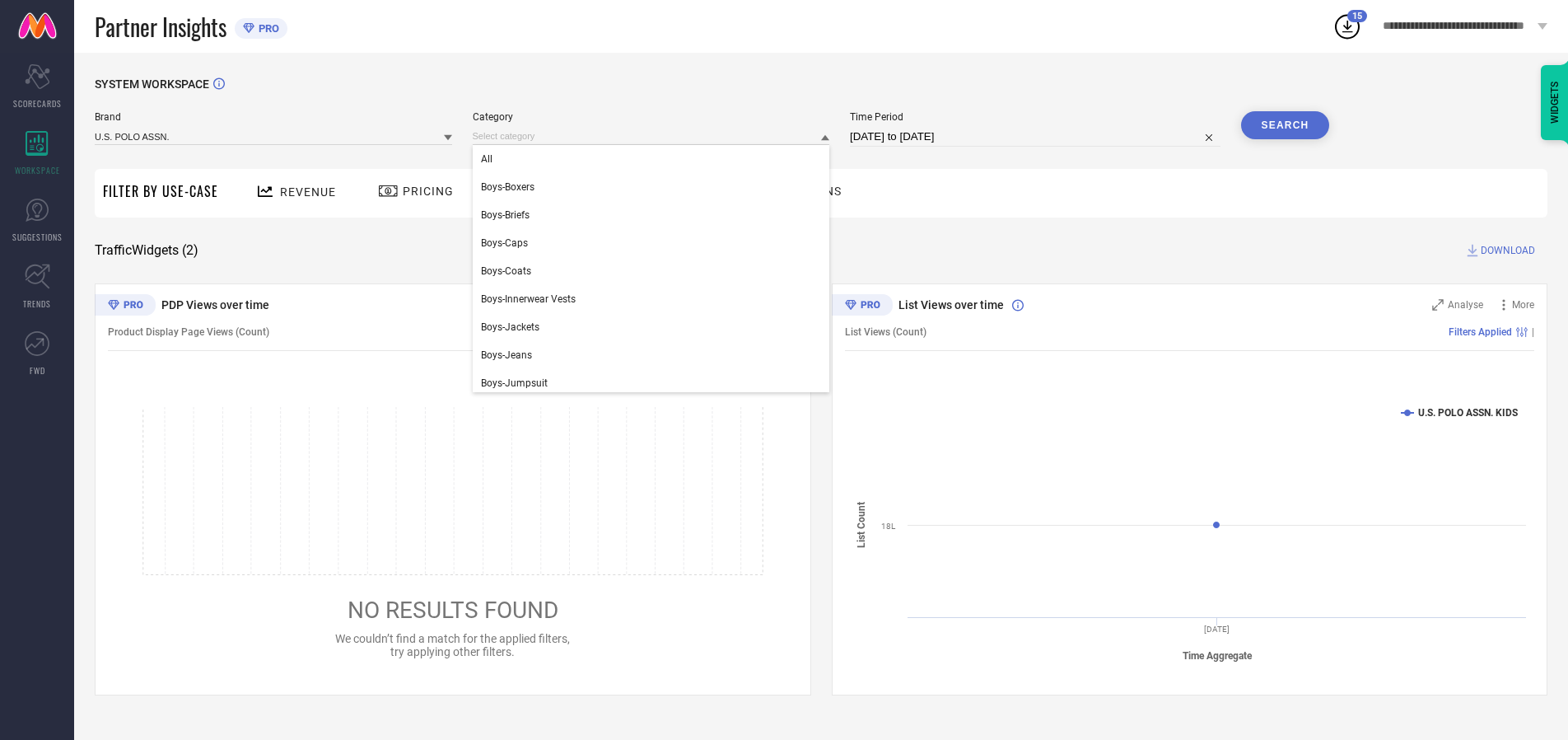
click at [655, 159] on div "All" at bounding box center [651, 159] width 357 height 28
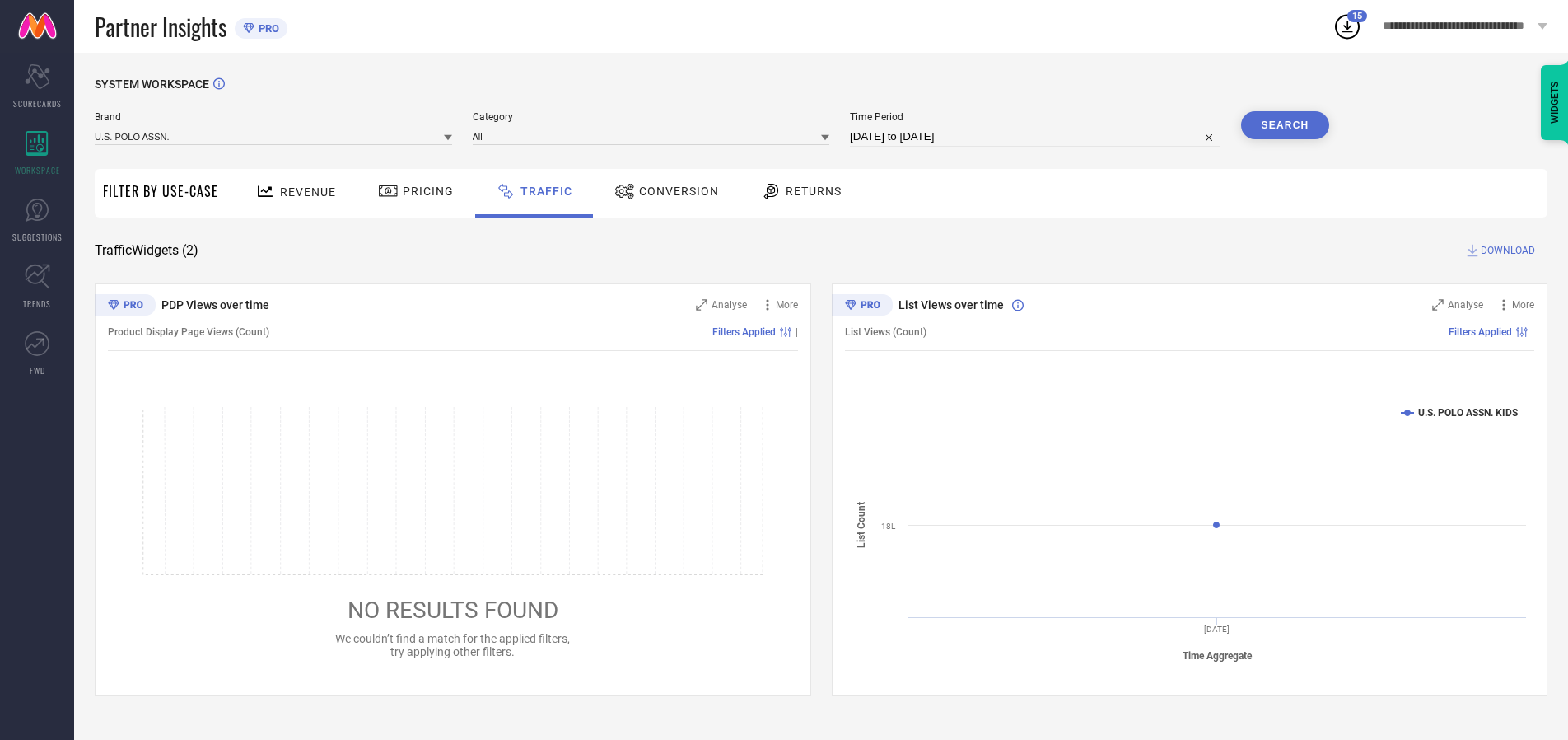
click at [1285, 125] on button "Search" at bounding box center [1285, 125] width 89 height 28
click at [1506, 251] on span "DOWNLOAD" at bounding box center [1507, 251] width 54 height 17
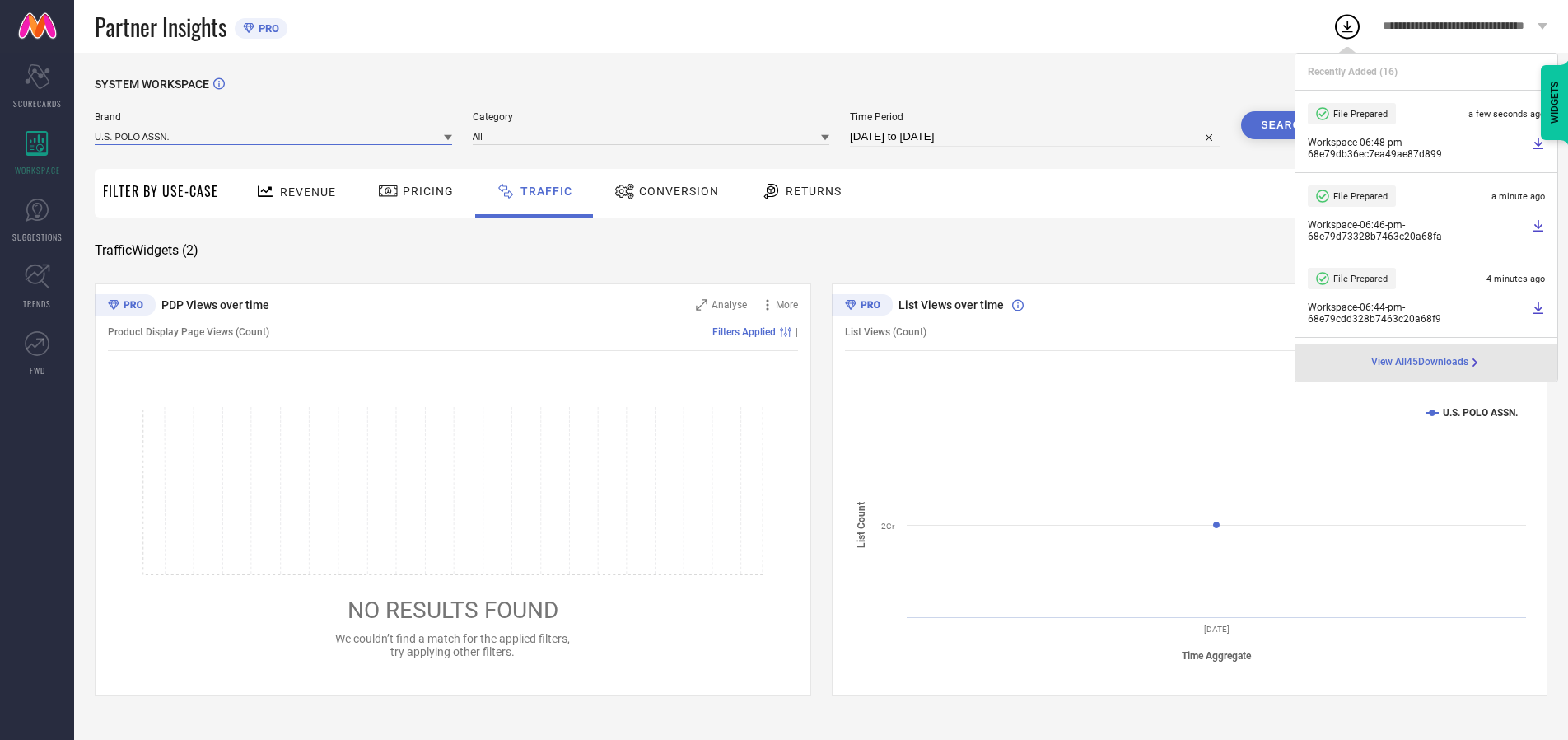
click at [274, 136] on input at bounding box center [273, 136] width 357 height 18
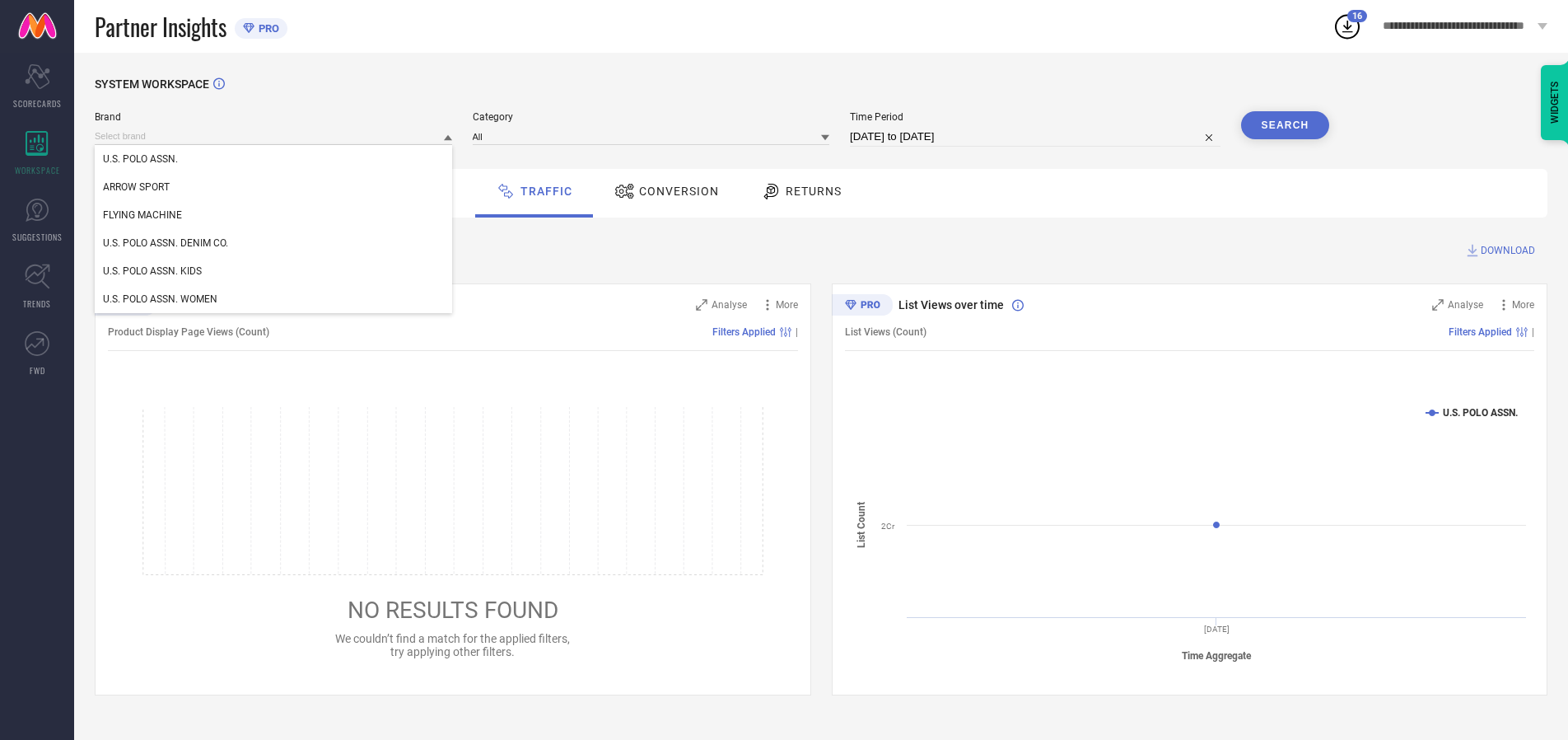
click at [274, 243] on div "U.S. POLO ASSN. DENIM CO." at bounding box center [273, 243] width 357 height 28
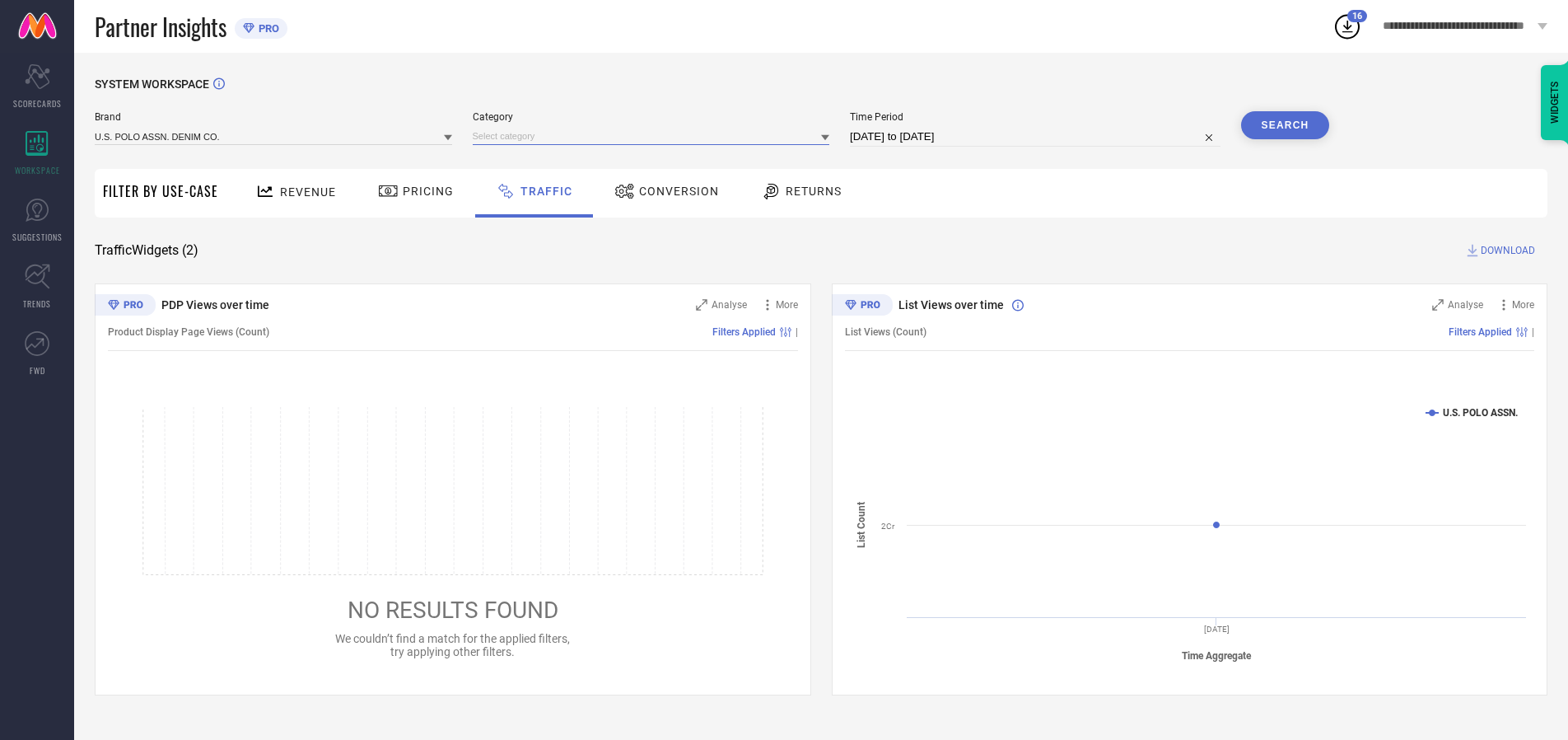
click at [655, 136] on input at bounding box center [651, 136] width 357 height 18
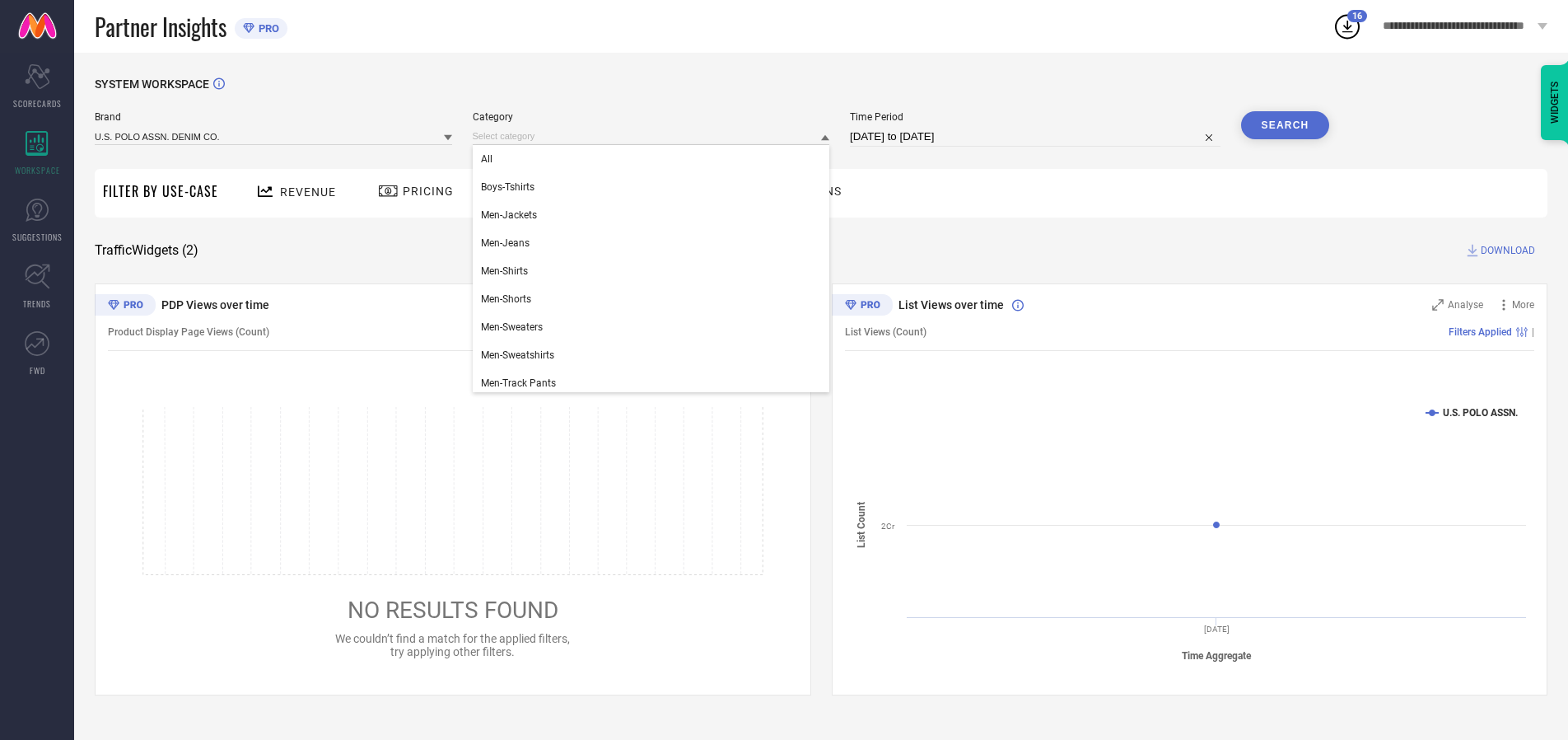
click at [655, 159] on div "All" at bounding box center [651, 159] width 357 height 28
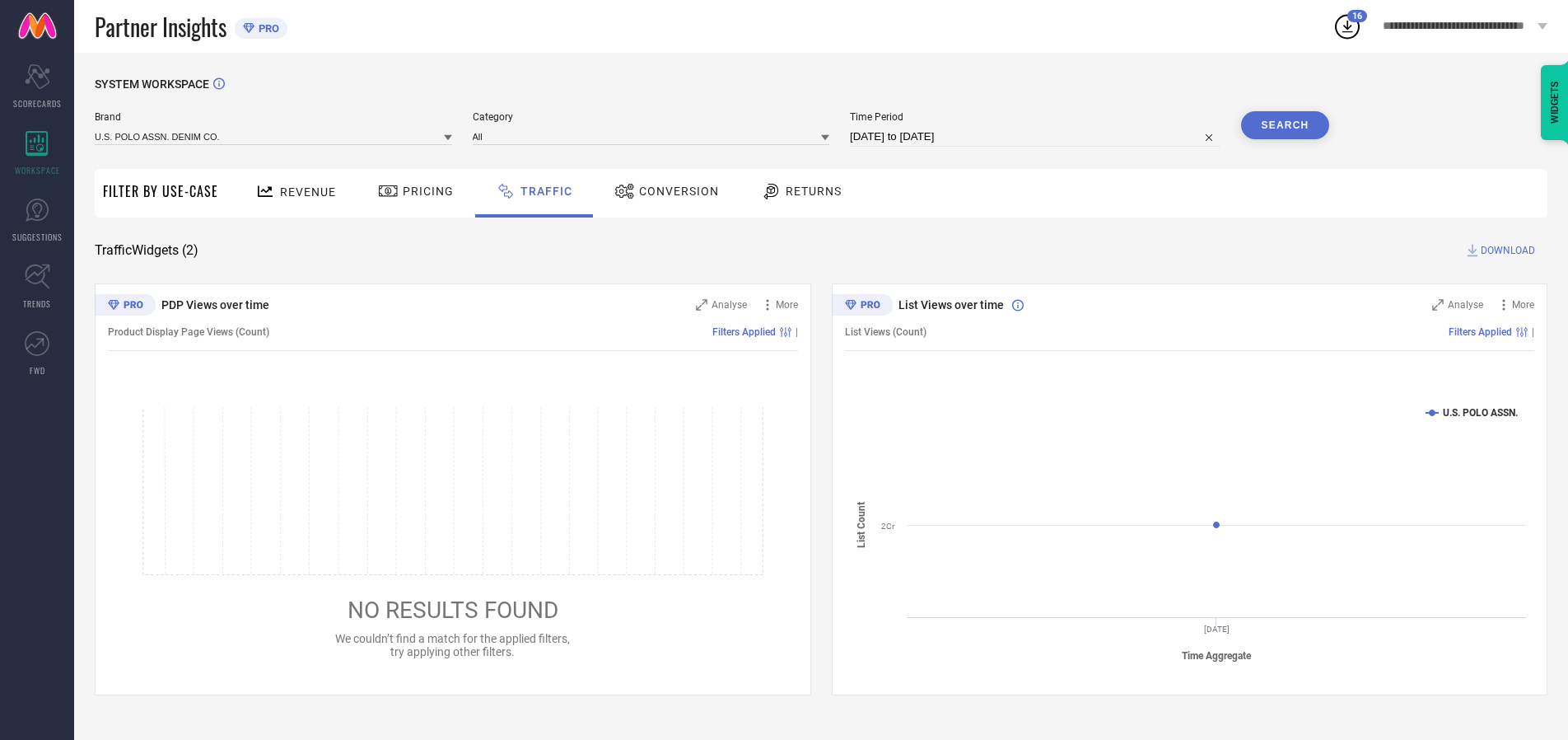
click at [1285, 125] on button "Search" at bounding box center [1285, 125] width 89 height 28
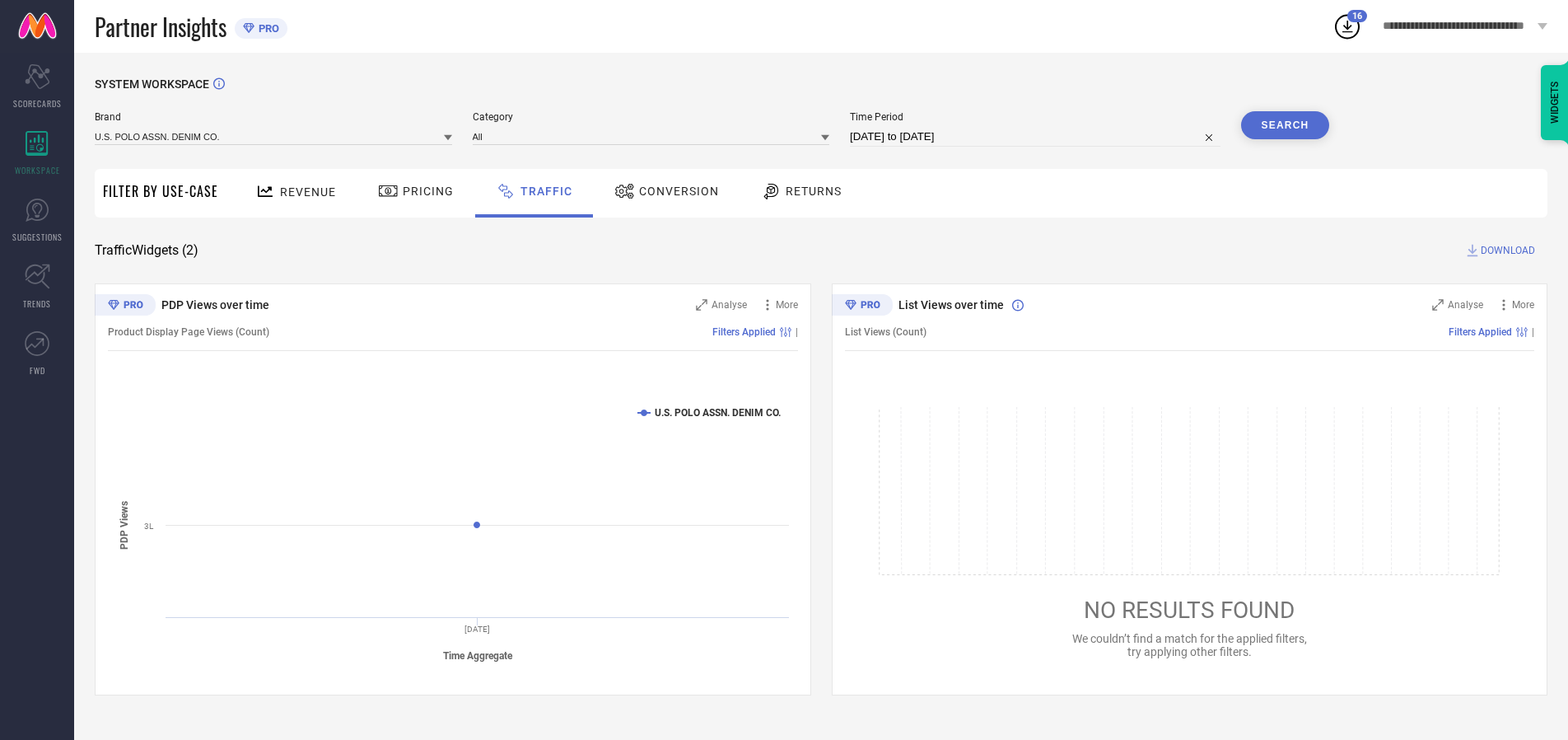
click at [1506, 251] on span "DOWNLOAD" at bounding box center [1507, 251] width 54 height 17
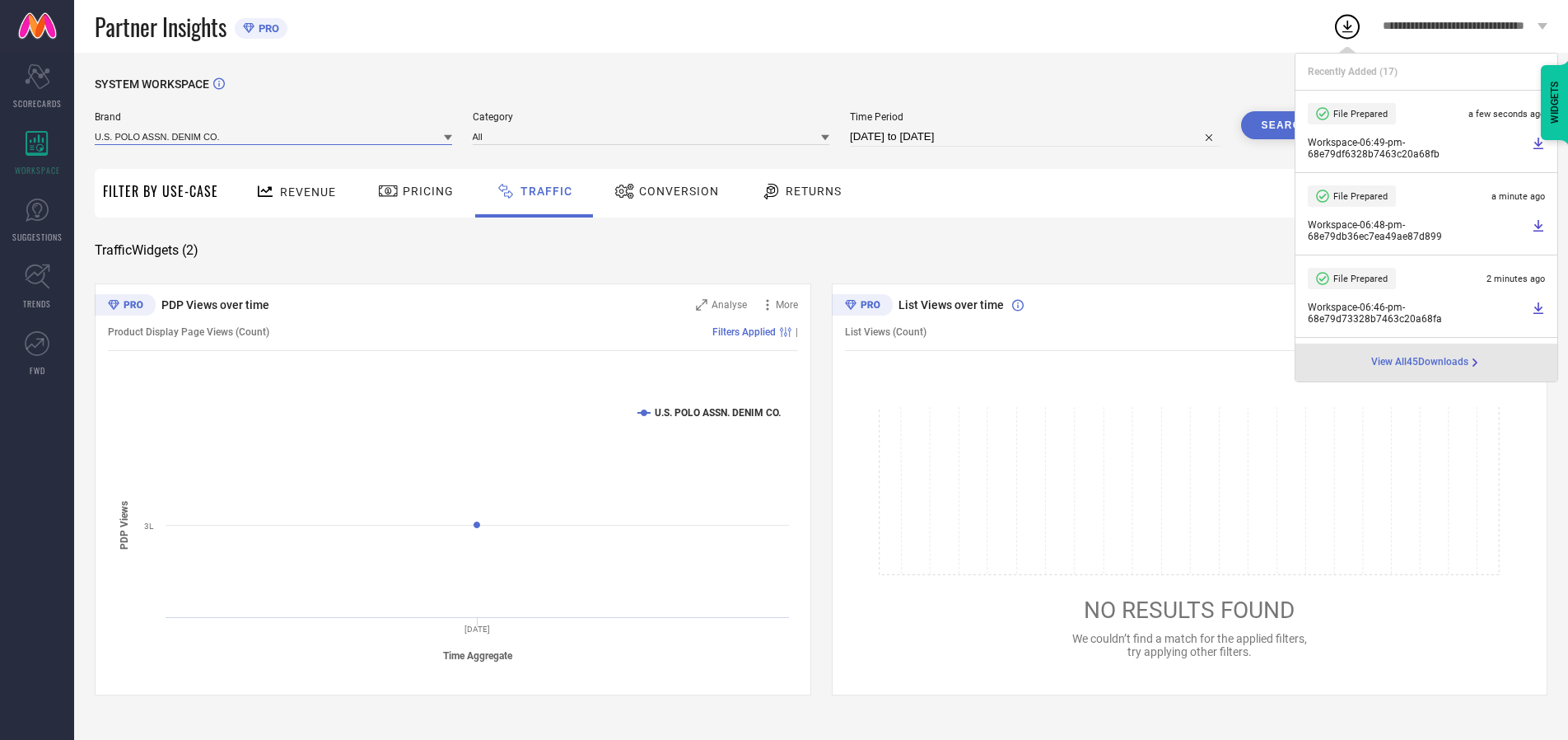
click at [274, 136] on input at bounding box center [273, 136] width 357 height 18
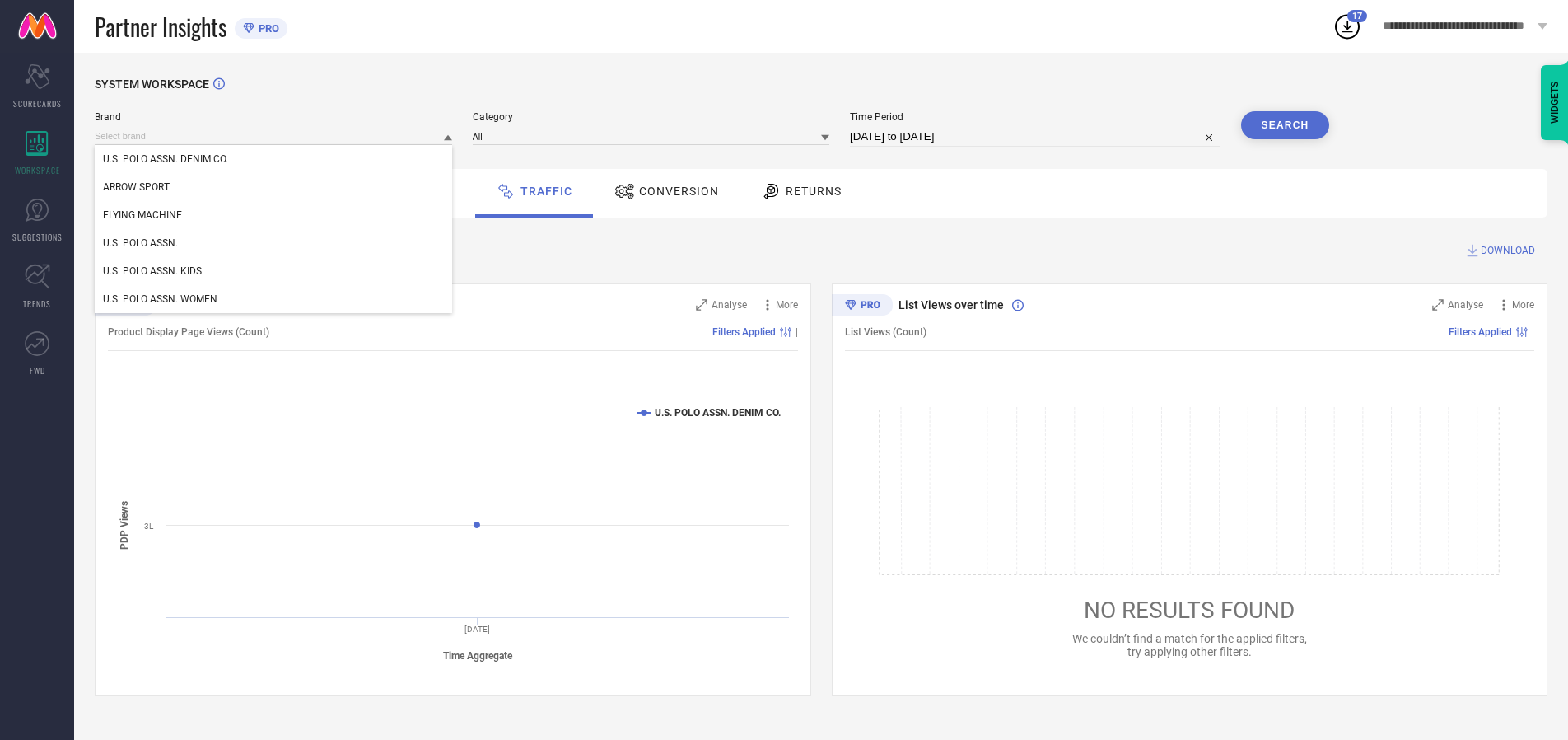
click at [274, 299] on div "U.S. POLO ASSN. WOMEN" at bounding box center [273, 299] width 357 height 28
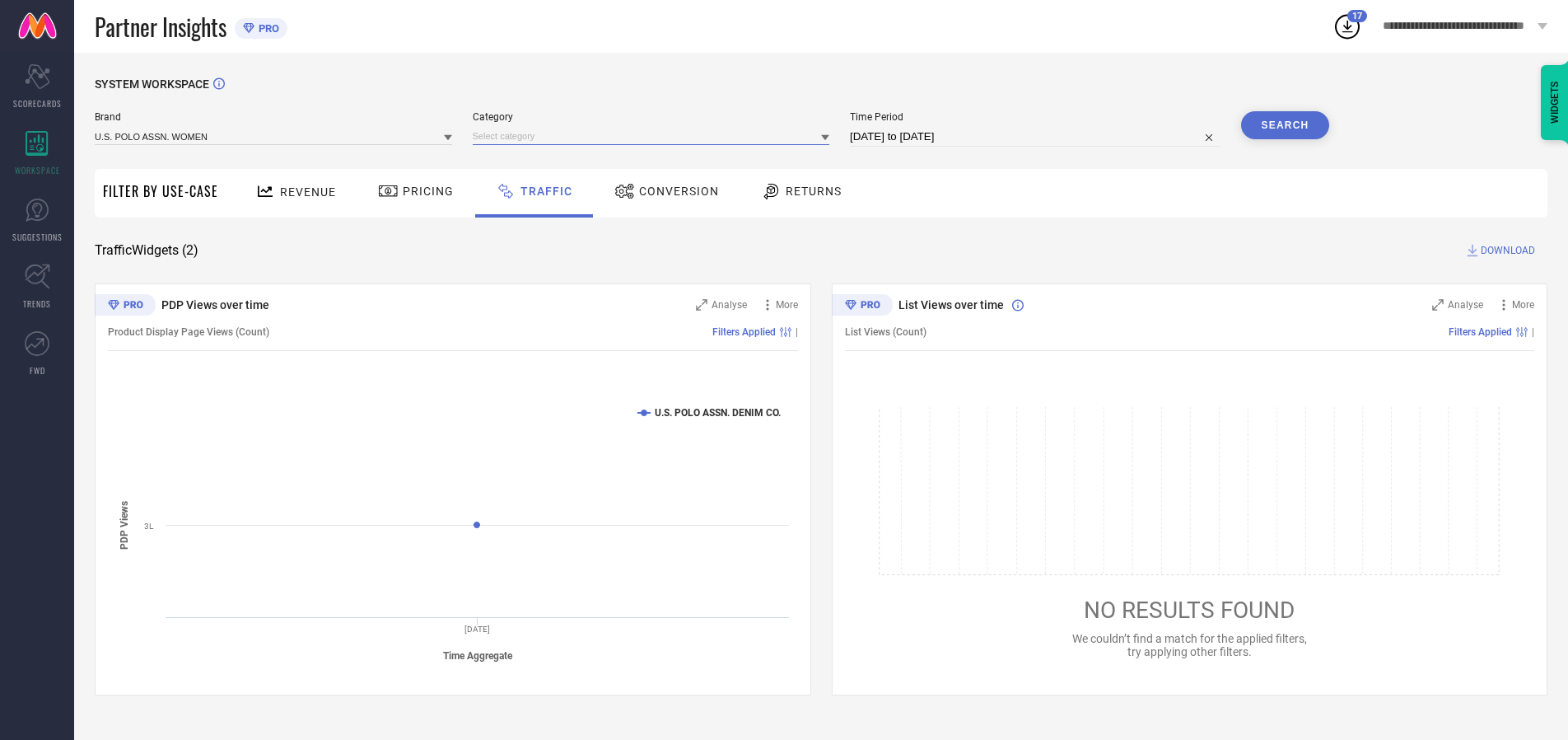
click at [655, 136] on input at bounding box center [651, 136] width 357 height 18
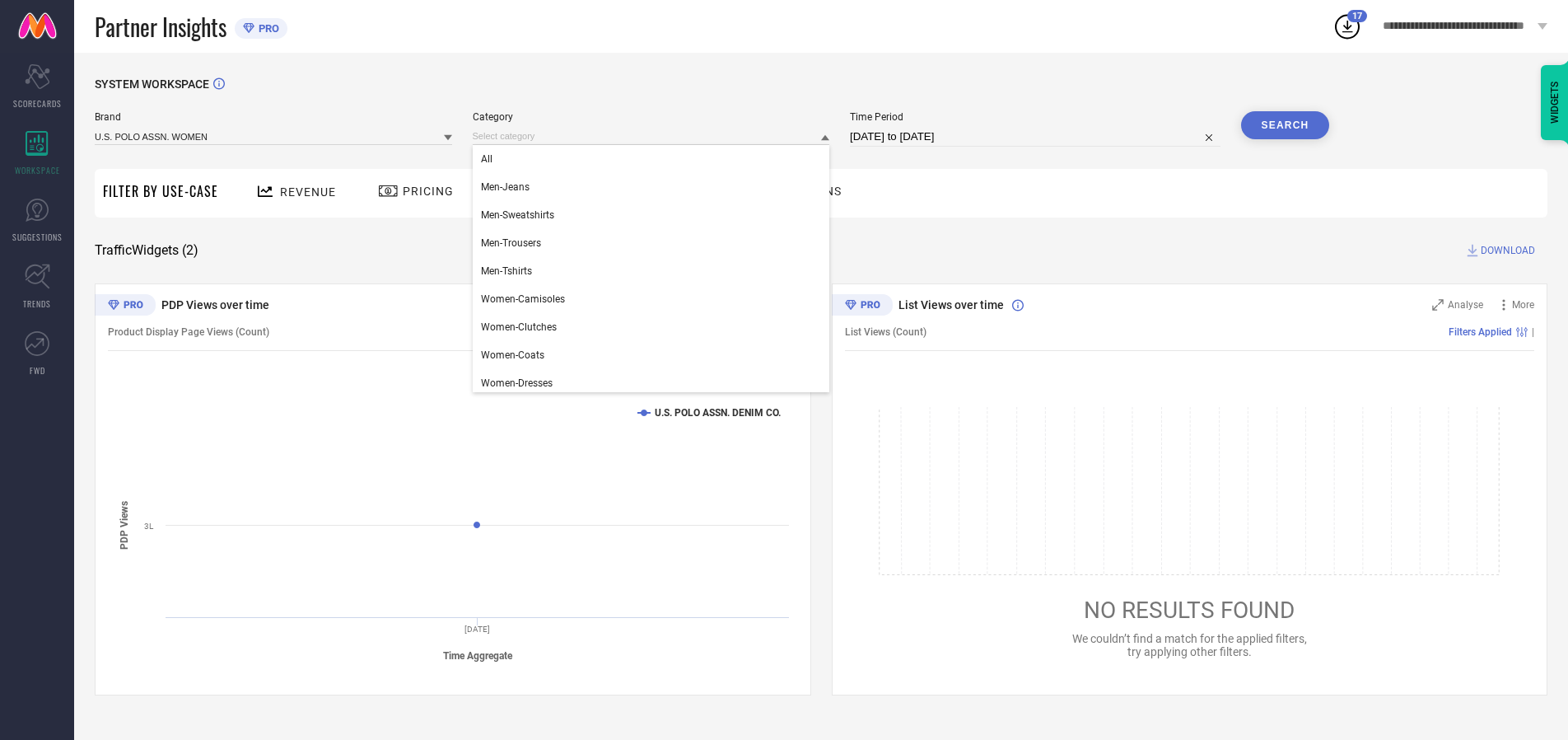
click at [655, 159] on div "All" at bounding box center [651, 159] width 357 height 28
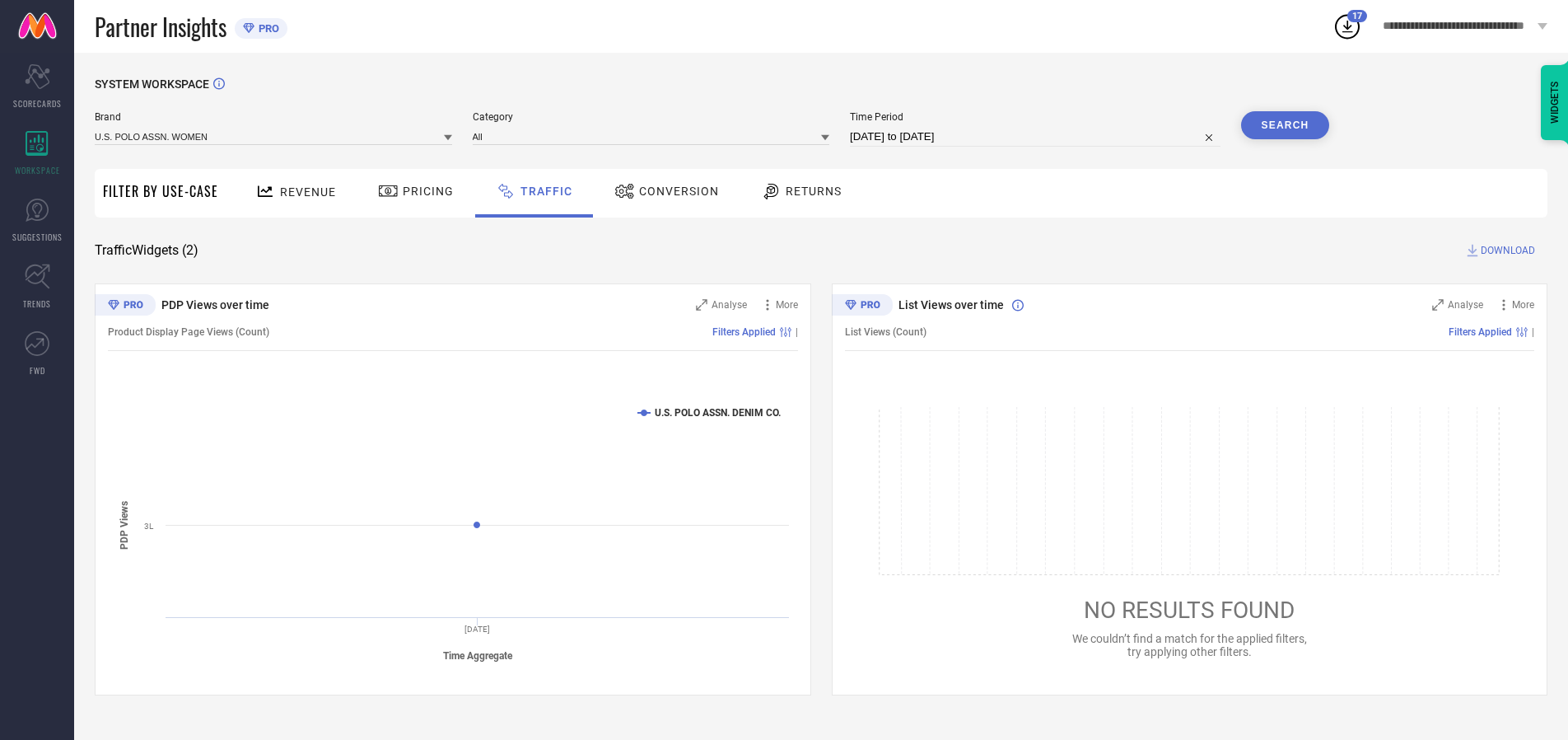
click at [1285, 125] on button "Search" at bounding box center [1285, 125] width 89 height 28
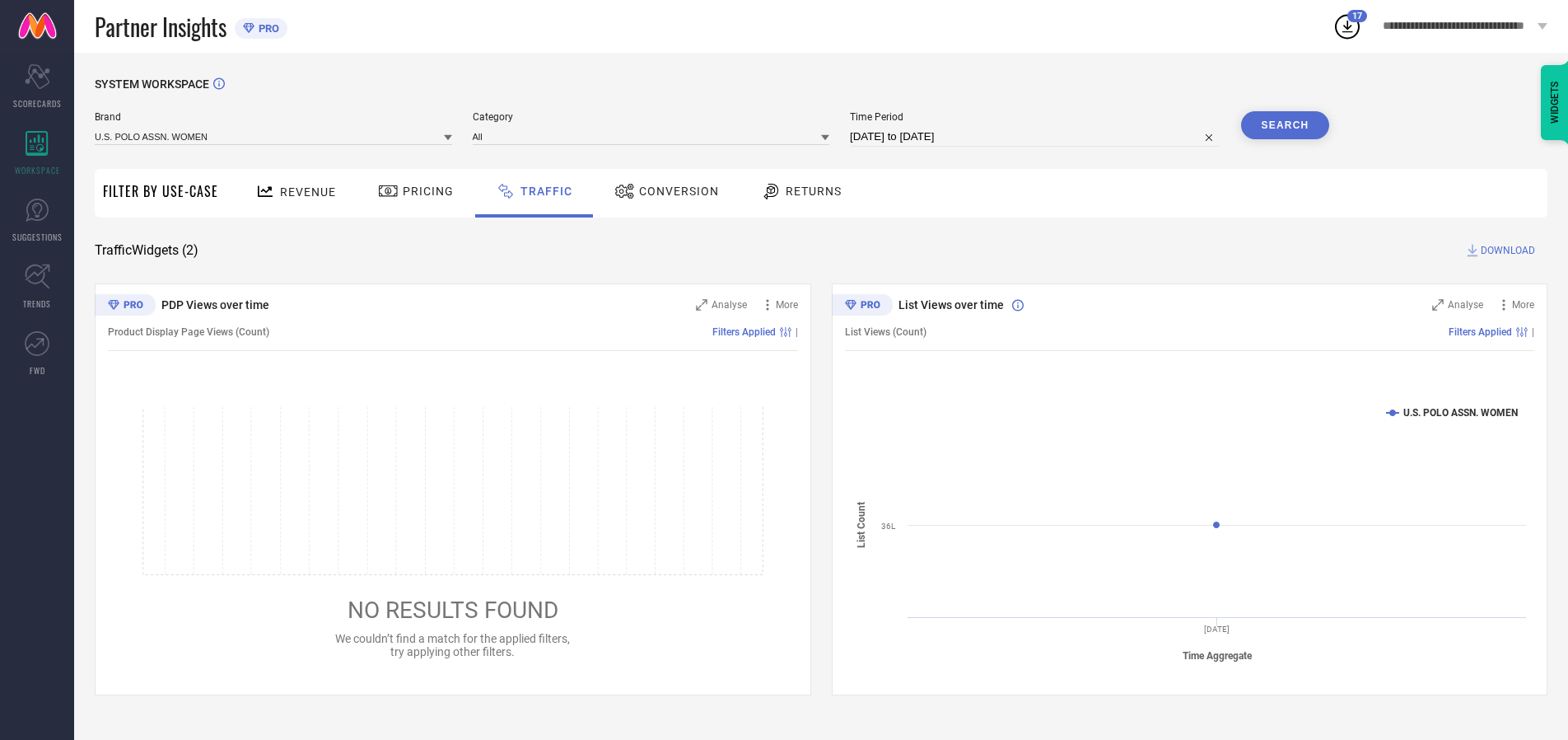
click at [1506, 251] on span "DOWNLOAD" at bounding box center [1507, 251] width 54 height 17
click at [1037, 137] on input at bounding box center [1035, 137] width 371 height 20
select select "9"
select select "2025"
select select "10"
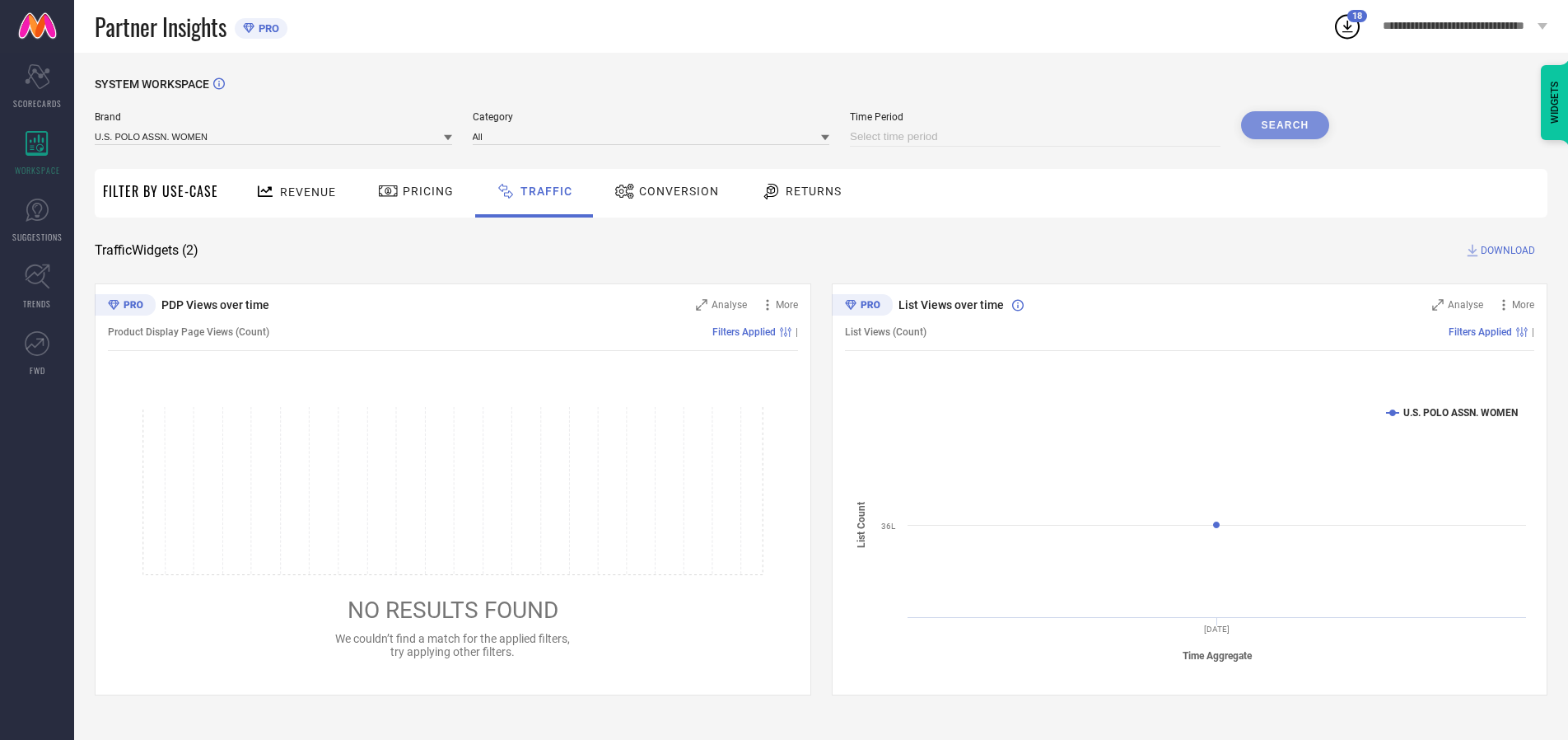
select select "2025"
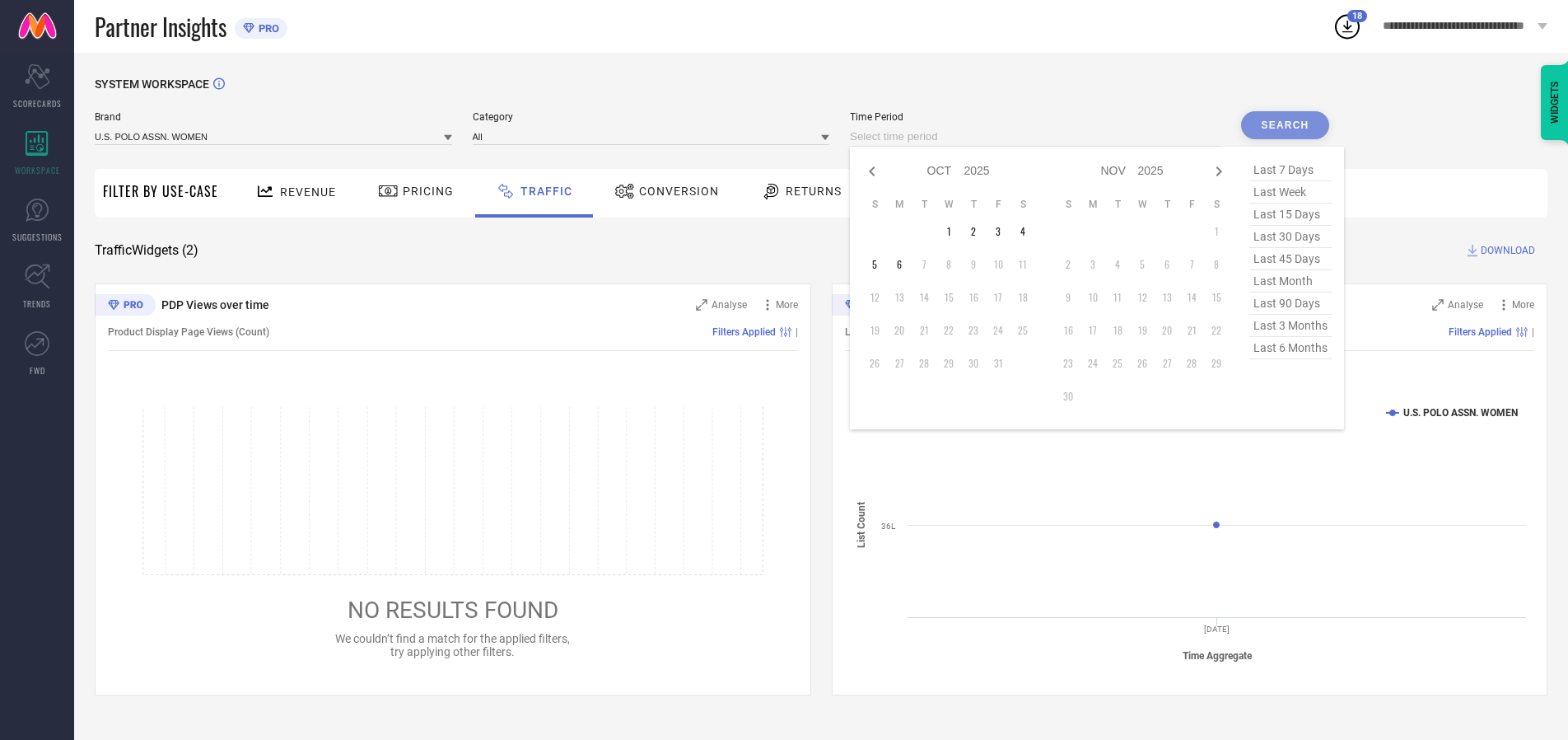
click at [978, 232] on td "2" at bounding box center [973, 231] width 25 height 25
type input "[DATE] to [DATE]"
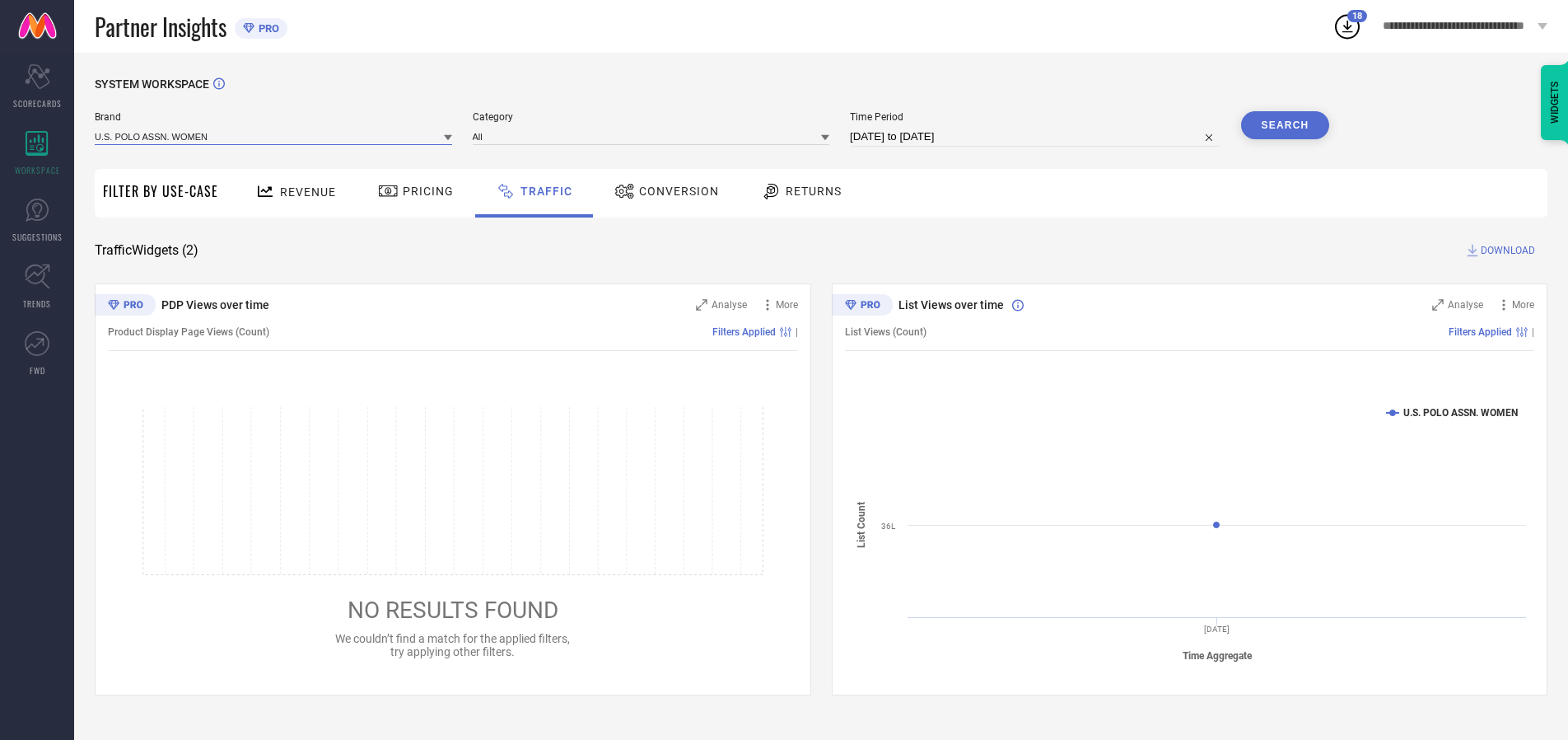
click at [274, 136] on input at bounding box center [273, 136] width 357 height 18
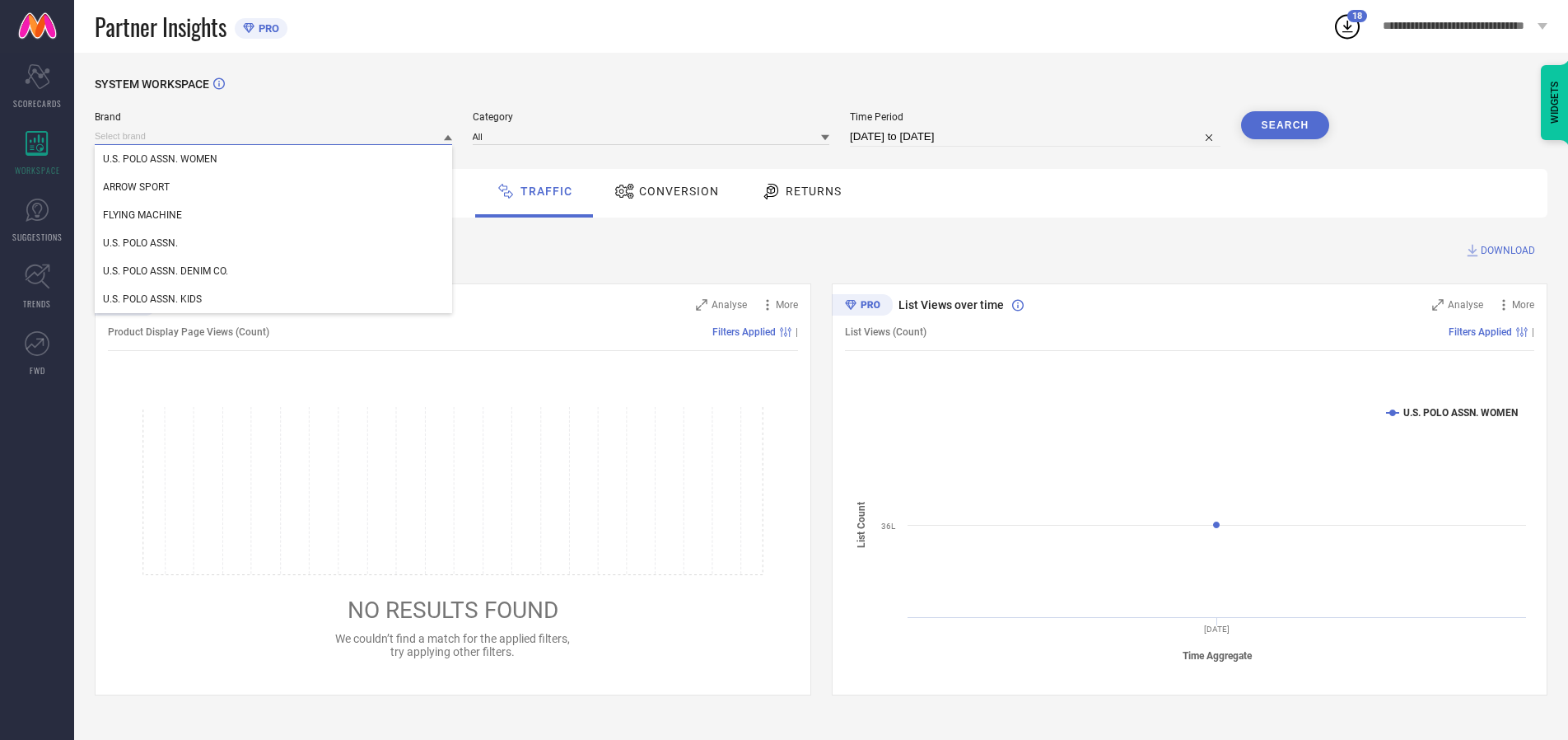
click at [274, 136] on input at bounding box center [273, 136] width 357 height 18
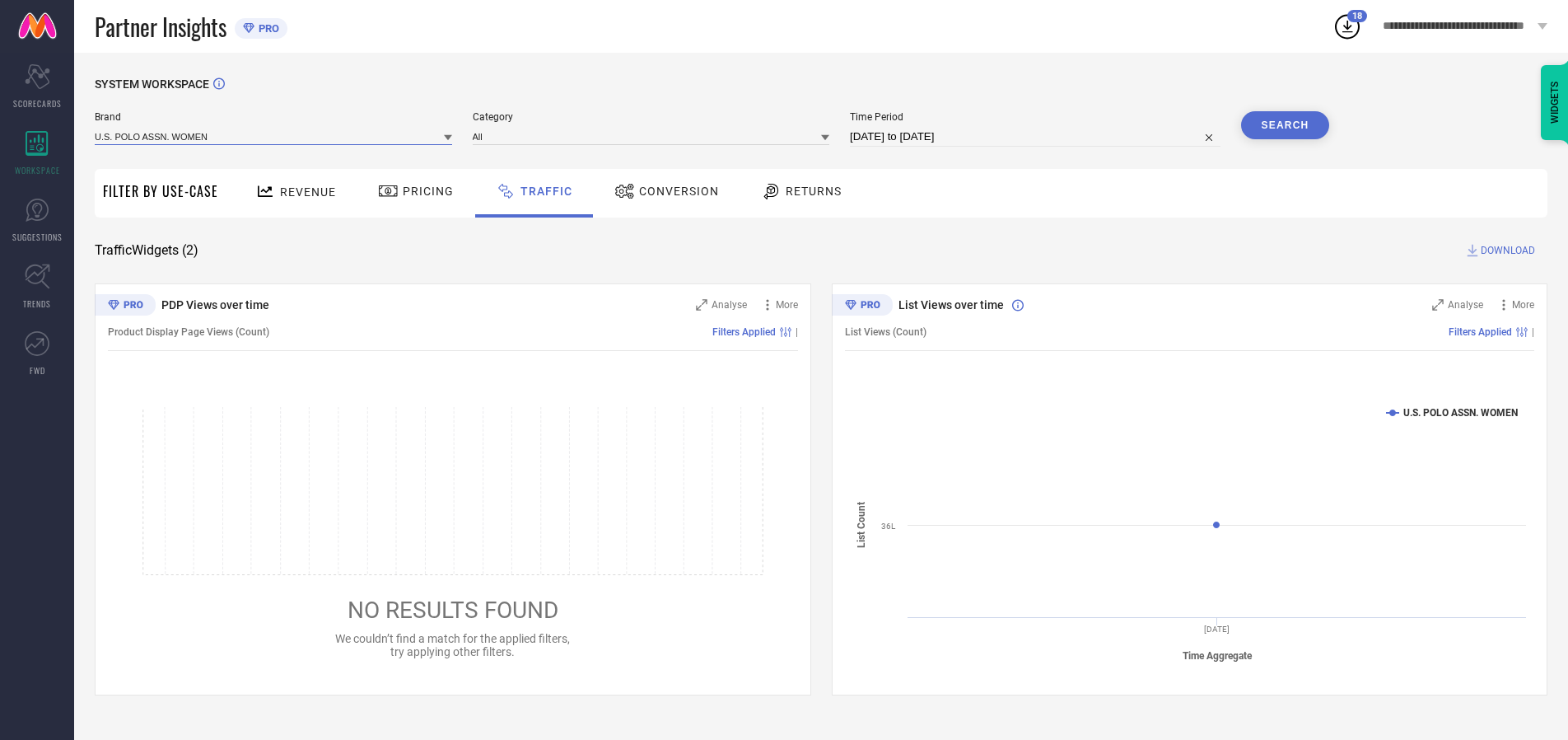
click at [274, 136] on input at bounding box center [273, 136] width 357 height 18
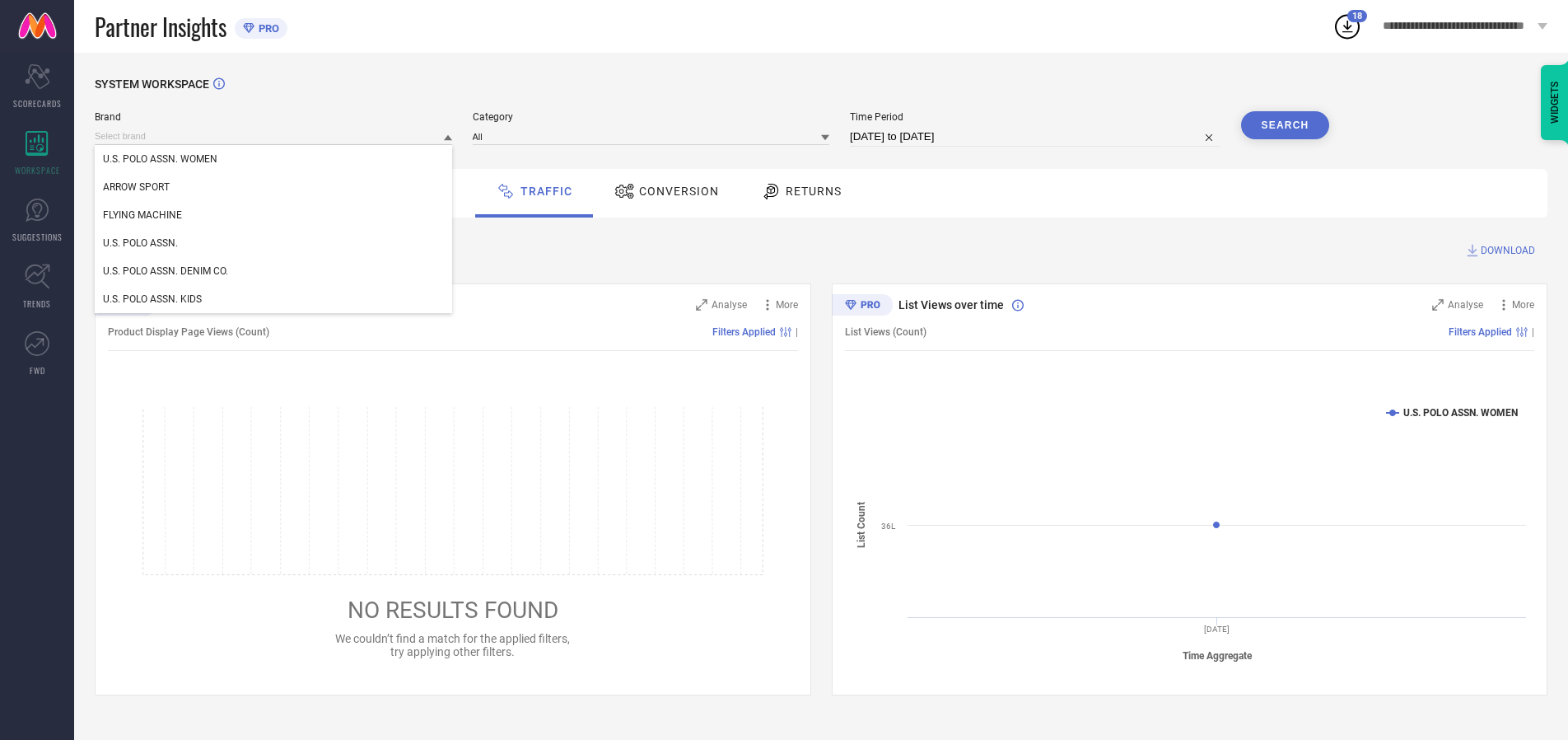
click at [274, 159] on div "U.S. POLO ASSN. WOMEN" at bounding box center [273, 159] width 357 height 28
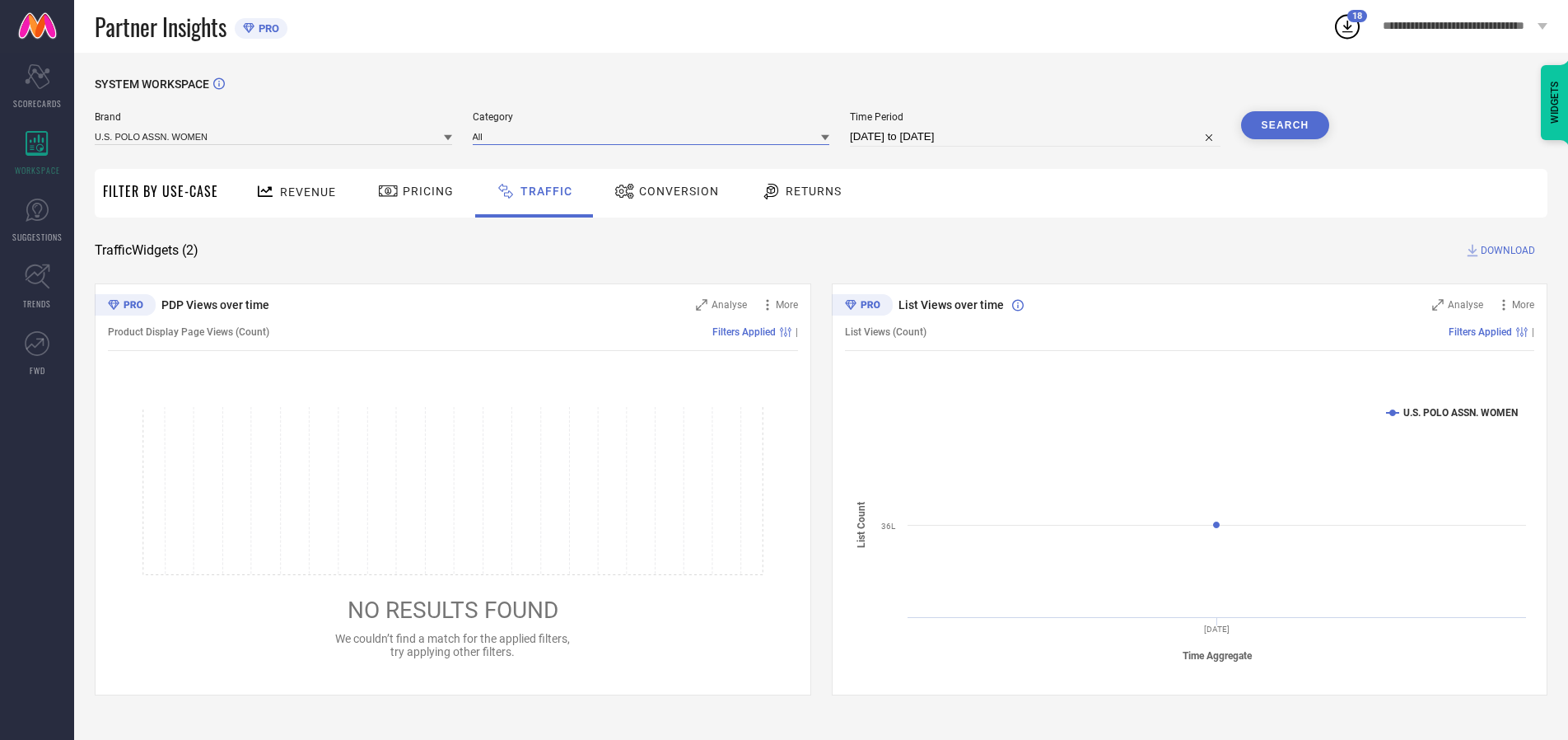
click at [655, 136] on input at bounding box center [651, 136] width 357 height 18
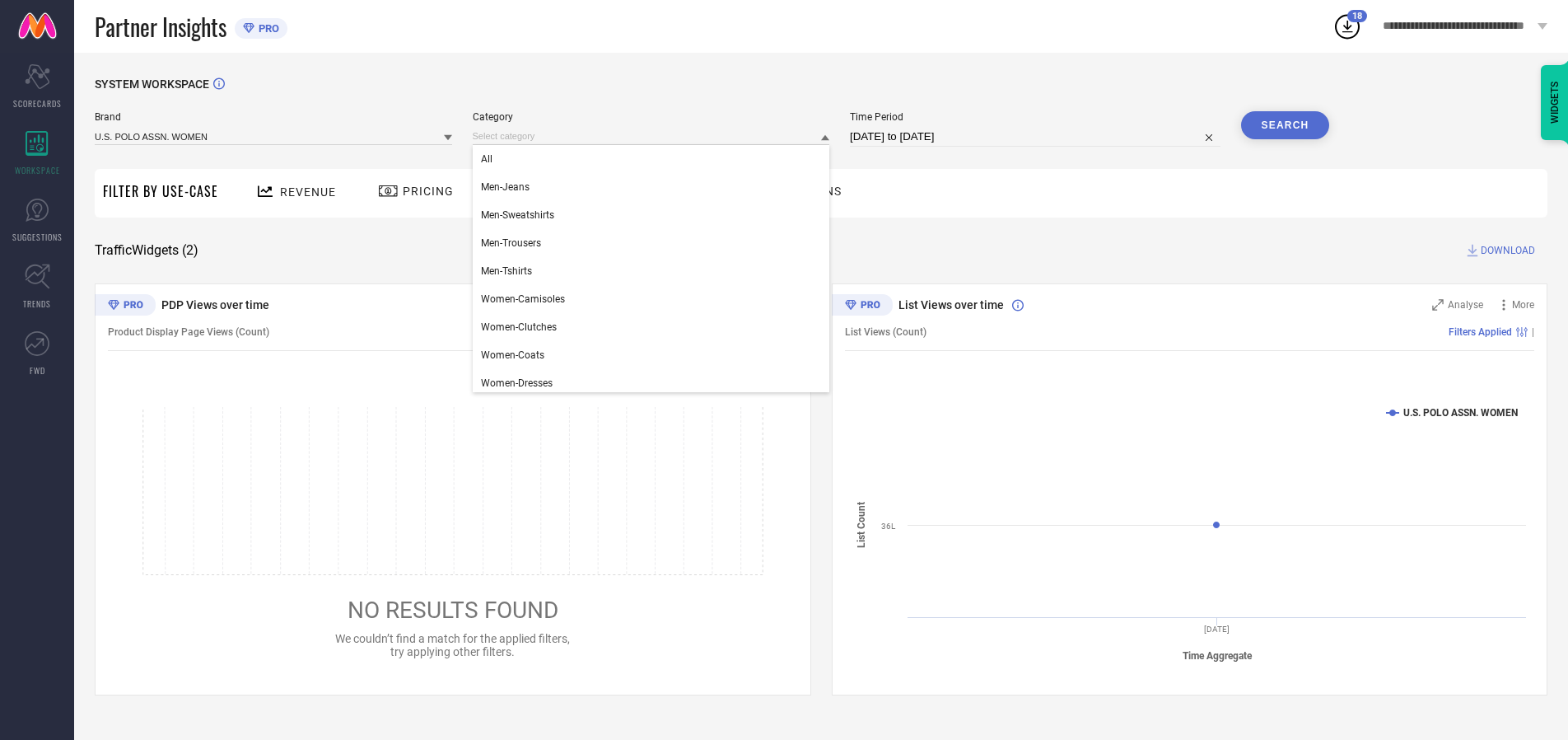
click at [655, 159] on div "All" at bounding box center [651, 159] width 357 height 28
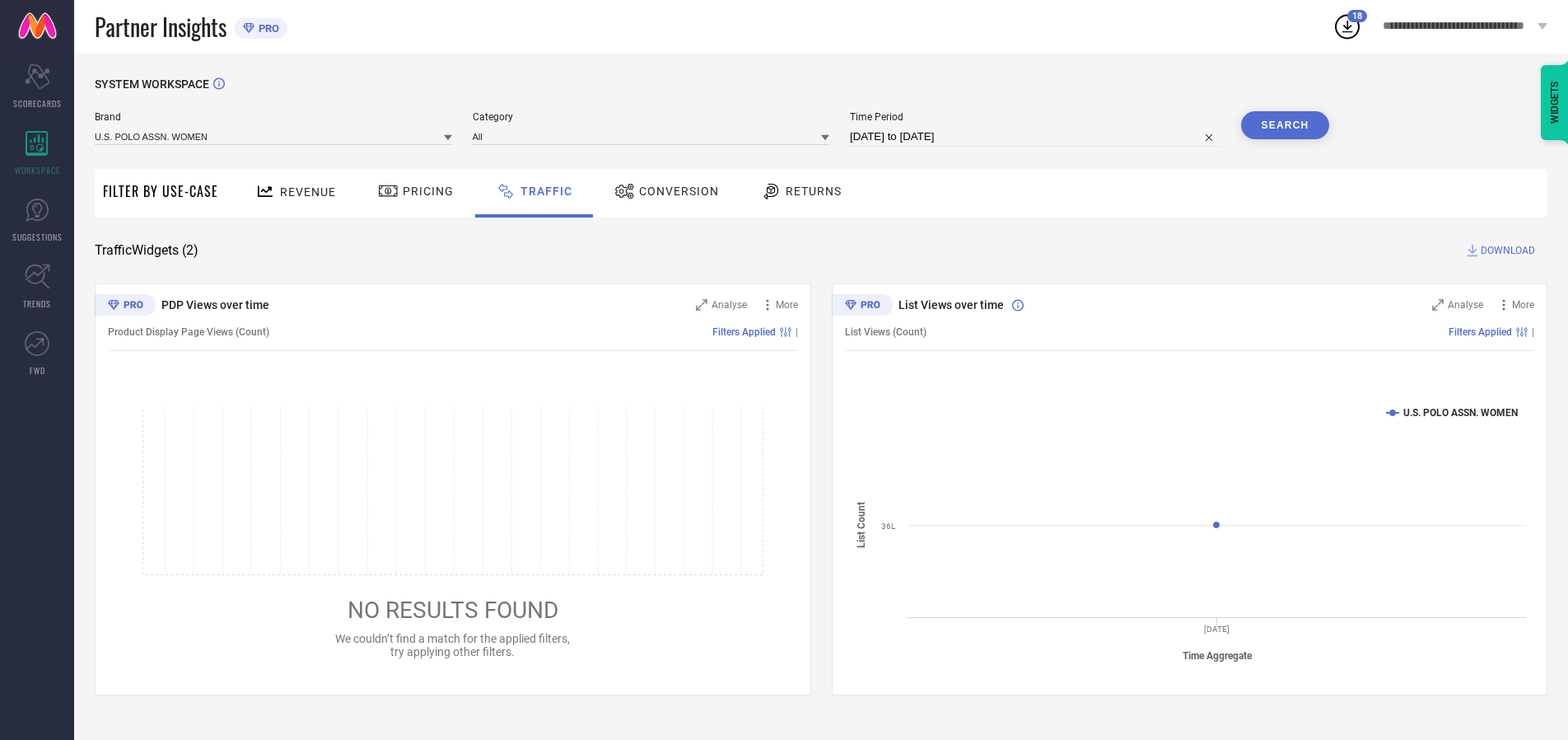
click at [1285, 125] on button "Search" at bounding box center [1285, 125] width 89 height 28
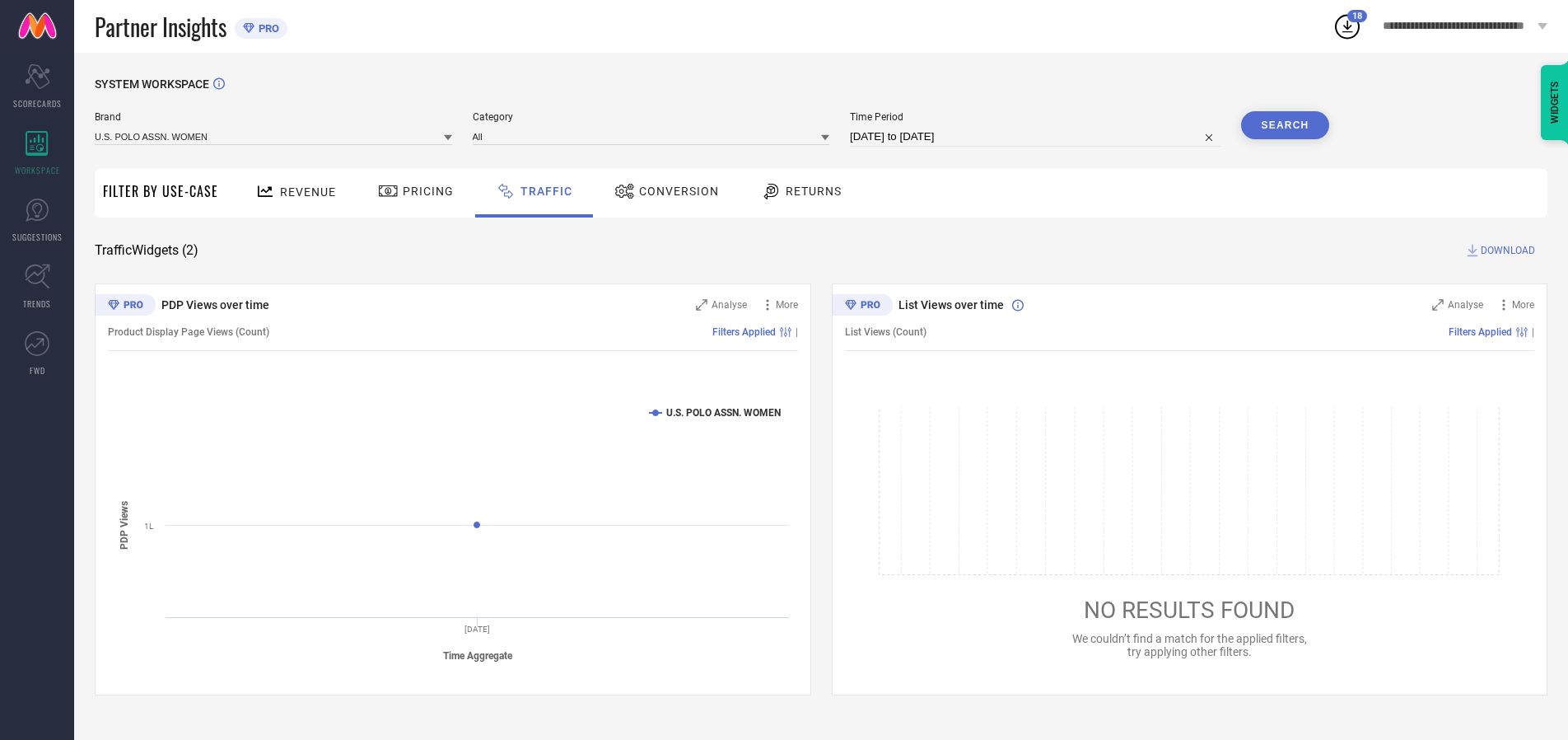
click at [1506, 251] on span "DOWNLOAD" at bounding box center [1507, 251] width 54 height 17
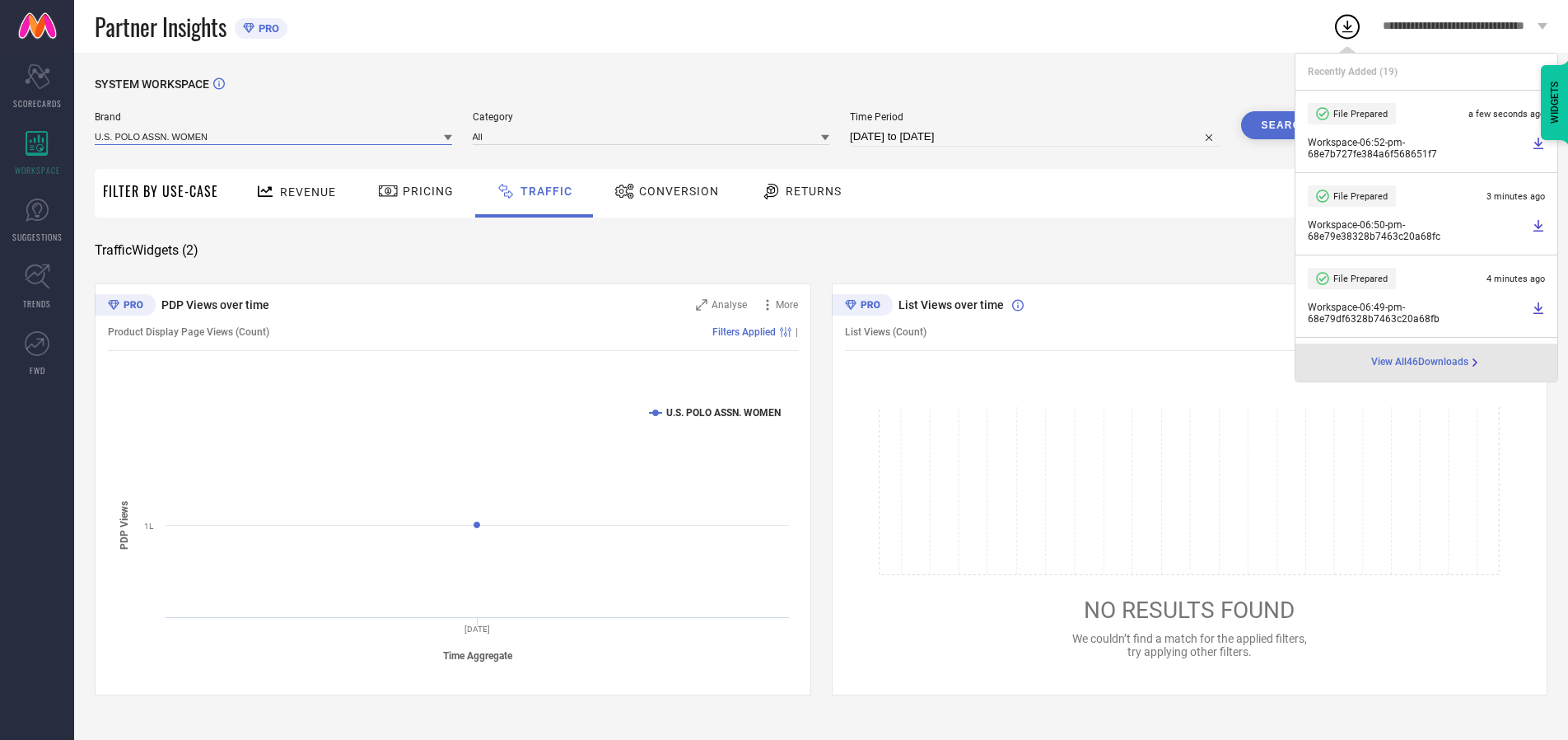
click at [274, 136] on input at bounding box center [273, 136] width 357 height 18
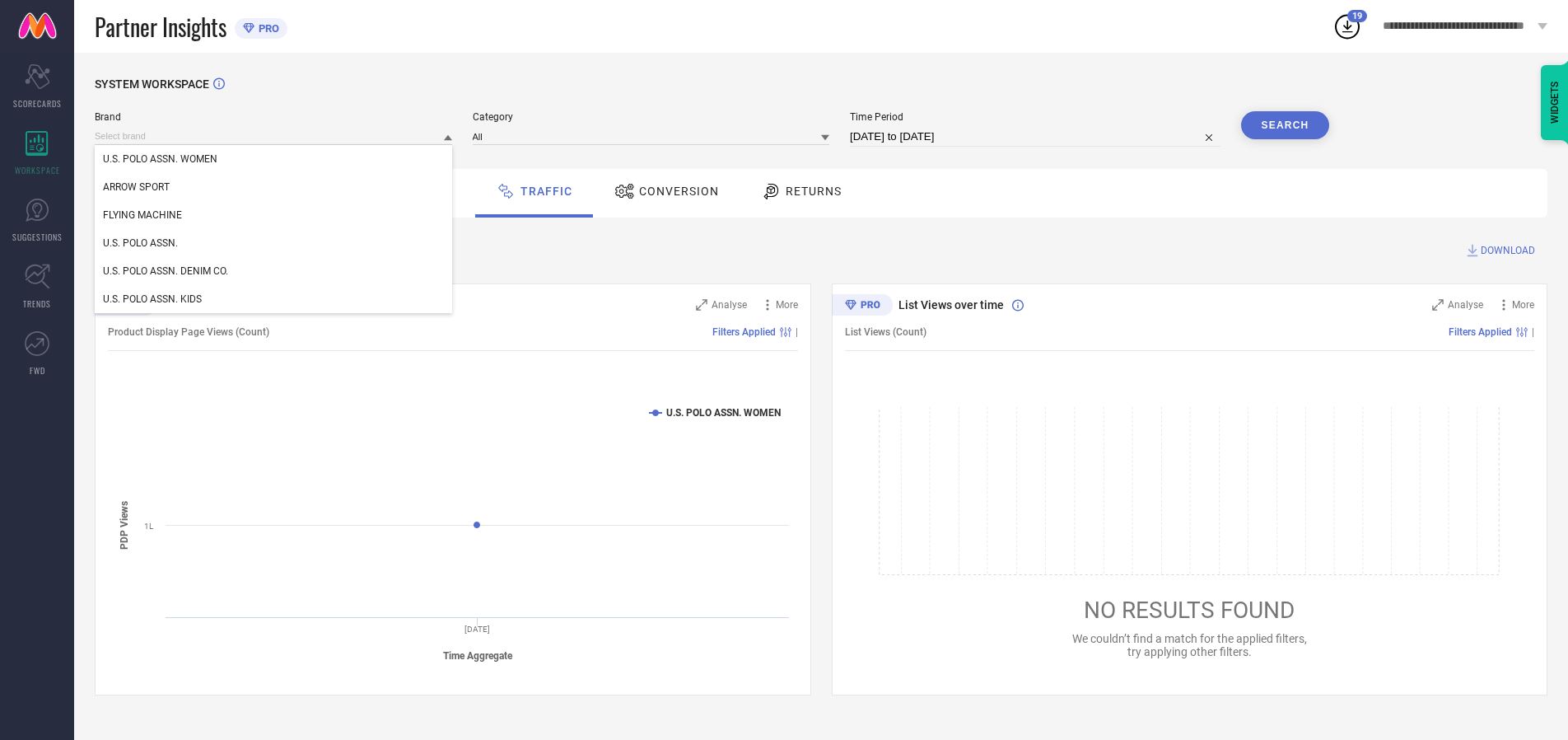
click at [274, 243] on div "U.S. POLO ASSN." at bounding box center [273, 243] width 357 height 28
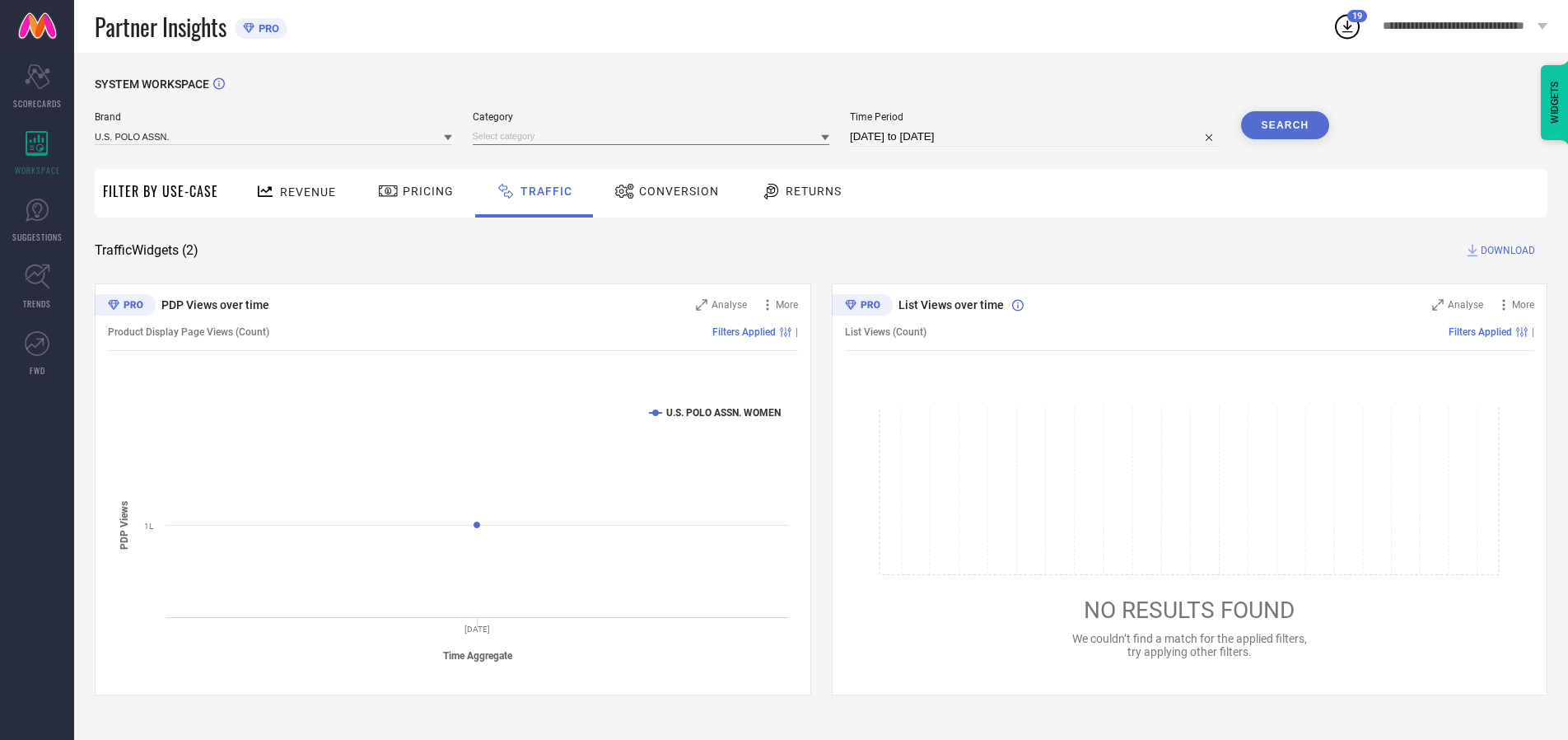
click at [655, 136] on input at bounding box center [651, 136] width 357 height 18
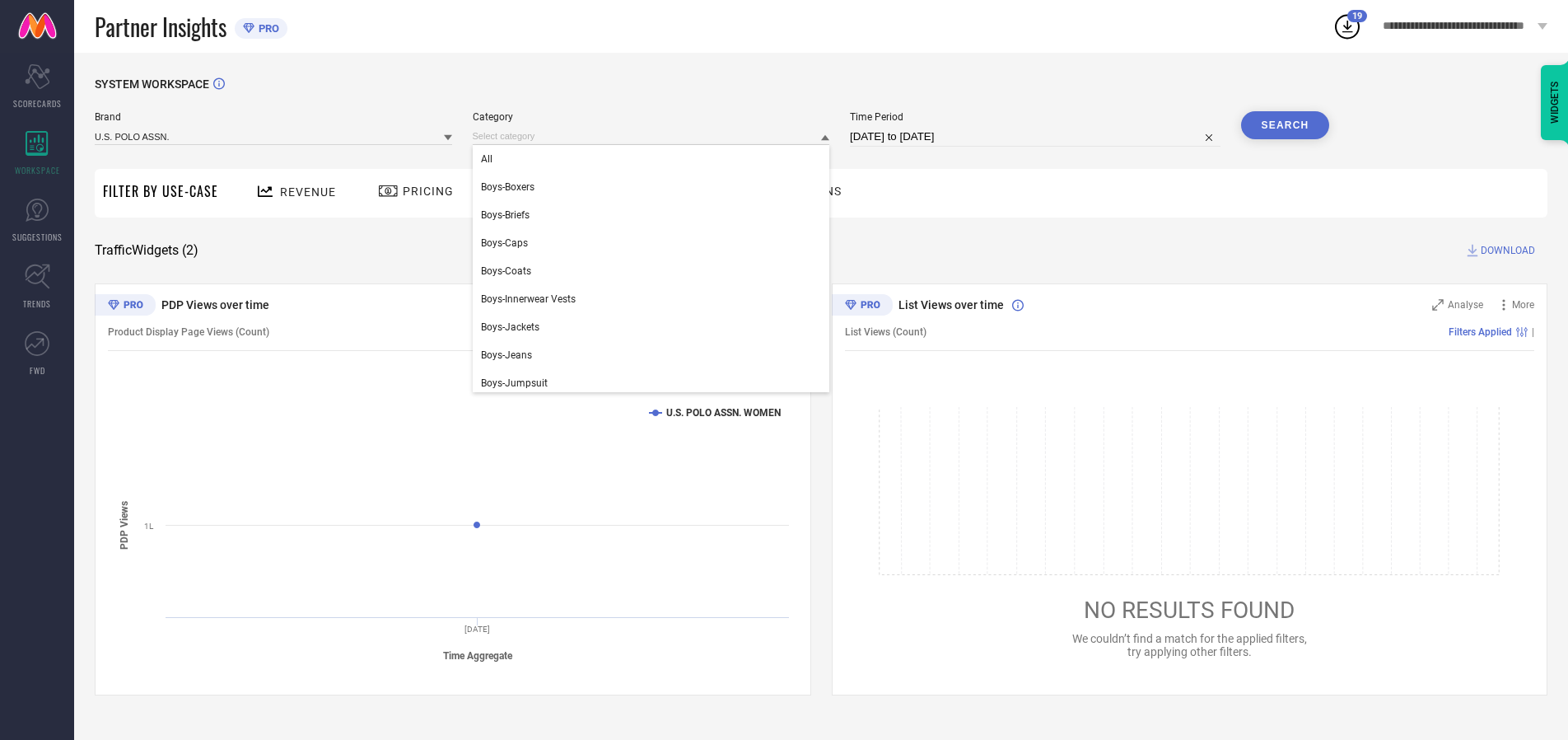
click at [655, 159] on div "All" at bounding box center [651, 159] width 357 height 28
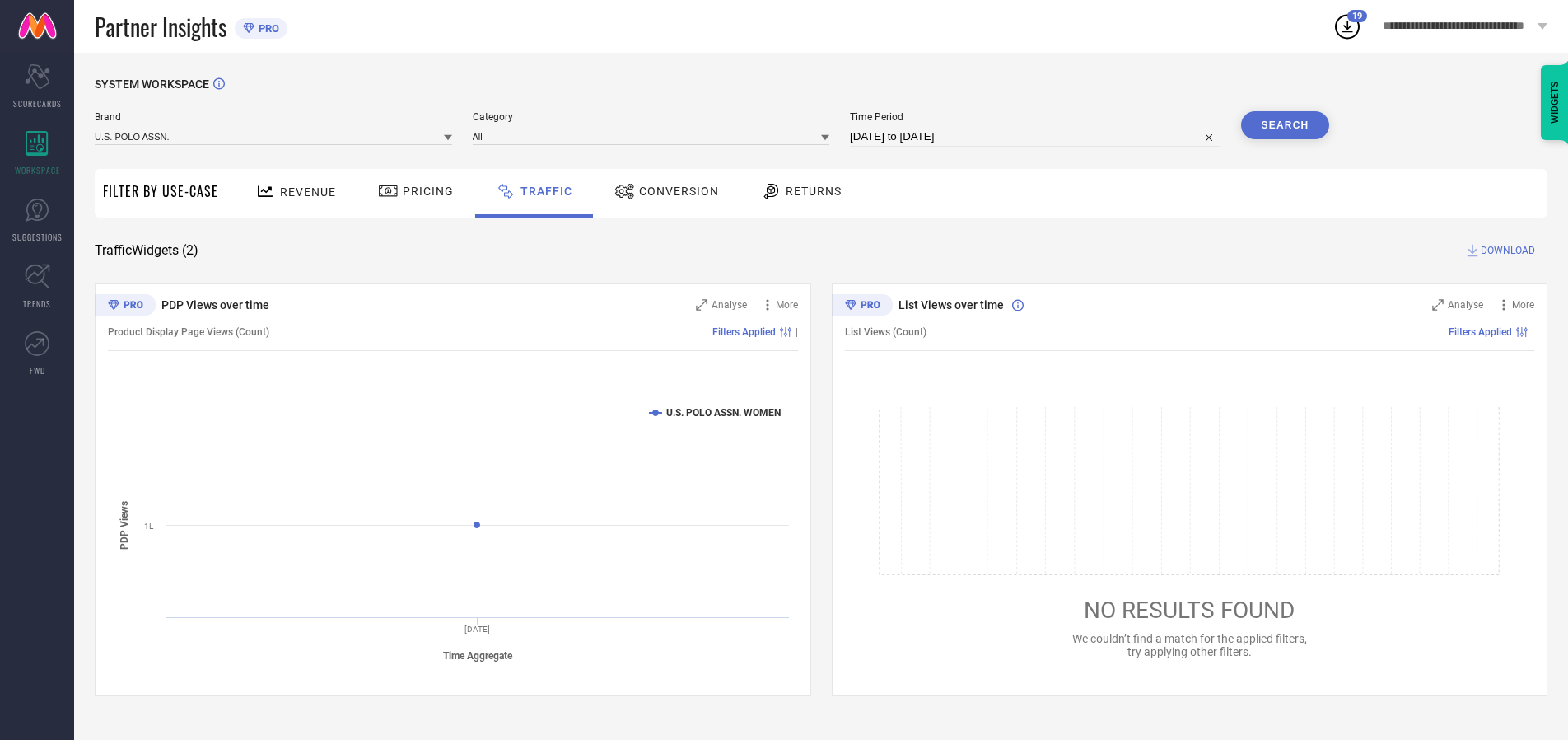
click at [1285, 125] on button "Search" at bounding box center [1285, 125] width 89 height 28
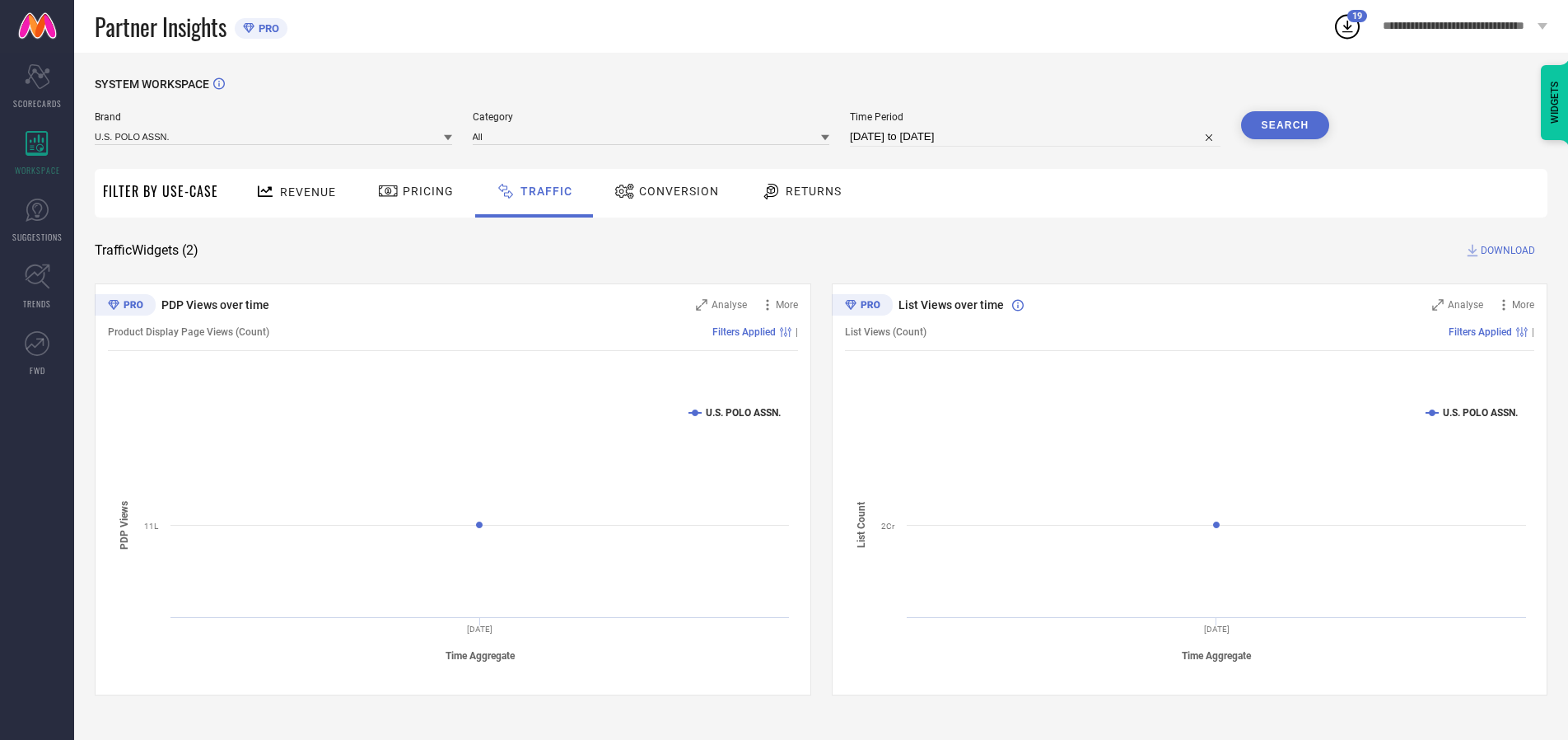
click at [1506, 251] on span "DOWNLOAD" at bounding box center [1507, 251] width 54 height 17
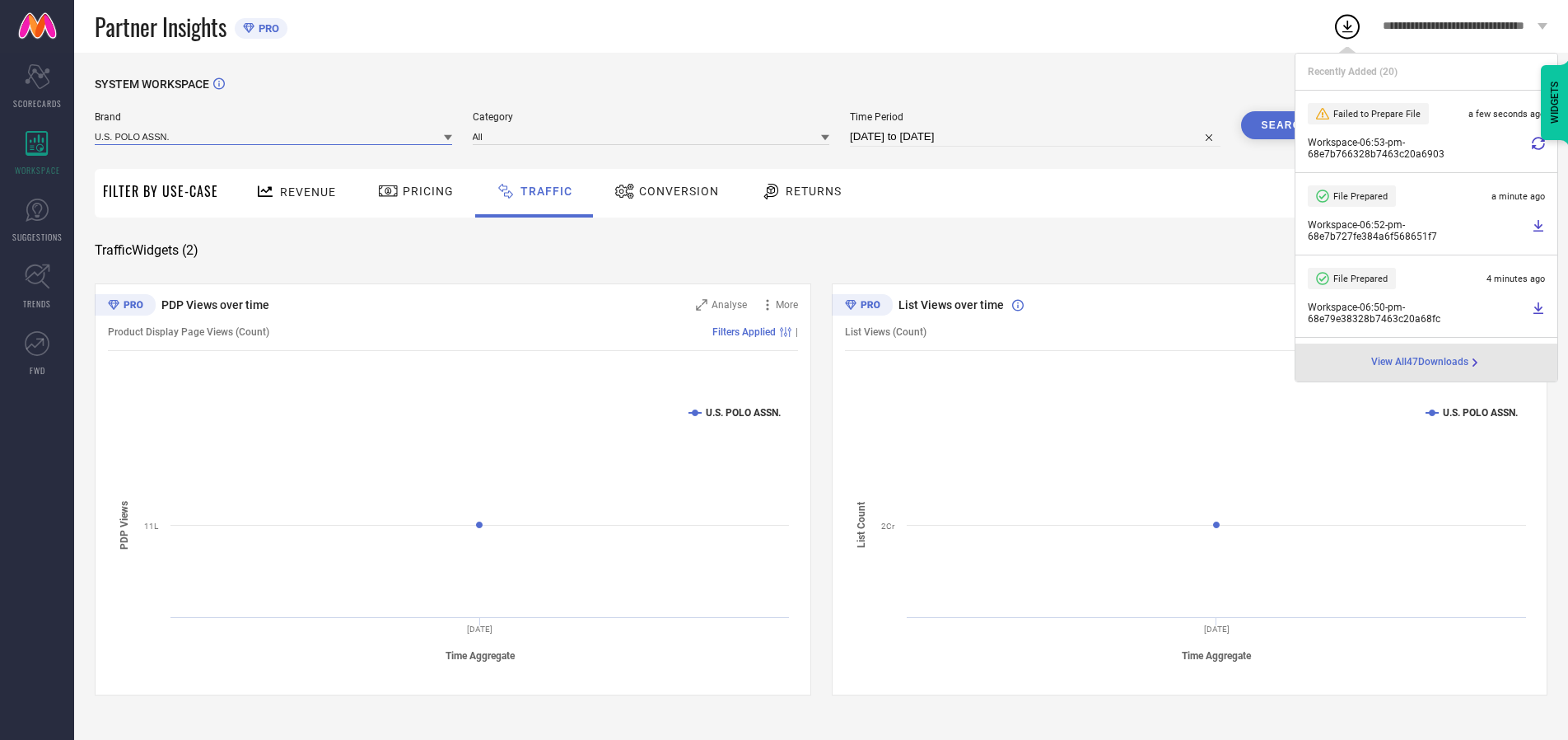
click at [274, 136] on input at bounding box center [273, 136] width 357 height 18
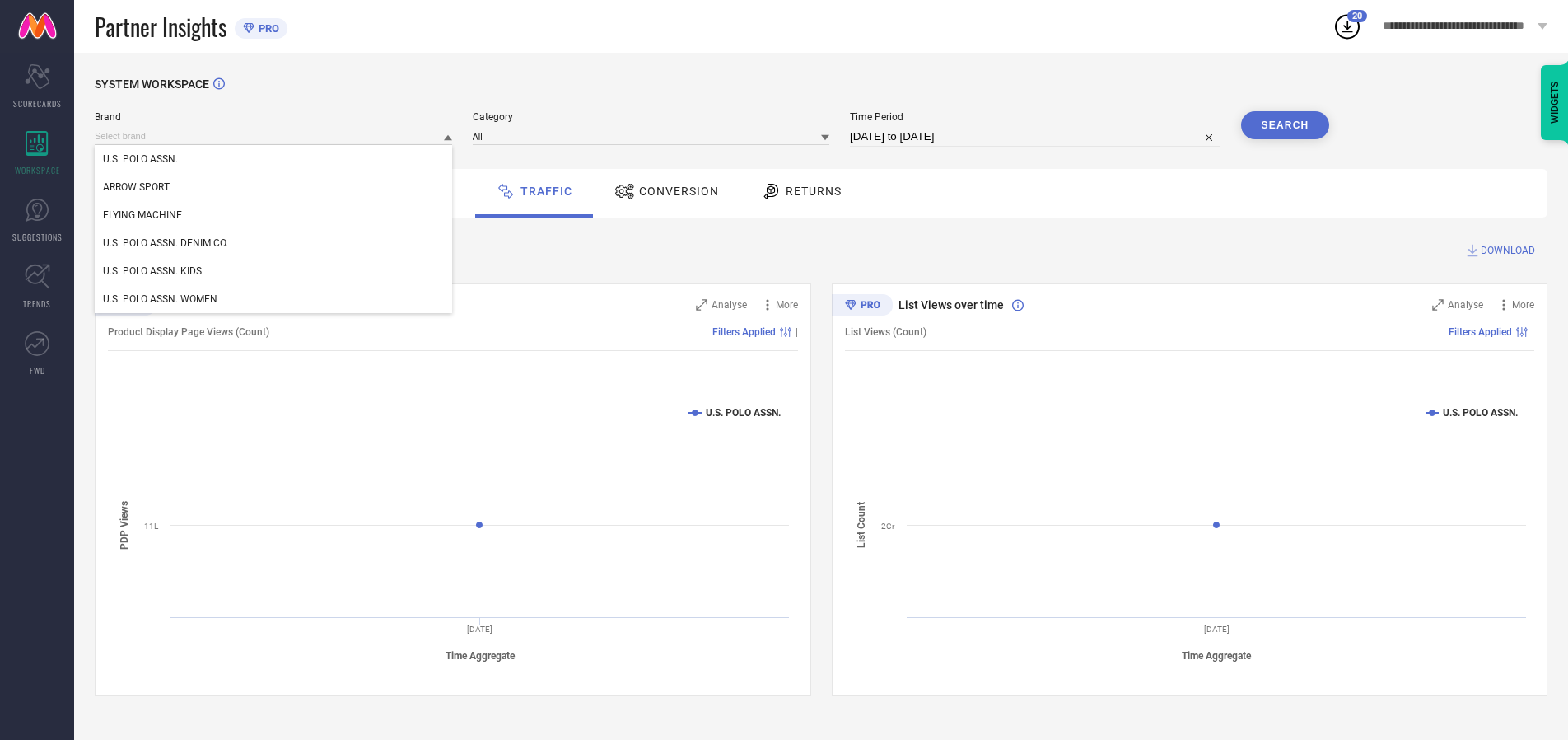
click at [274, 243] on div "U.S. POLO ASSN. DENIM CO." at bounding box center [273, 243] width 357 height 28
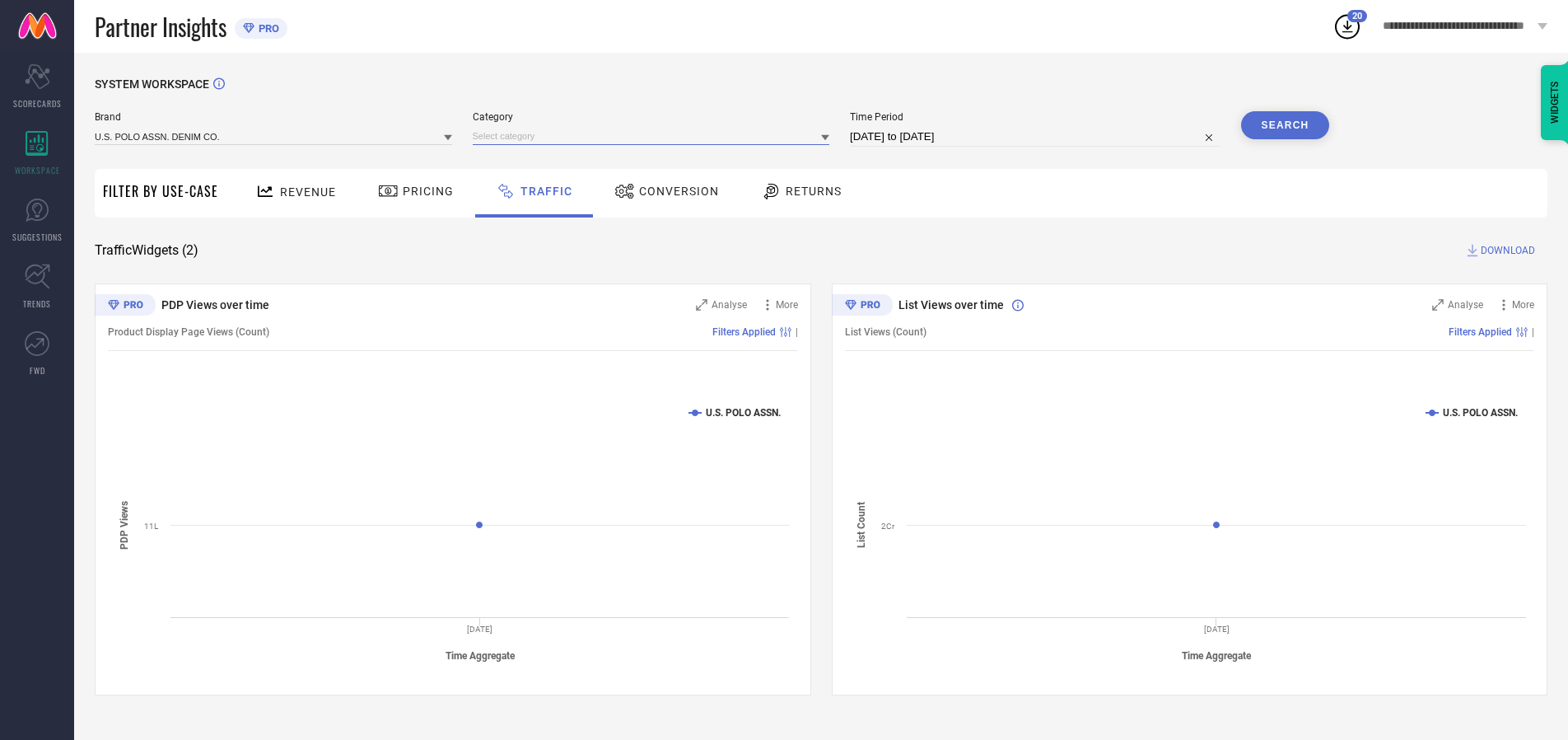
click at [655, 136] on input at bounding box center [651, 136] width 357 height 18
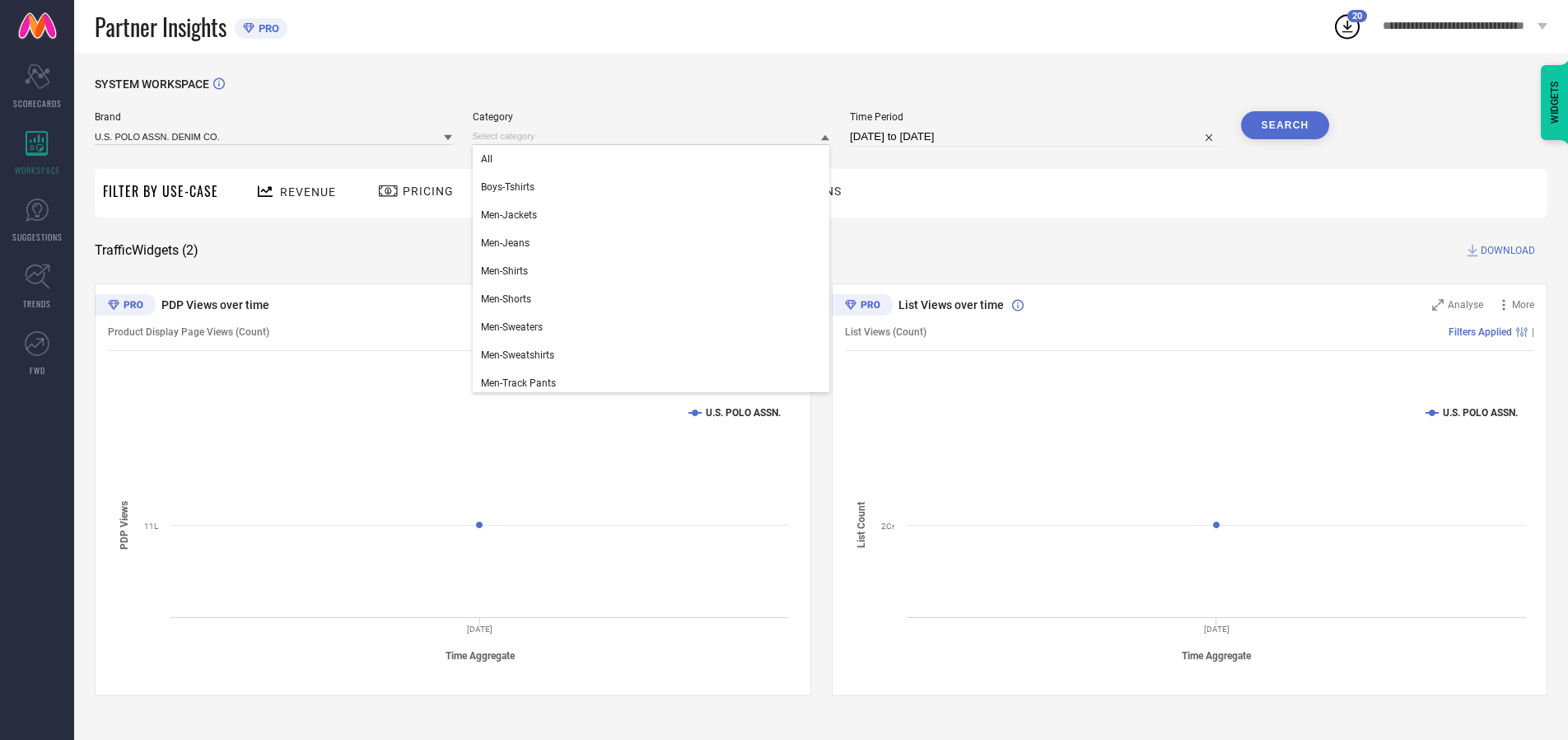
click at [655, 159] on div "All" at bounding box center [651, 159] width 357 height 28
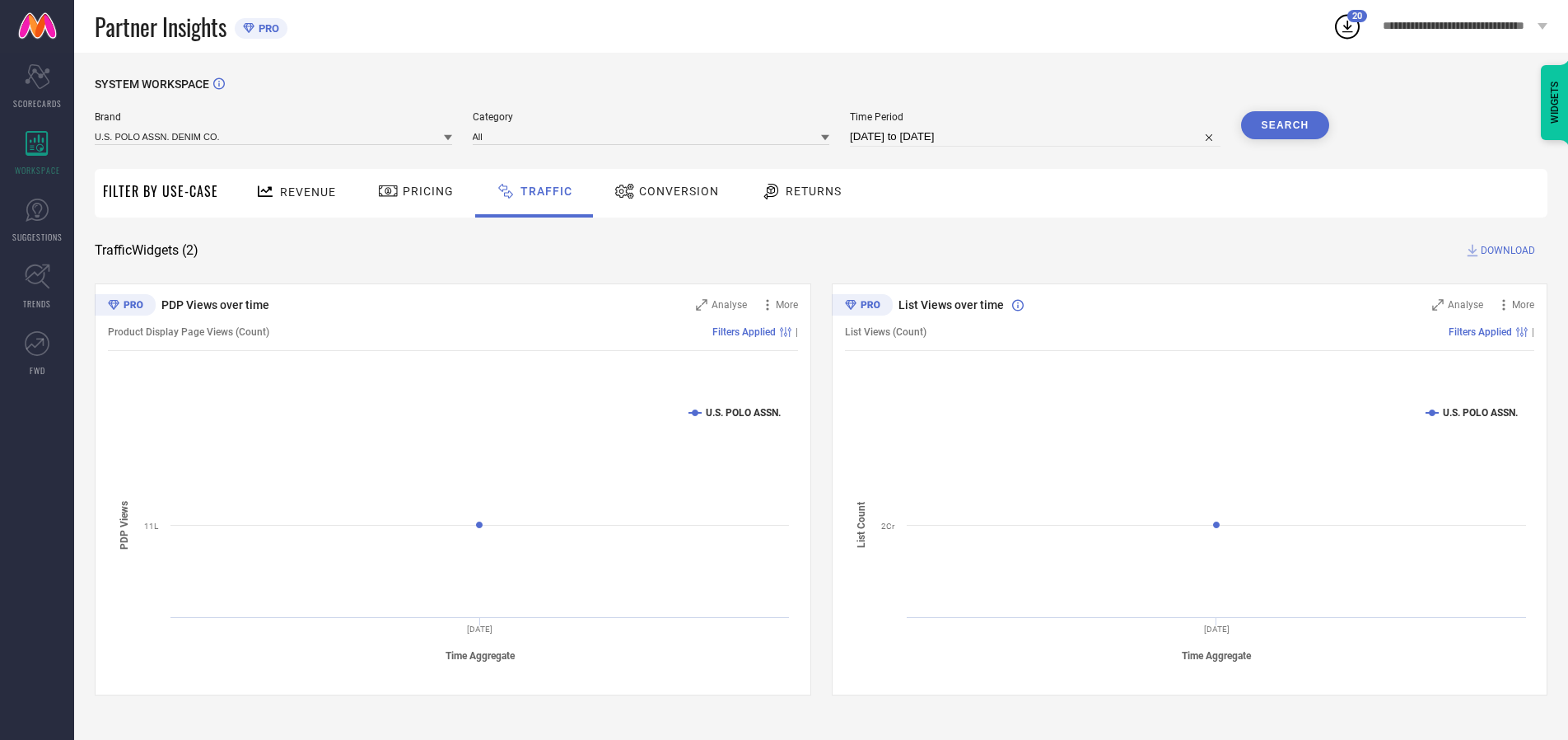
click at [1285, 125] on button "Search" at bounding box center [1285, 125] width 89 height 28
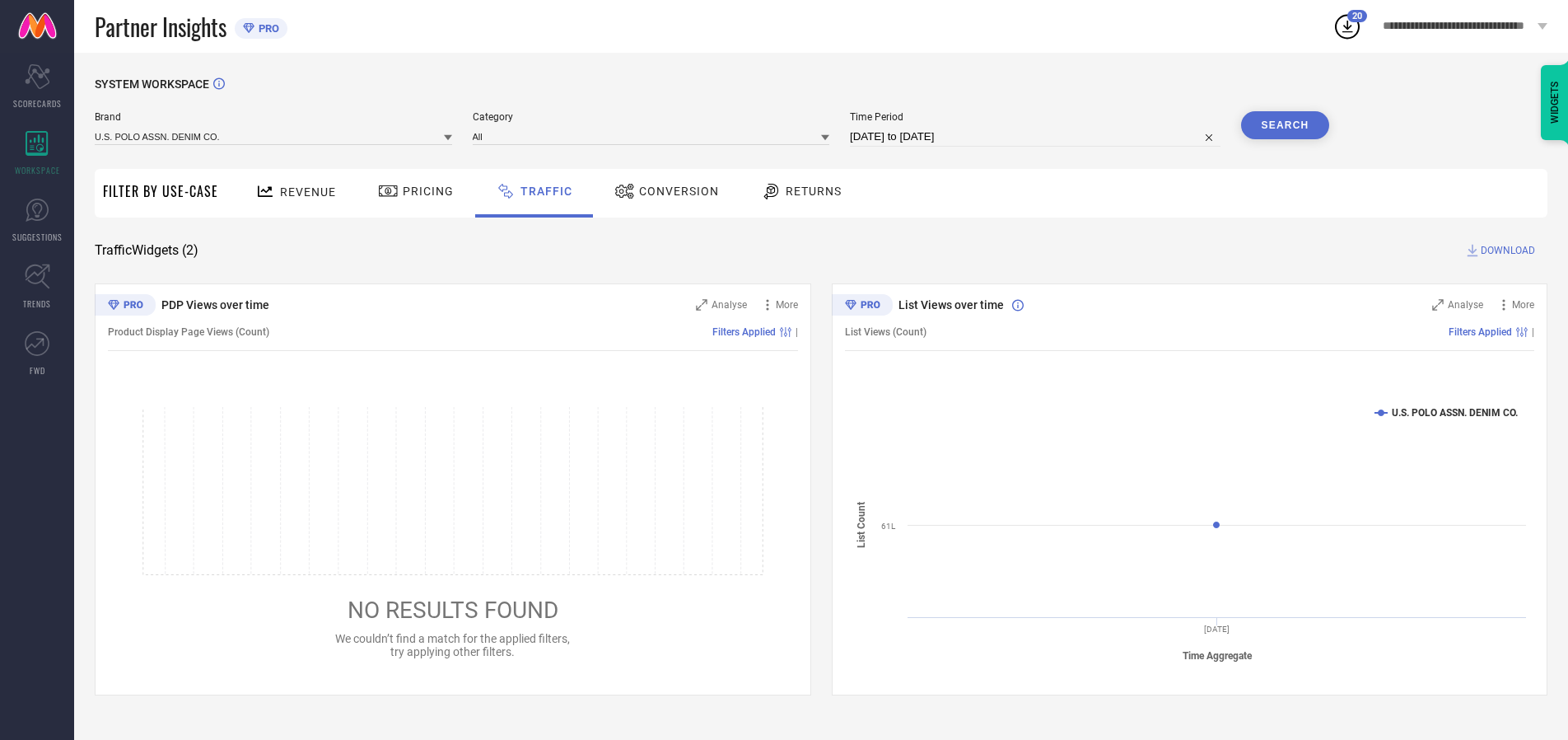
click at [1506, 251] on span "DOWNLOAD" at bounding box center [1507, 251] width 54 height 17
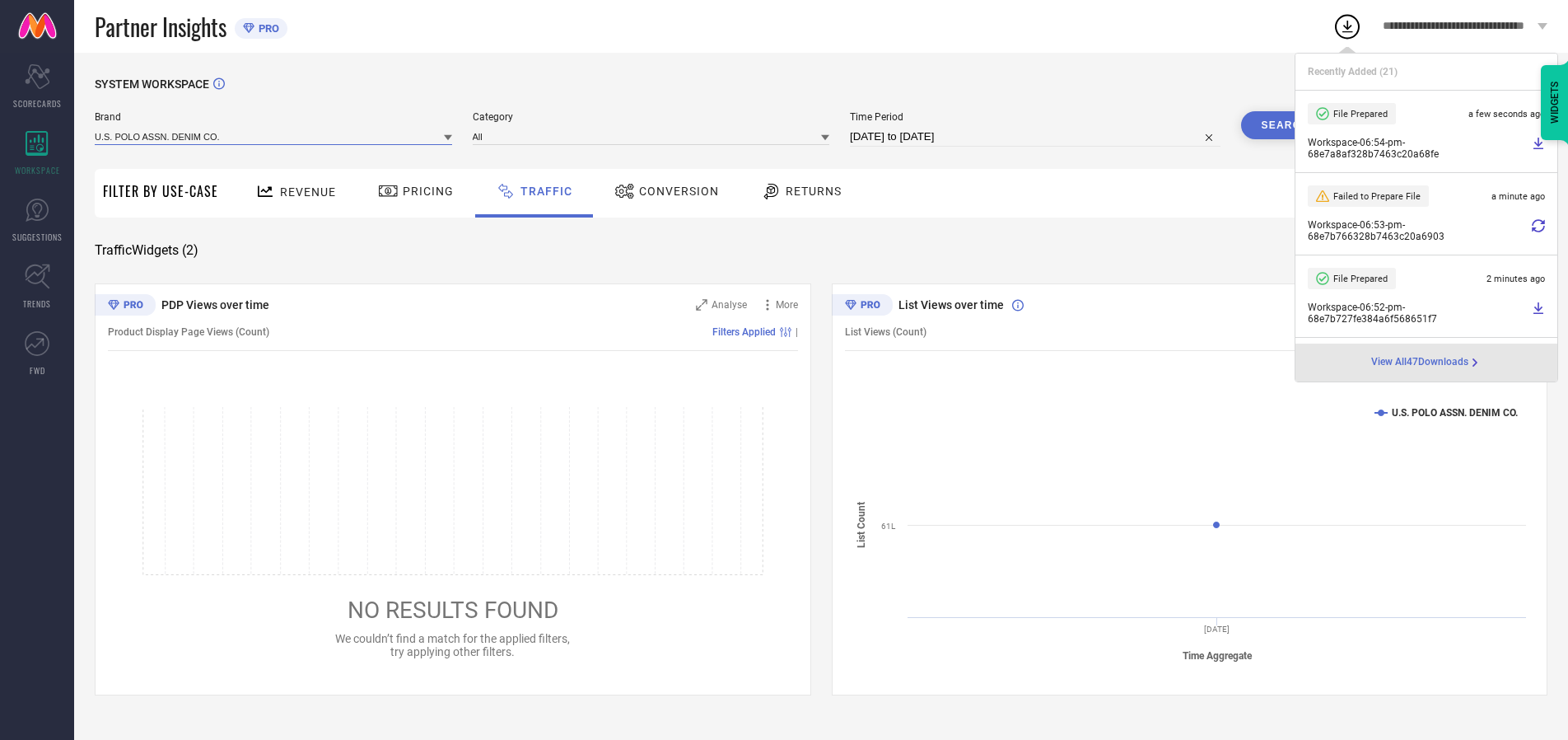
click at [274, 136] on input at bounding box center [273, 136] width 357 height 18
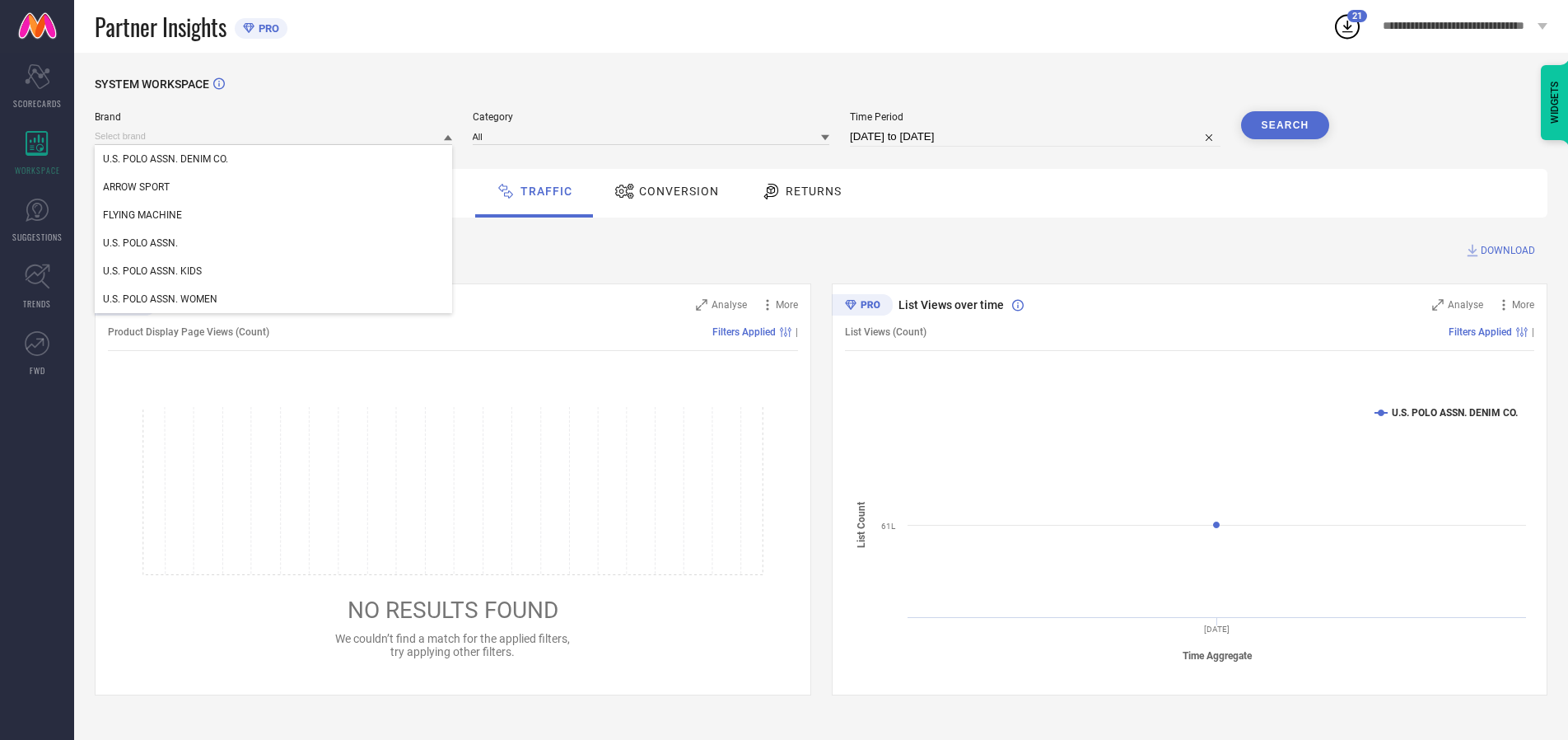
click at [274, 271] on div "U.S. POLO ASSN. KIDS" at bounding box center [273, 271] width 357 height 28
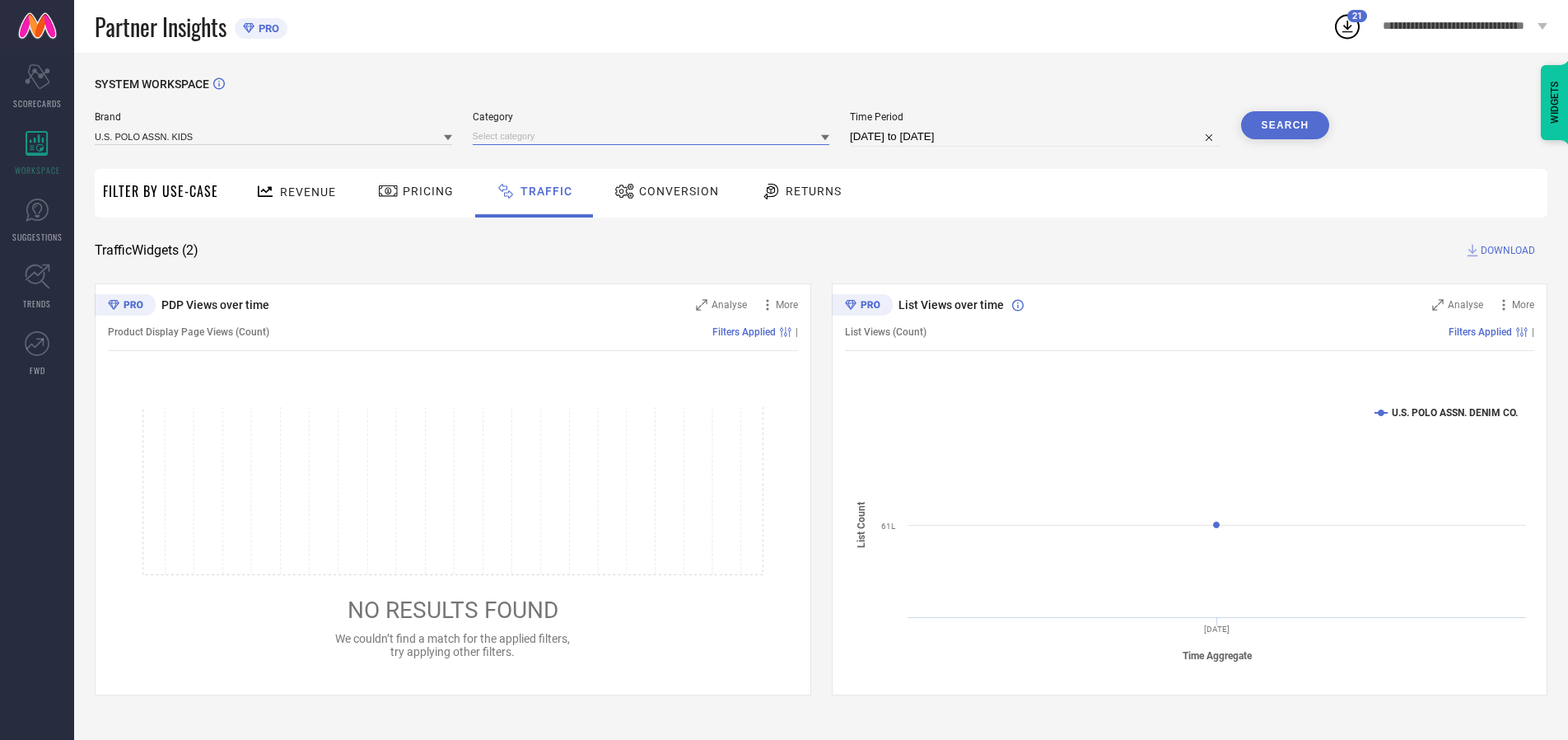
click at [655, 136] on input at bounding box center [651, 136] width 357 height 18
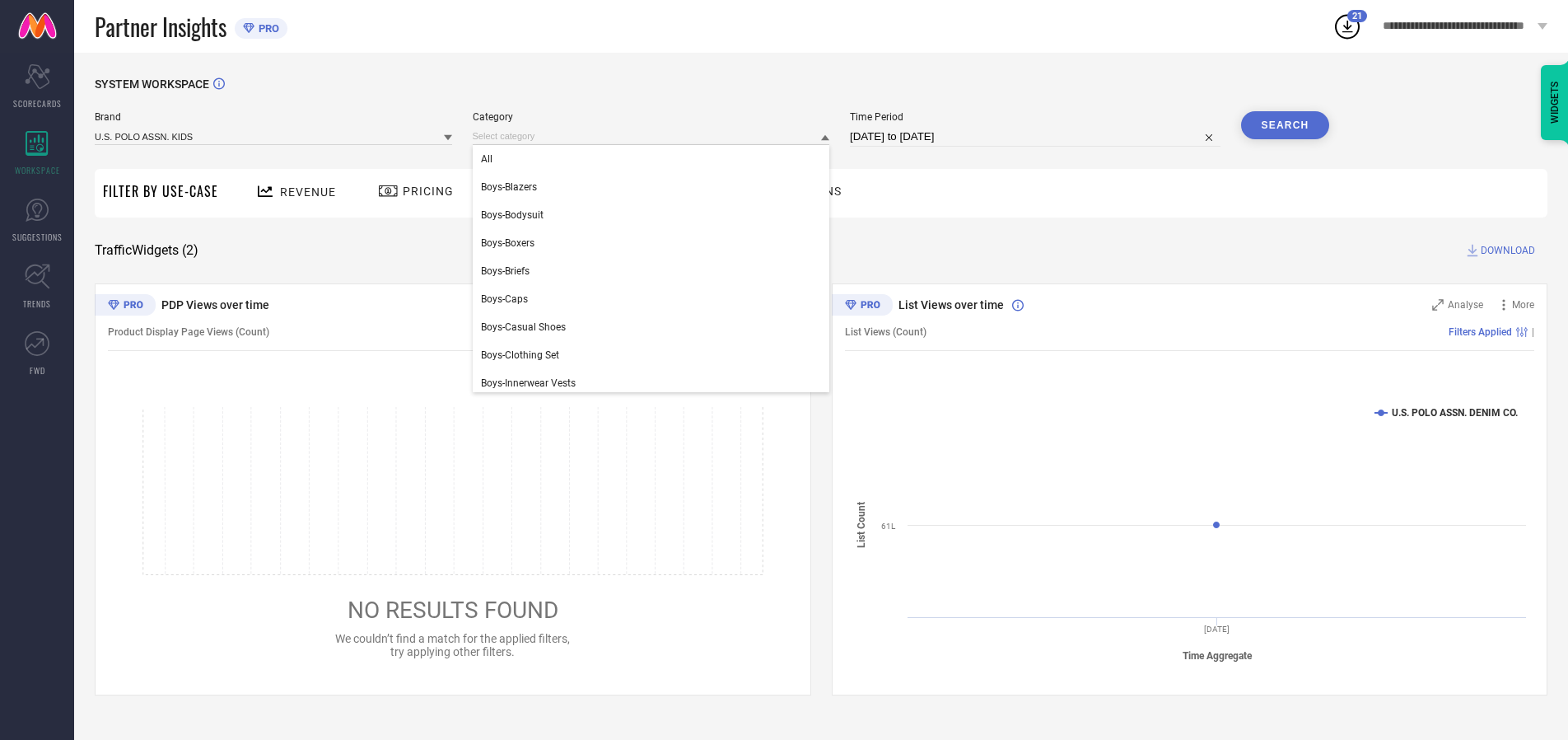
click at [655, 159] on div "All" at bounding box center [651, 159] width 357 height 28
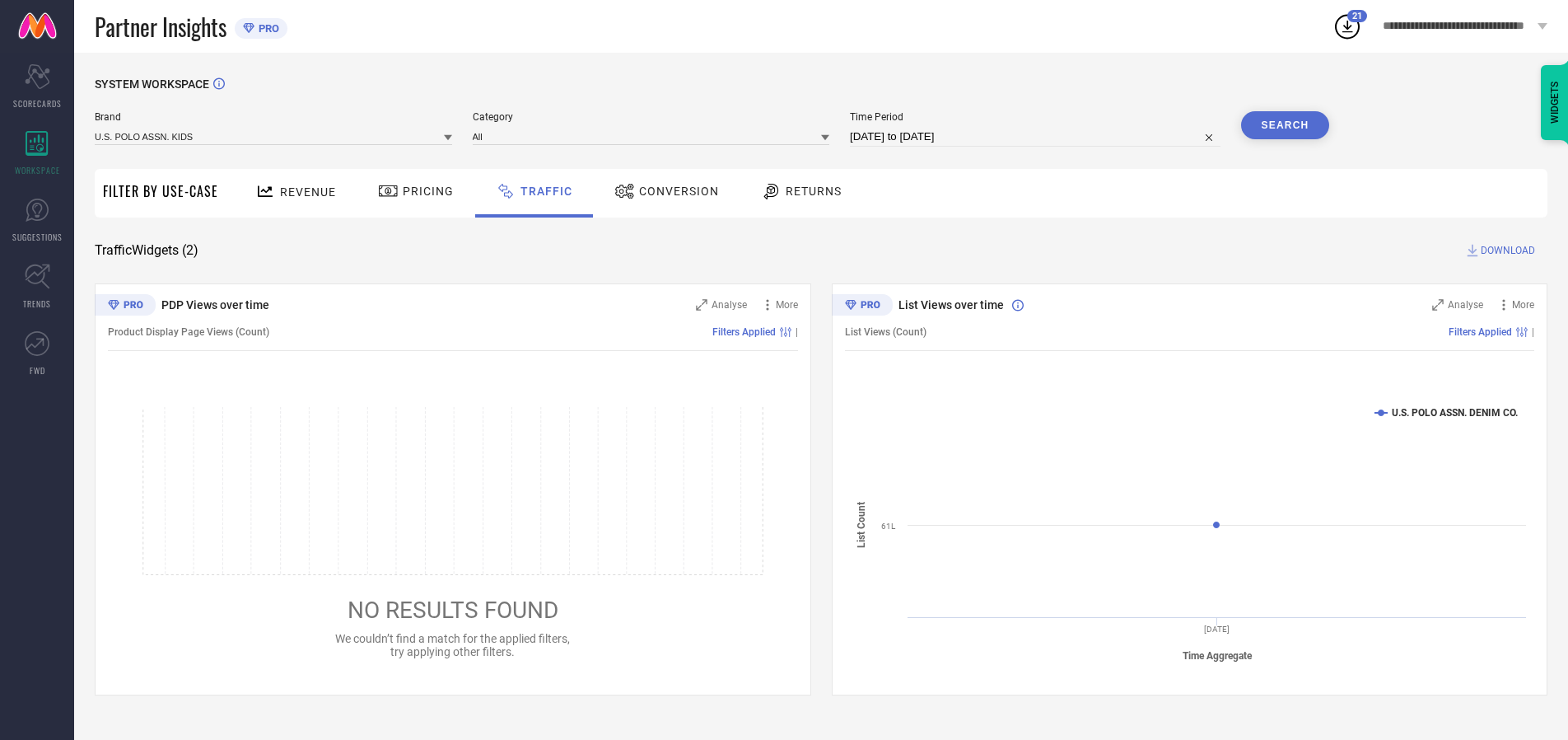
click at [1285, 125] on button "Search" at bounding box center [1285, 125] width 89 height 28
click at [1506, 251] on span "DOWNLOAD" at bounding box center [1507, 251] width 54 height 17
click at [1037, 137] on input at bounding box center [1035, 137] width 371 height 20
select select "9"
select select "2025"
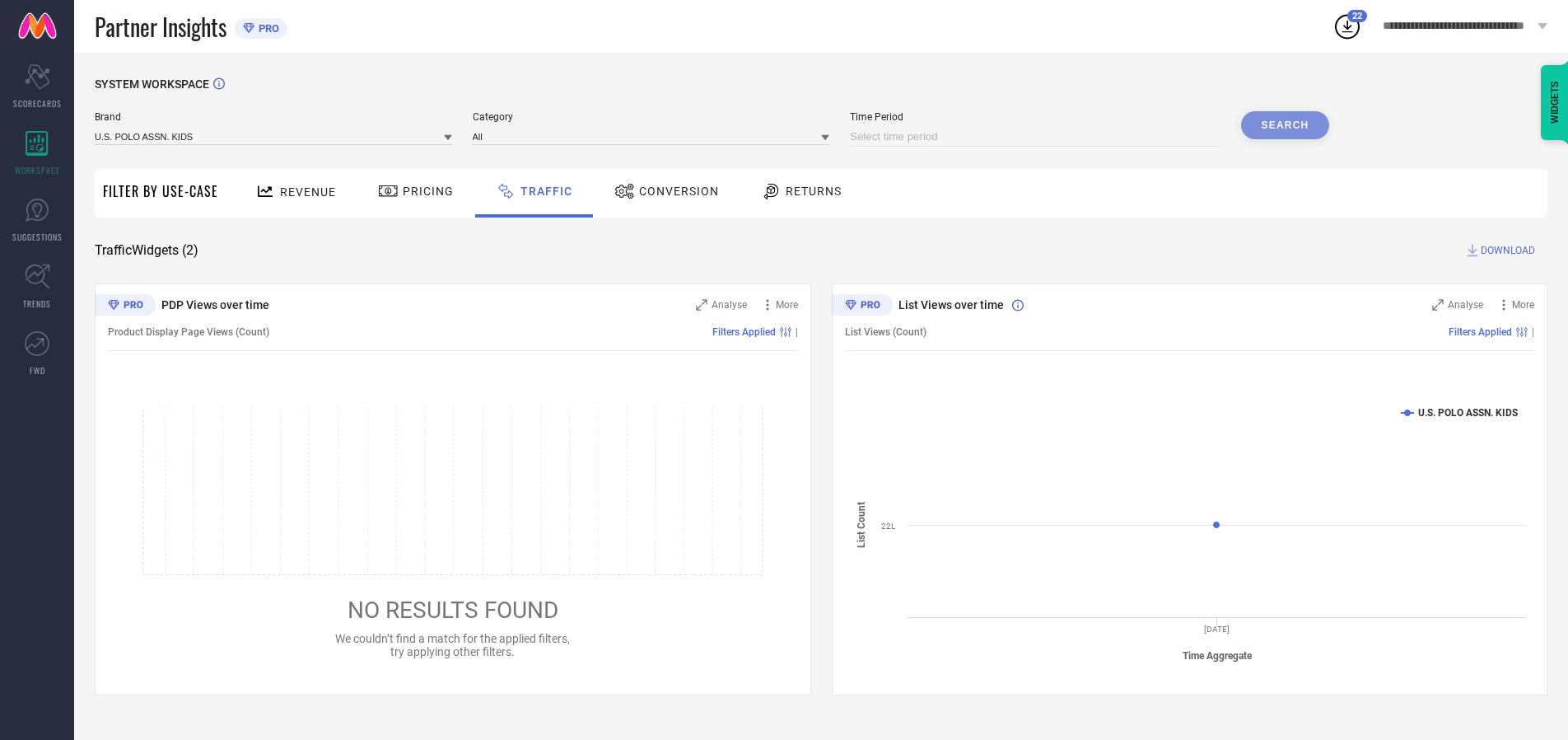
select select "10"
select select "2025"
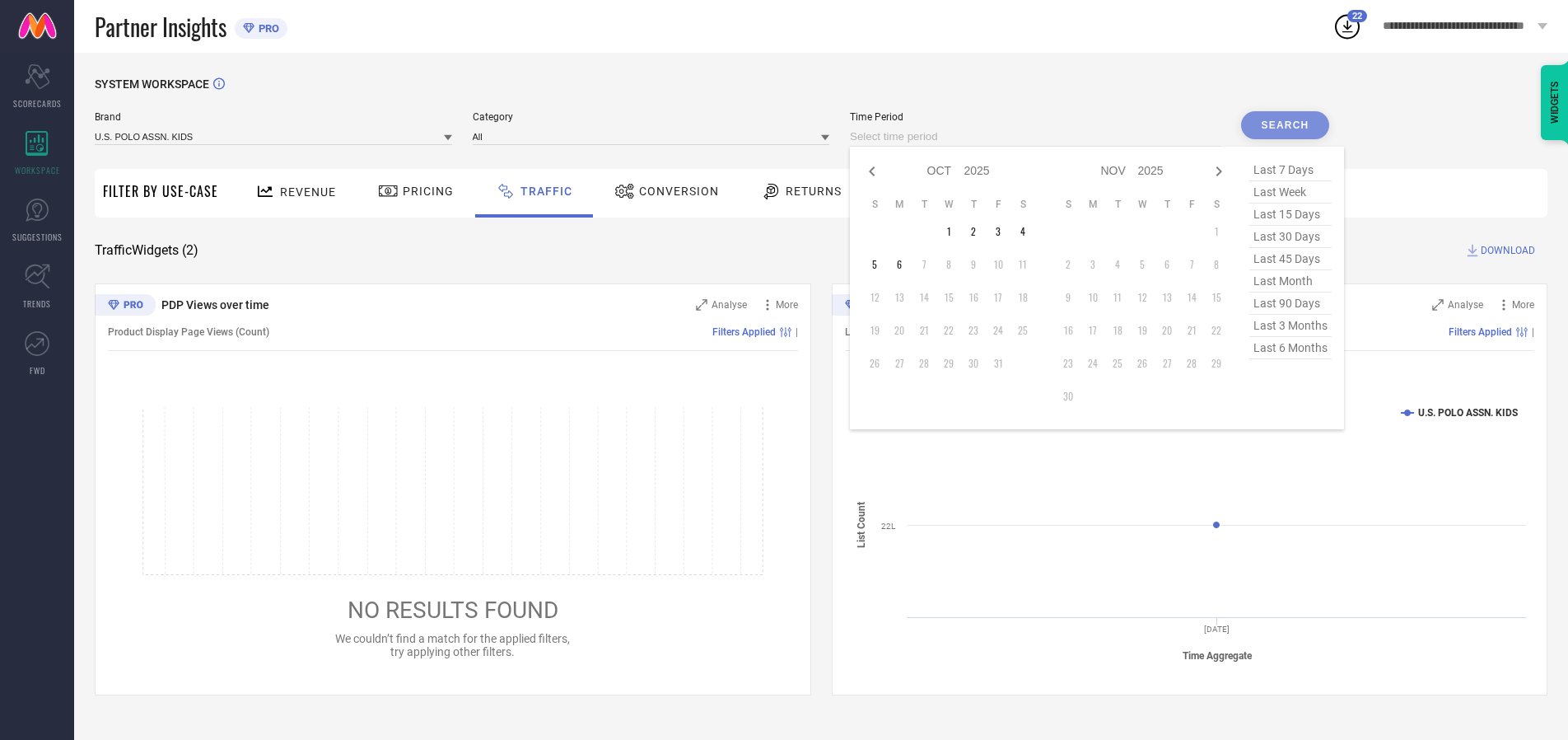
click at [1003, 232] on td "3" at bounding box center [998, 231] width 25 height 25
type input "[DATE] to [DATE]"
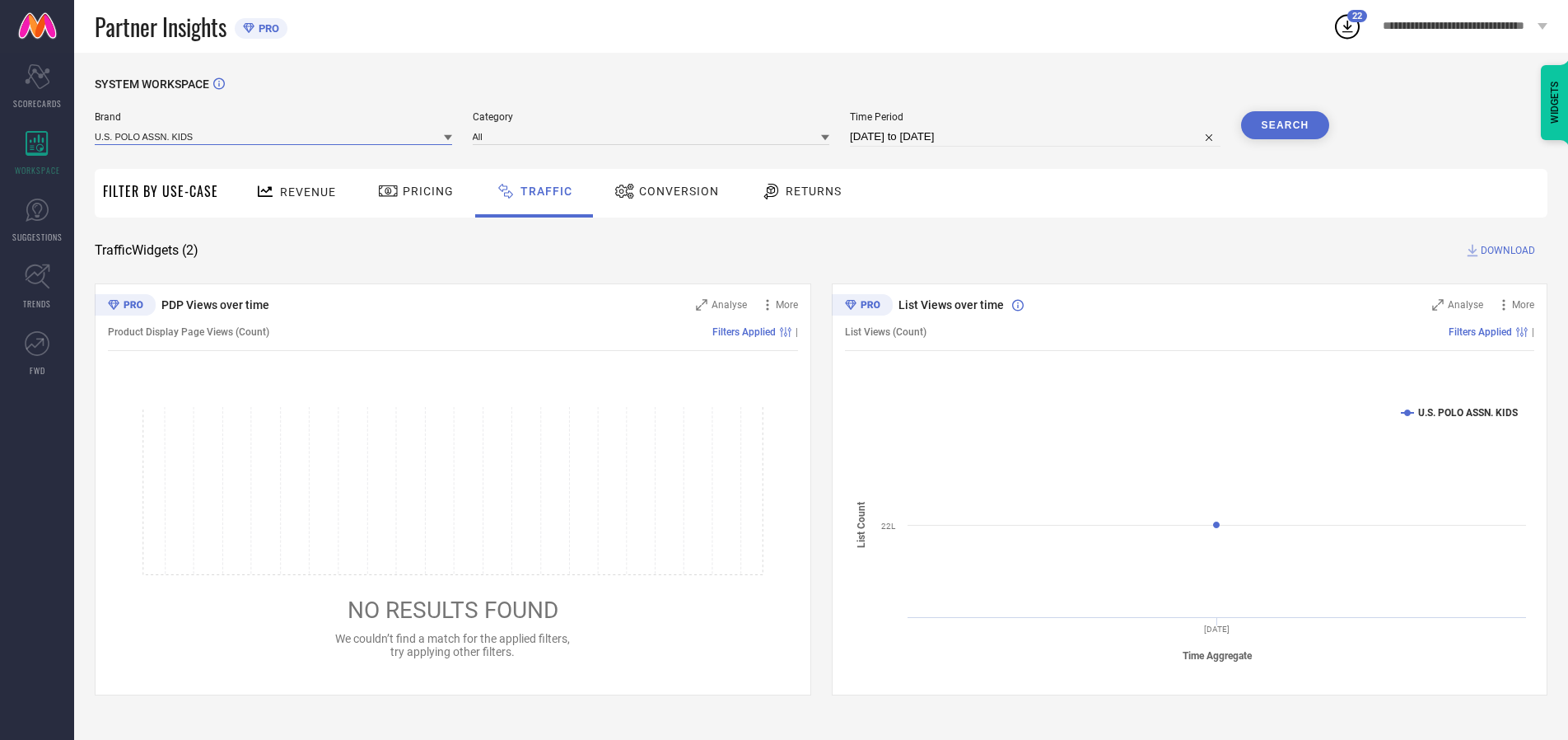
click at [274, 136] on input at bounding box center [273, 136] width 357 height 18
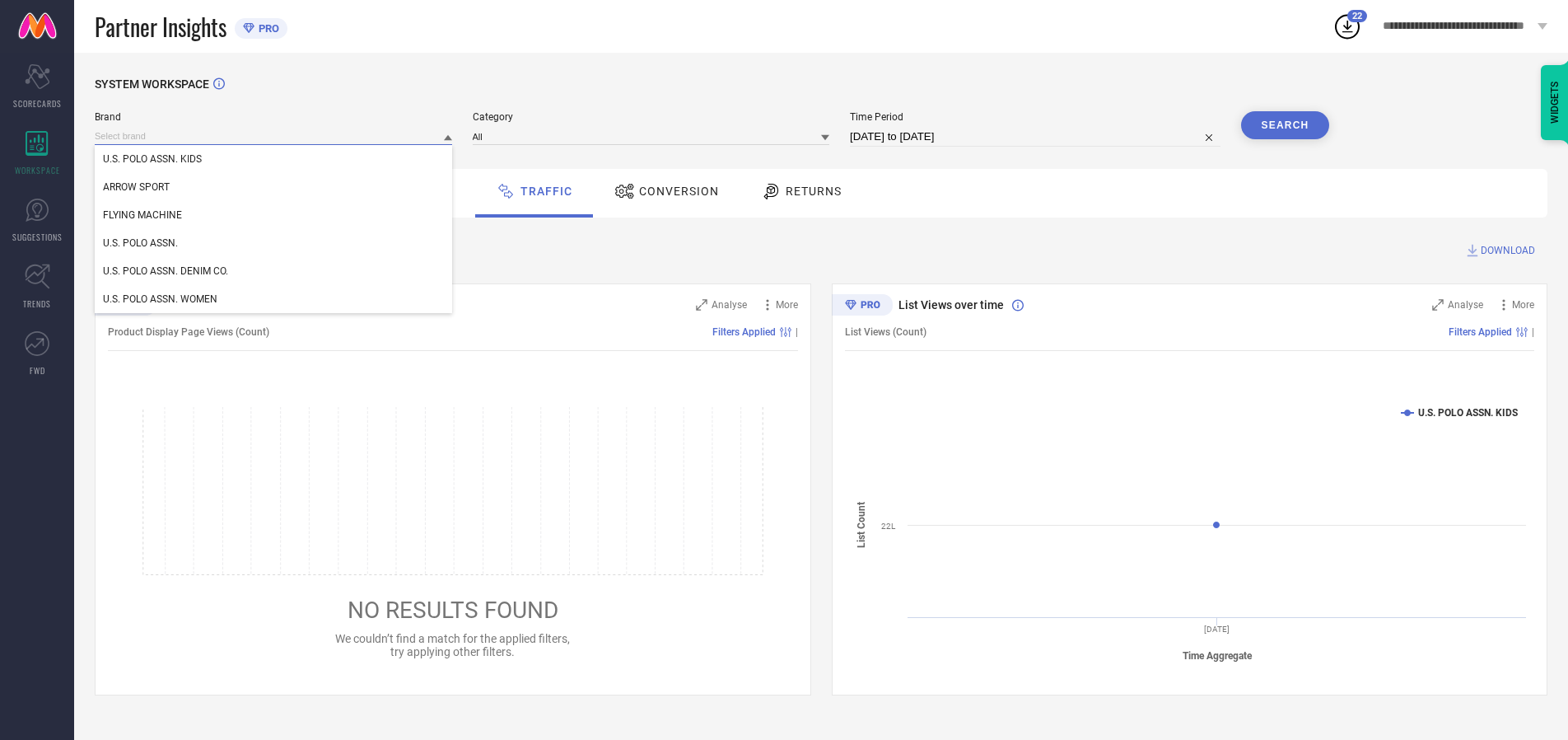
click at [274, 136] on input at bounding box center [273, 136] width 357 height 18
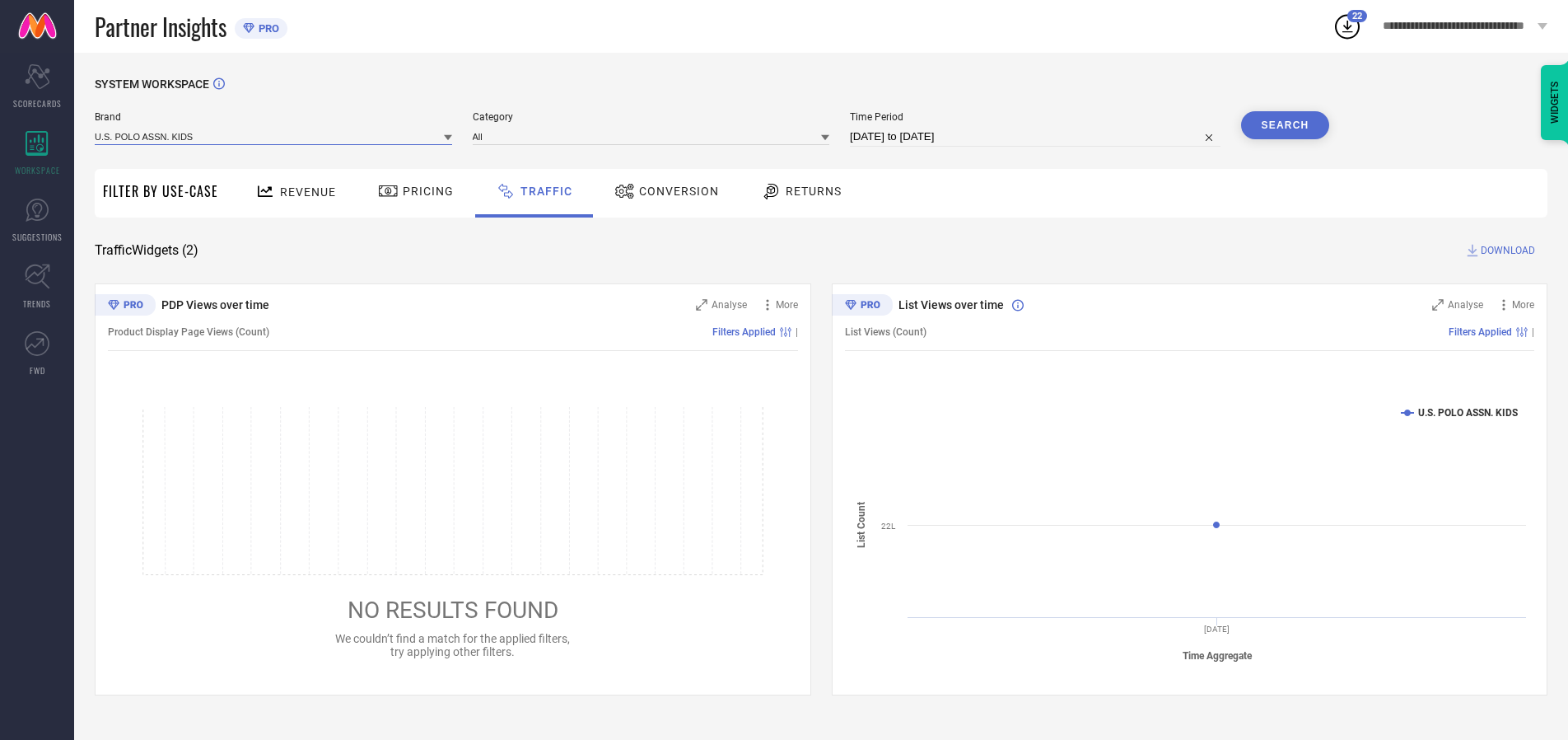
click at [274, 136] on input at bounding box center [273, 136] width 357 height 18
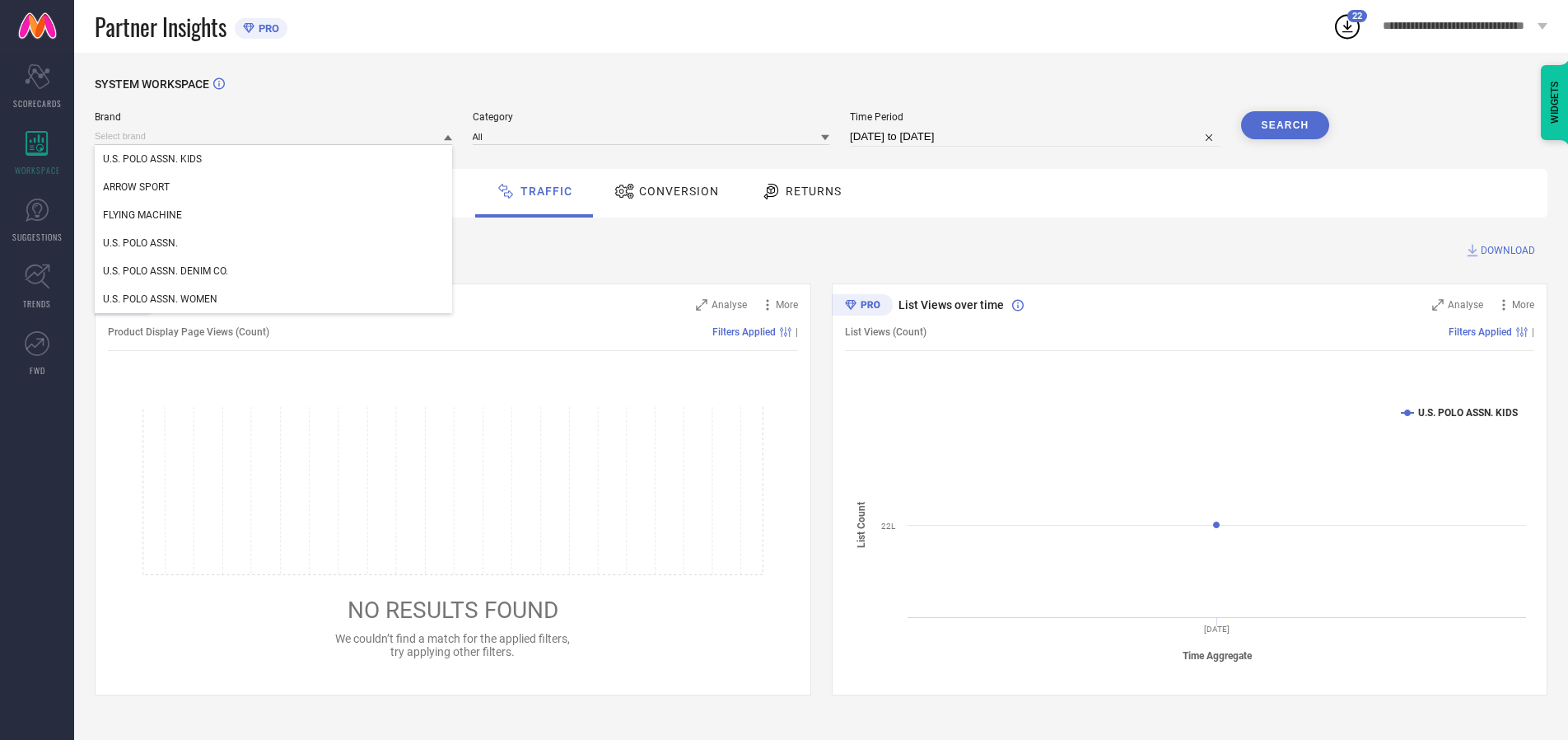
click at [274, 159] on div "U.S. POLO ASSN. KIDS" at bounding box center [273, 159] width 357 height 28
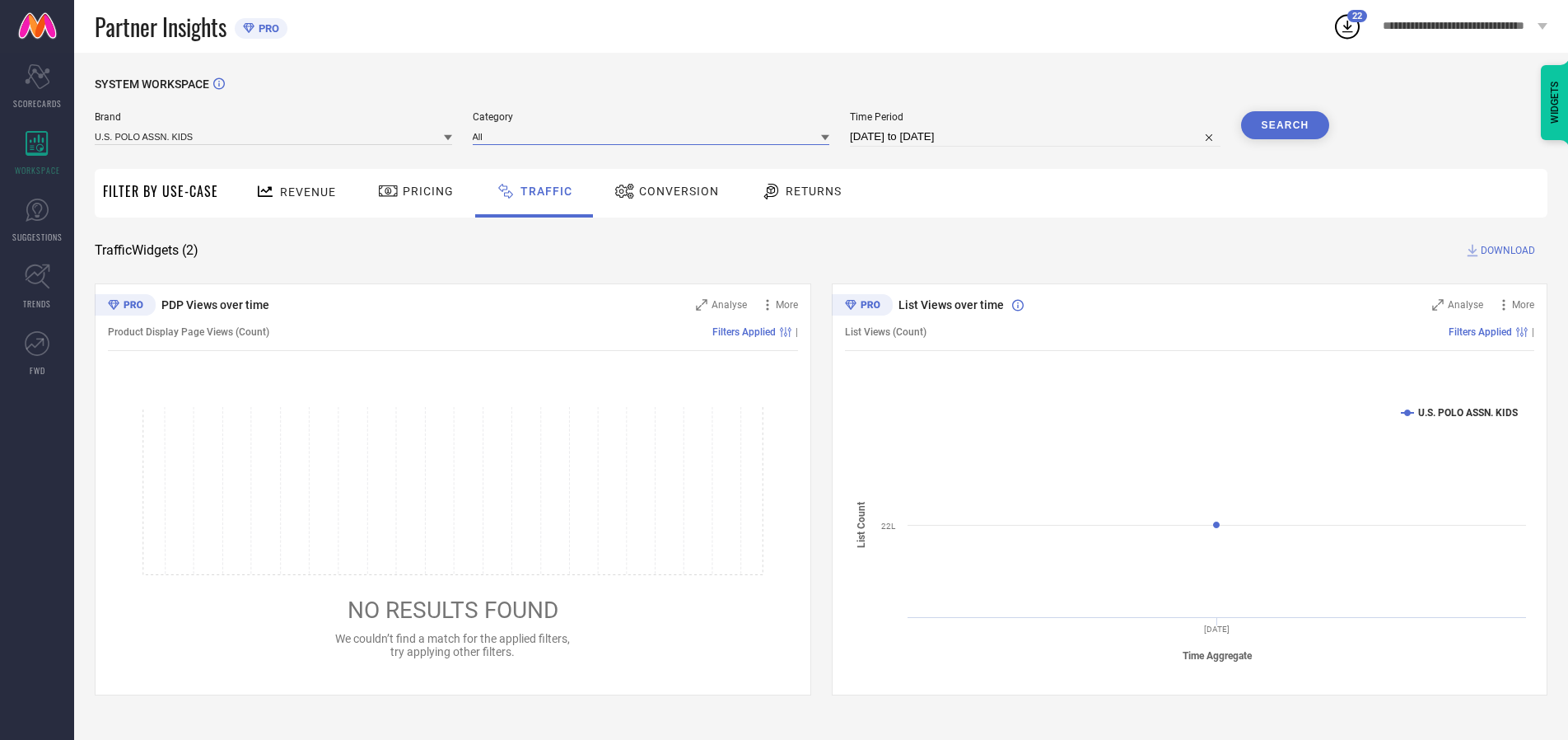
click at [655, 136] on input at bounding box center [651, 136] width 357 height 18
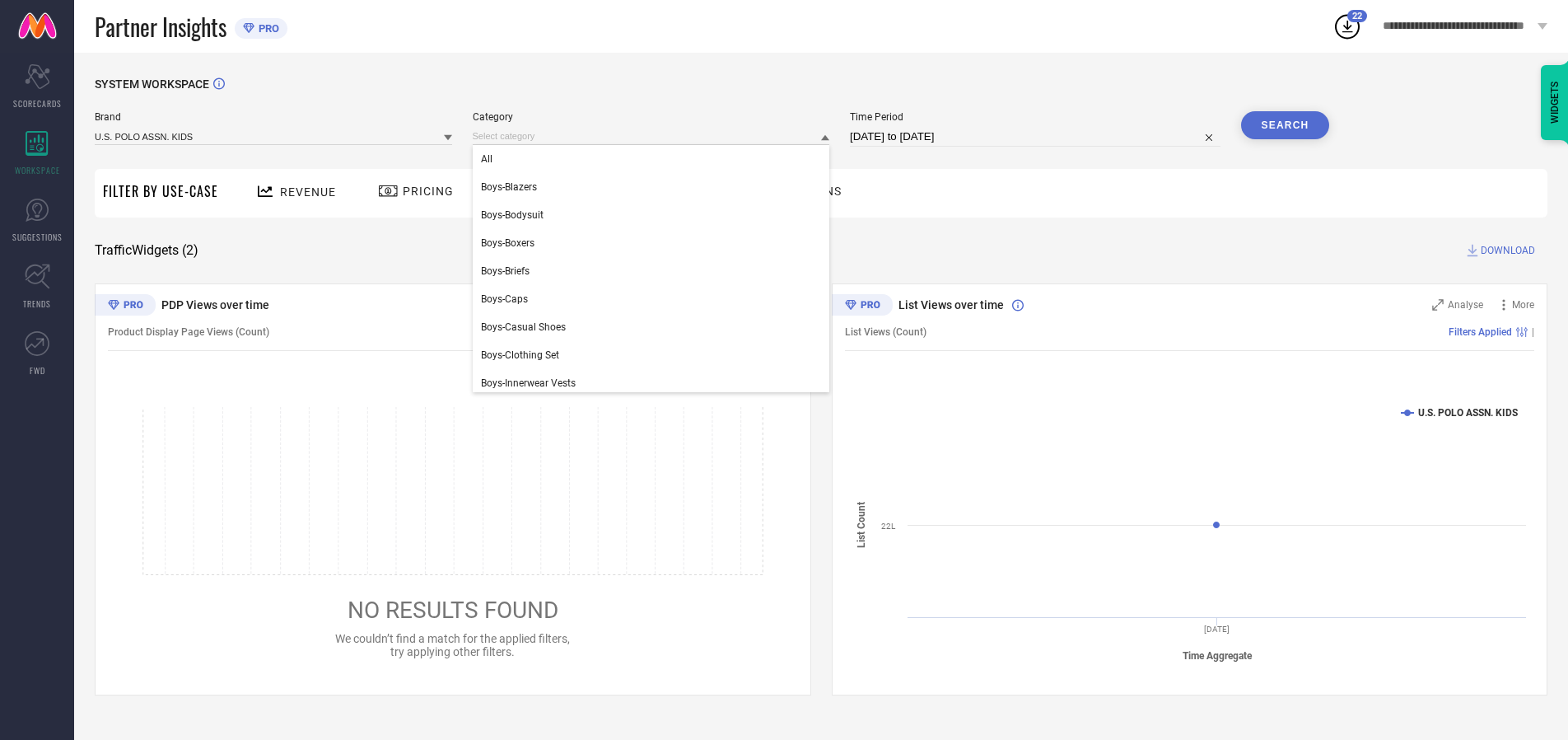
click at [655, 159] on div "All" at bounding box center [651, 159] width 357 height 28
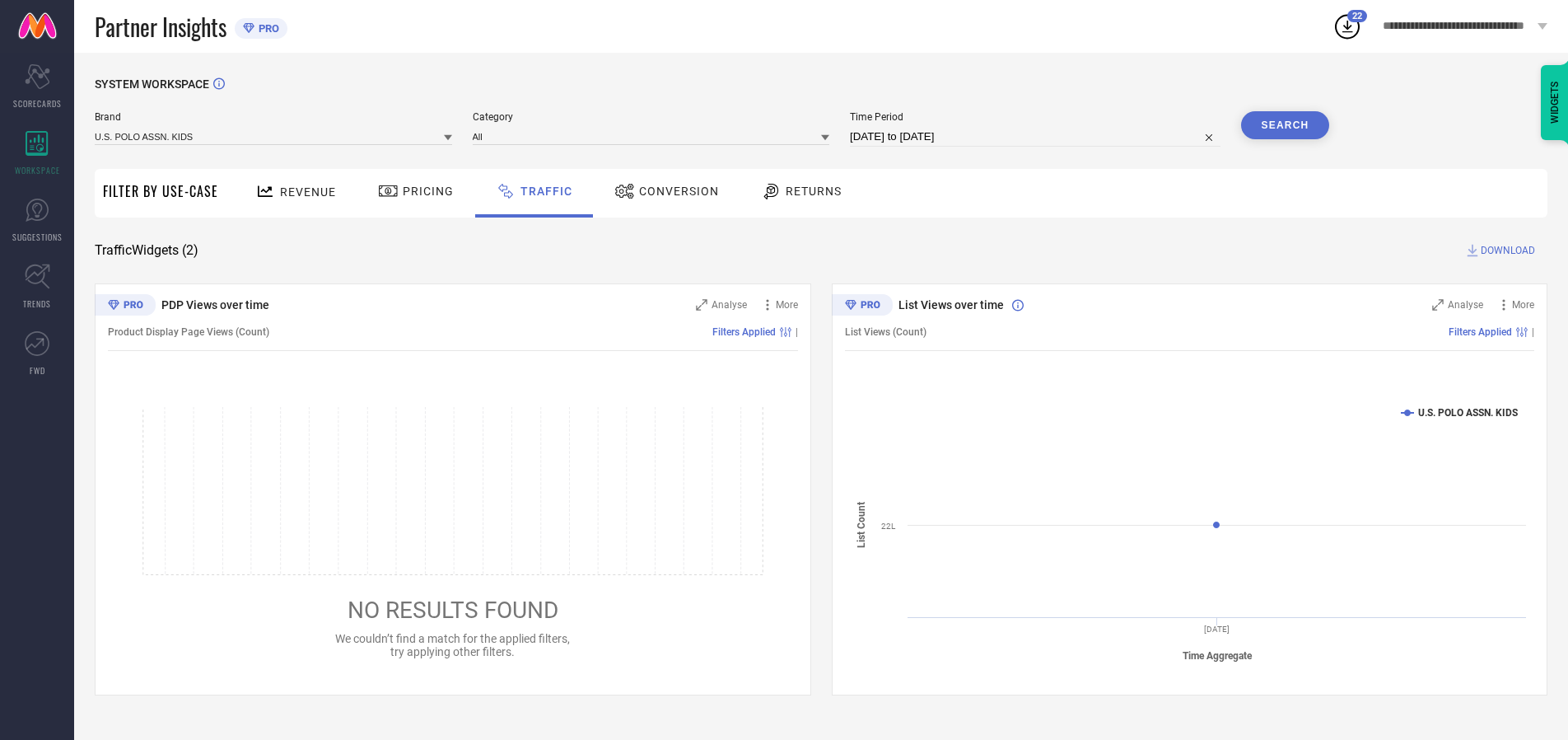
click at [1285, 125] on button "Search" at bounding box center [1285, 125] width 89 height 28
click at [1506, 251] on span "DOWNLOAD" at bounding box center [1507, 251] width 54 height 17
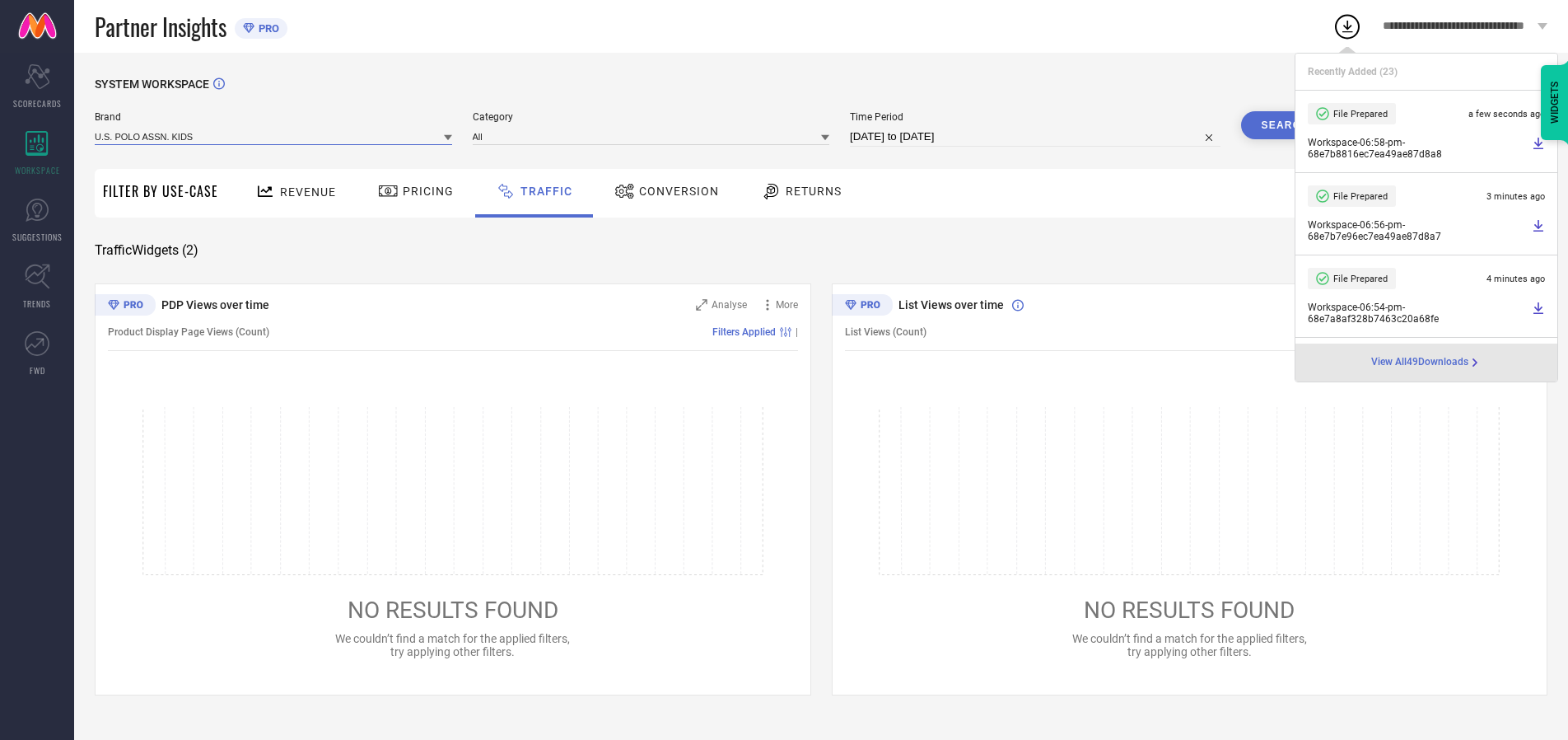
click at [274, 136] on input at bounding box center [273, 136] width 357 height 18
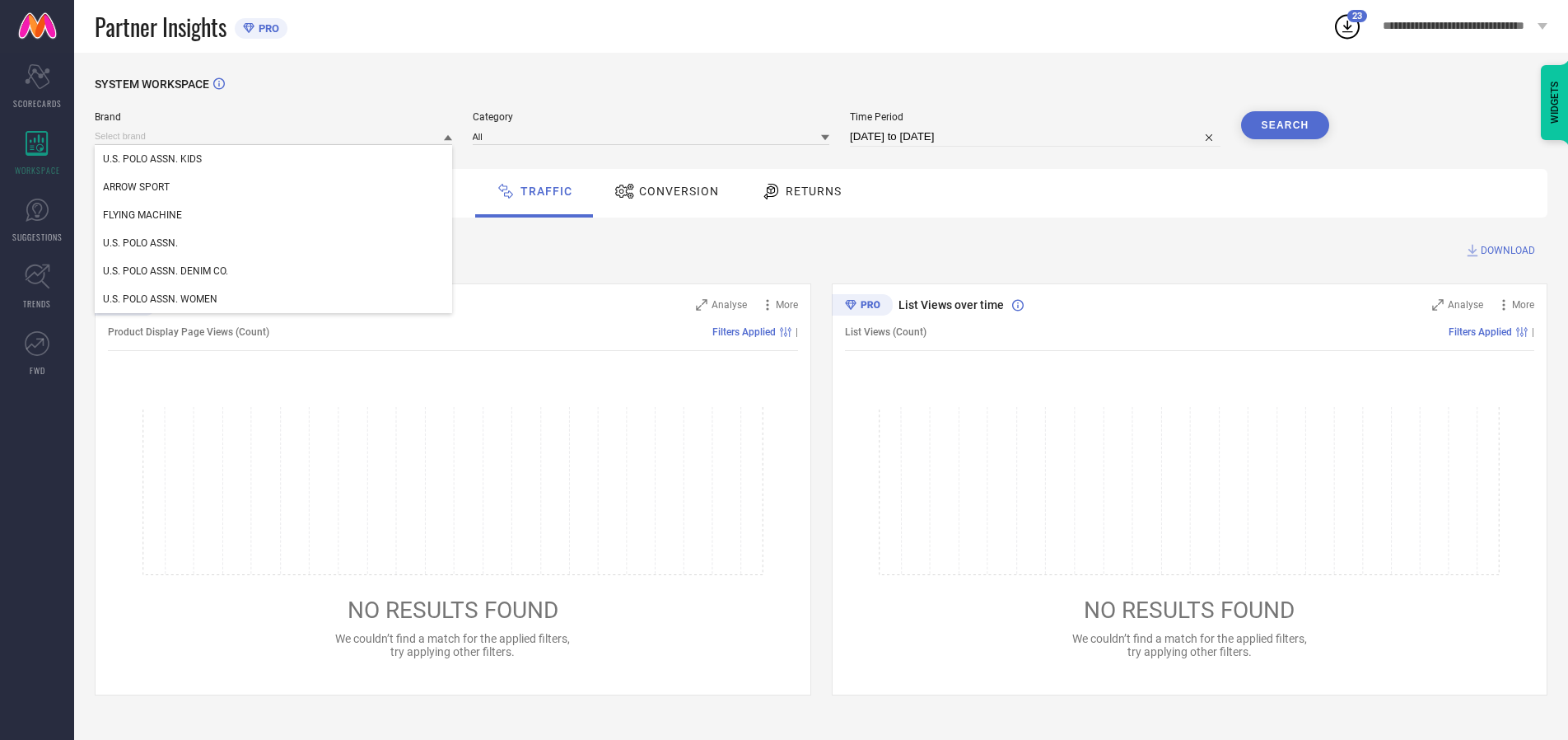
click at [274, 243] on div "U.S. POLO ASSN." at bounding box center [273, 243] width 357 height 28
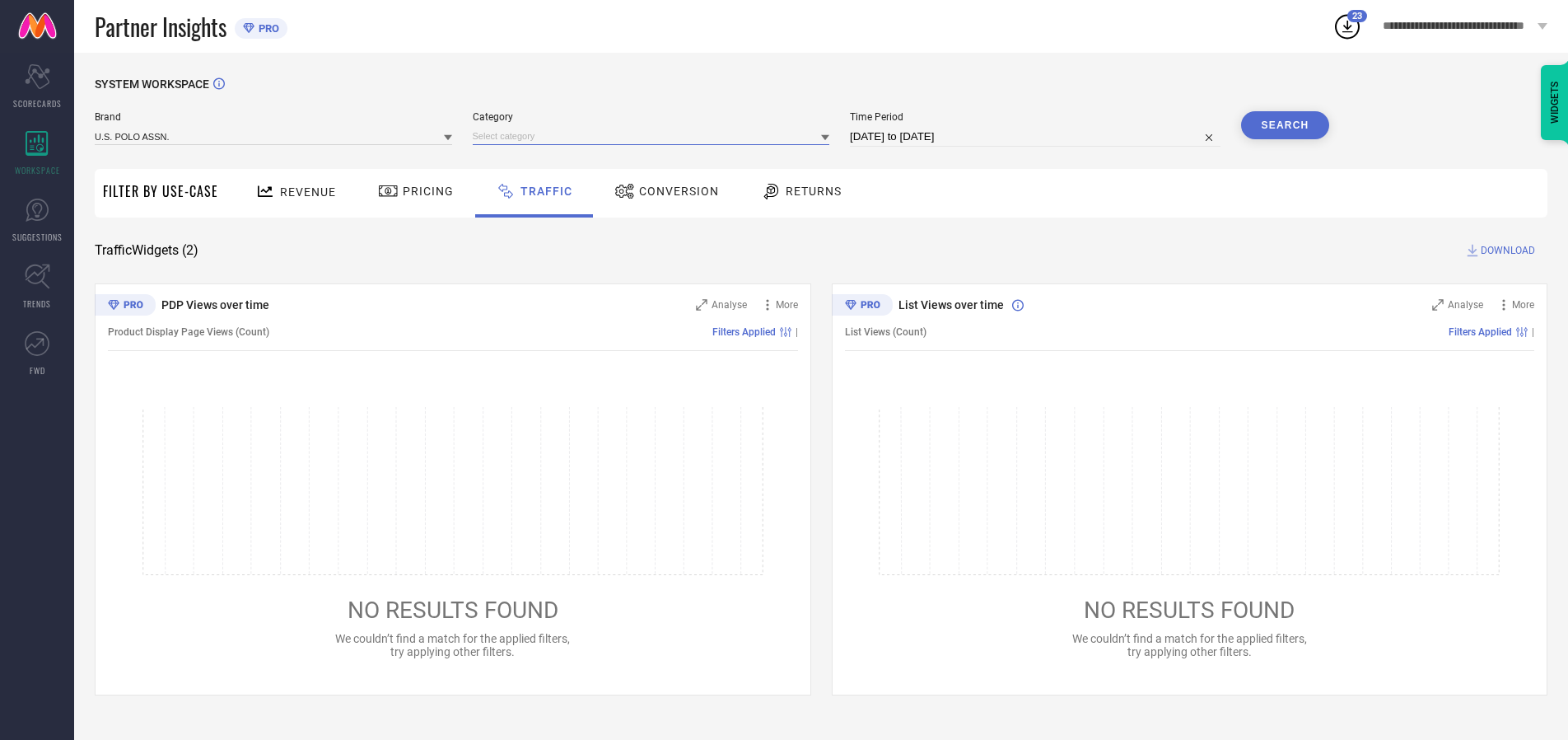
click at [655, 136] on input at bounding box center [651, 136] width 357 height 18
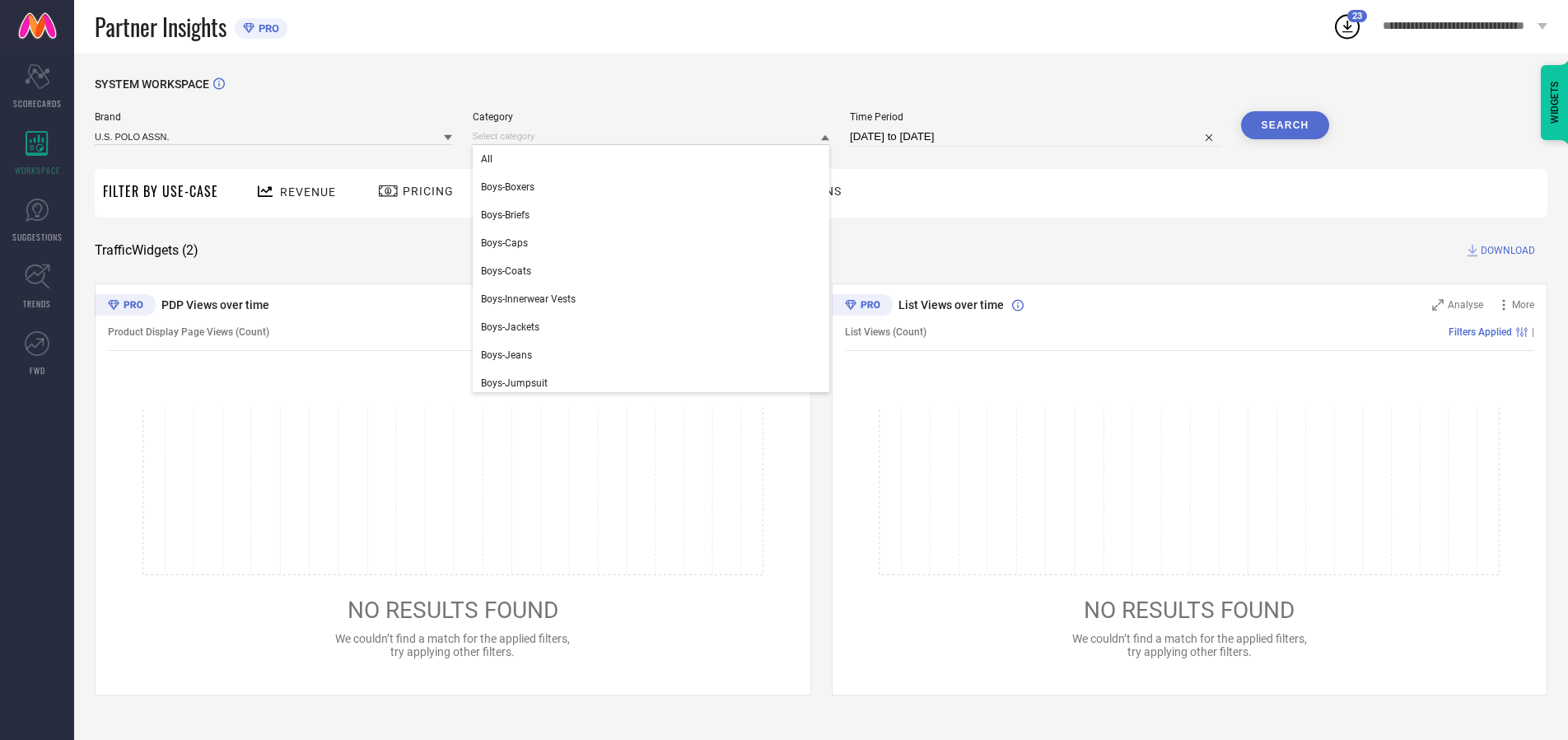
click at [655, 159] on div "All" at bounding box center [651, 159] width 357 height 28
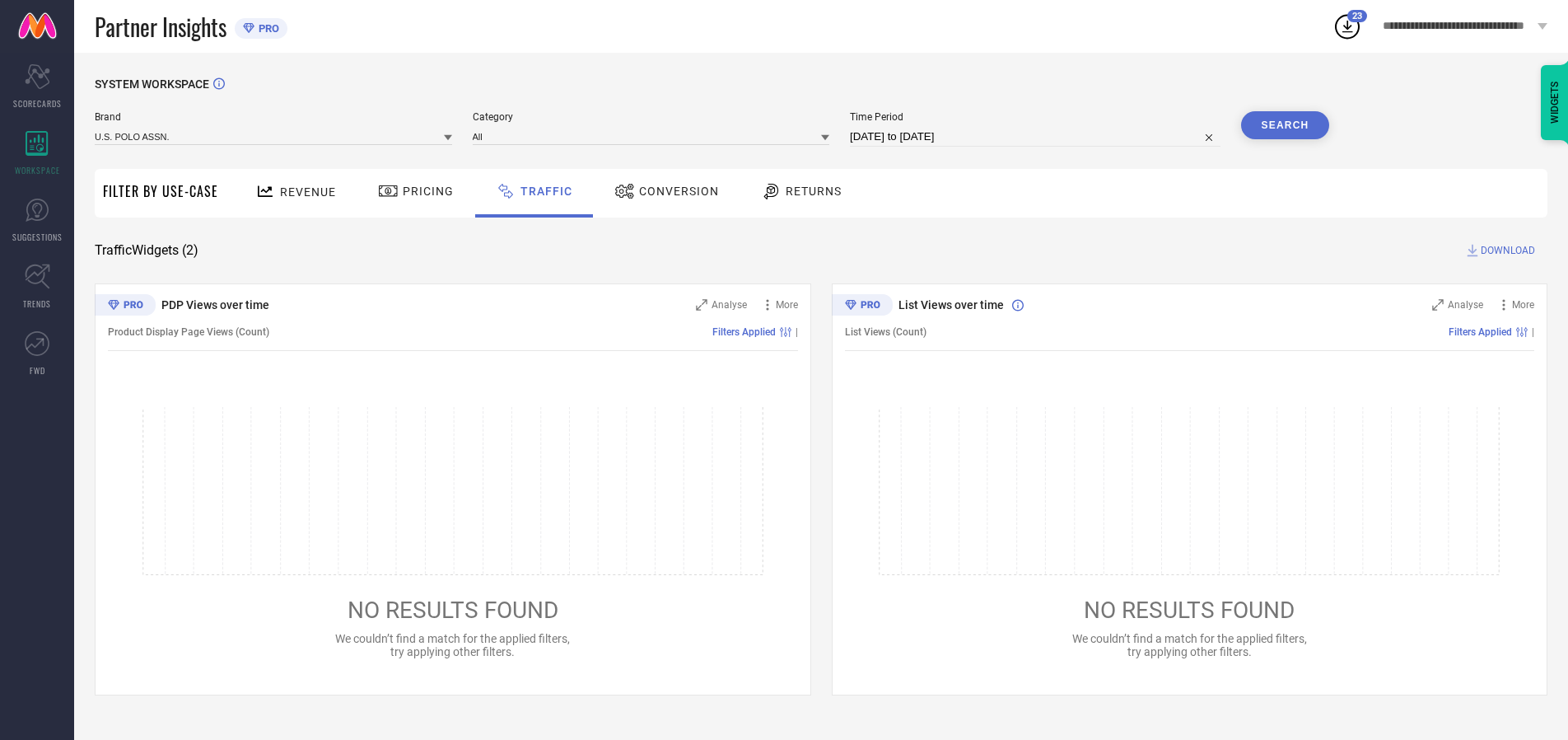
click at [1285, 125] on button "Search" at bounding box center [1285, 125] width 89 height 28
click at [1506, 251] on span "DOWNLOAD" at bounding box center [1507, 251] width 54 height 17
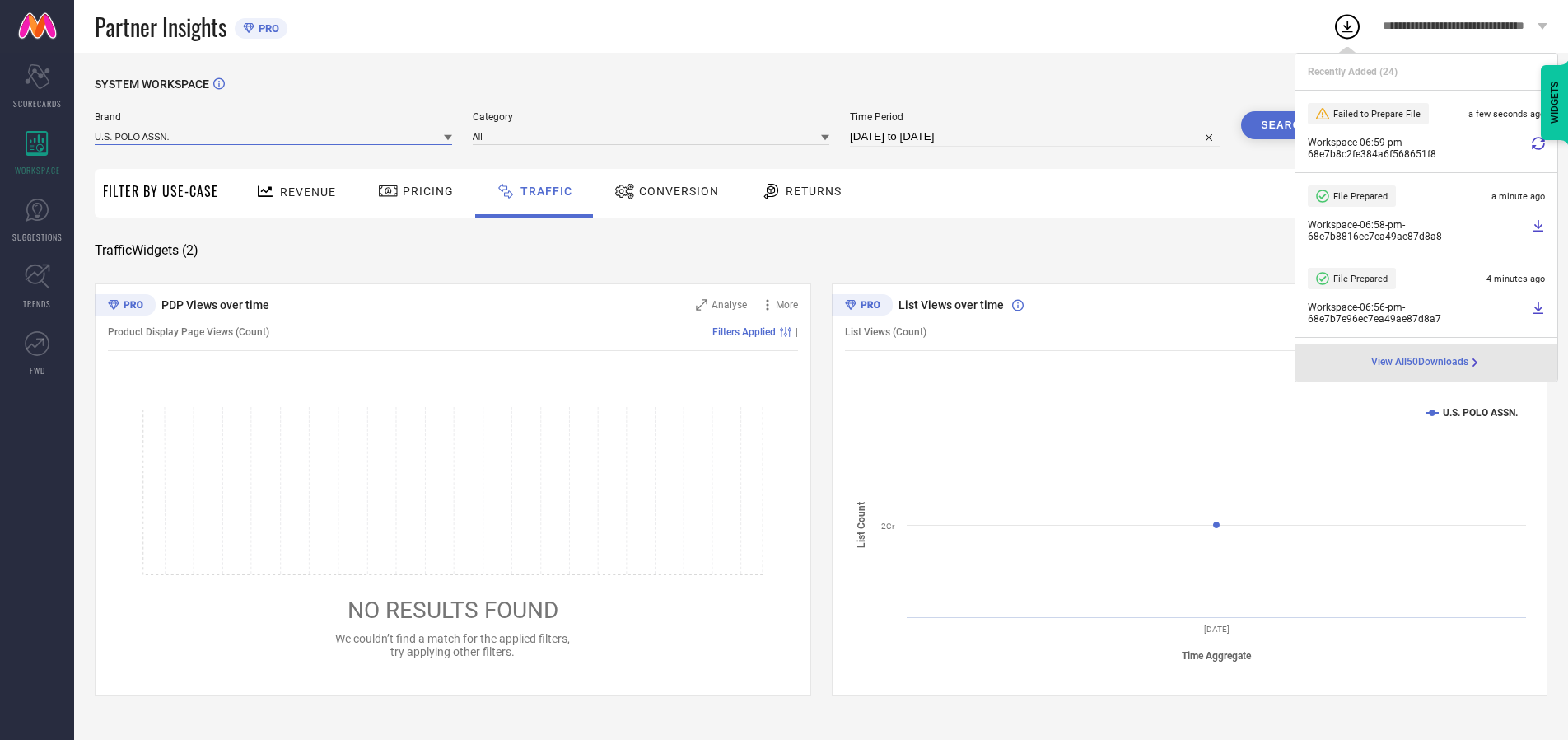
click at [274, 136] on input at bounding box center [273, 136] width 357 height 18
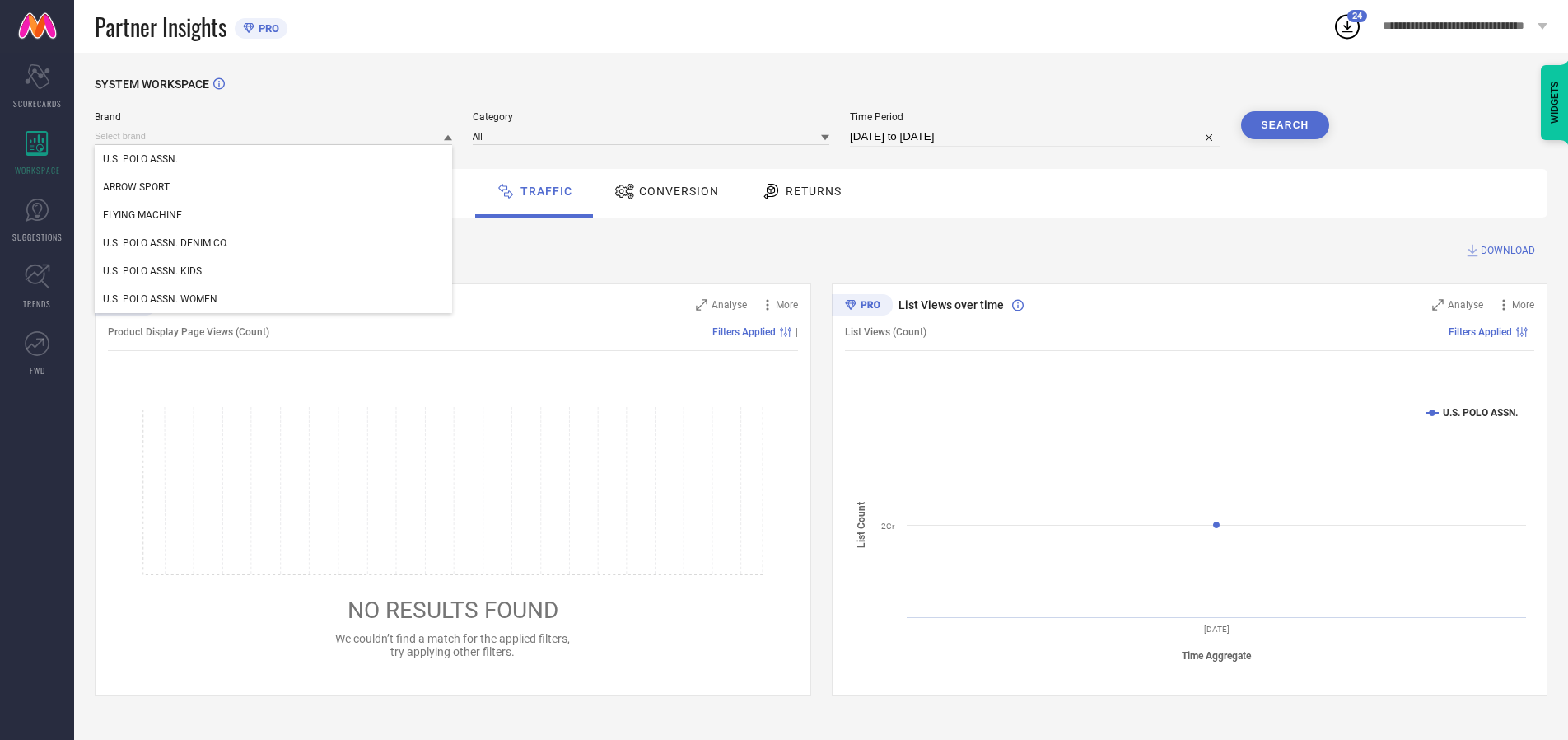
click at [274, 243] on div "U.S. POLO ASSN. DENIM CO." at bounding box center [273, 243] width 357 height 28
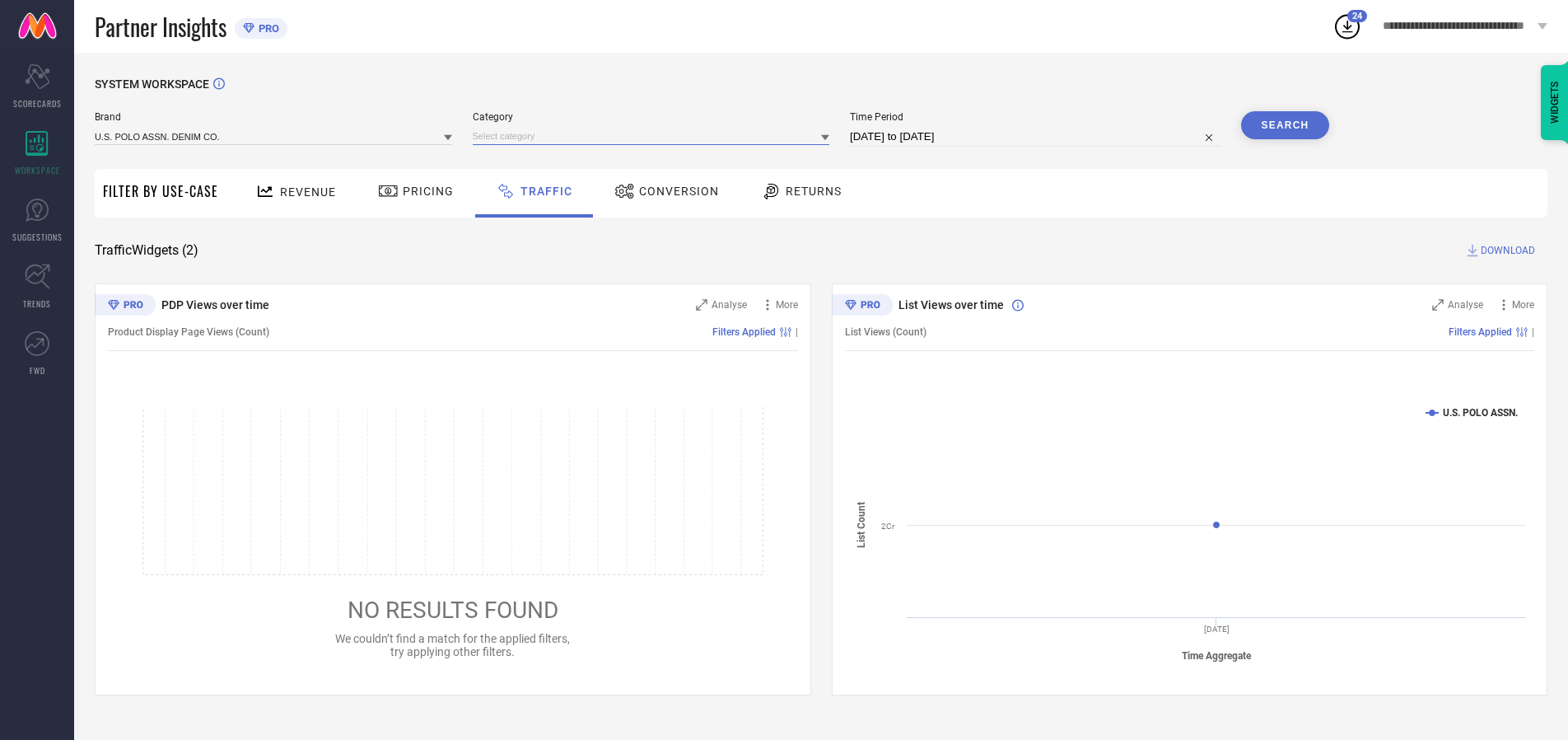
click at [655, 136] on input at bounding box center [651, 136] width 357 height 18
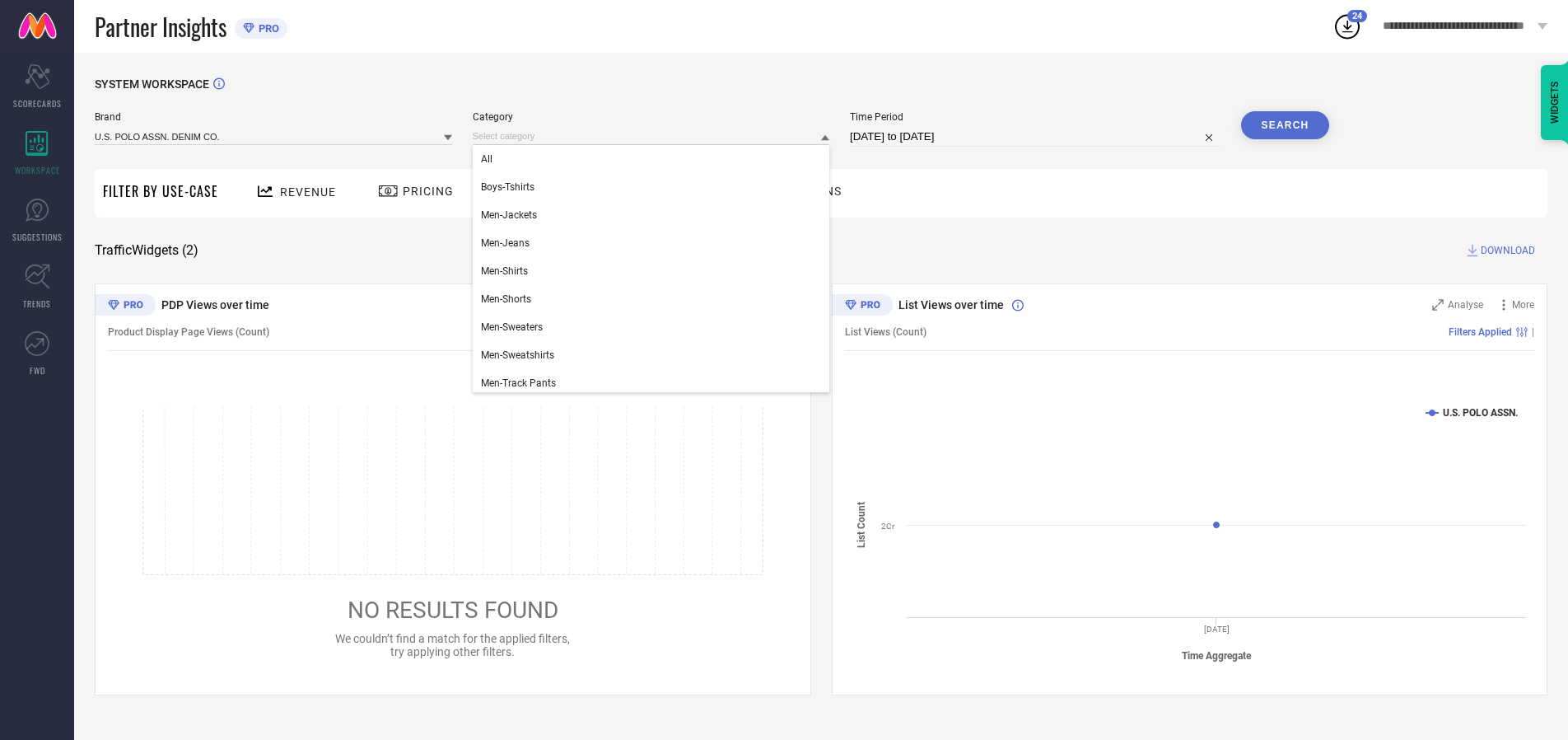
click at [655, 159] on div "All" at bounding box center [651, 159] width 357 height 28
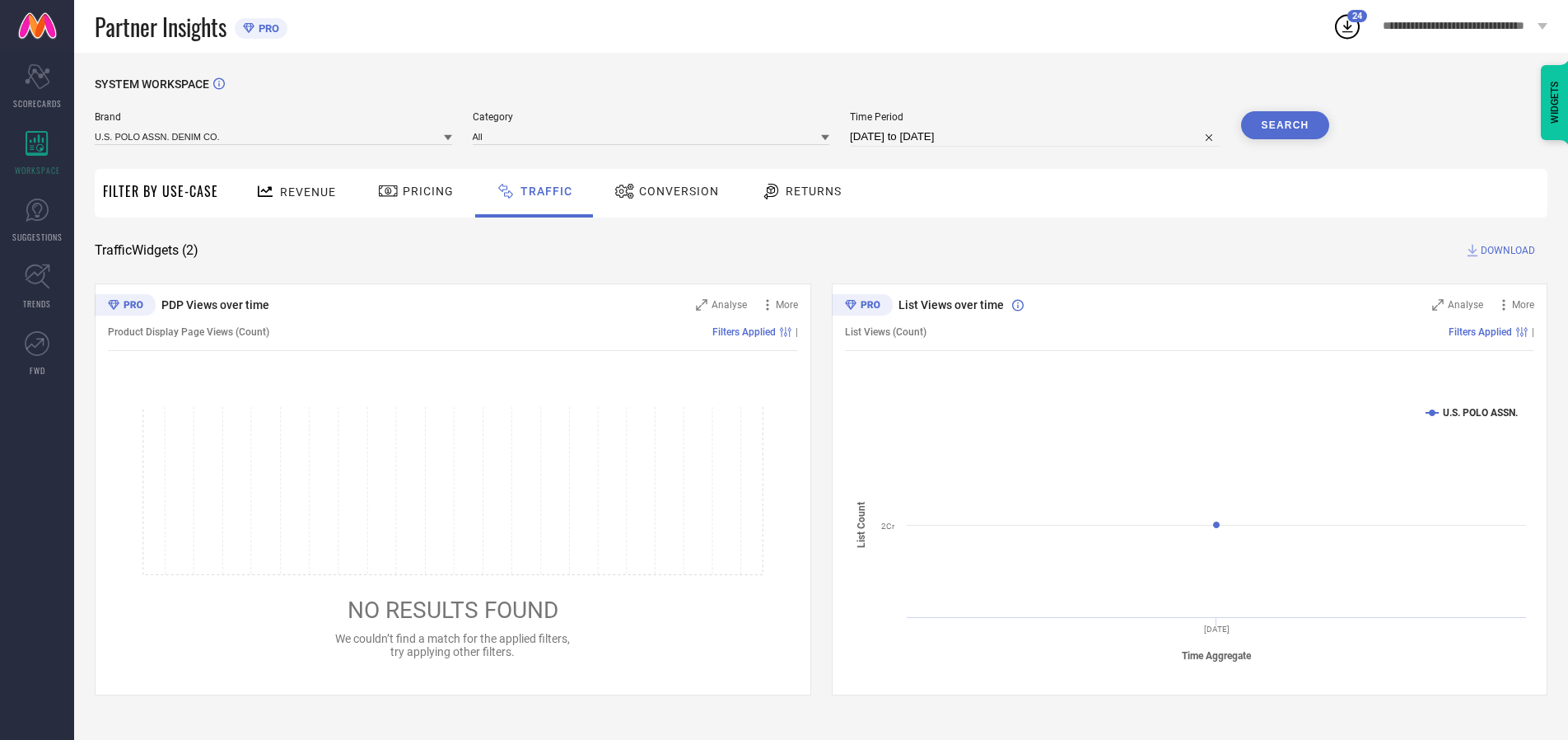
click at [1285, 125] on button "Search" at bounding box center [1285, 125] width 89 height 28
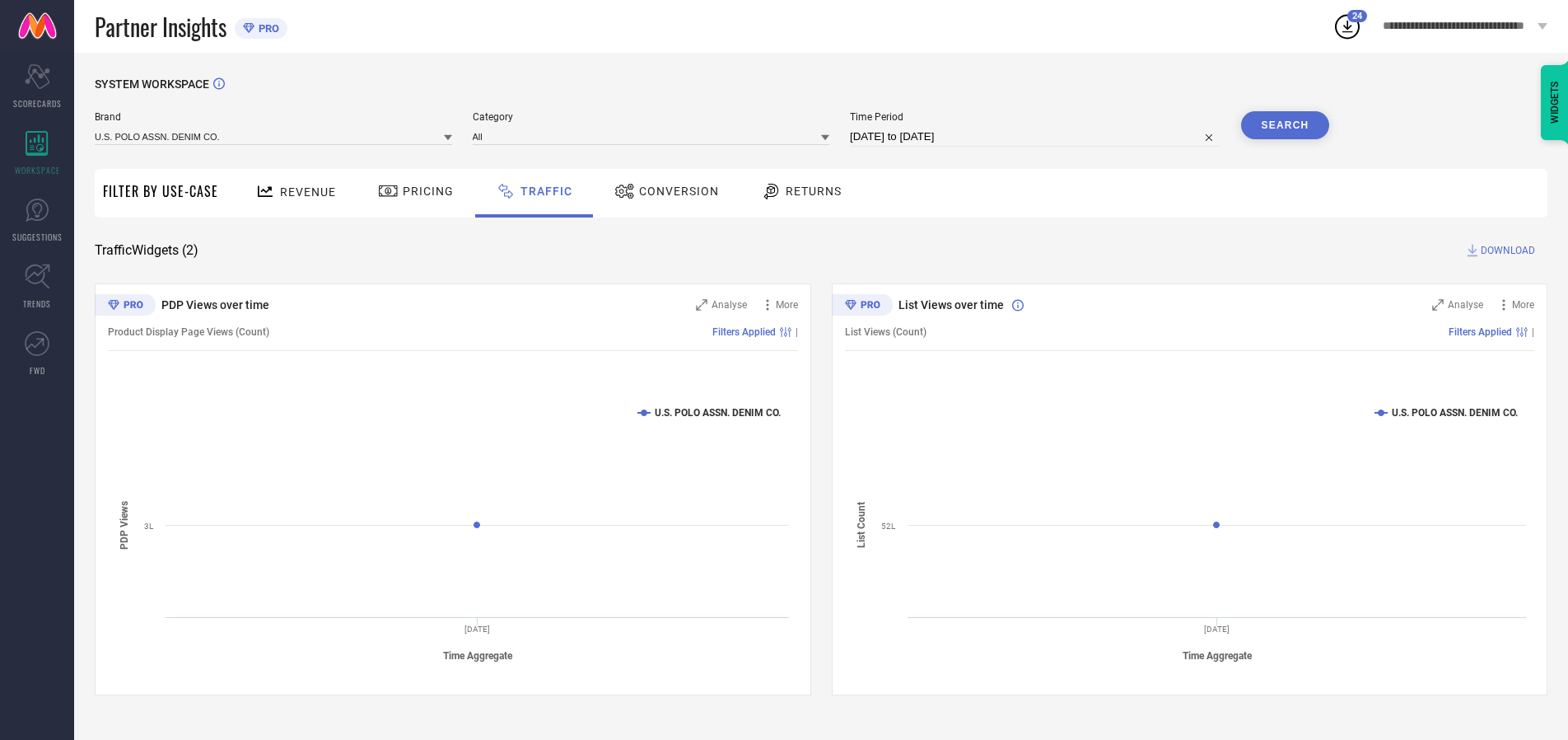
click at [1506, 251] on span "DOWNLOAD" at bounding box center [1507, 251] width 54 height 17
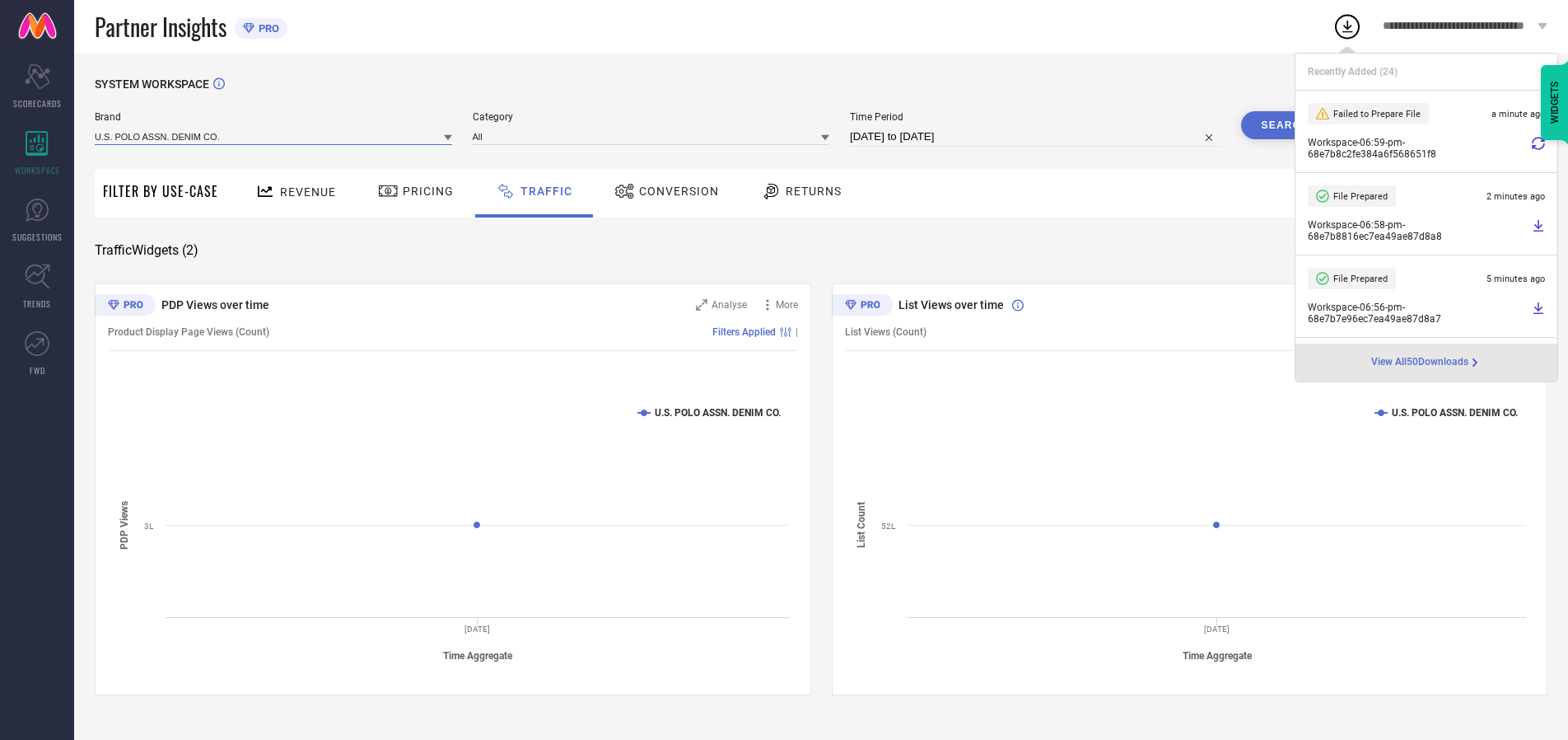
click at [274, 136] on input at bounding box center [273, 136] width 357 height 18
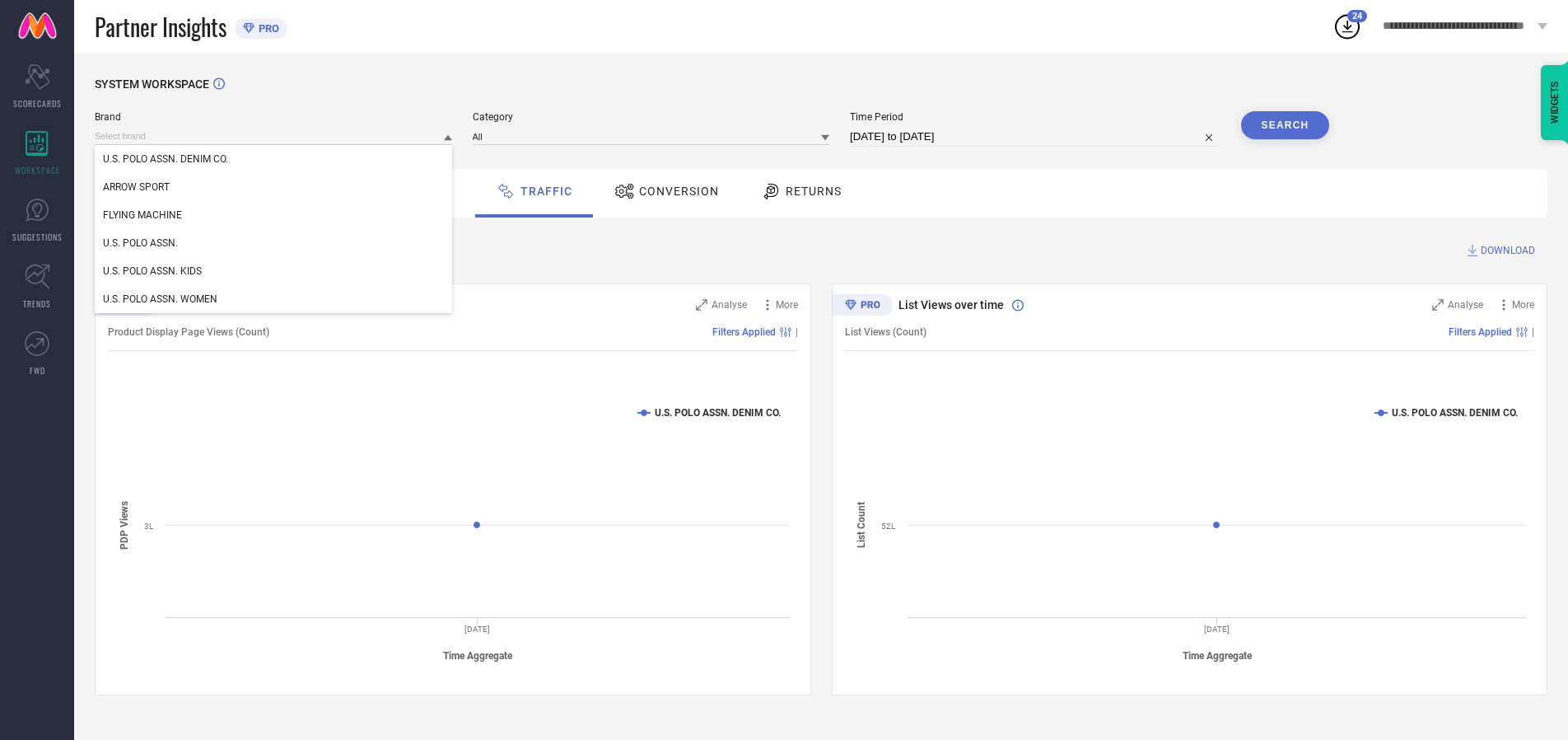
click at [274, 299] on div "U.S. POLO ASSN. WOMEN" at bounding box center [273, 299] width 357 height 28
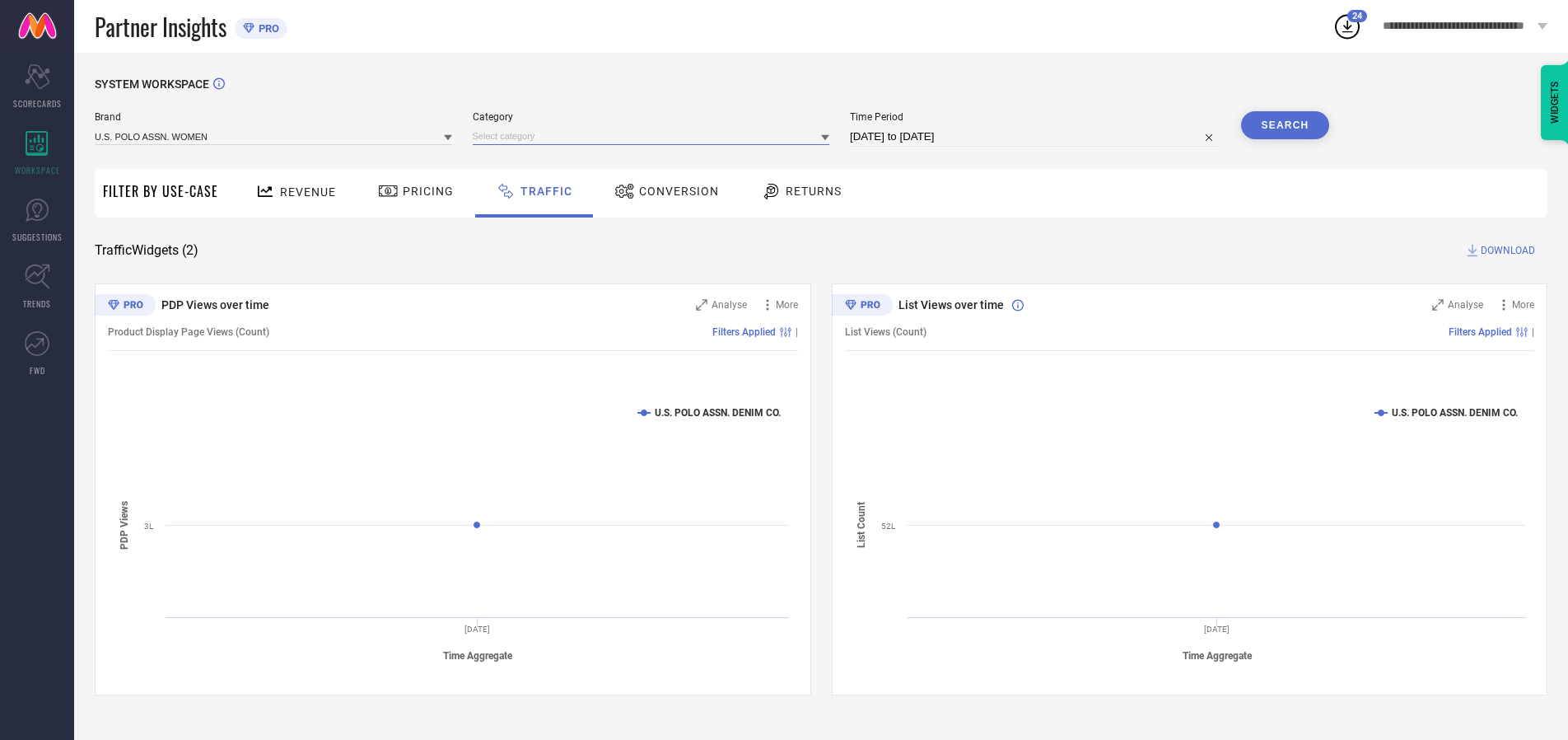
click at [655, 136] on input at bounding box center [651, 136] width 357 height 18
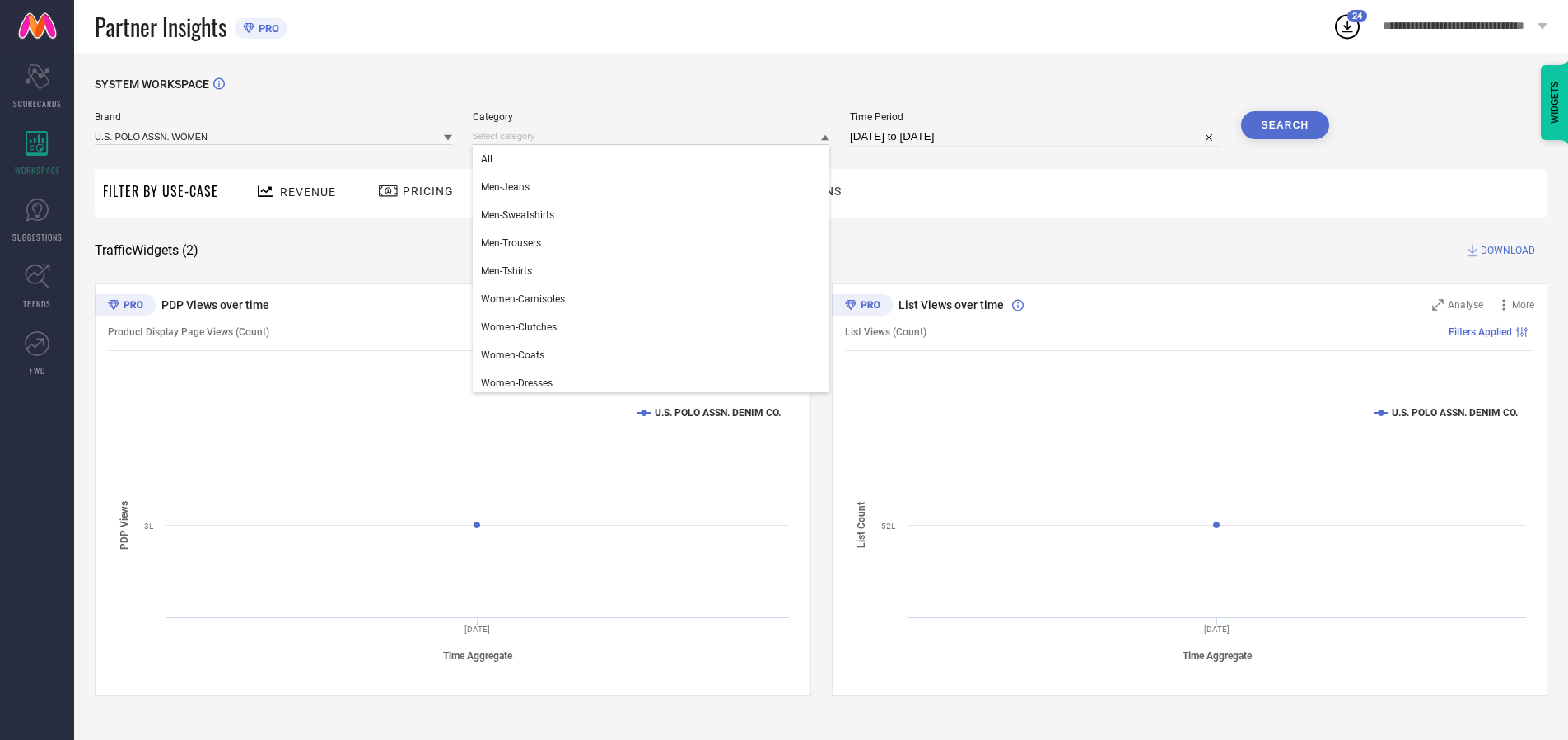
click at [655, 159] on div "All" at bounding box center [651, 159] width 357 height 28
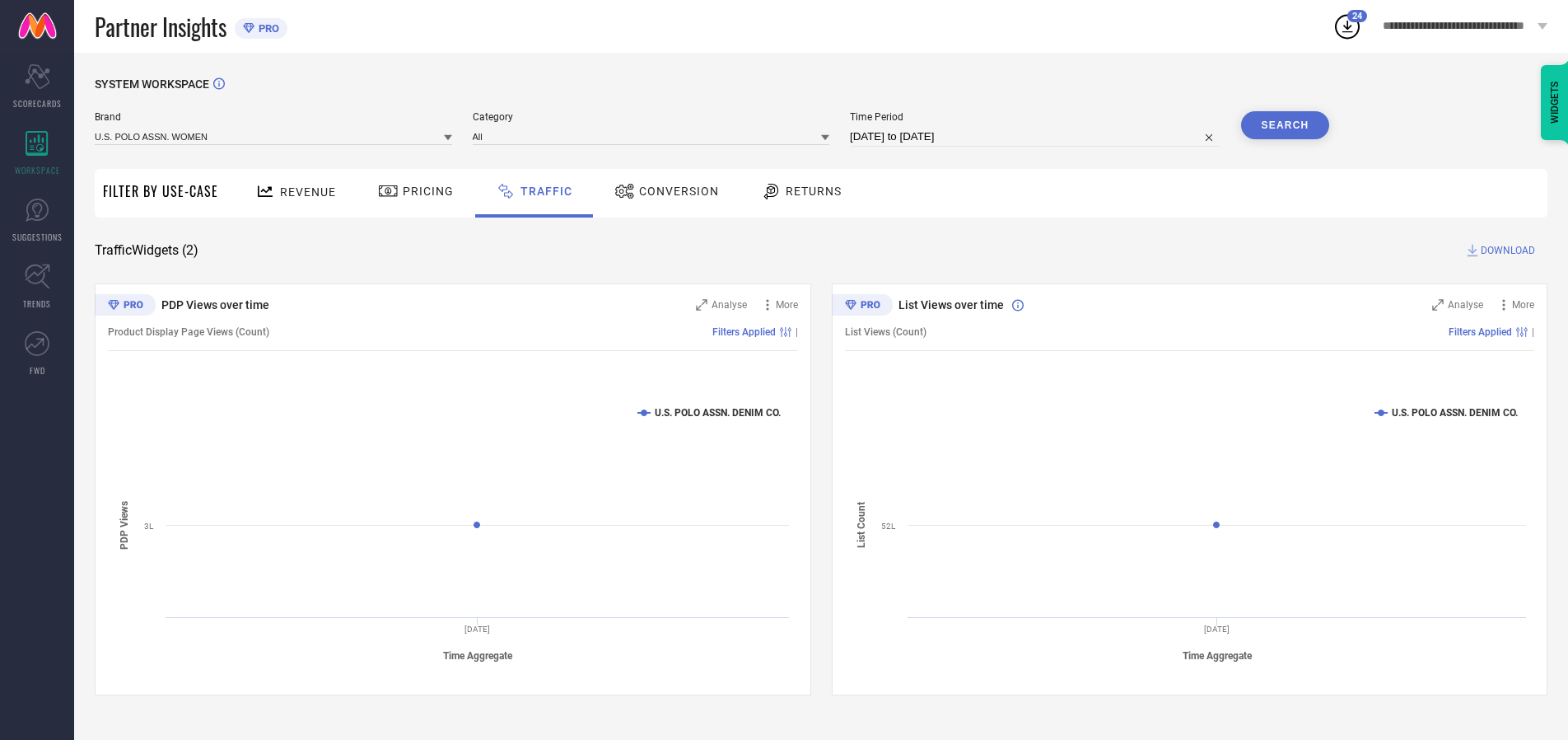
click at [1285, 125] on button "Search" at bounding box center [1285, 125] width 89 height 28
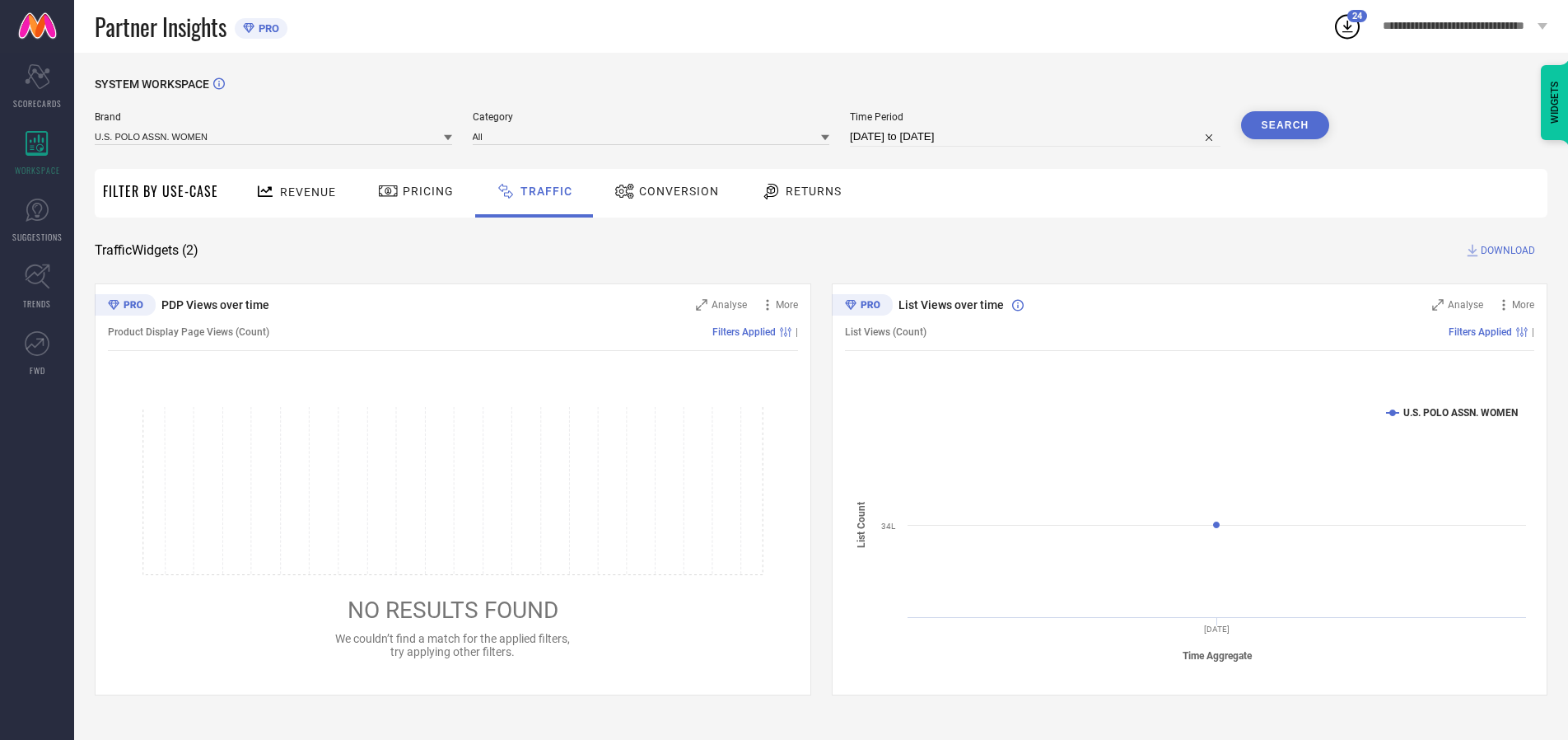
click at [1506, 251] on span "DOWNLOAD" at bounding box center [1507, 251] width 54 height 17
click at [1037, 137] on input at bounding box center [1035, 137] width 371 height 20
select select "9"
select select "2025"
select select "10"
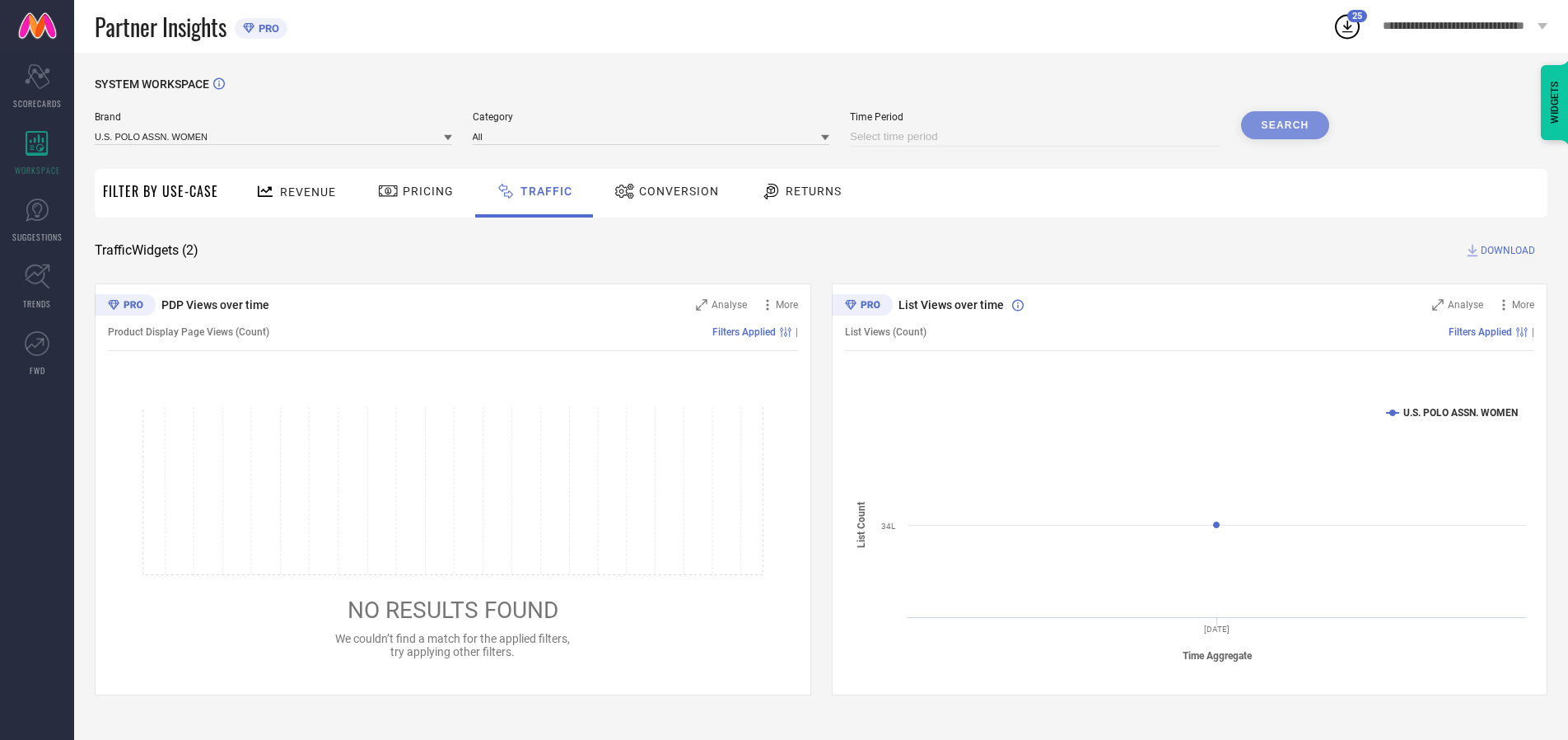
select select "2025"
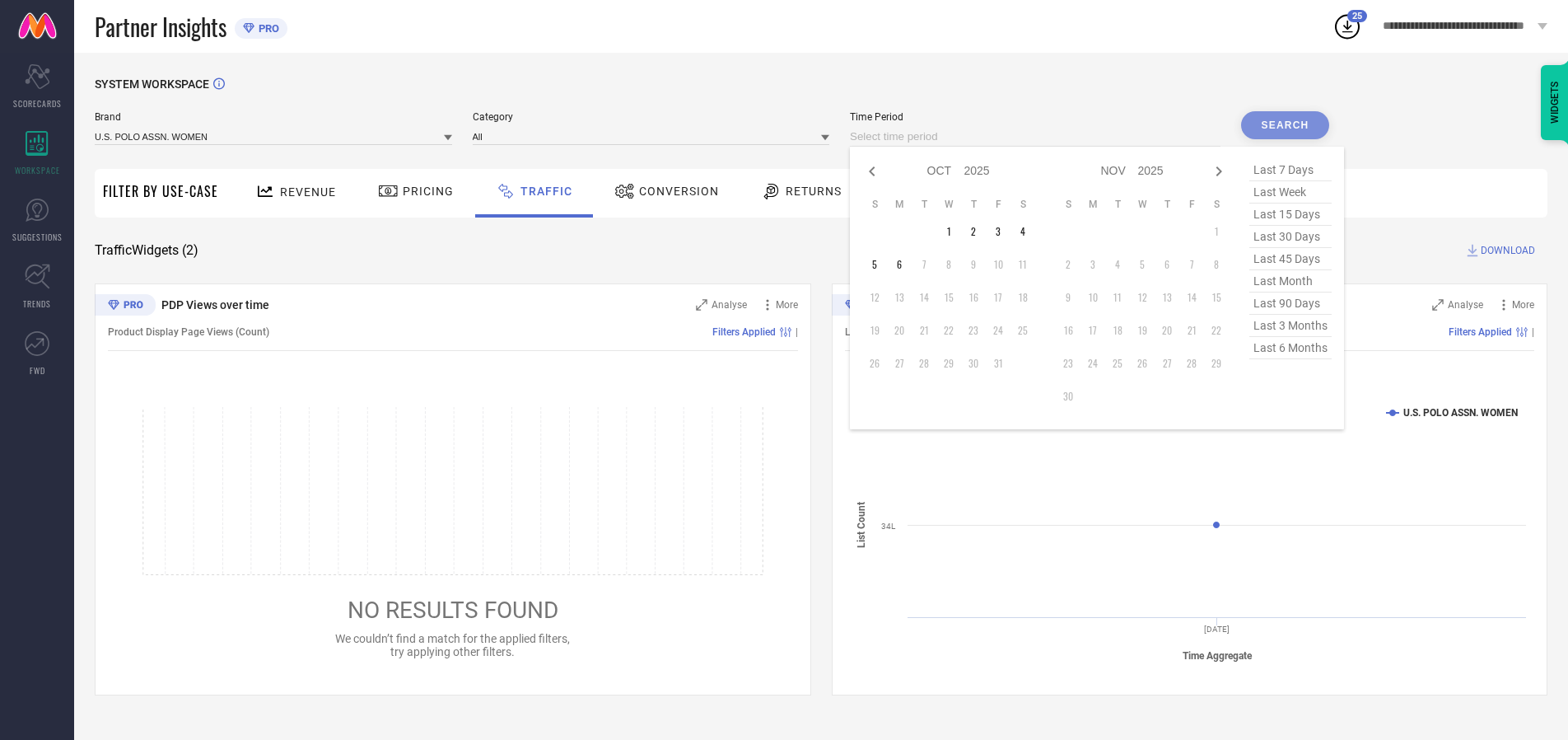
click at [1028, 232] on td "4" at bounding box center [1023, 231] width 25 height 25
type input "[DATE] to [DATE]"
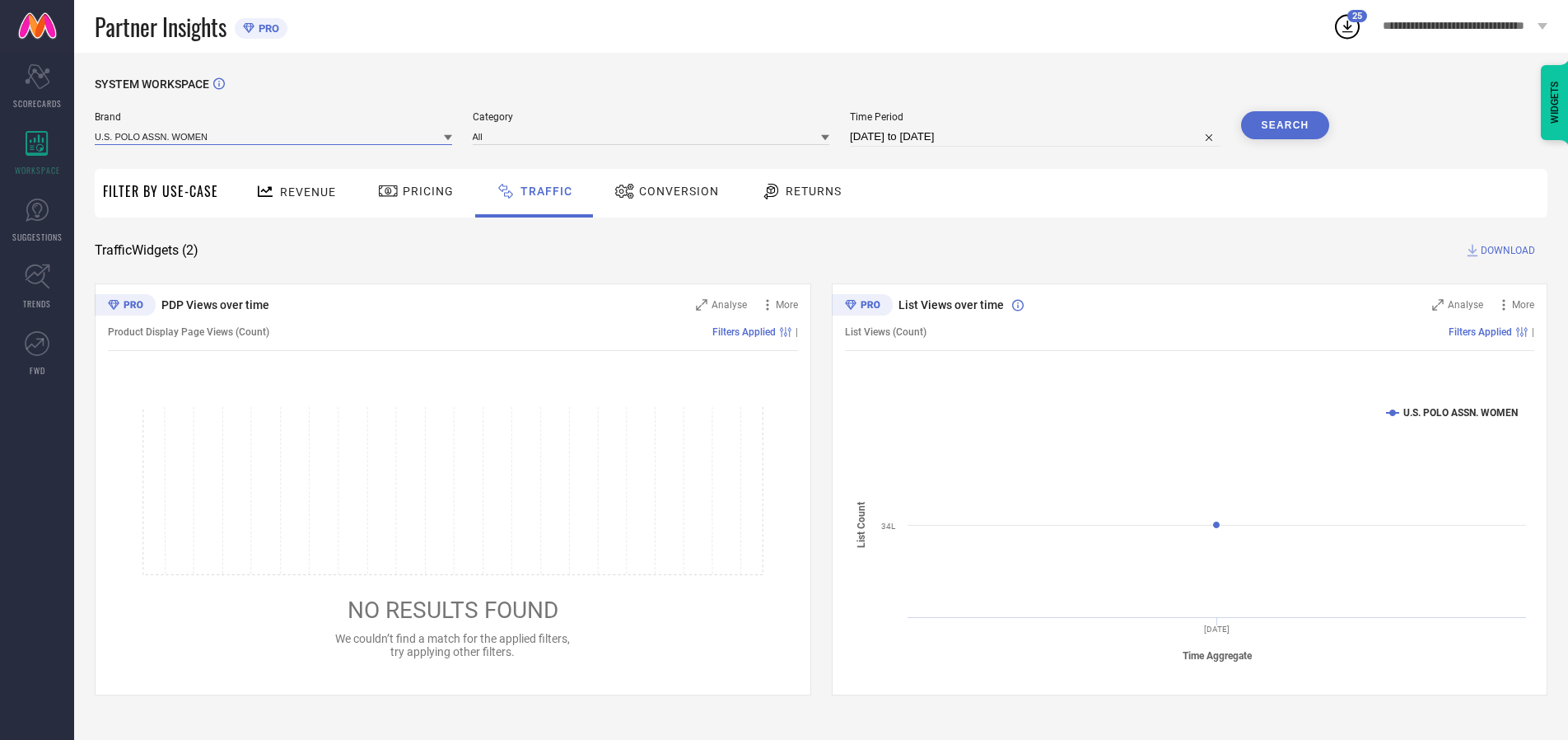
click at [274, 136] on input at bounding box center [273, 136] width 357 height 18
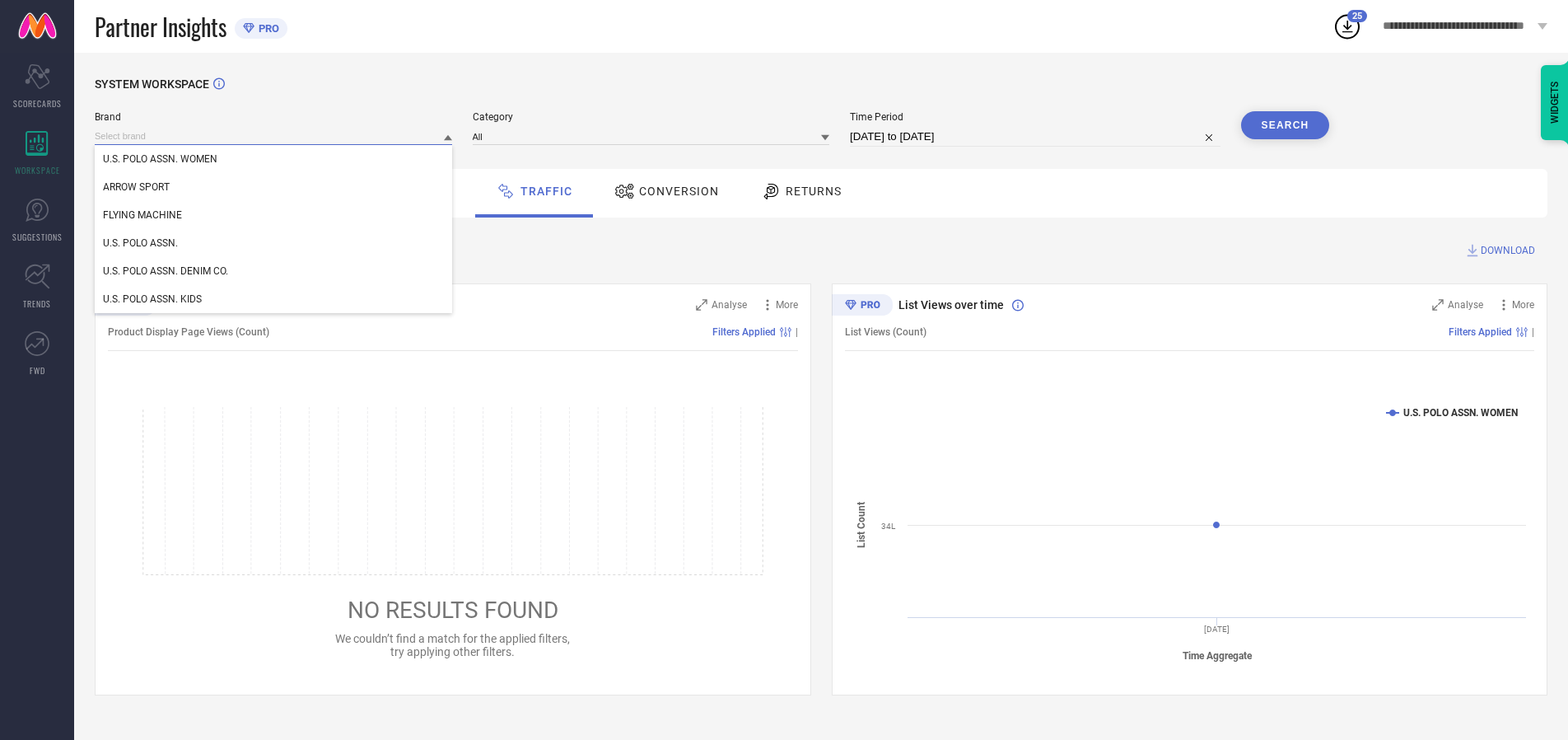
click at [274, 136] on input at bounding box center [273, 136] width 357 height 18
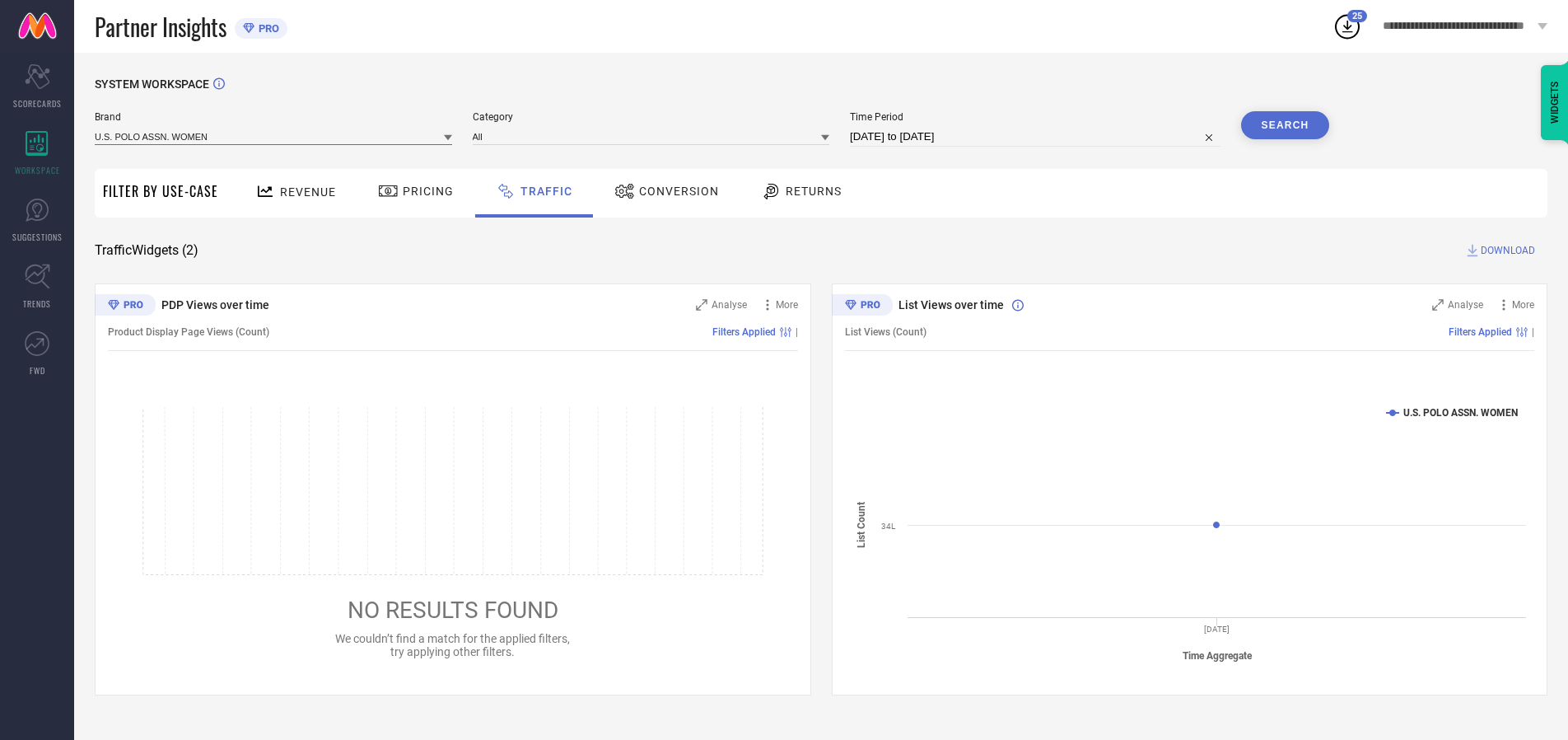
click at [274, 136] on input at bounding box center [273, 136] width 357 height 18
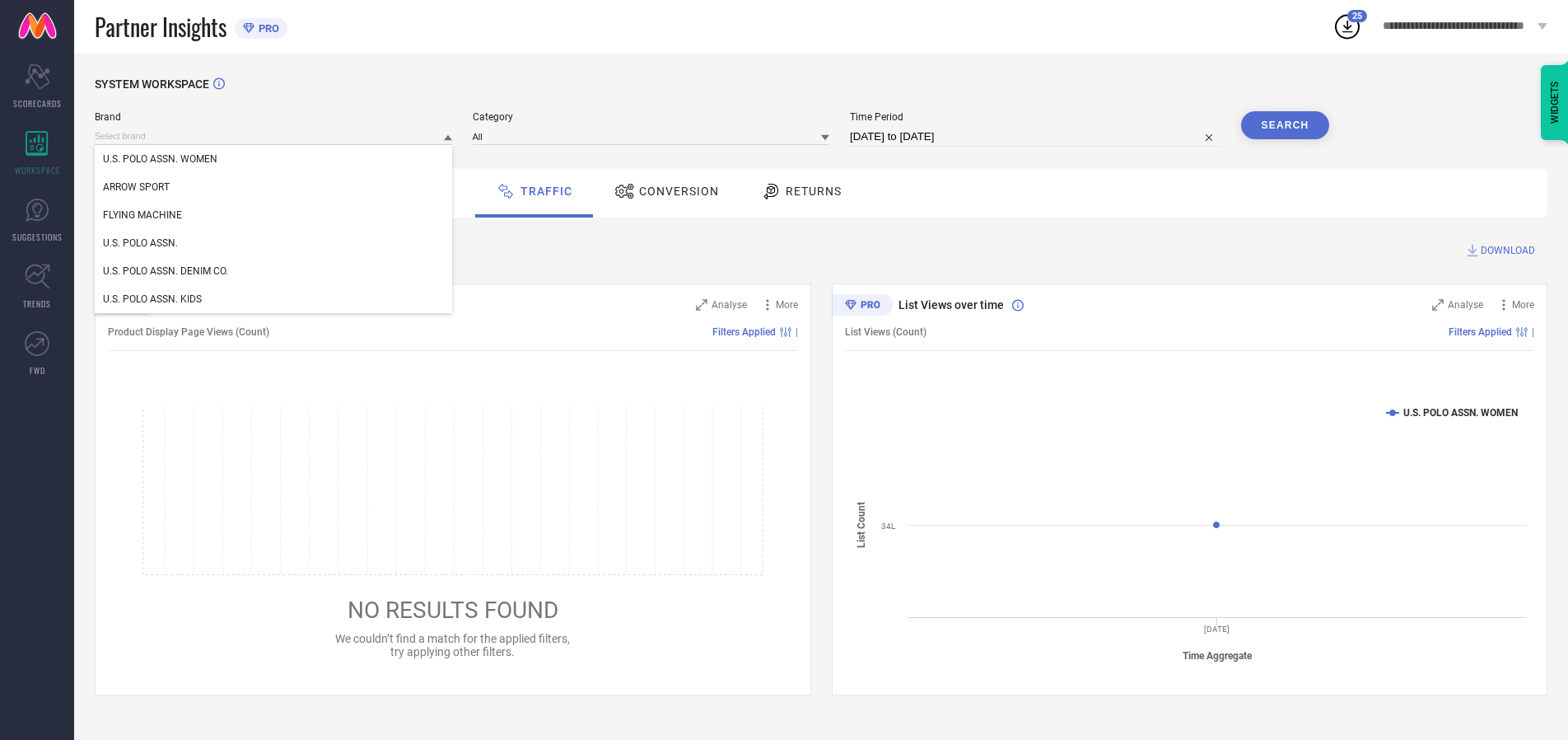
click at [274, 159] on div "U.S. POLO ASSN. WOMEN" at bounding box center [273, 159] width 357 height 28
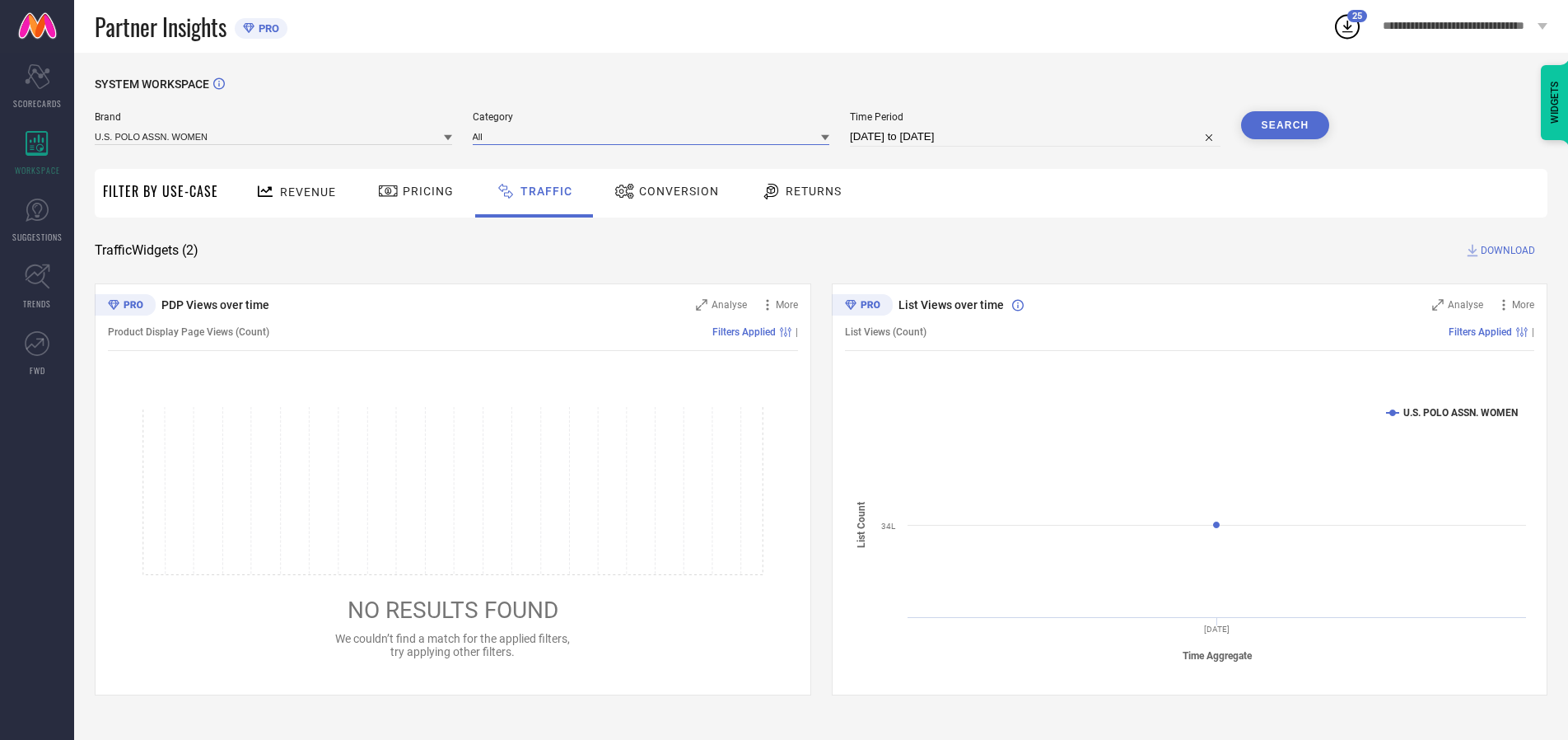
click at [655, 136] on input at bounding box center [651, 136] width 357 height 18
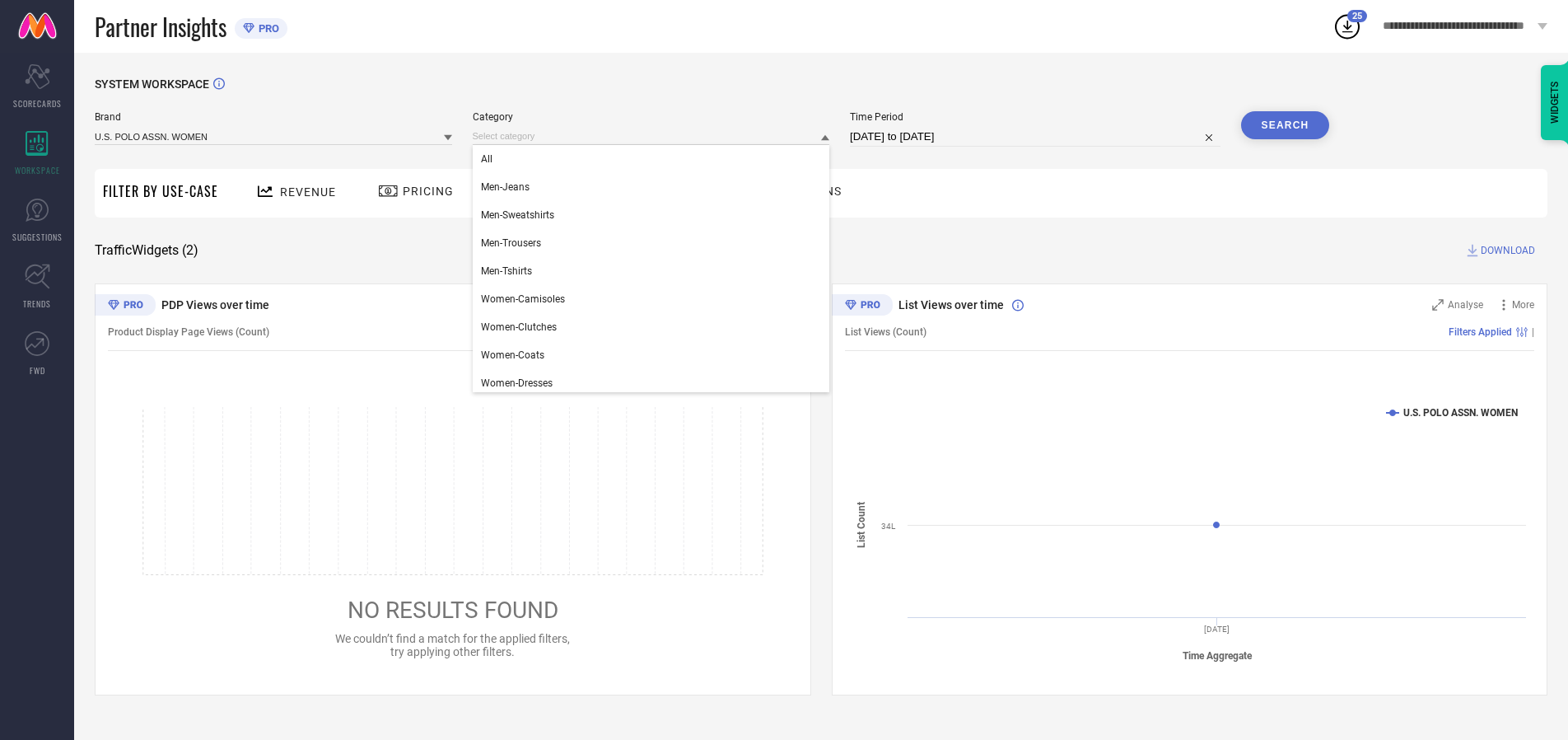
click at [655, 159] on div "All" at bounding box center [651, 159] width 357 height 28
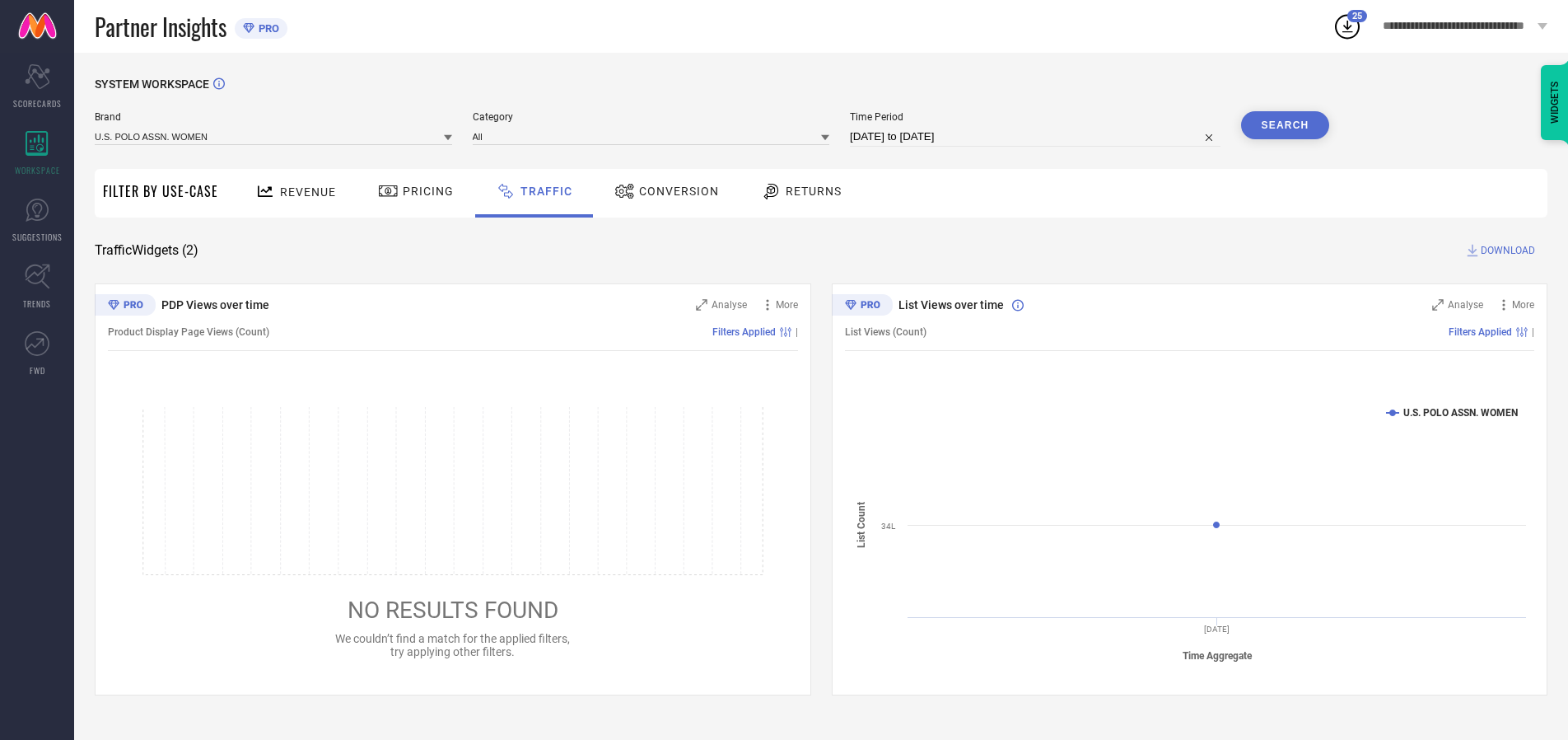
click at [1285, 125] on button "Search" at bounding box center [1285, 125] width 89 height 28
click at [1506, 251] on span "DOWNLOAD" at bounding box center [1507, 251] width 54 height 17
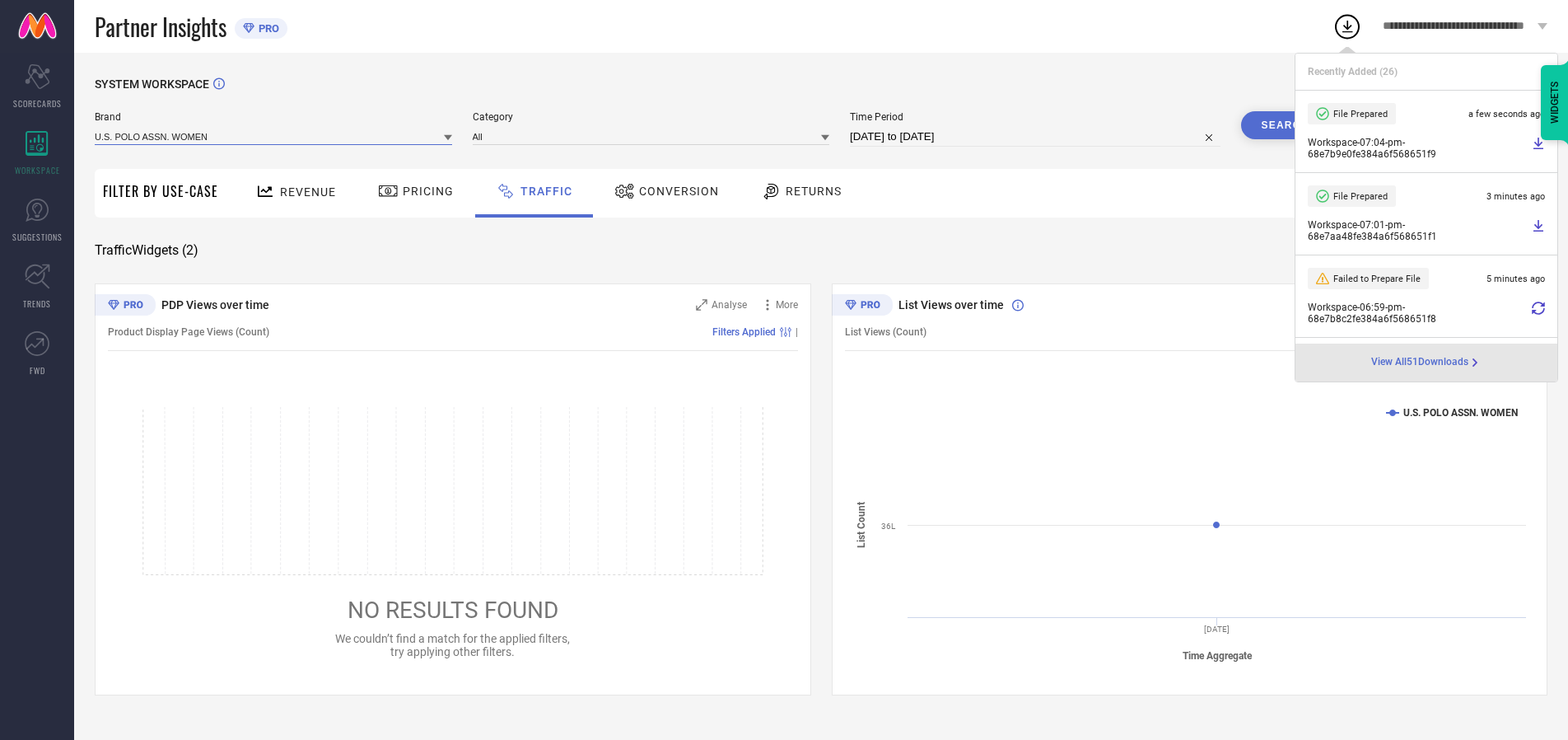
click at [274, 136] on input at bounding box center [273, 136] width 357 height 18
